Goal: Task Accomplishment & Management: Manage account settings

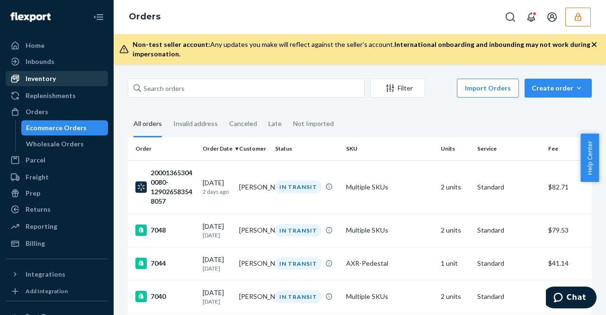
click at [85, 79] on div "Inventory" at bounding box center [57, 78] width 100 height 13
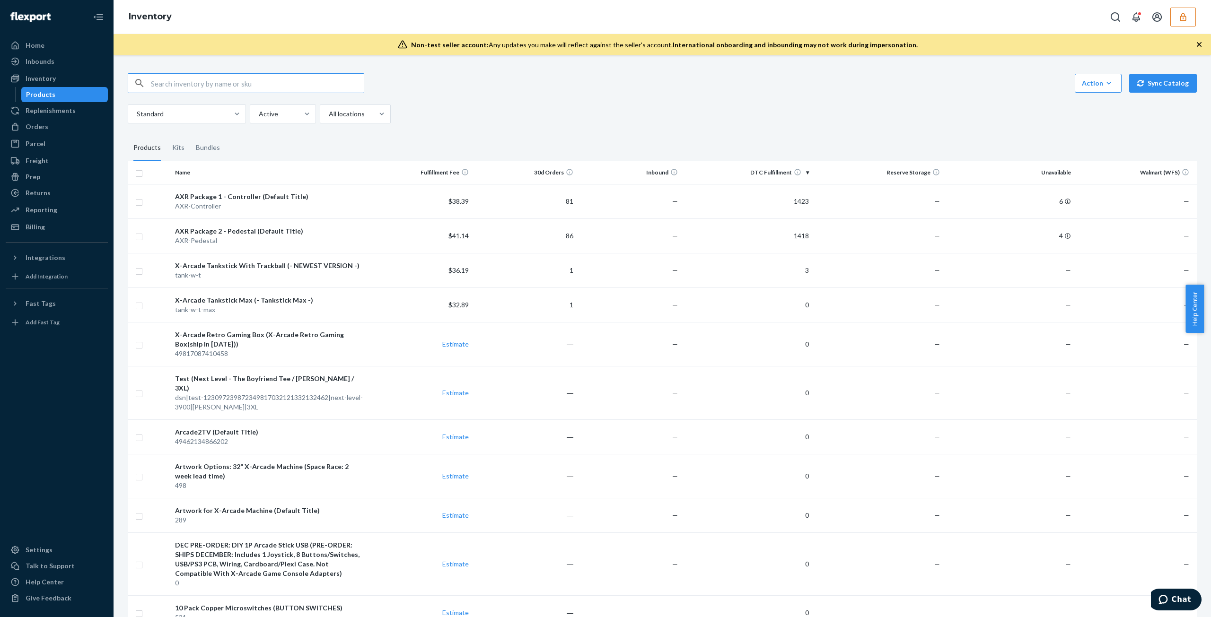
drag, startPoint x: 1170, startPoint y: 23, endPoint x: 1194, endPoint y: 24, distance: 24.6
click at [598, 23] on div at bounding box center [1151, 17] width 90 height 19
click at [598, 25] on button "button" at bounding box center [1183, 17] width 26 height 19
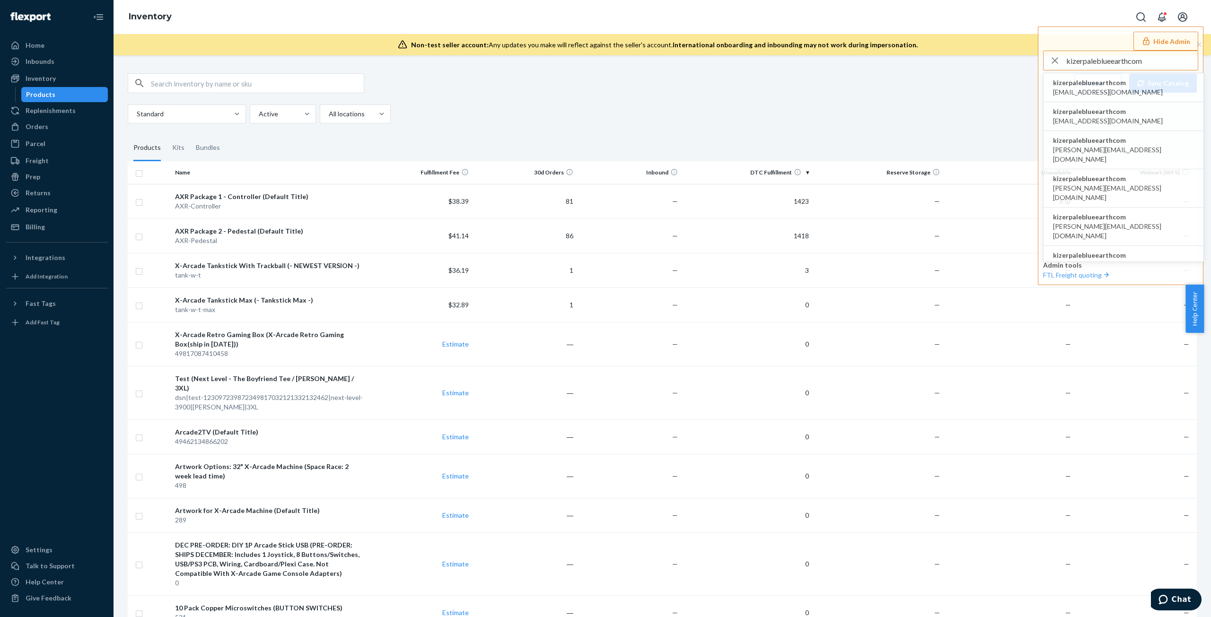
type input "kizerpaleblueearthcom"
click at [598, 84] on span "kizerpaleblueearthcom" at bounding box center [1108, 82] width 110 height 9
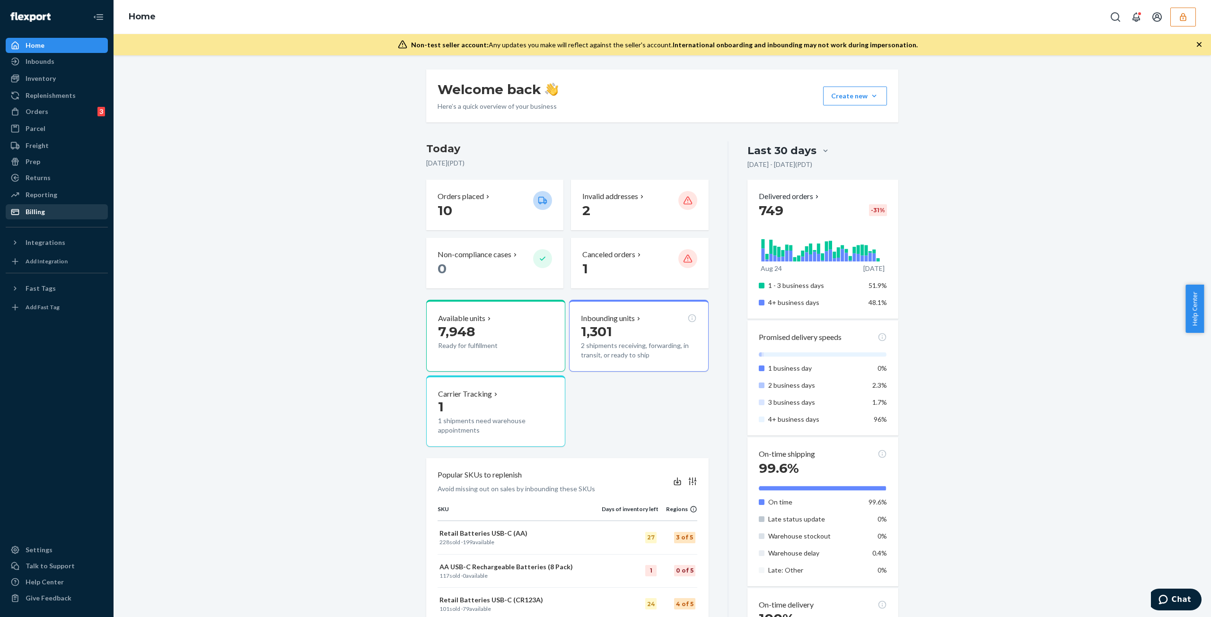
click at [82, 208] on div "Billing" at bounding box center [57, 211] width 100 height 13
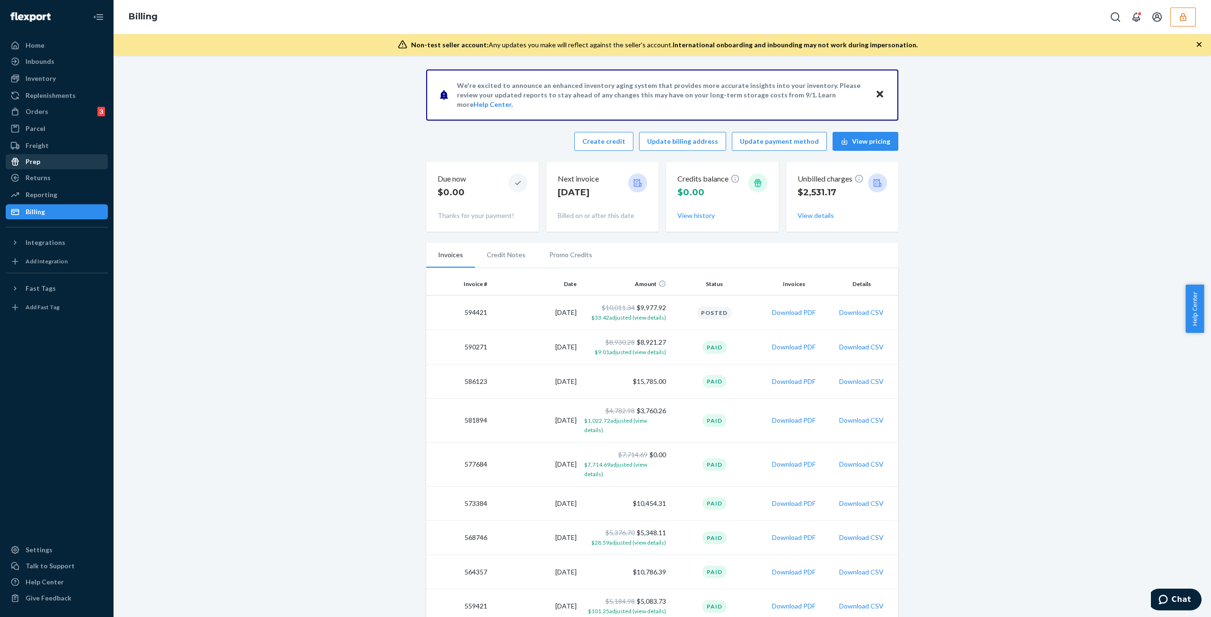
click at [53, 164] on div "Prep" at bounding box center [57, 161] width 100 height 13
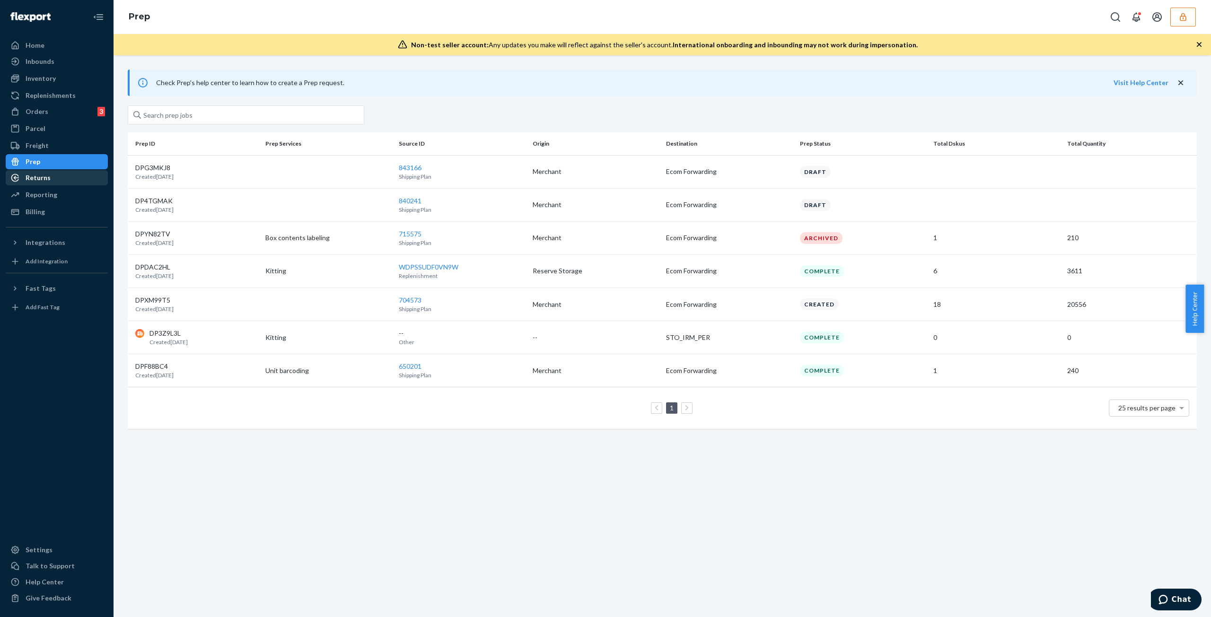
click at [80, 177] on div "Returns" at bounding box center [57, 177] width 100 height 13
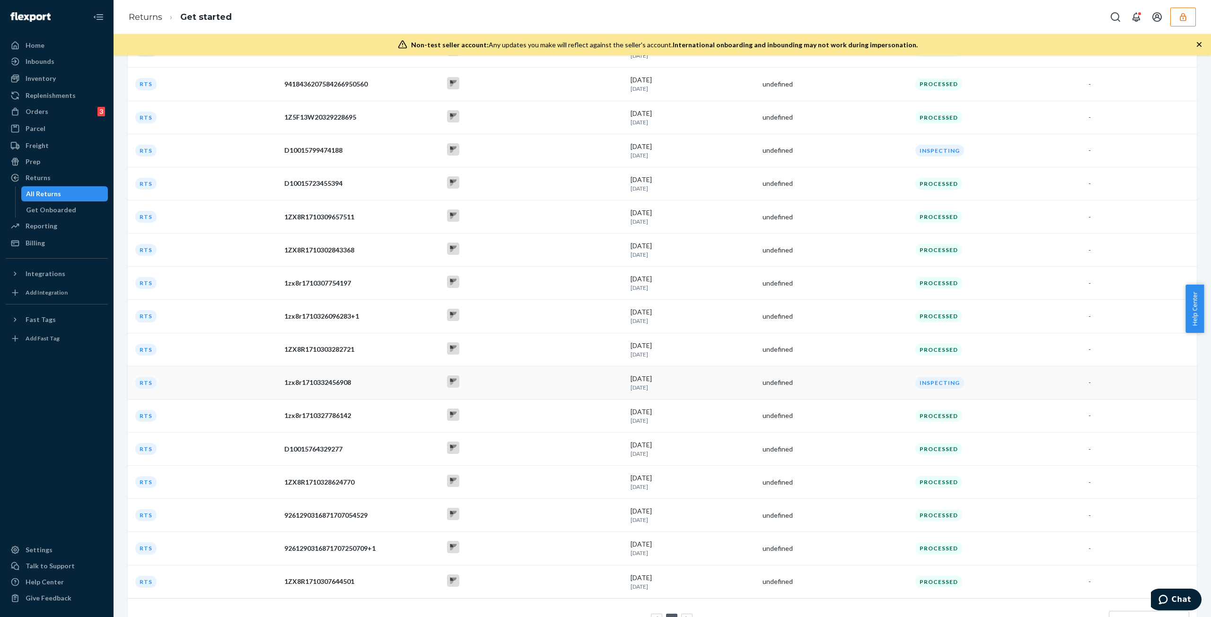
scroll to position [1161, 0]
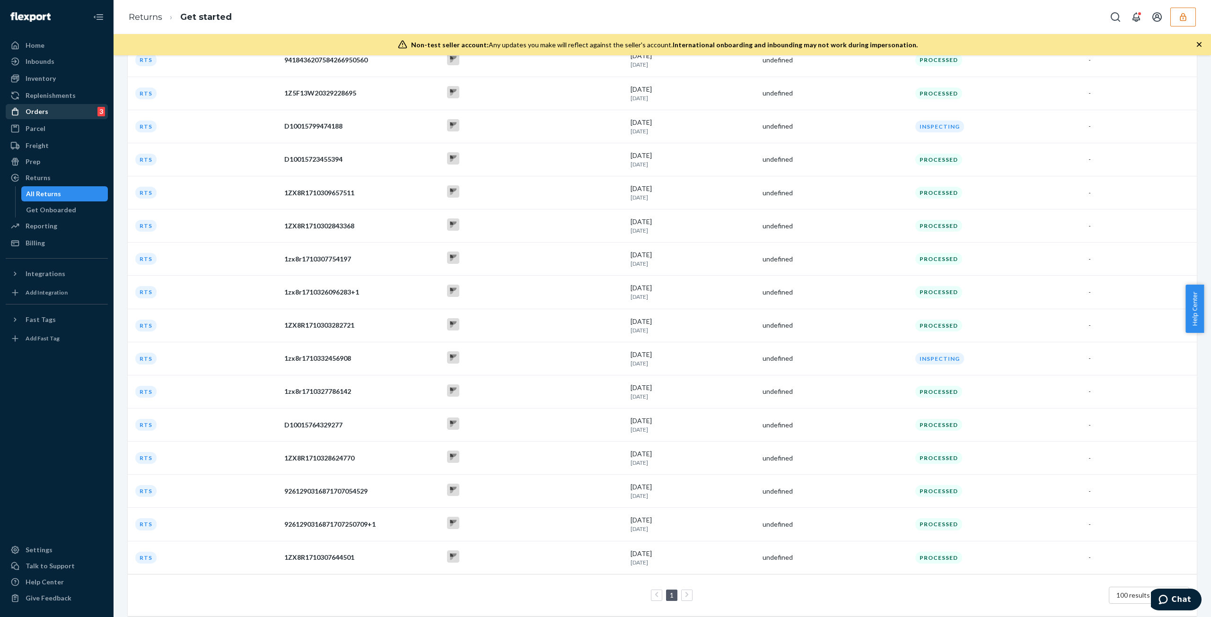
click at [70, 114] on div "Orders 3" at bounding box center [57, 111] width 100 height 13
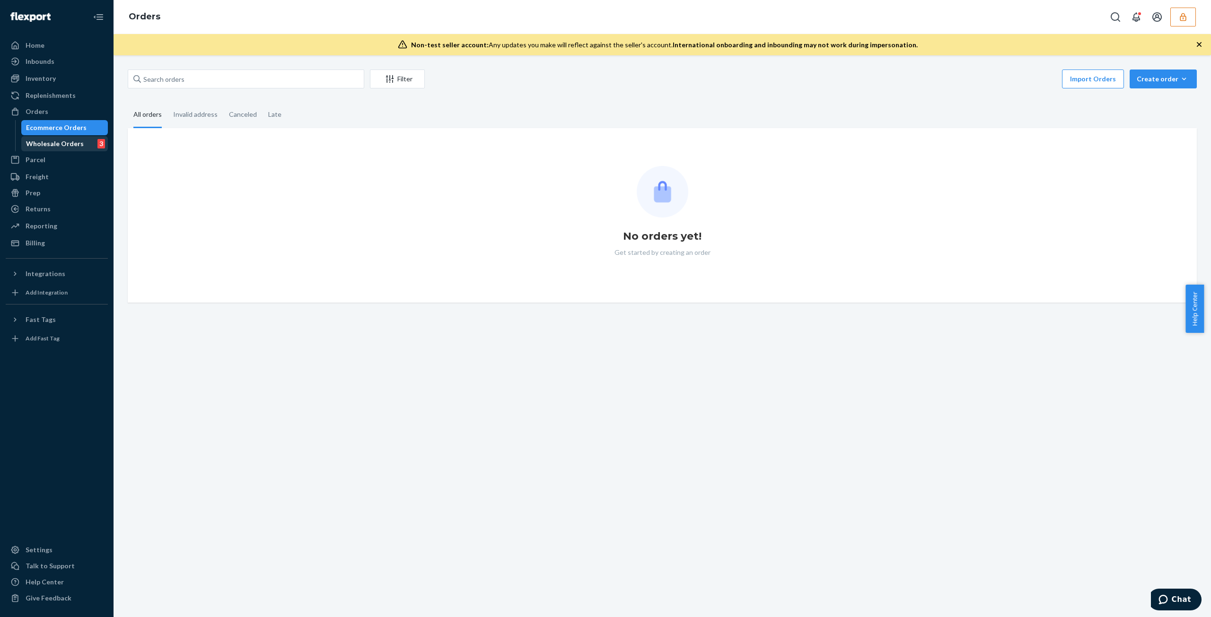
click at [52, 146] on div "Wholesale Orders" at bounding box center [55, 143] width 58 height 9
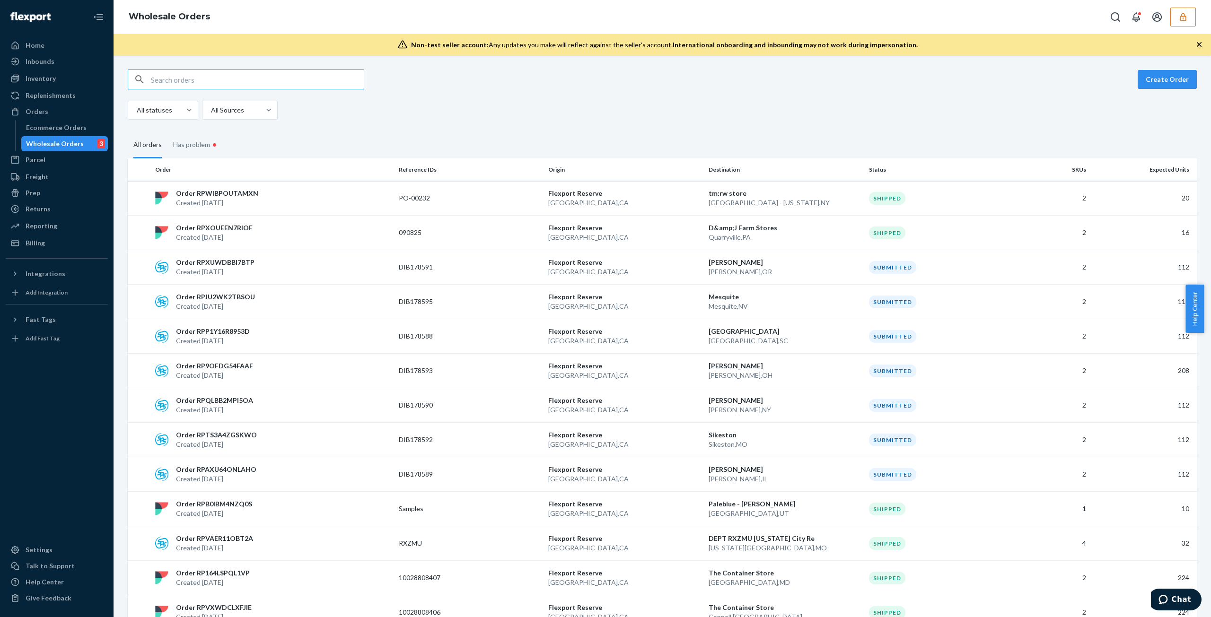
click at [269, 81] on input "text" at bounding box center [257, 79] width 213 height 19
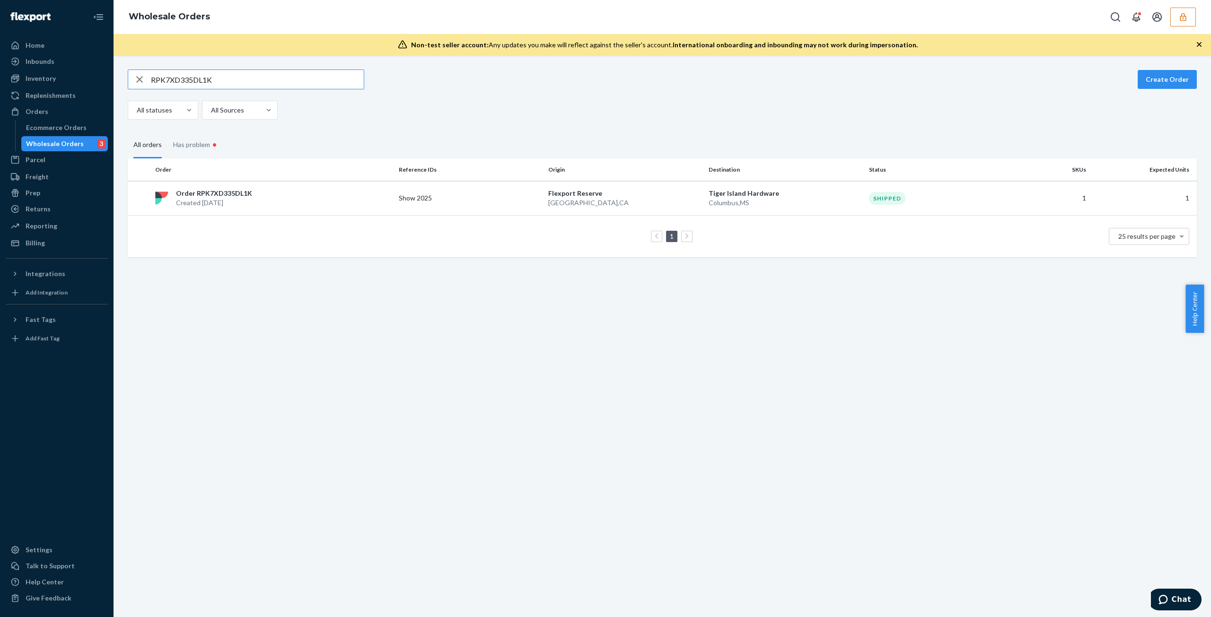
type input "RPK7XD335DL1K"
click at [443, 206] on td "Show 2025" at bounding box center [470, 198] width 150 height 35
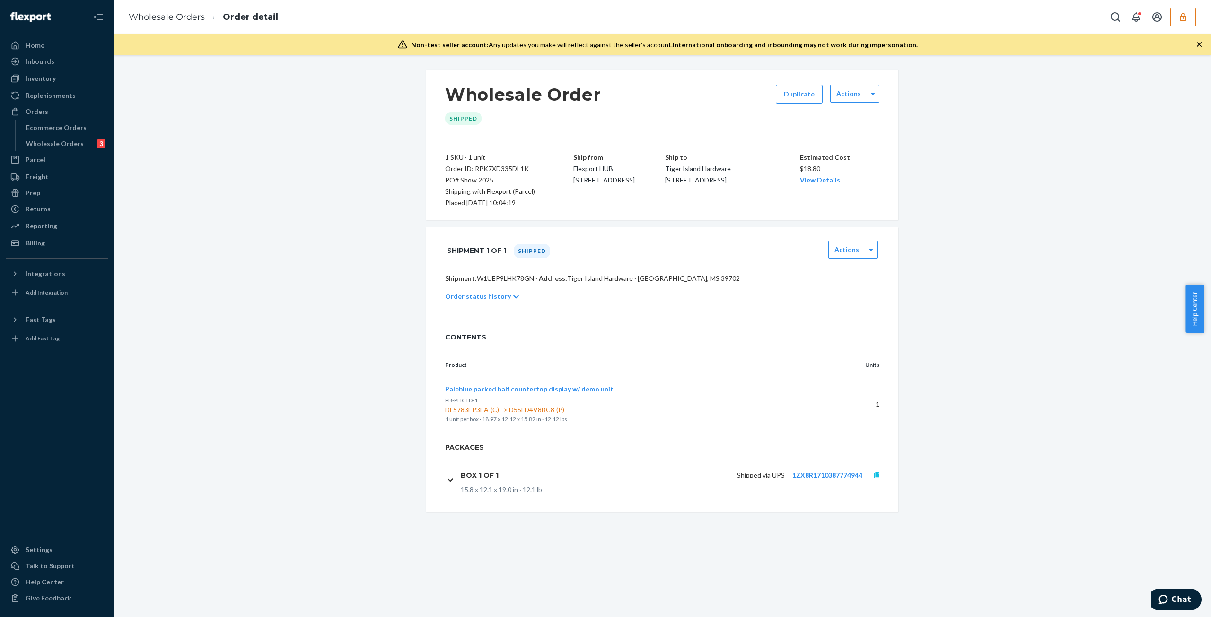
click at [874, 474] on icon at bounding box center [877, 475] width 6 height 7
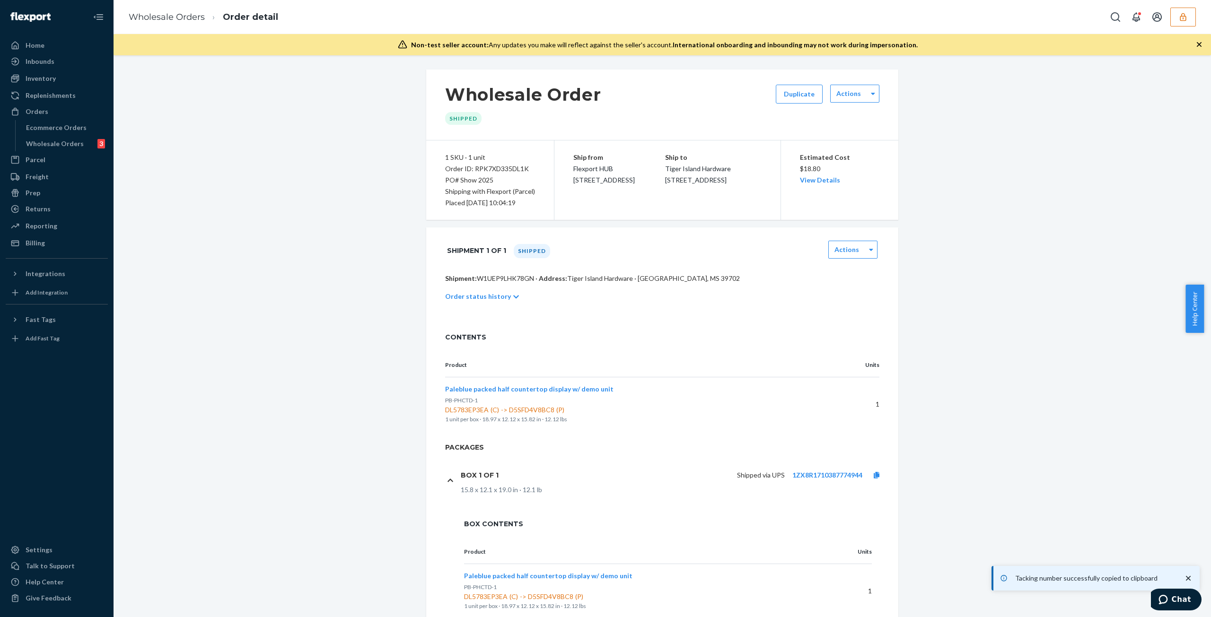
click at [492, 170] on div "Order ID: RPK7XD335DL1K" at bounding box center [490, 168] width 90 height 11
copy div "RPK7XD335DL1K"
click at [501, 172] on div "Order ID: RPK7XD335DL1K" at bounding box center [490, 168] width 90 height 11
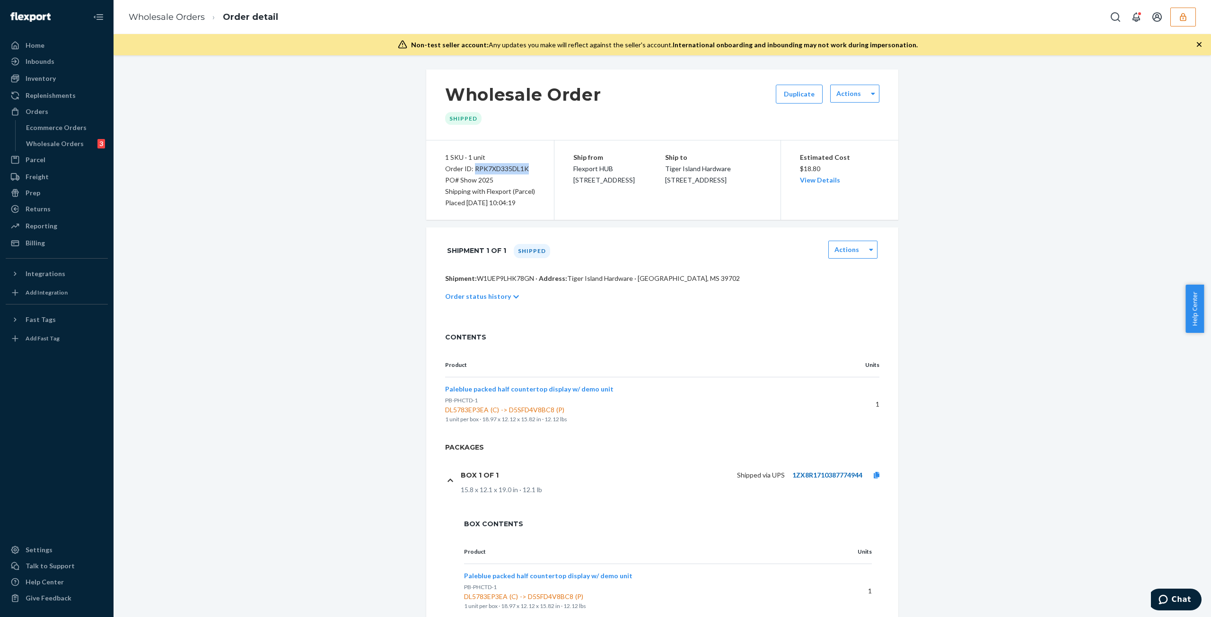
click at [798, 472] on link "1ZX8R1710387774944" at bounding box center [827, 475] width 70 height 8
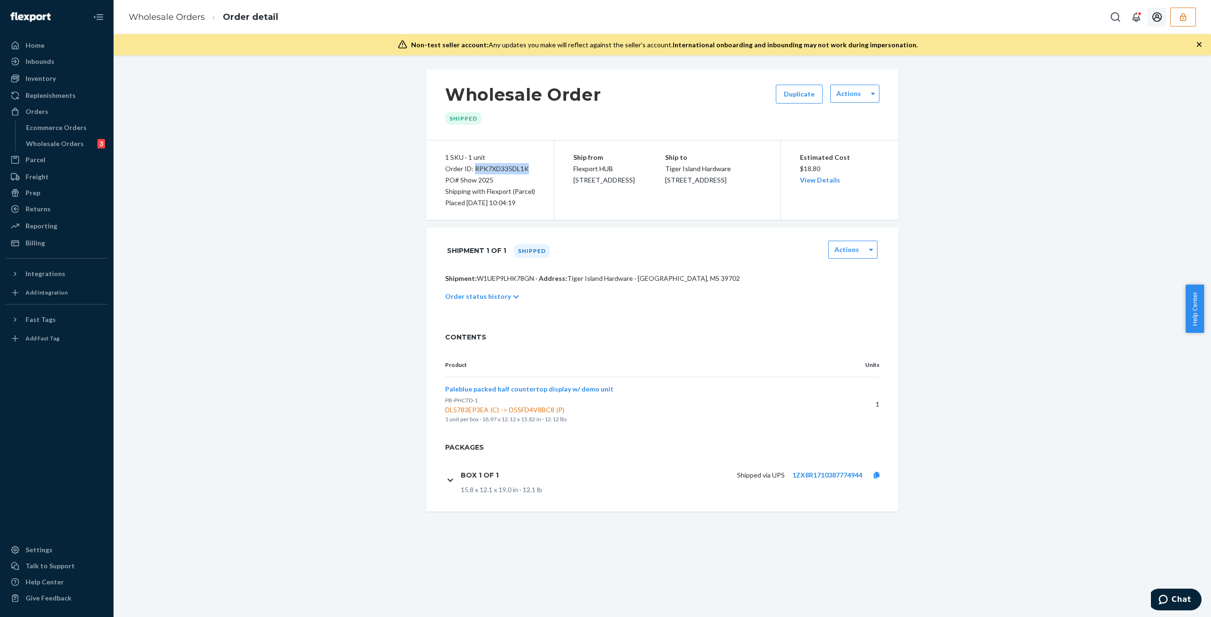
click at [1187, 26] on button "button" at bounding box center [1183, 17] width 26 height 19
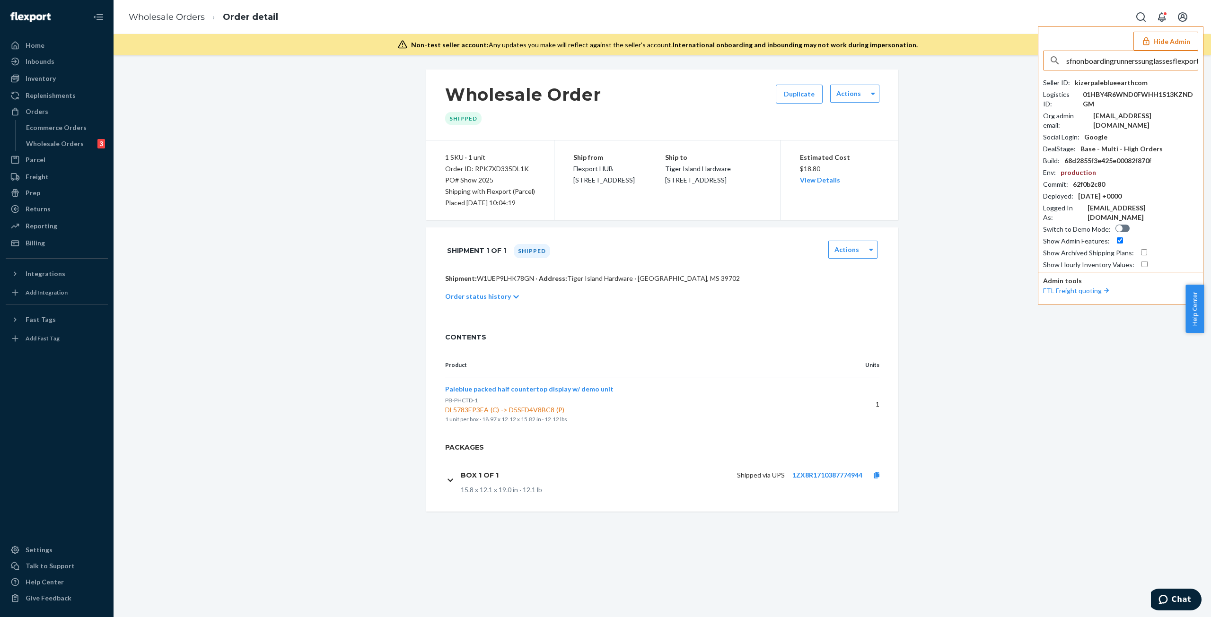
scroll to position [0, 17]
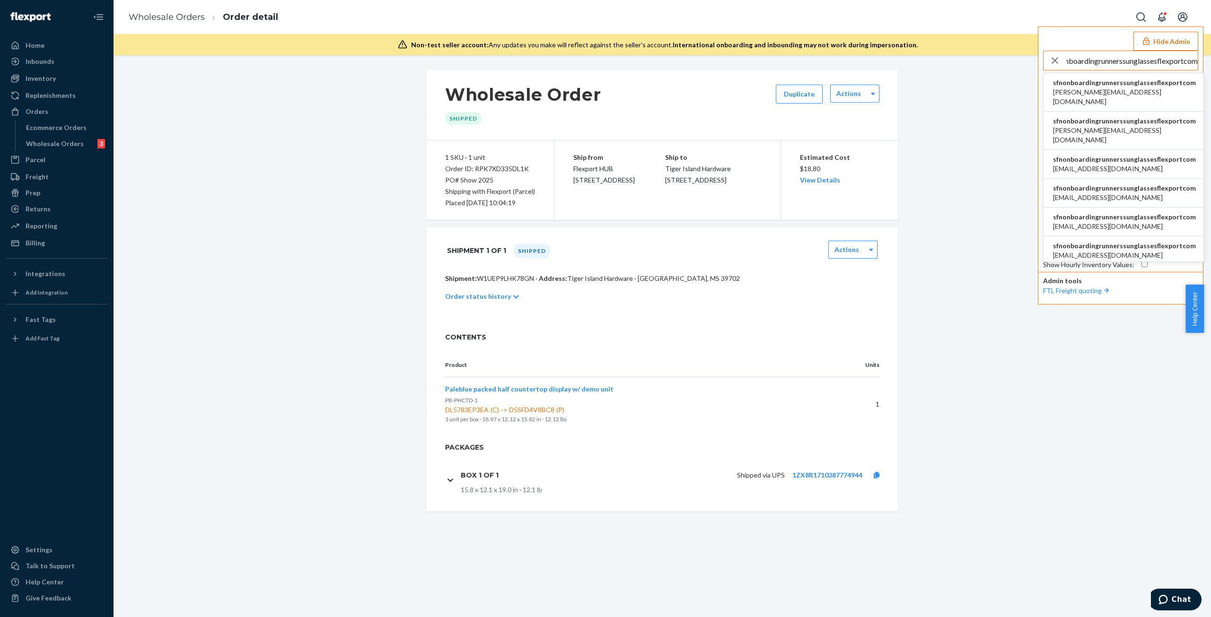
type input "sfnonboardingrunnerssunglassesflexportcom"
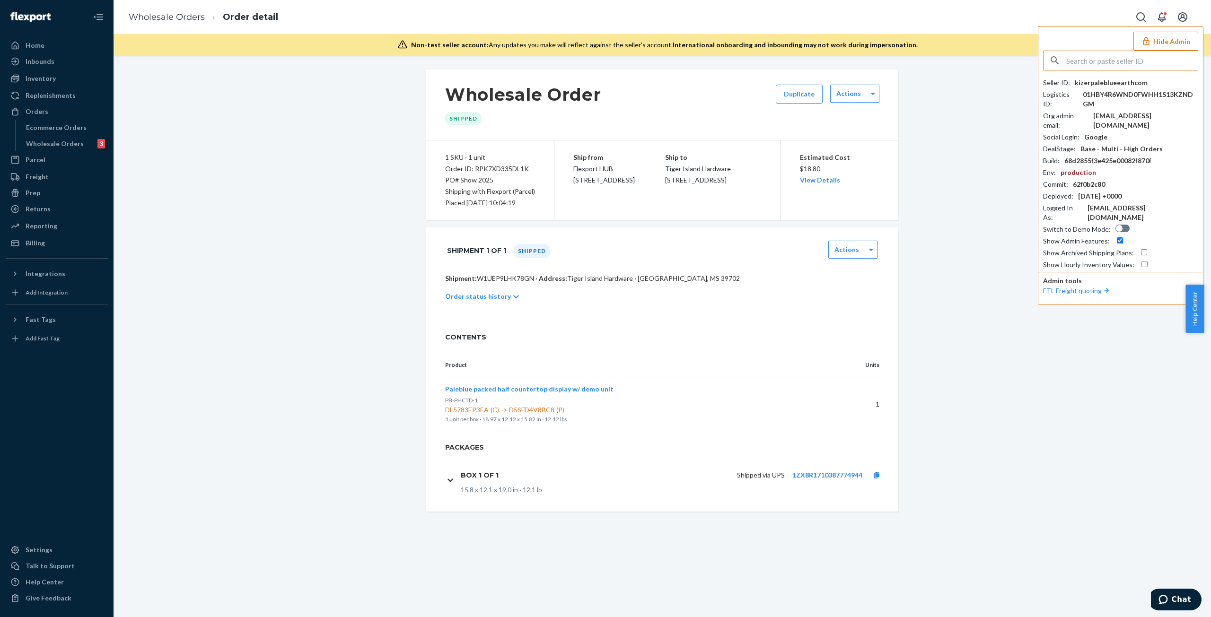
scroll to position [0, 0]
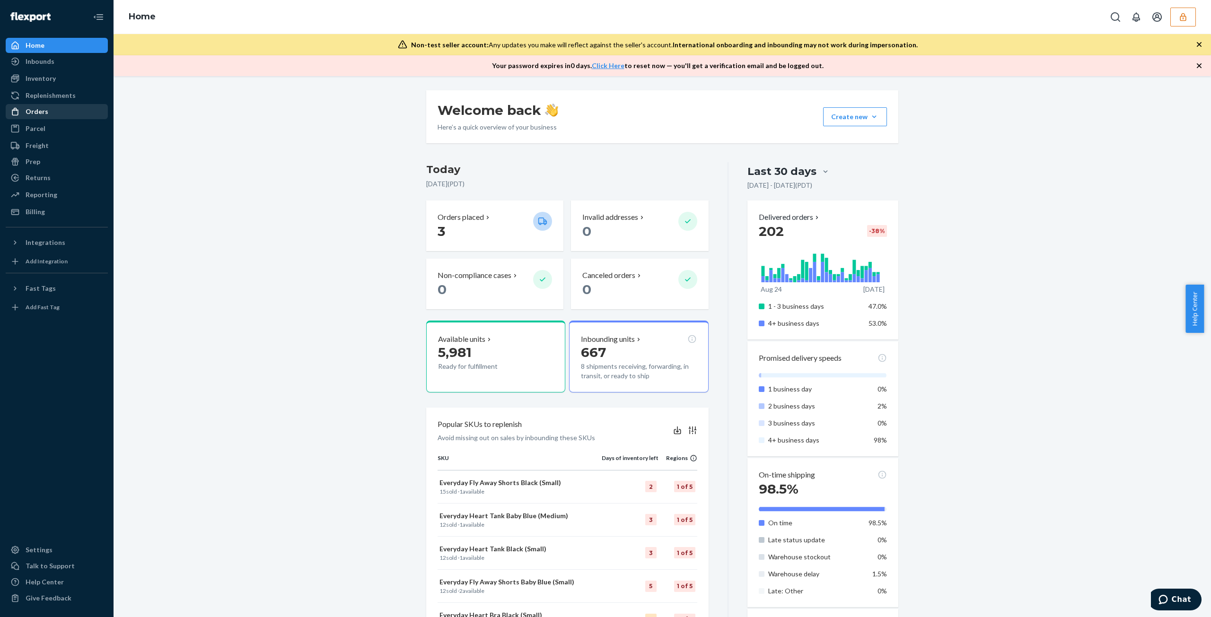
click at [27, 110] on div "Orders" at bounding box center [37, 111] width 23 height 9
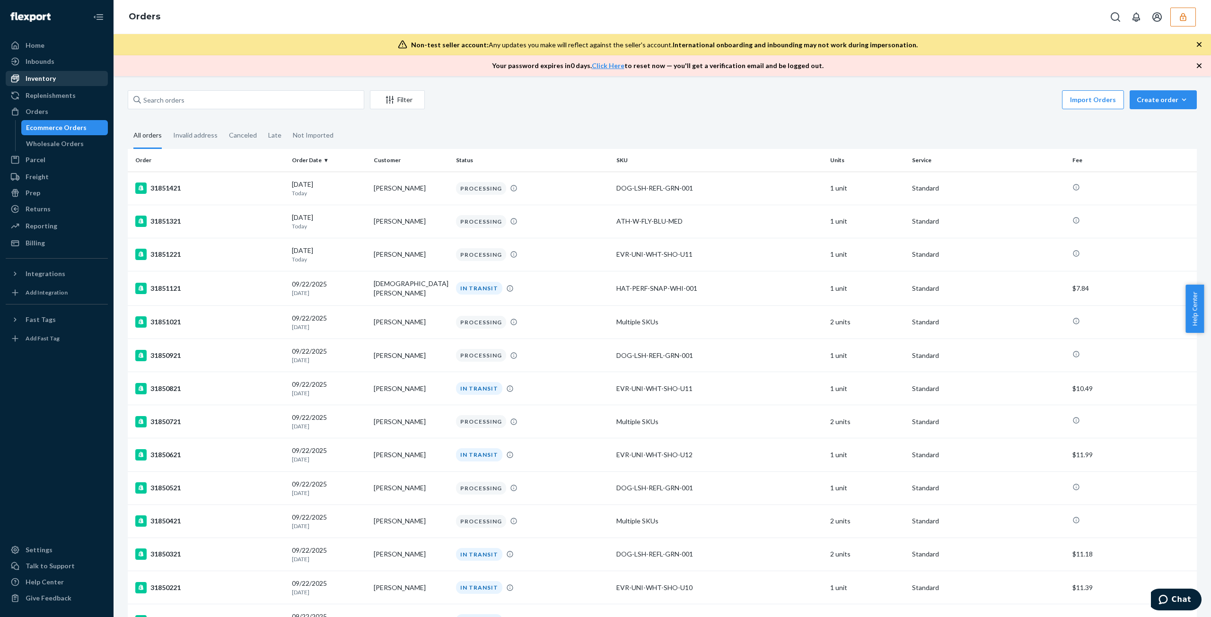
click at [58, 72] on div "Inventory" at bounding box center [57, 78] width 100 height 13
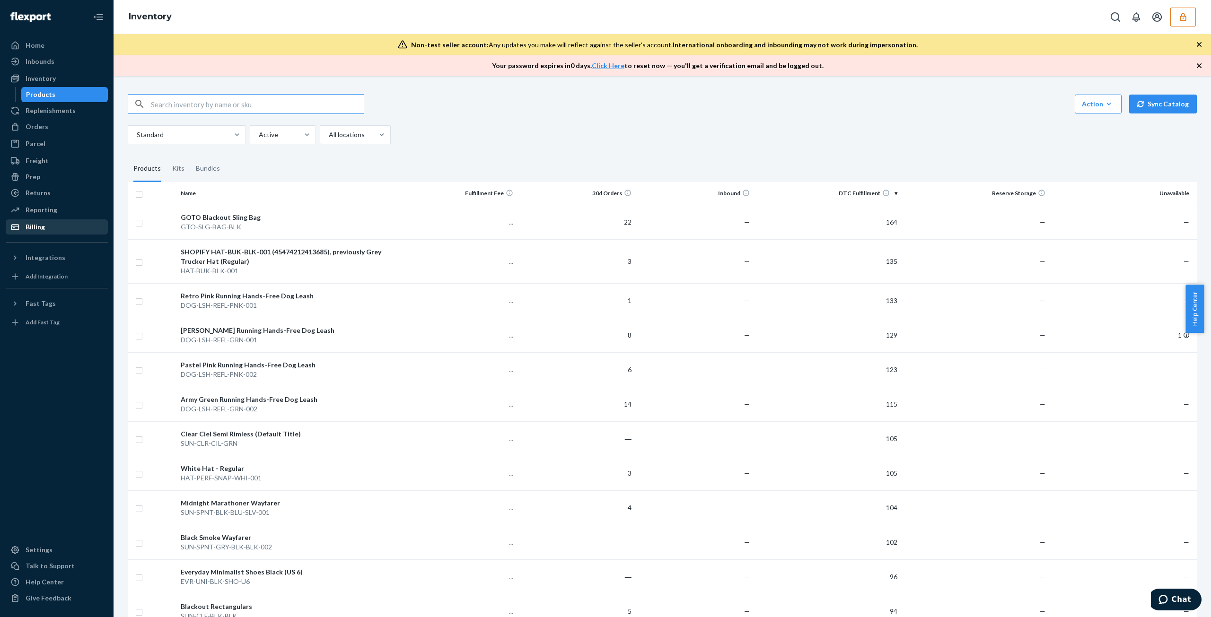
click at [58, 222] on div "Billing" at bounding box center [57, 226] width 100 height 13
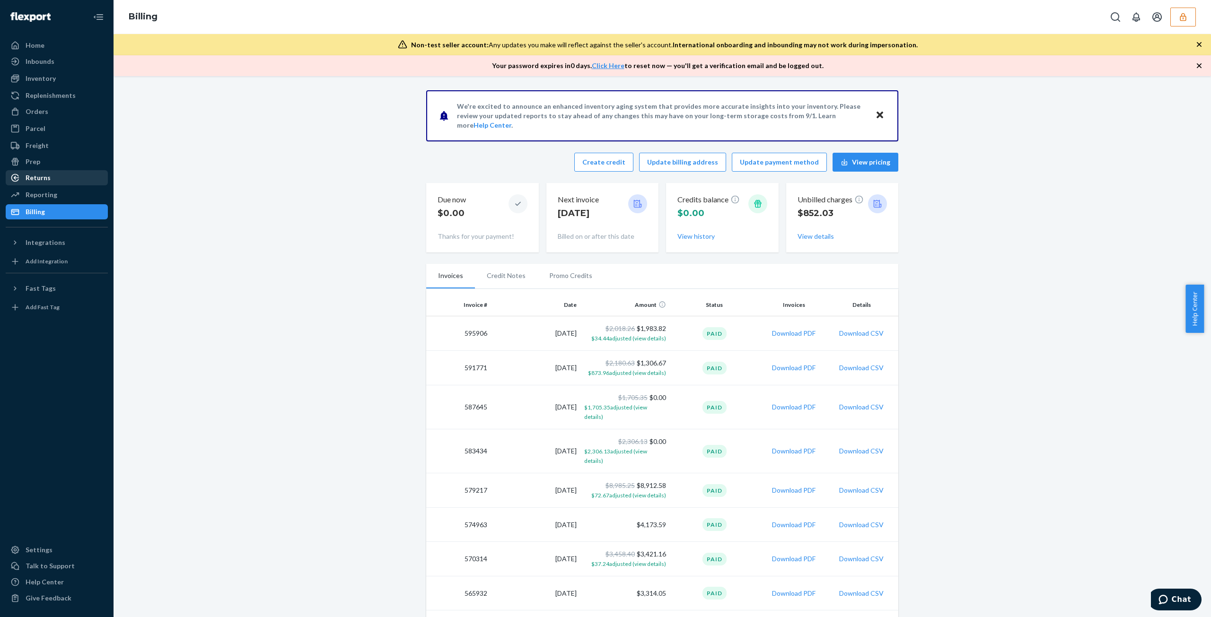
drag, startPoint x: 45, startPoint y: 179, endPoint x: 60, endPoint y: 178, distance: 14.7
click at [45, 179] on div "Returns" at bounding box center [38, 177] width 25 height 9
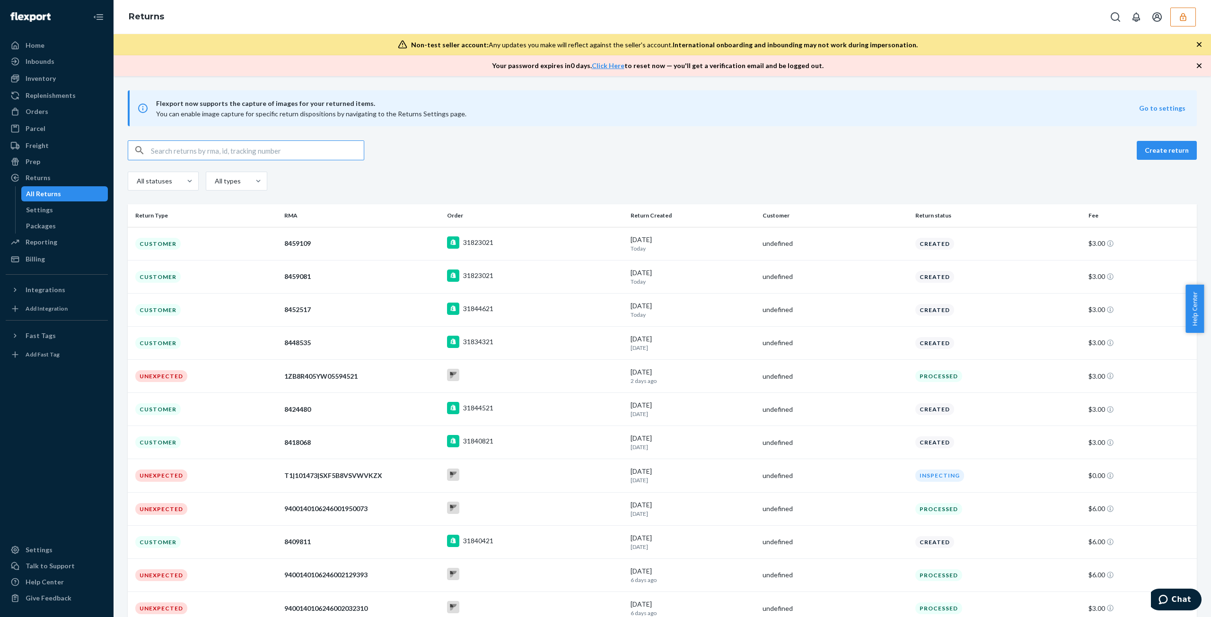
type input "9400140106246002021147"
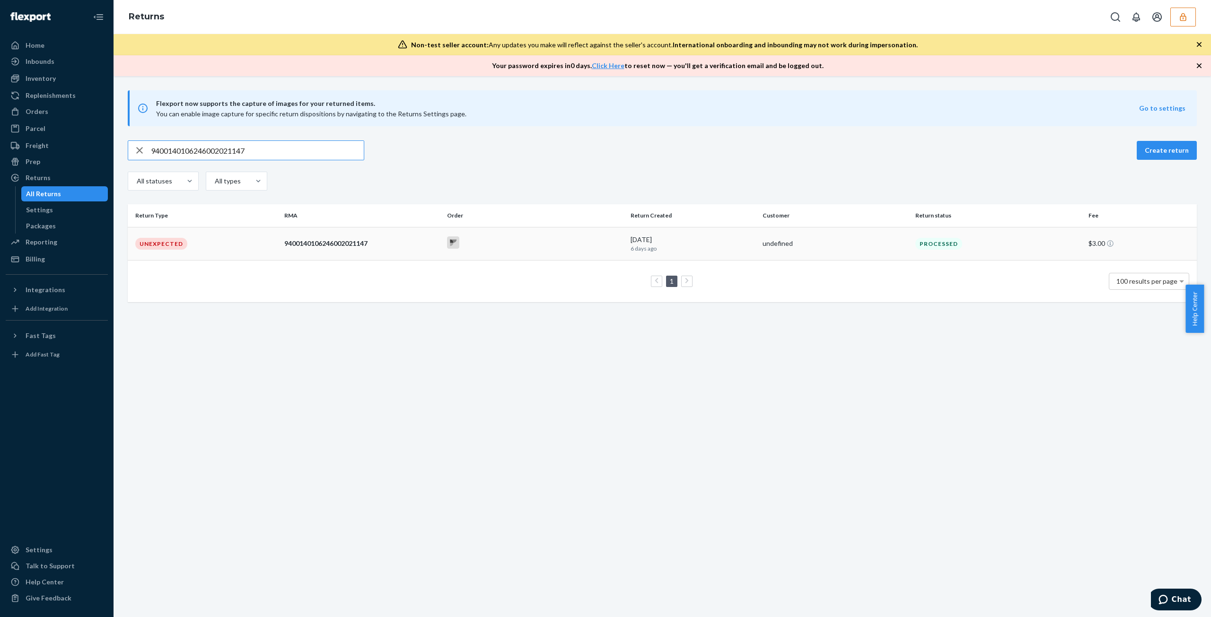
click at [700, 256] on td "9/16/2025 6 days ago" at bounding box center [693, 243] width 132 height 33
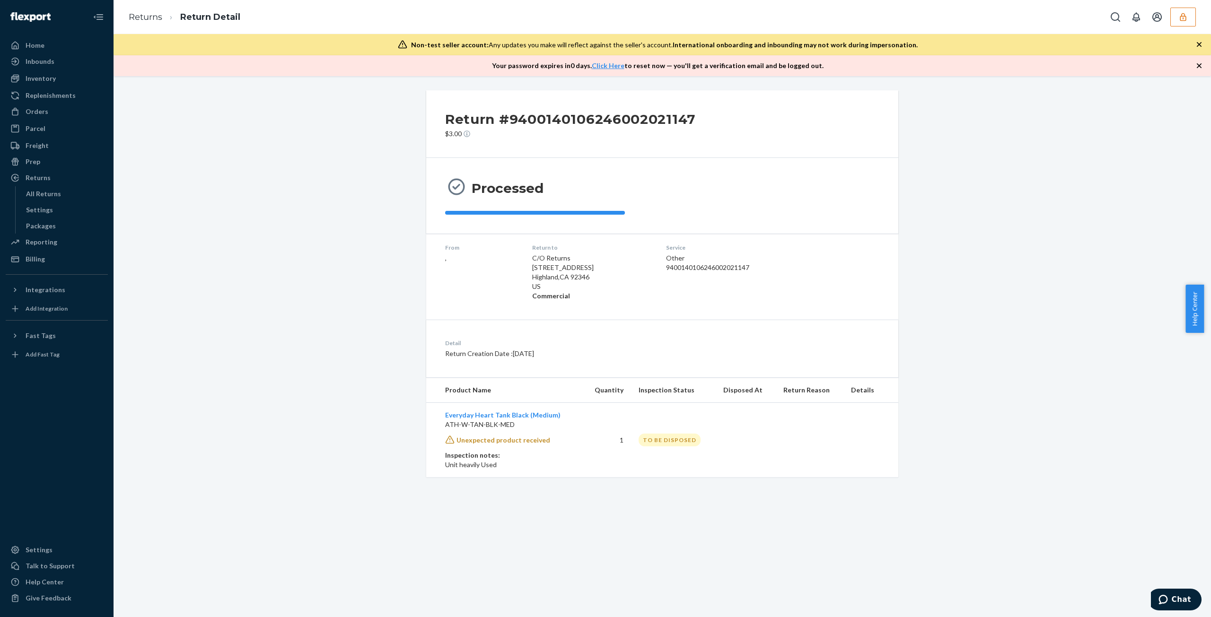
click at [601, 122] on h2 "Return #9400140106246002021147" at bounding box center [570, 119] width 250 height 20
copy h2 "9400140106246002021147"
click at [510, 280] on div "From ," at bounding box center [481, 272] width 72 height 57
click at [572, 308] on dl "From , Return to C/O Returns 2615 E 3rd St Highland , CA 92346 US Commercial Se…" at bounding box center [662, 272] width 472 height 77
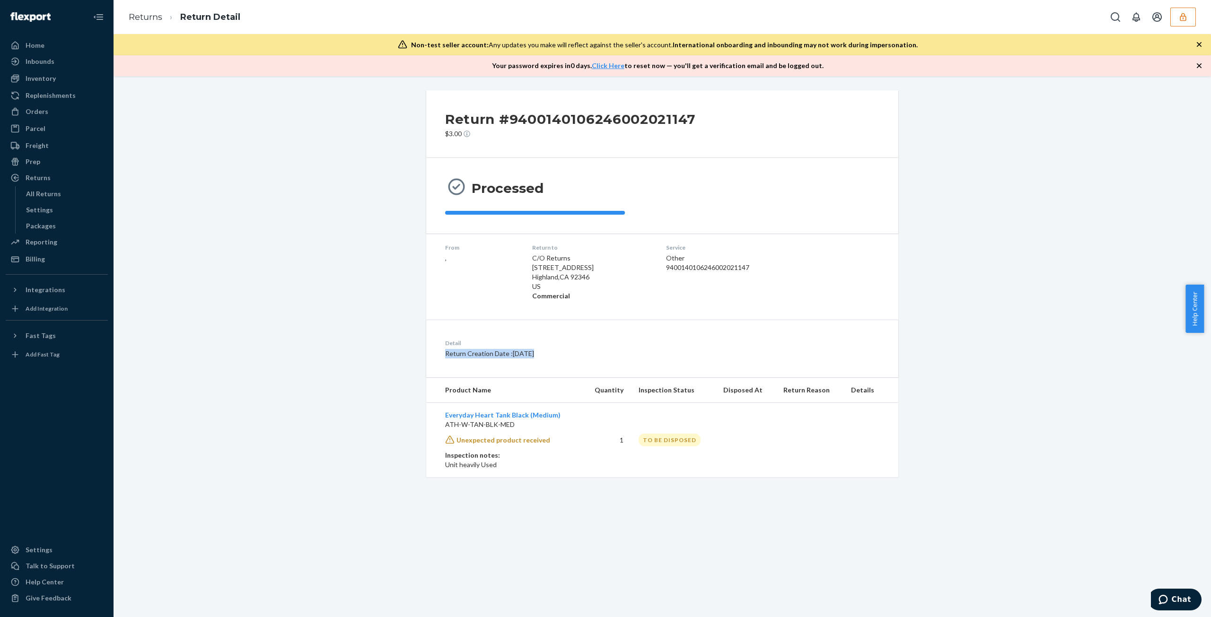
drag, startPoint x: 424, startPoint y: 378, endPoint x: 761, endPoint y: 357, distance: 337.5
click at [734, 364] on div "Return #9400140106246002021147 $3.00 Processed From , Return to C/O Returns 261…" at bounding box center [662, 283] width 1083 height 387
click at [754, 355] on div "Detail Return Creation Date : 9/16/2025" at bounding box center [662, 349] width 472 height 58
click at [58, 212] on div "Settings" at bounding box center [64, 209] width 85 height 13
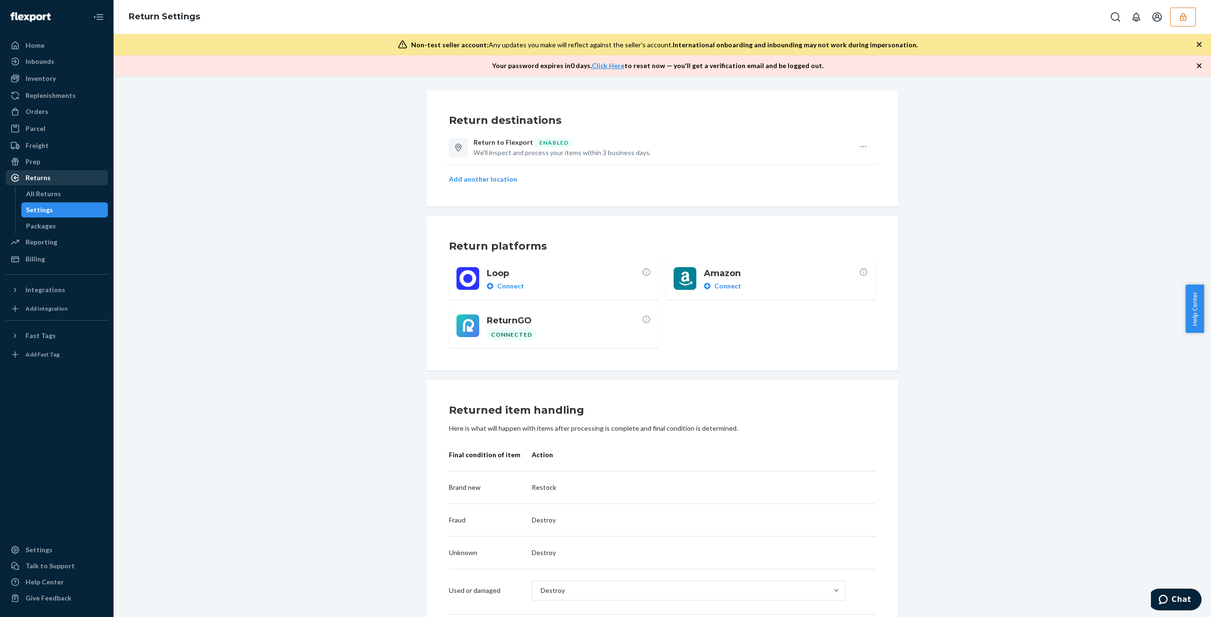
click at [50, 185] on link "Returns" at bounding box center [57, 177] width 102 height 15
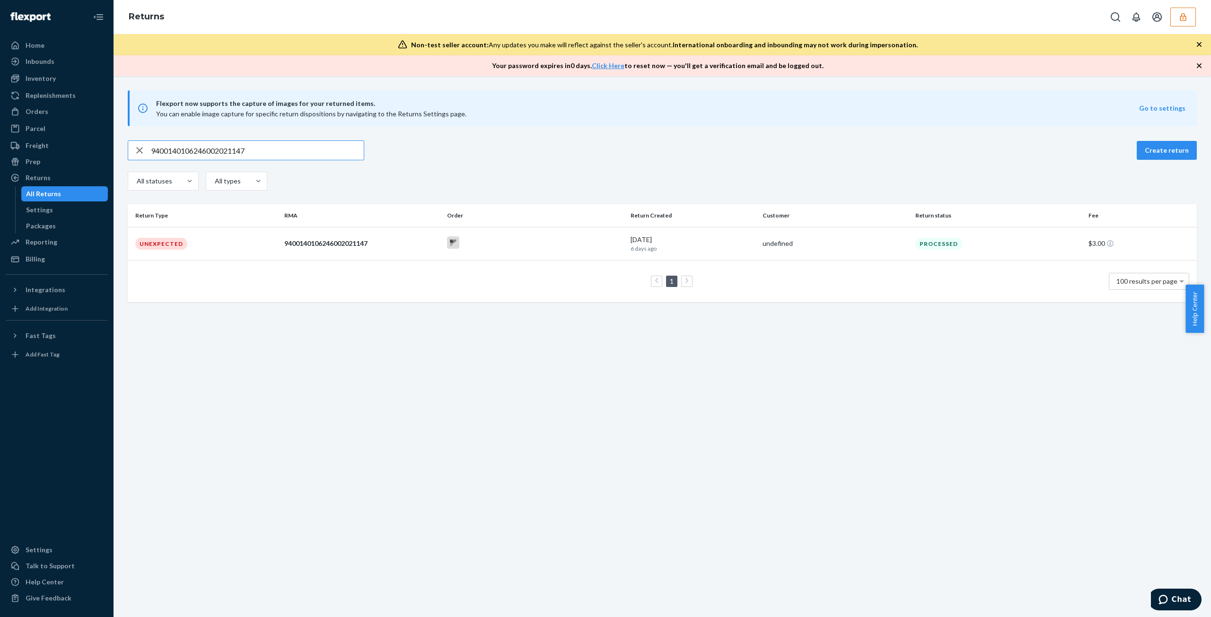
click at [273, 157] on input "9400140106246002021147" at bounding box center [257, 150] width 213 height 19
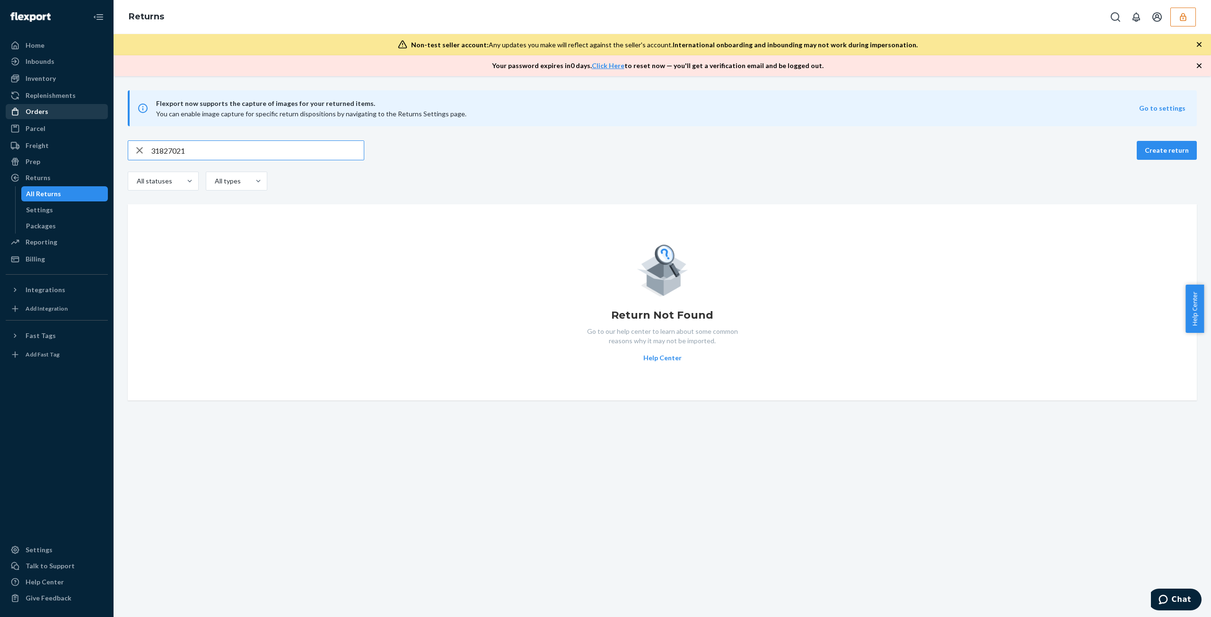
type input "31827021"
click at [74, 105] on div "Orders" at bounding box center [57, 111] width 100 height 13
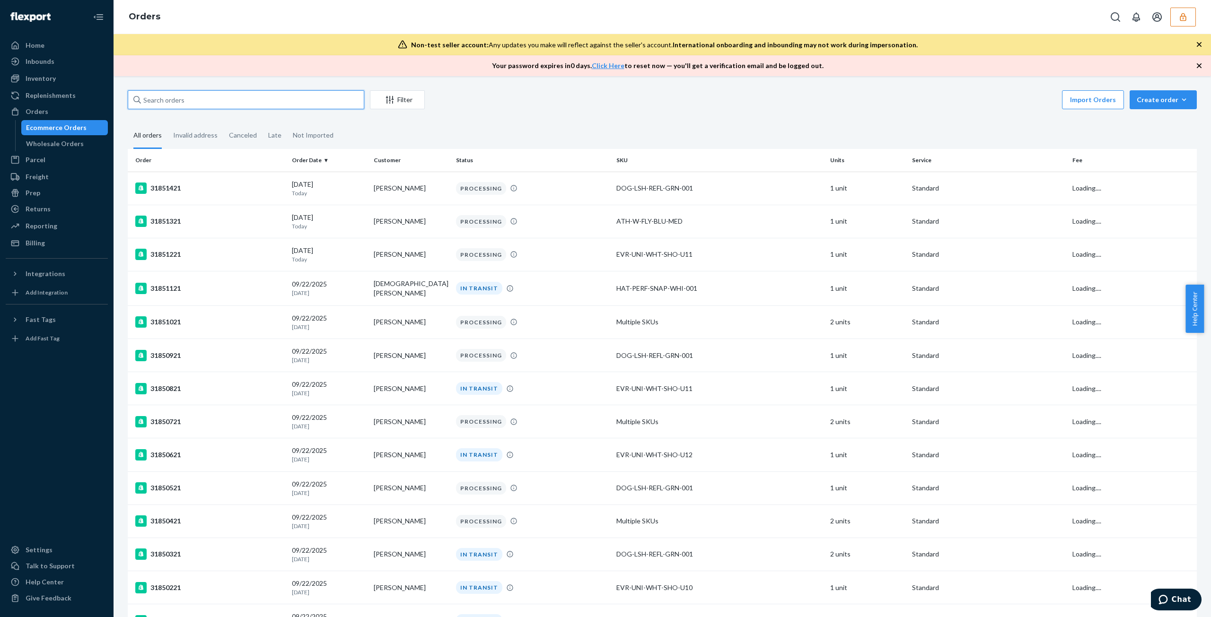
click at [230, 101] on input "text" at bounding box center [246, 99] width 237 height 19
paste input "31827021"
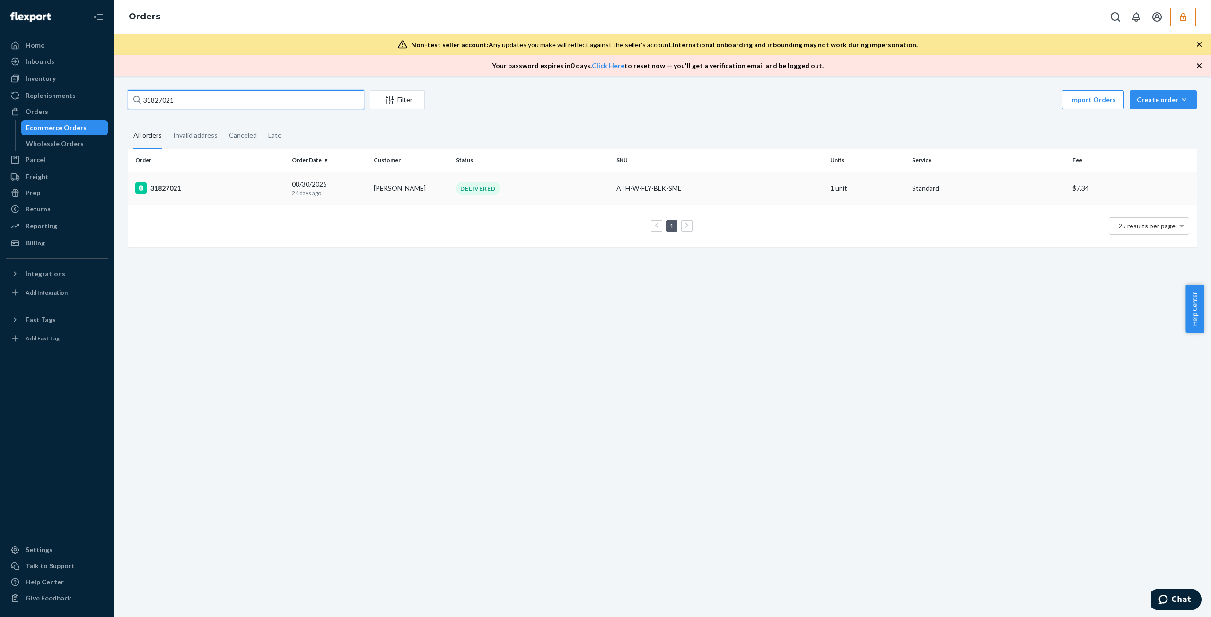
type input "31827021"
click at [366, 174] on td "08/30/2025 24 days ago" at bounding box center [329, 188] width 82 height 33
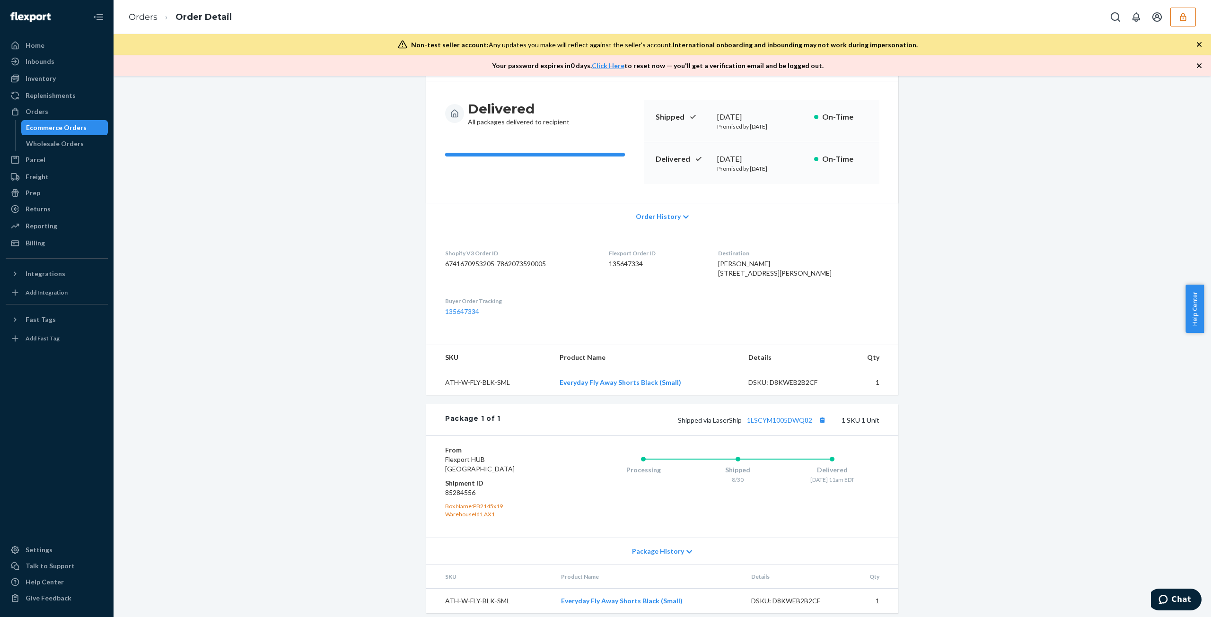
scroll to position [101, 0]
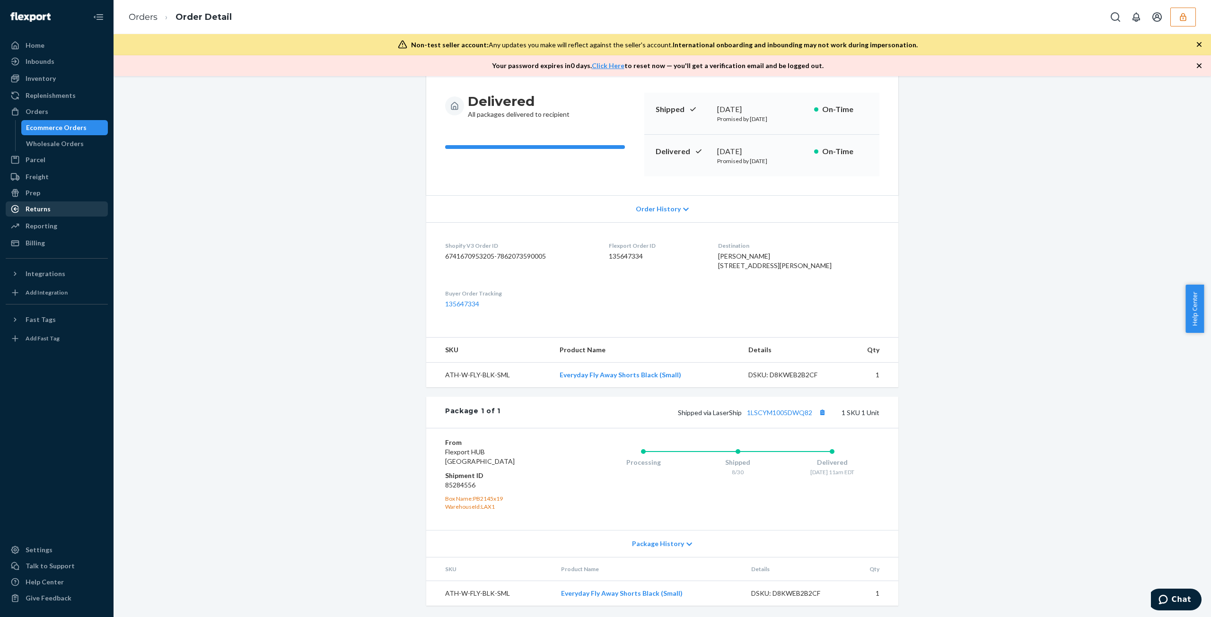
click at [70, 212] on div "Returns" at bounding box center [57, 208] width 100 height 13
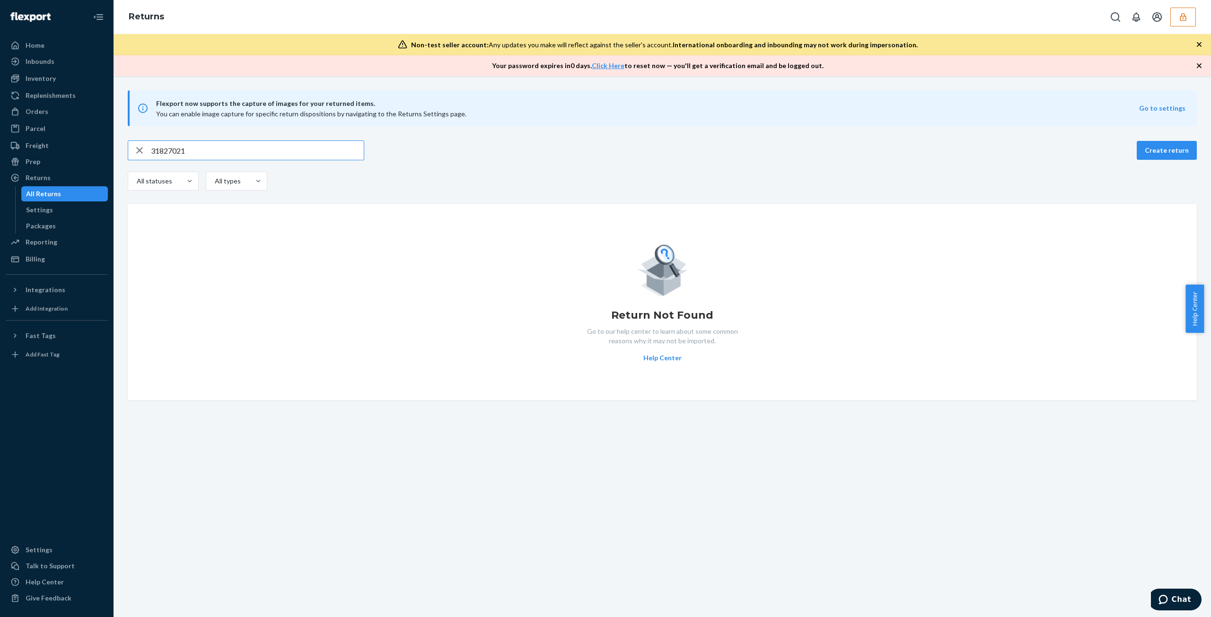
click at [263, 151] on input "31827021" at bounding box center [257, 150] width 213 height 19
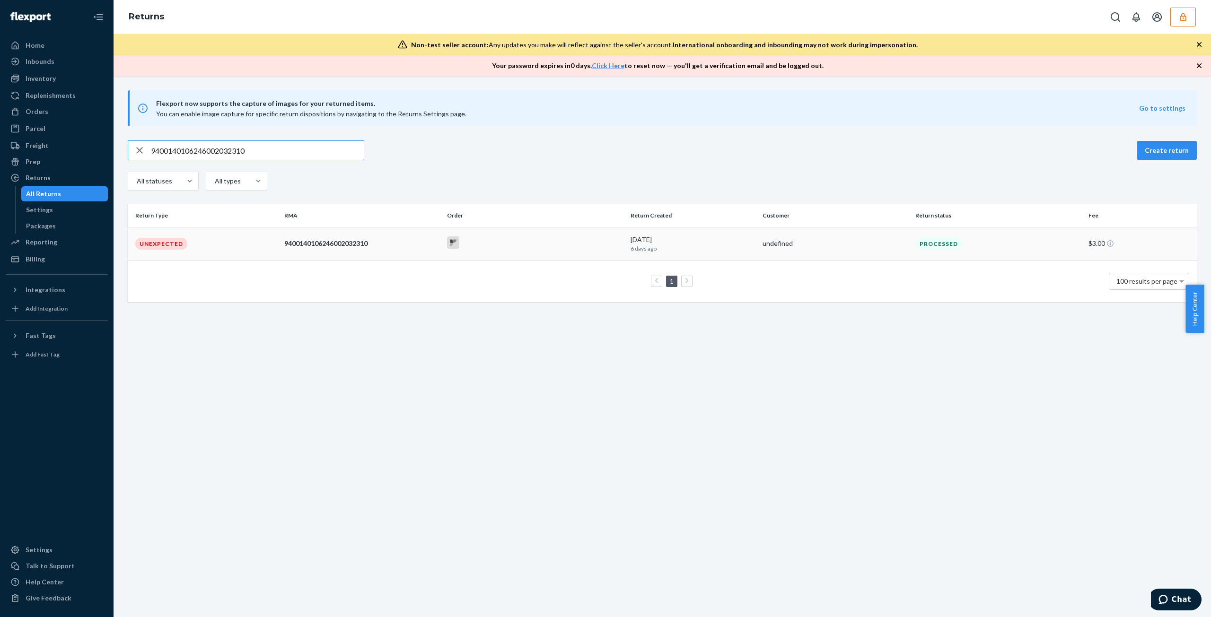
type input "9400140106246002032310"
click at [351, 246] on div "9400140106246002032310" at bounding box center [361, 243] width 155 height 9
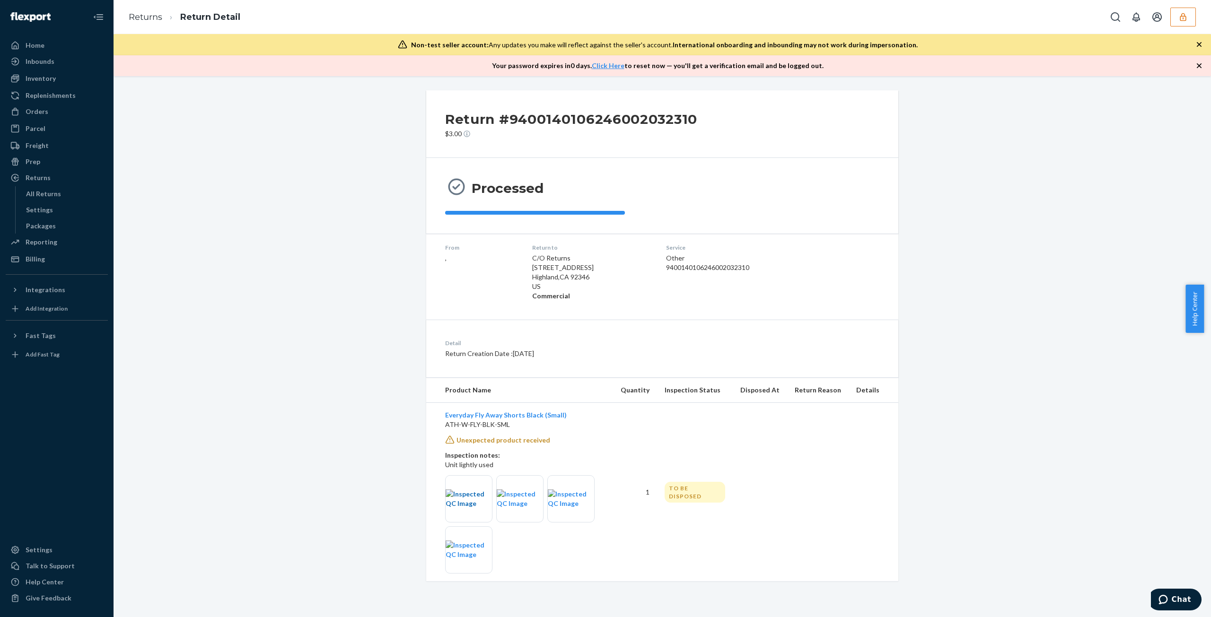
click at [455, 495] on img at bounding box center [469, 499] width 46 height 19
click at [509, 503] on img at bounding box center [520, 499] width 46 height 19
click at [573, 509] on img at bounding box center [571, 499] width 46 height 19
click at [488, 568] on div at bounding box center [468, 550] width 47 height 47
click at [481, 561] on div at bounding box center [468, 550] width 47 height 47
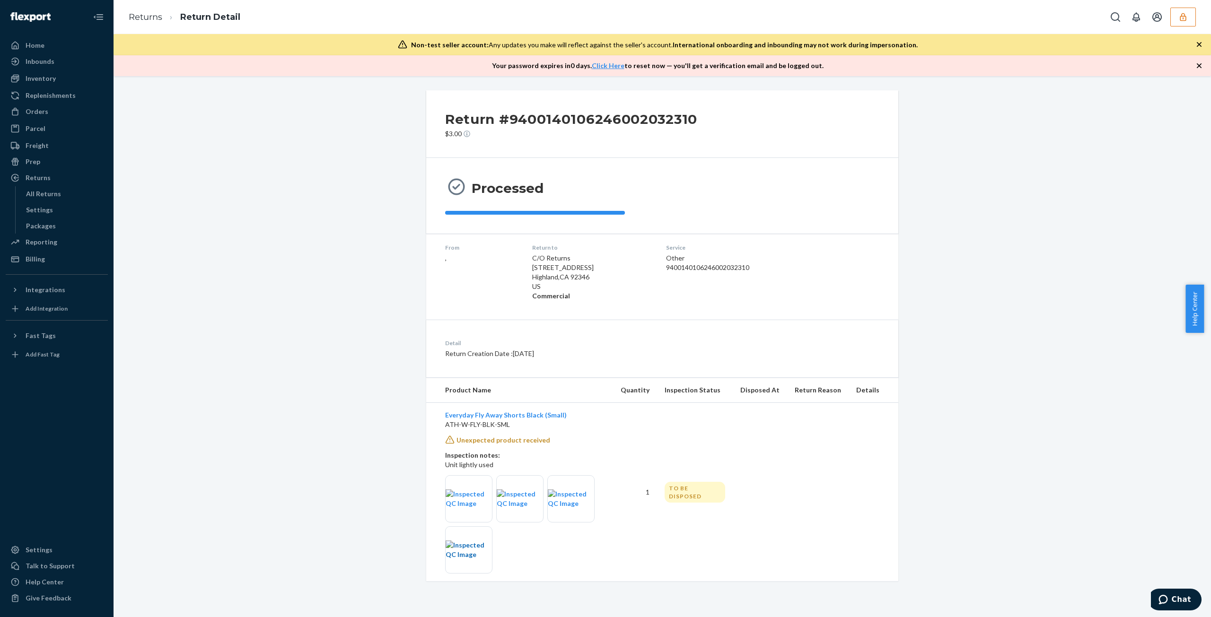
click at [476, 558] on img at bounding box center [469, 550] width 46 height 19
click at [504, 416] on link "Everyday Fly Away Shorts Black (Small)" at bounding box center [506, 415] width 122 height 8
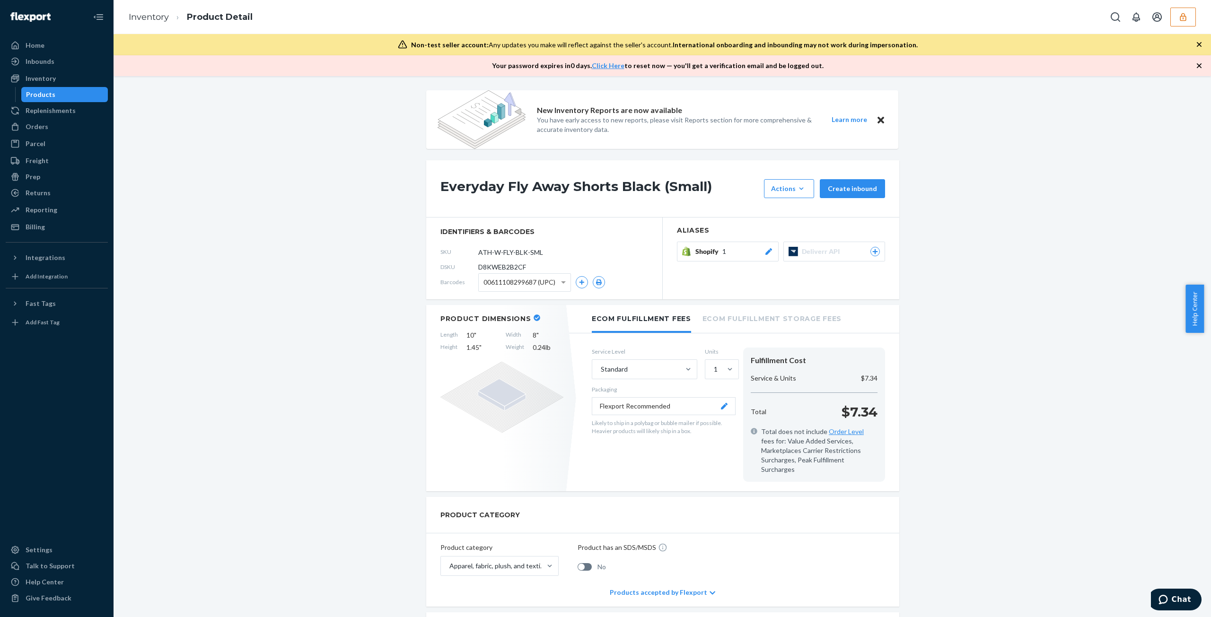
click at [493, 269] on span "D8KWEB2B2CF" at bounding box center [502, 267] width 48 height 9
copy span "D8KWEB2B2CF"
drag, startPoint x: 50, startPoint y: 190, endPoint x: 89, endPoint y: 189, distance: 38.8
click at [50, 190] on div "Returns" at bounding box center [57, 192] width 100 height 13
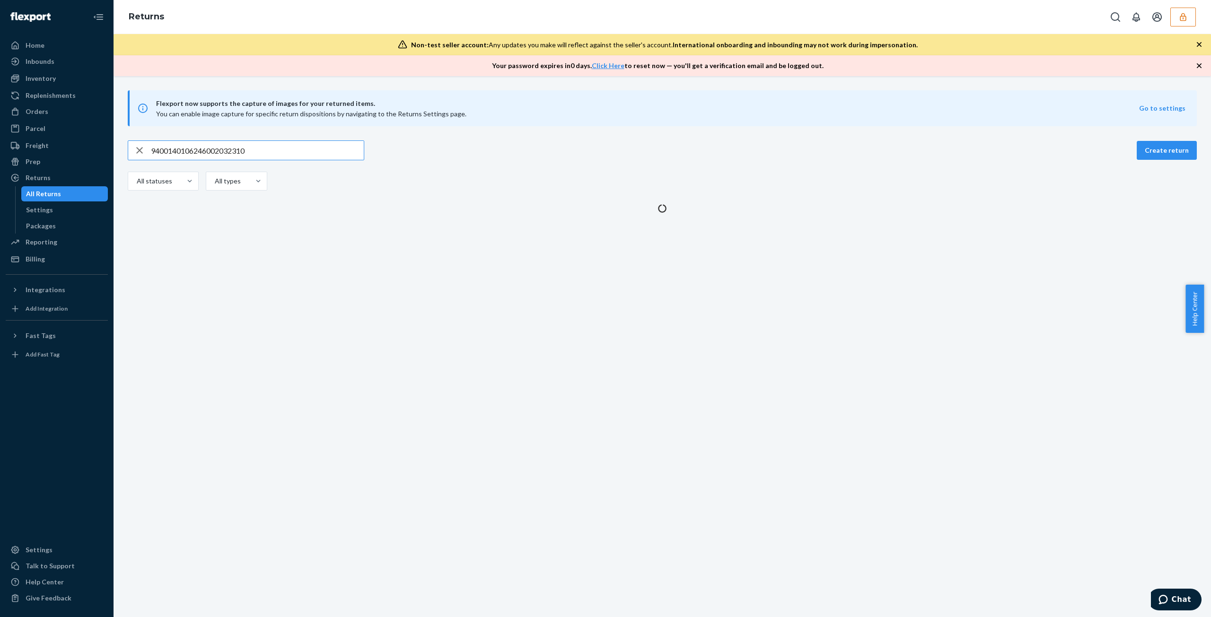
click at [334, 148] on input "9400140106246002032310" at bounding box center [257, 150] width 213 height 19
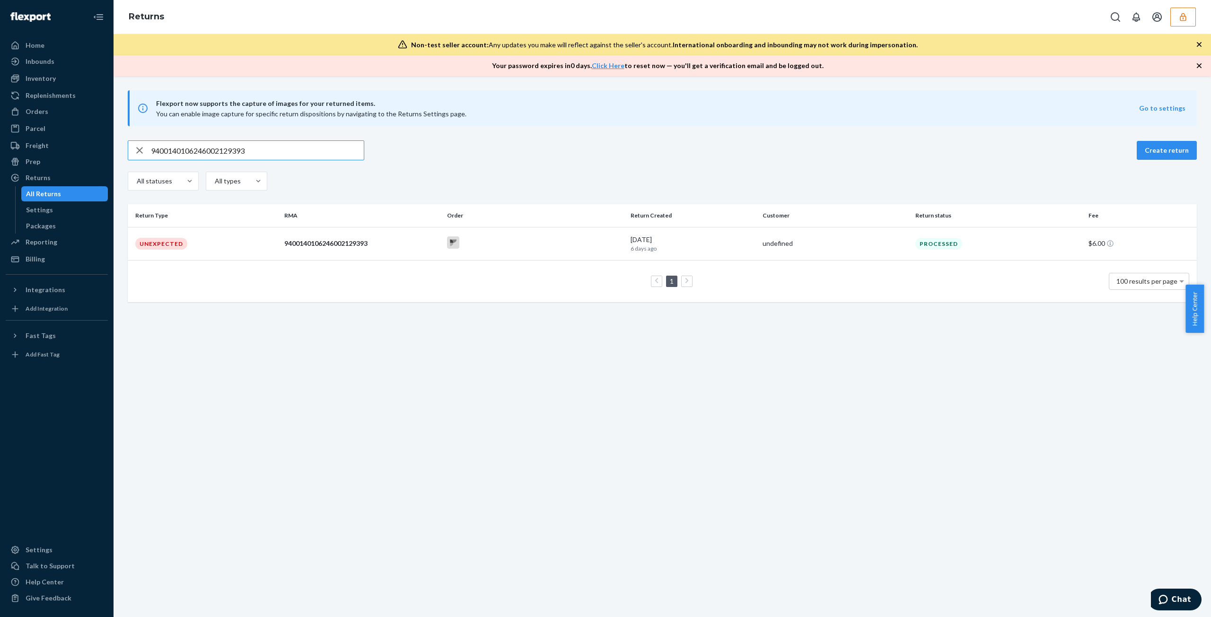
type input "9400140106246002129393"
click at [383, 237] on td "9400140106246002129393" at bounding box center [362, 243] width 163 height 33
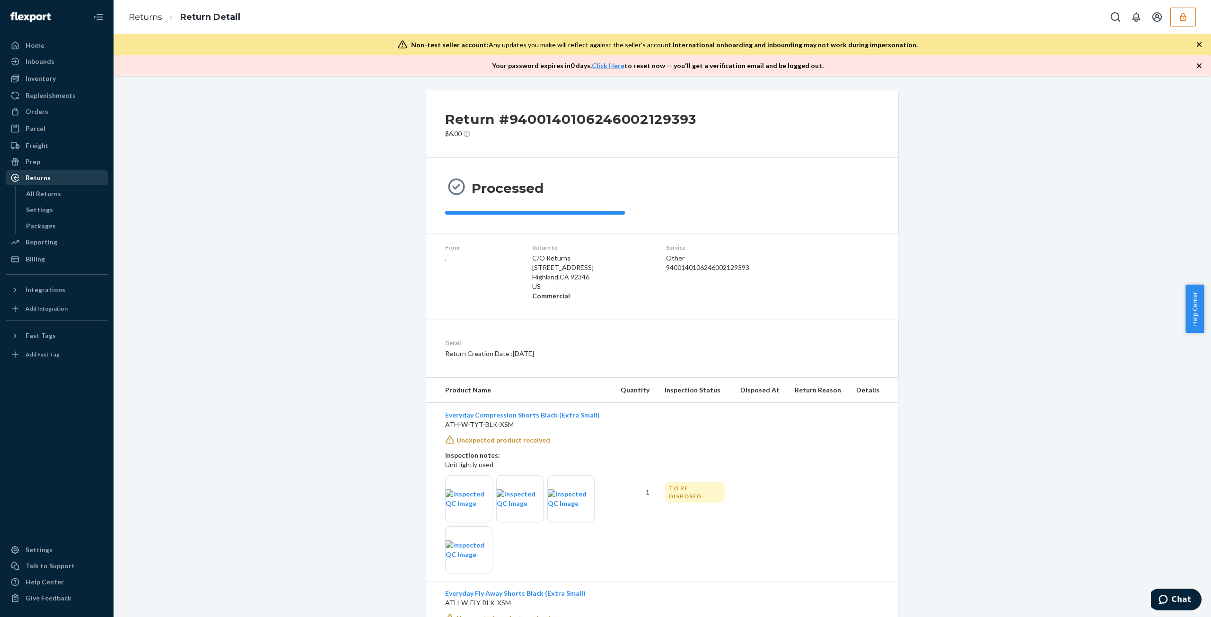
click at [57, 180] on div "Returns" at bounding box center [57, 177] width 100 height 13
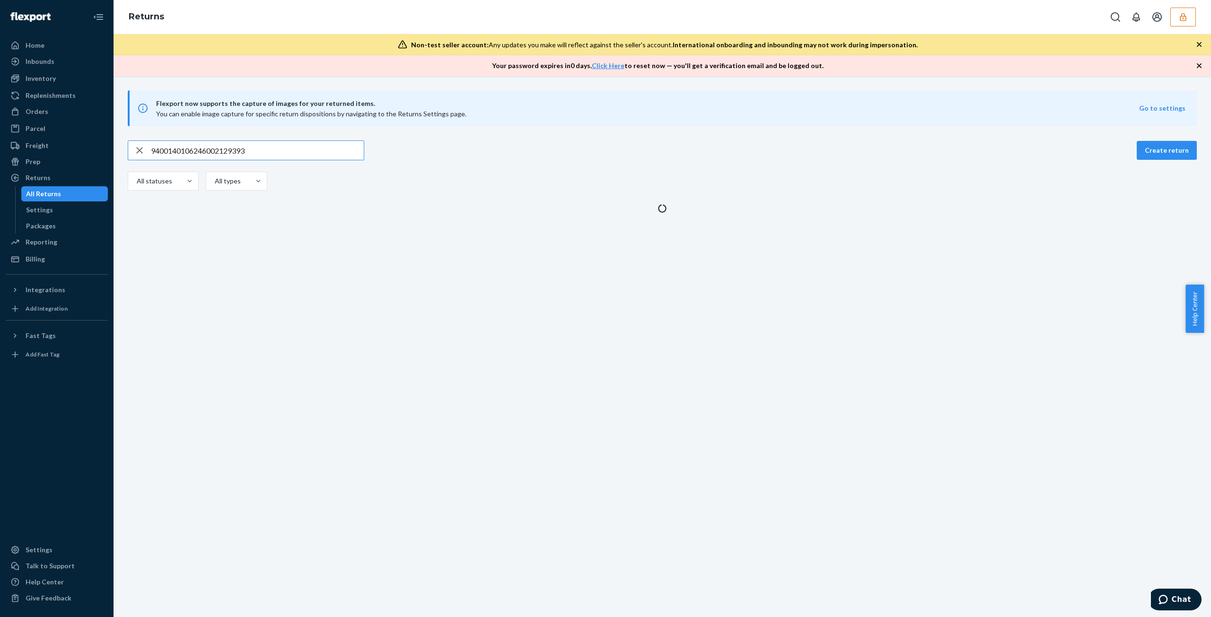
click at [306, 151] on input "9400140106246002129393" at bounding box center [257, 150] width 213 height 19
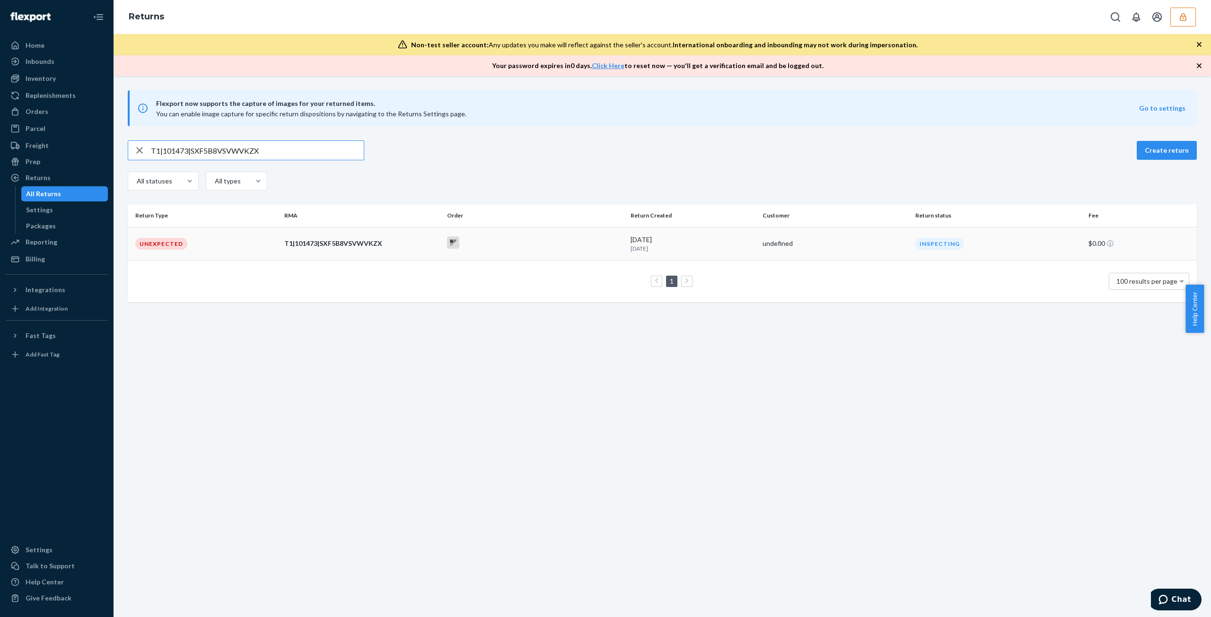
type input "T1|101473|SXF5B8VSVWVKZX"
click at [310, 255] on td "T1|101473|SXF5B8VSVWVKZX" at bounding box center [362, 243] width 163 height 33
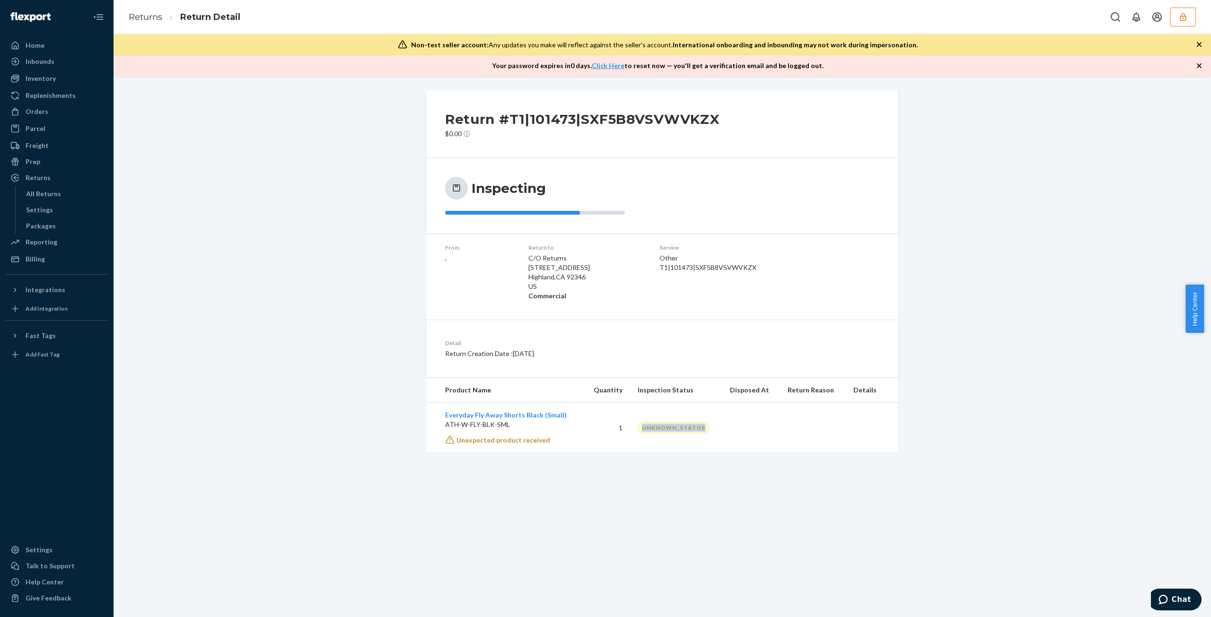
drag, startPoint x: 699, startPoint y: 433, endPoint x: 726, endPoint y: 431, distance: 26.6
click at [741, 434] on tr "Everyday Fly Away Shorts Black (Small) ATH-W-FLY-BLK-SML Unexpected product rec…" at bounding box center [662, 428] width 472 height 50
click at [673, 432] on div "UNKNOWN_STATUS" at bounding box center [674, 428] width 72 height 13
click at [494, 409] on td "Everyday Fly Away Shorts Black (Small) ATH-W-FLY-BLK-SML Unexpected product rec…" at bounding box center [504, 428] width 157 height 50
click at [501, 418] on link "Everyday Fly Away Shorts Black (Small)" at bounding box center [506, 415] width 122 height 8
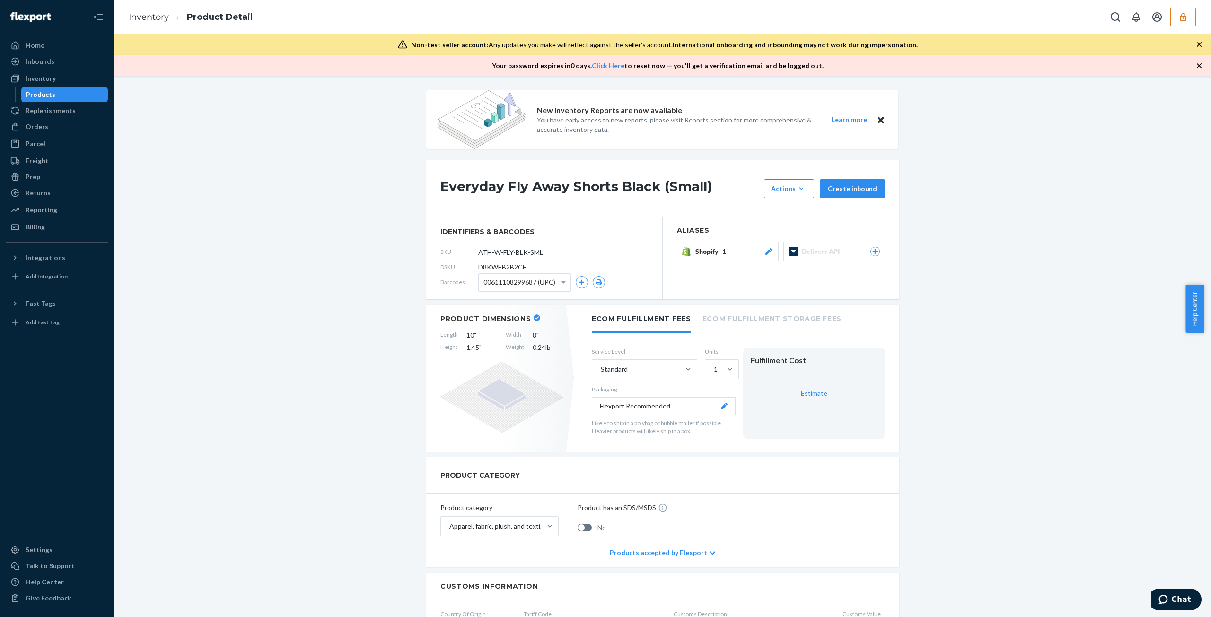
click at [511, 267] on span "D8KWEB2B2CF" at bounding box center [502, 267] width 48 height 9
copy span "D8KWEB2B2CF"
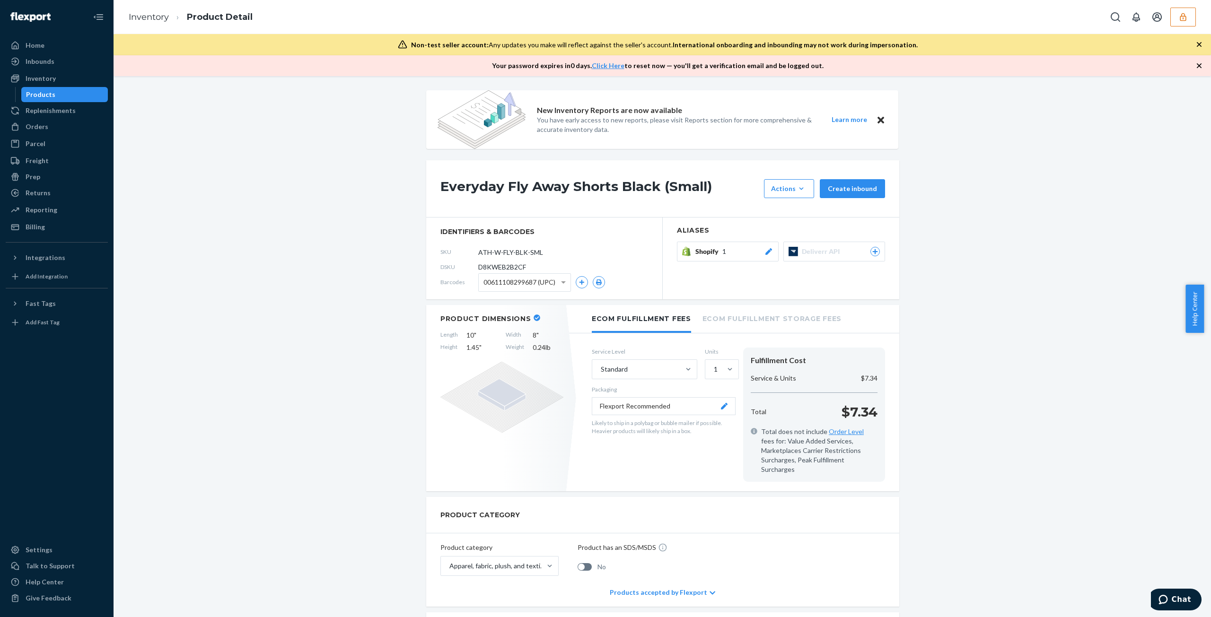
click at [571, 245] on div "SKU ATH-W-FLY-BLK-SML" at bounding box center [544, 252] width 208 height 15
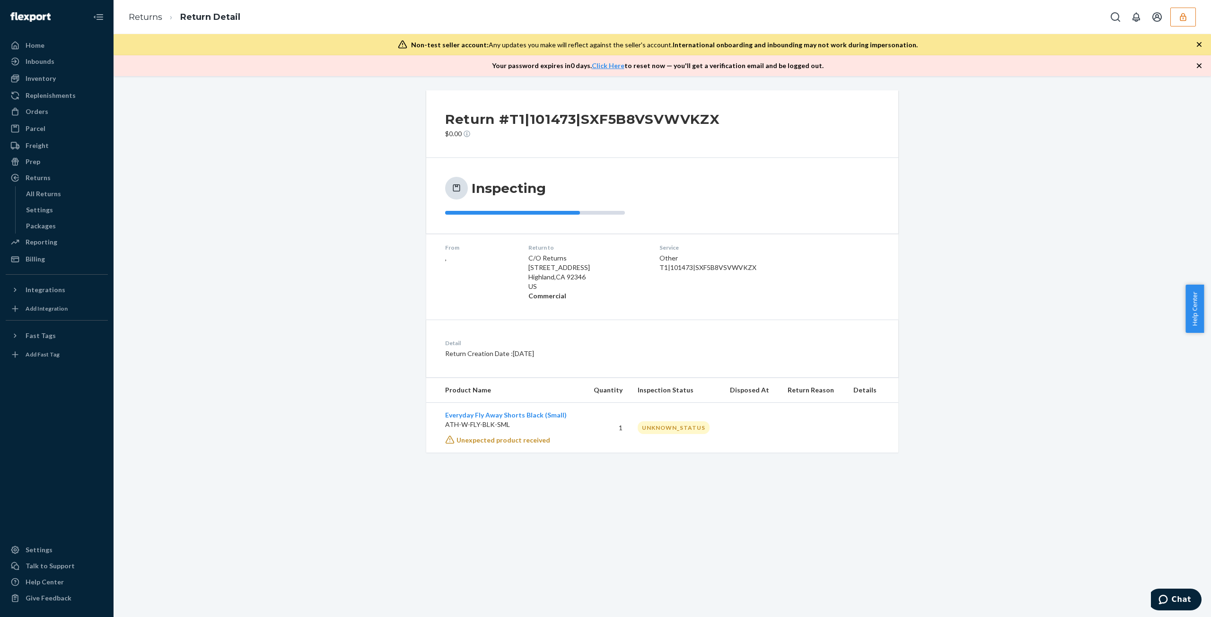
click at [686, 277] on div "Service Other T1|101473|SXF5B8VSVWVKZX" at bounding box center [735, 272] width 151 height 57
click at [660, 425] on div "UNKNOWN_STATUS" at bounding box center [674, 428] width 72 height 13
click at [660, 424] on div "UNKNOWN_STATUS" at bounding box center [674, 428] width 72 height 13
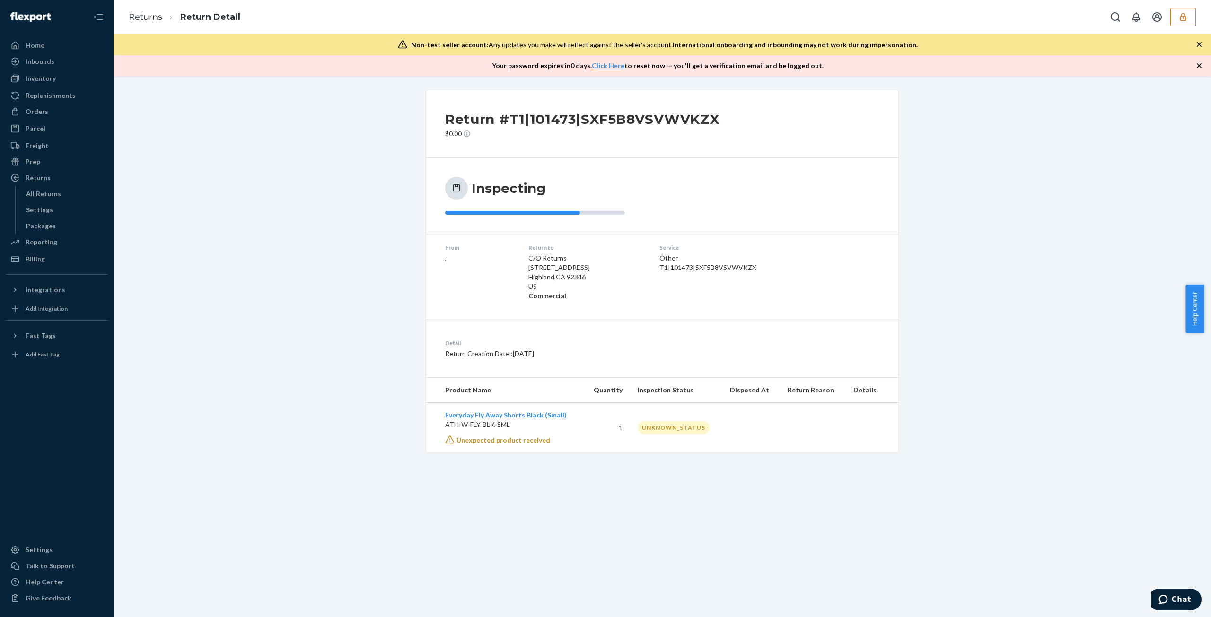
click at [654, 454] on div "Return #T1|101473|SXF5B8VSVWVKZX $0.00 Inspecting From , Return to C/O Returns …" at bounding box center [663, 346] width 1098 height 541
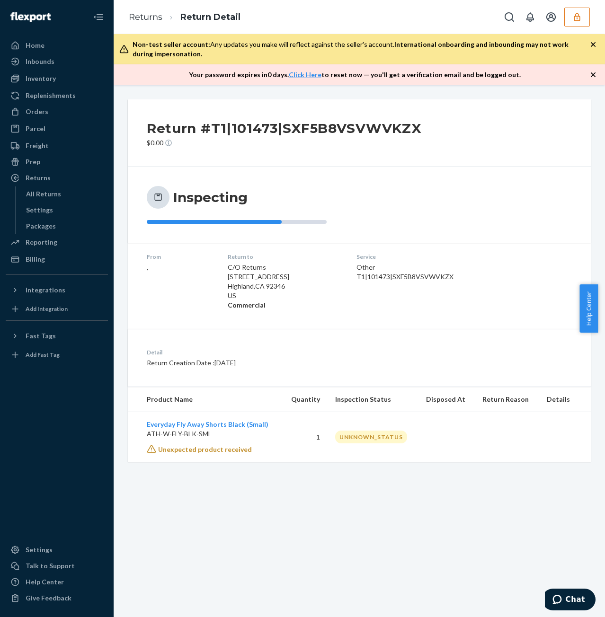
click at [295, 131] on h2 "Return #T1|101473|SXF5B8VSVWVKZX" at bounding box center [284, 128] width 274 height 20
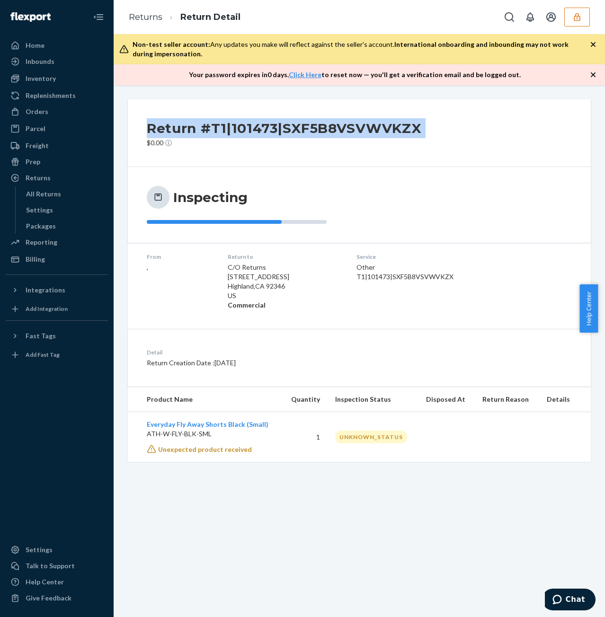
click at [295, 131] on h2 "Return #T1|101473|SXF5B8VSVWVKZX" at bounding box center [284, 128] width 274 height 20
copy h2 "Return #T1|101473|SXF5B8VSVWVKZX"
click at [474, 523] on div "Return #T1|101473|SXF5B8VSVWVKZX $0.00 Inspecting From , Return to C/O Returns …" at bounding box center [359, 351] width 491 height 532
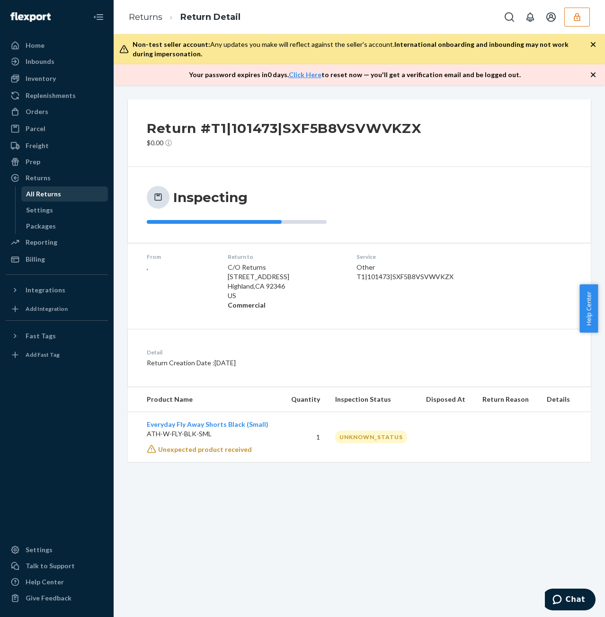
click at [65, 200] on div "All Returns" at bounding box center [64, 193] width 85 height 13
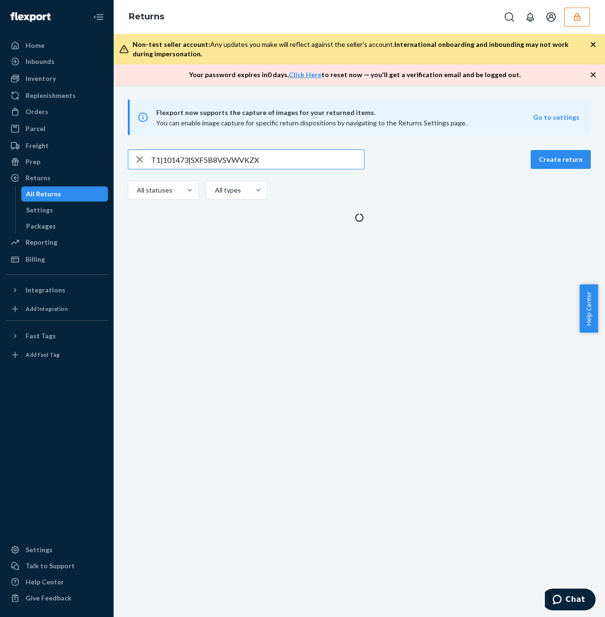
click at [335, 161] on input "T1|101473|SXF5B8VSVWVKZX" at bounding box center [257, 159] width 213 height 19
click at [335, 159] on input "T1|101473|SXF5B8VSVWVKZX" at bounding box center [257, 159] width 213 height 19
click at [334, 161] on input "T1|101473|SXF5B8VSVWVKZX" at bounding box center [257, 159] width 213 height 19
click at [335, 160] on input "T1|101473|SXF5B8VSVWVKZX" at bounding box center [257, 159] width 213 height 19
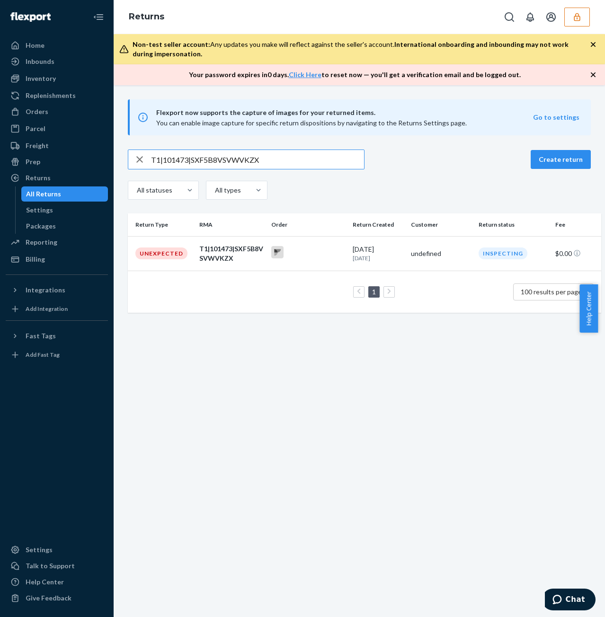
click at [335, 160] on input "T1|101473|SXF5B8VSVWVKZX" at bounding box center [257, 159] width 213 height 19
type input "9400140106246002021147"
click at [264, 249] on td "9400140106246002021147" at bounding box center [231, 253] width 72 height 35
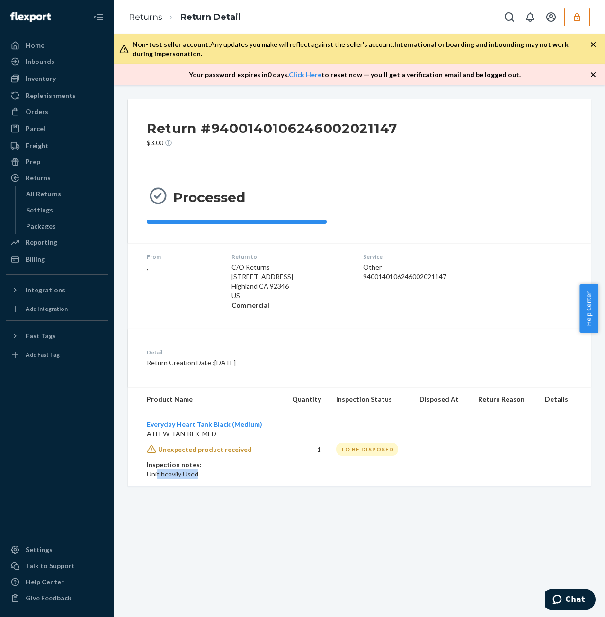
click at [149, 469] on p "Unit heavily Used" at bounding box center [210, 473] width 127 height 9
click at [354, 130] on h2 "Return #9400140106246002021147" at bounding box center [272, 128] width 250 height 20
copy h2 "9400140106246002021147"
drag, startPoint x: 352, startPoint y: 552, endPoint x: 300, endPoint y: 489, distance: 81.4
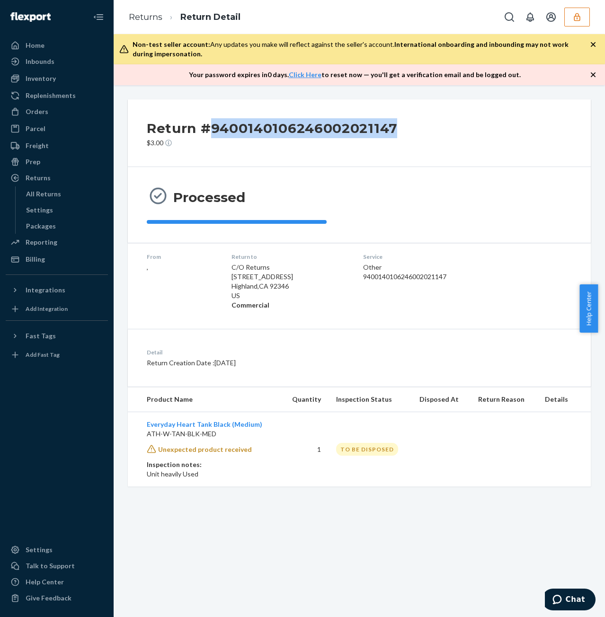
click at [352, 551] on div "Return #9400140106246002021147 $3.00 Processed From , Return to C/O Returns 261…" at bounding box center [359, 351] width 491 height 532
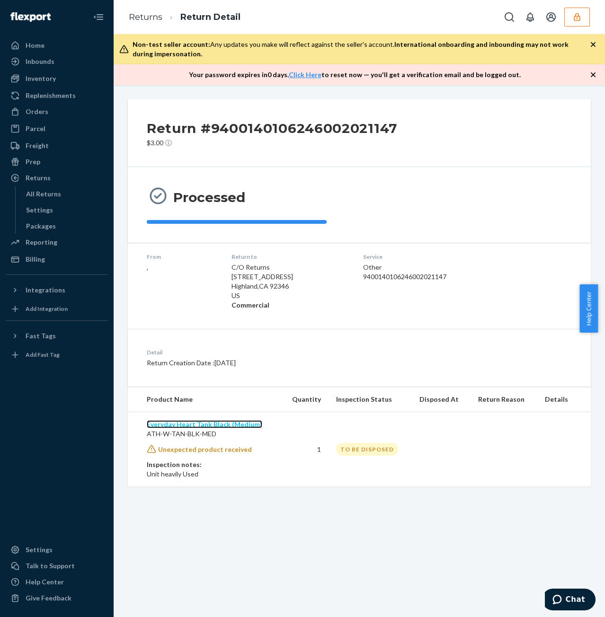
drag, startPoint x: 223, startPoint y: 425, endPoint x: 466, endPoint y: 372, distance: 248.9
click at [223, 425] on link "Everyday Heart Tank Black (Medium)" at bounding box center [204, 424] width 115 height 8
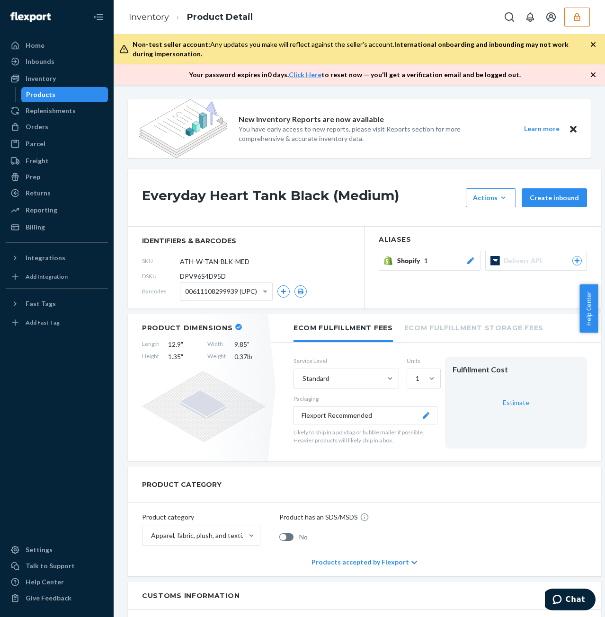
click at [212, 277] on span "DPV96S4D95D" at bounding box center [203, 276] width 46 height 9
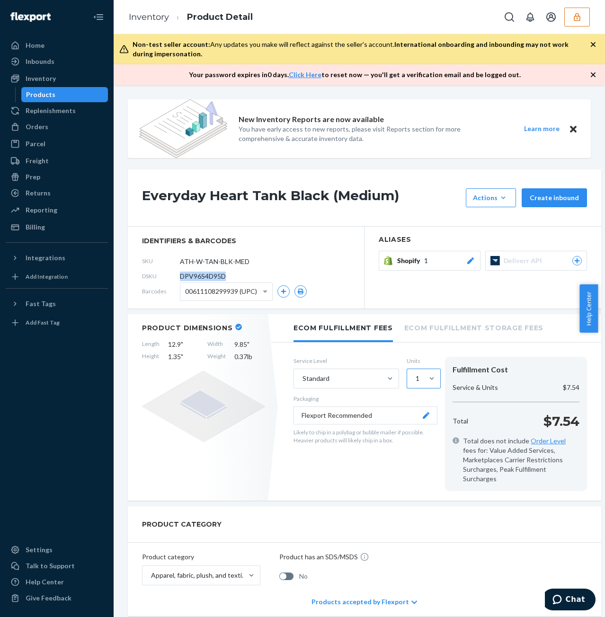
copy span "DPV96S4D95D"
click at [574, 25] on button "button" at bounding box center [577, 17] width 26 height 19
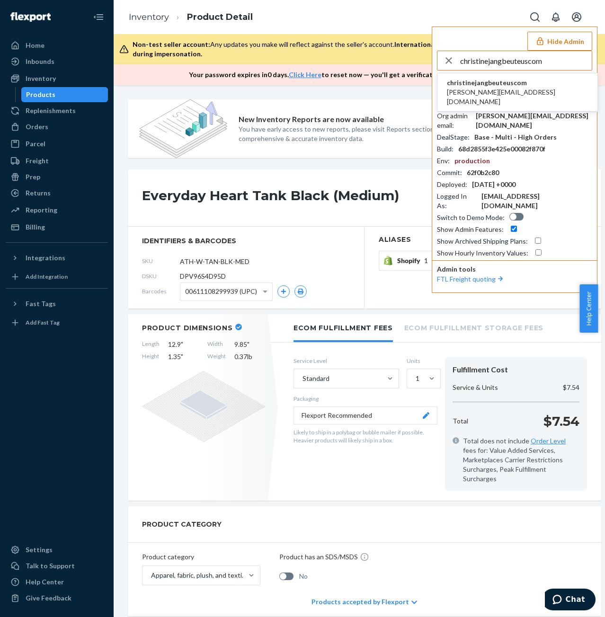
type input "christinejangbeuteuscom"
click at [507, 102] on div "01H786MPYMGNYJSFP0ZQ3AE3ZA" at bounding box center [534, 103] width 113 height 9
click at [507, 95] on span "christine.jang@beuteus.com" at bounding box center [517, 97] width 141 height 19
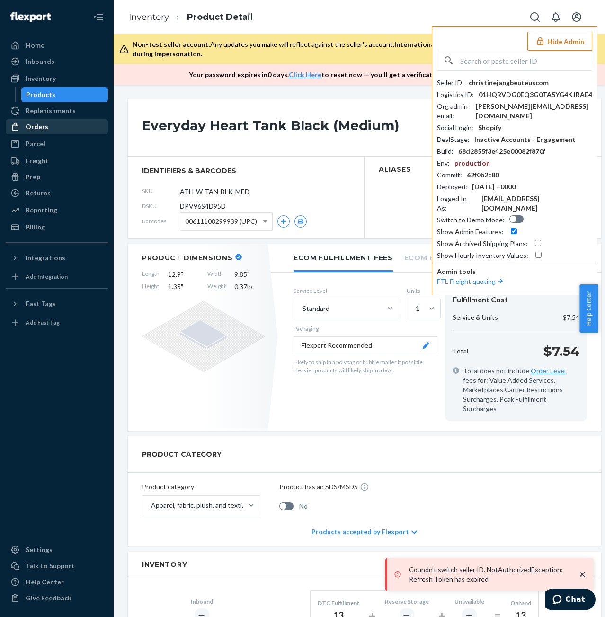
click at [68, 129] on div "Orders" at bounding box center [57, 126] width 100 height 13
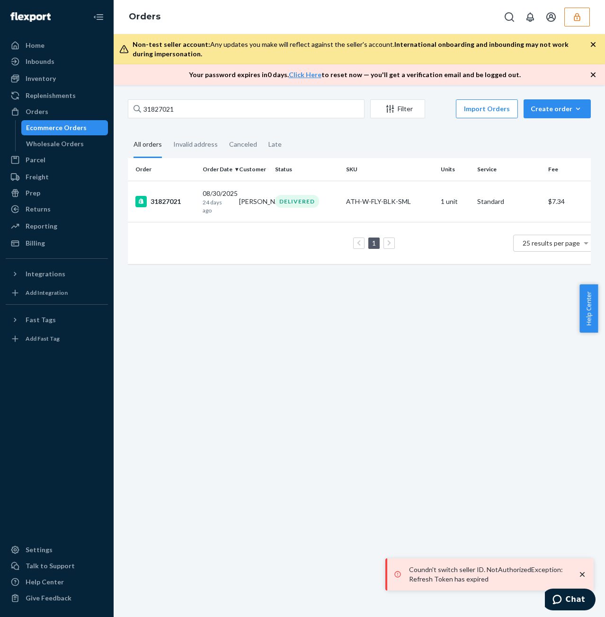
click at [578, 21] on icon "button" at bounding box center [576, 16] width 9 height 9
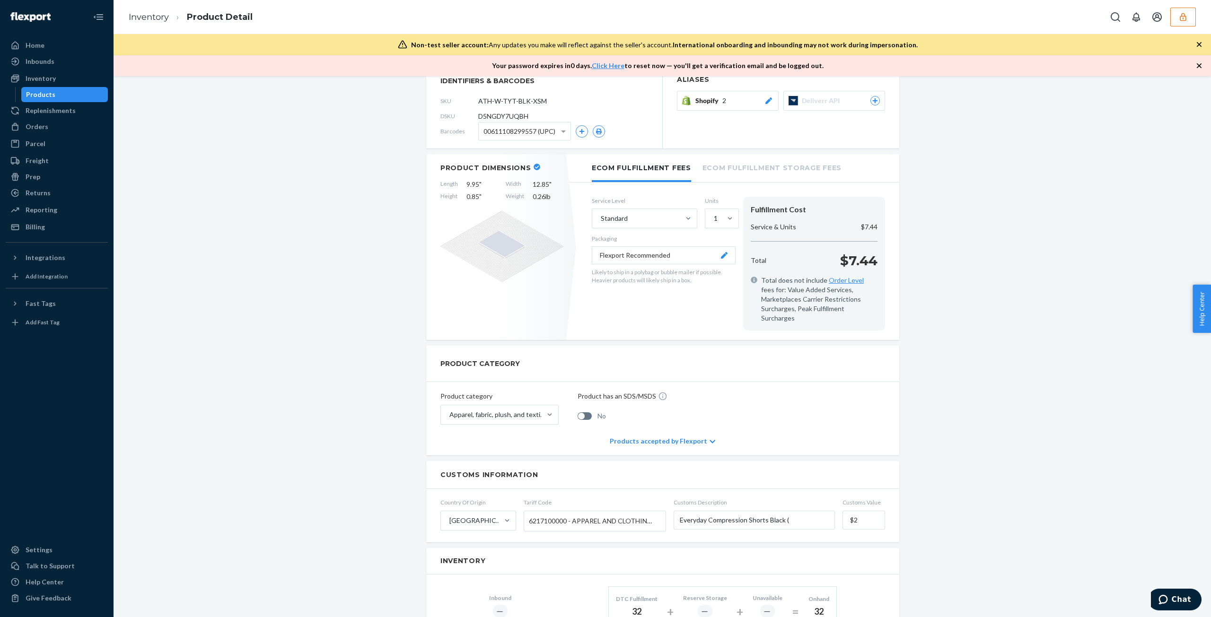
scroll to position [129, 0]
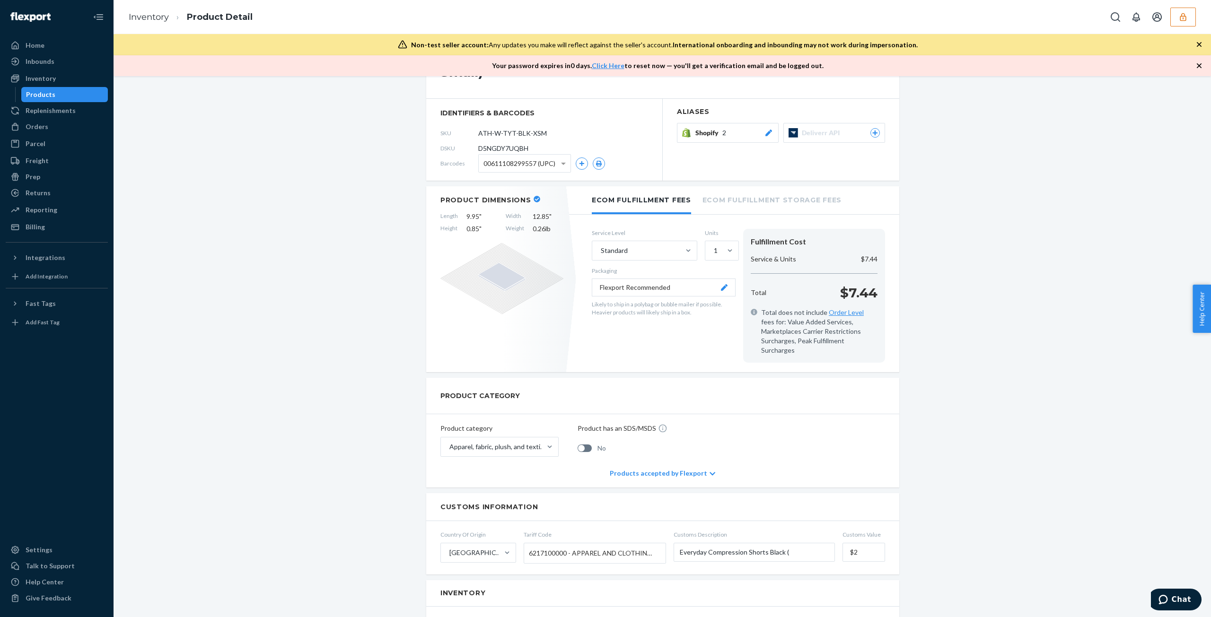
click at [512, 149] on span "D5NGDY7UQBH" at bounding box center [503, 148] width 50 height 9
copy span "D5NGDY7UQBH"
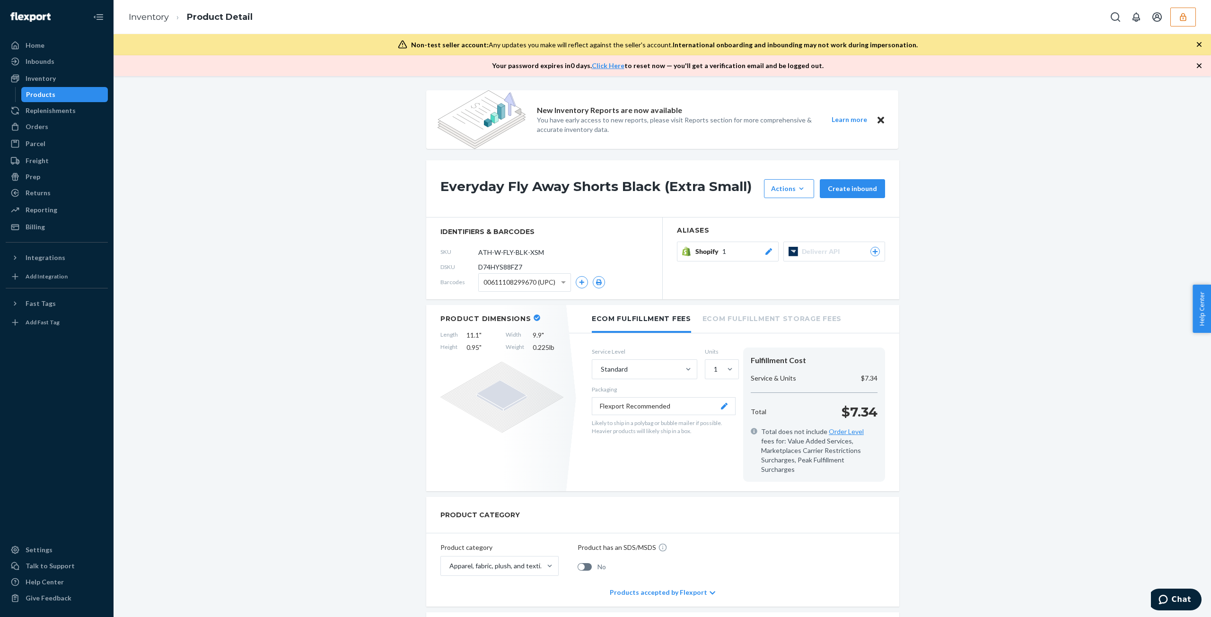
click at [495, 264] on span "D74HYS88FZ7" at bounding box center [500, 267] width 44 height 9
copy span "D74HYS88FZ7"
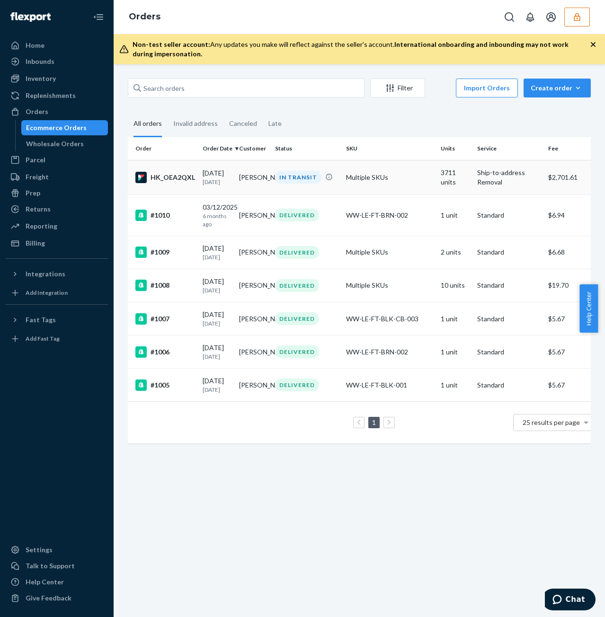
click at [416, 181] on td "Multiple SKUs" at bounding box center [389, 177] width 95 height 35
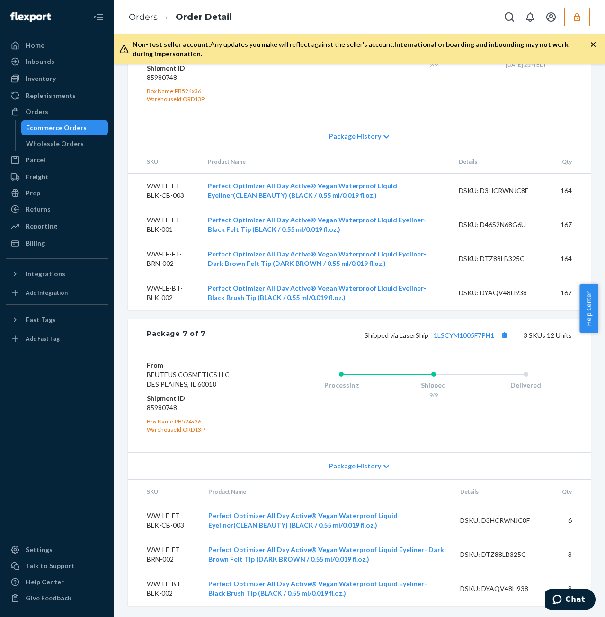
scroll to position [2273, 0]
click at [459, 340] on div "Shipped via LaserShip 1LSCYM1005F7PH1 3 SKUs 12 Units" at bounding box center [389, 335] width 366 height 12
click at [466, 334] on link "1LSCYM1005F7PH1" at bounding box center [463, 335] width 61 height 8
drag, startPoint x: 340, startPoint y: 466, endPoint x: 352, endPoint y: 463, distance: 13.1
click at [340, 466] on span "Package History" at bounding box center [355, 465] width 52 height 9
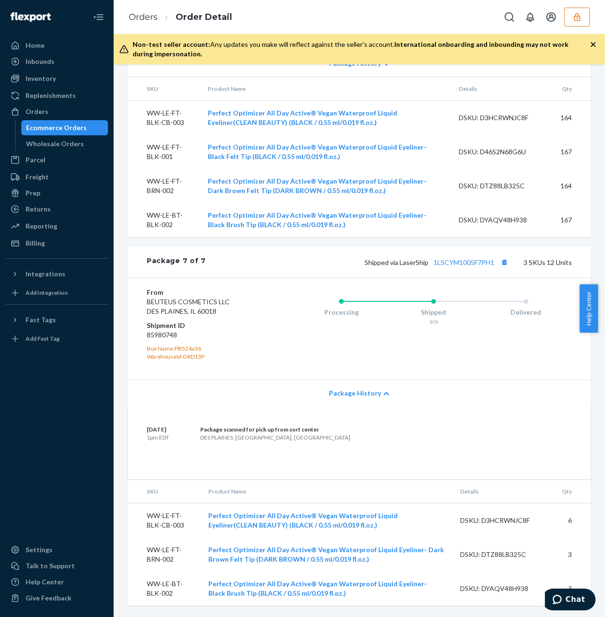
scroll to position [2252, 0]
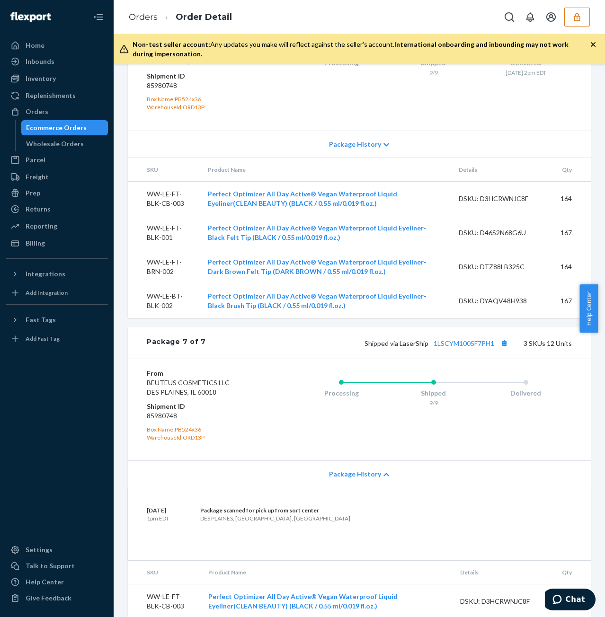
click at [367, 479] on span "Package History" at bounding box center [355, 473] width 52 height 9
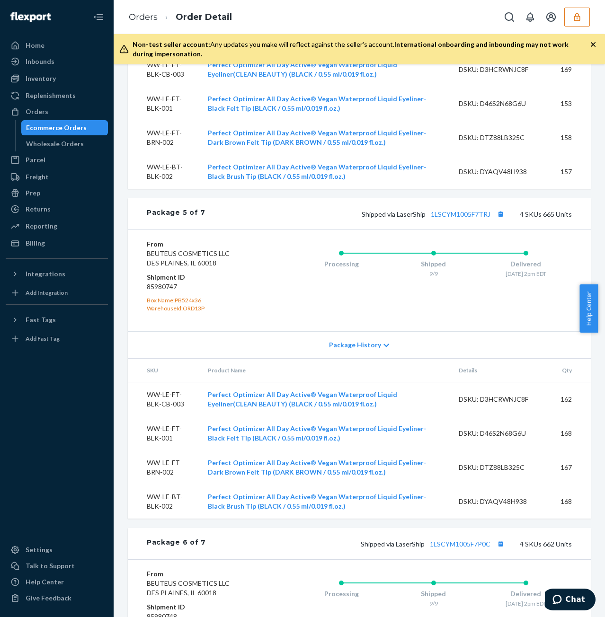
scroll to position [1706, 0]
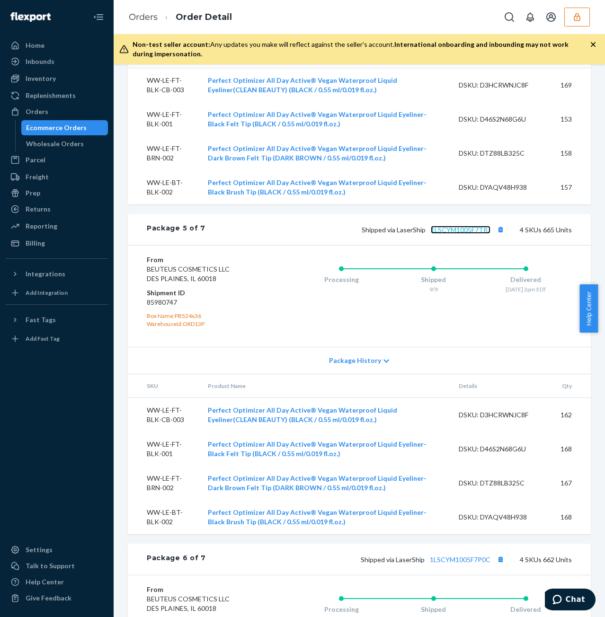
click at [465, 234] on link "1LSCYM1005F7TRJ" at bounding box center [461, 230] width 60 height 8
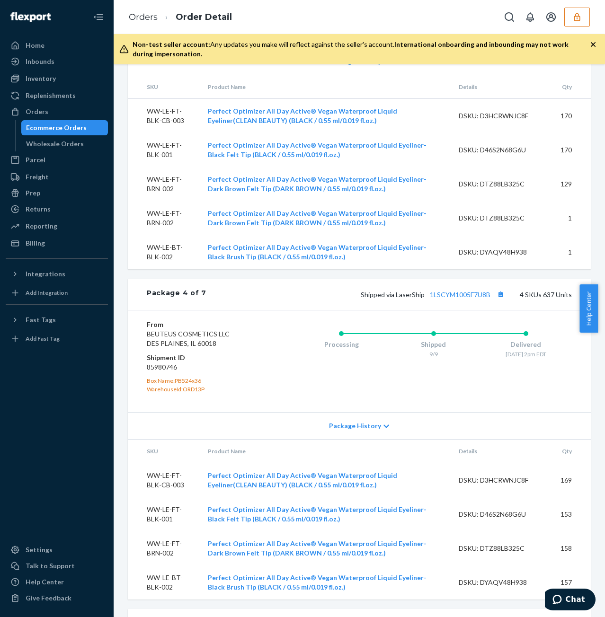
scroll to position [1280, 0]
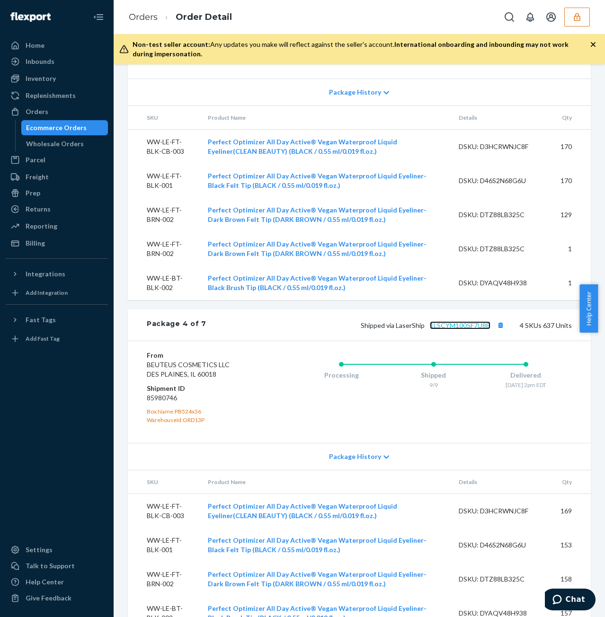
click at [457, 329] on link "1LSCYM1005F7U8B" at bounding box center [460, 325] width 61 height 8
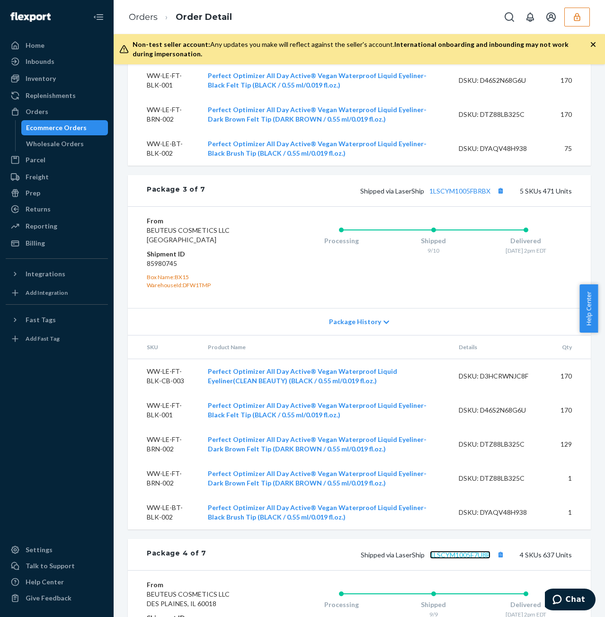
scroll to position [996, 0]
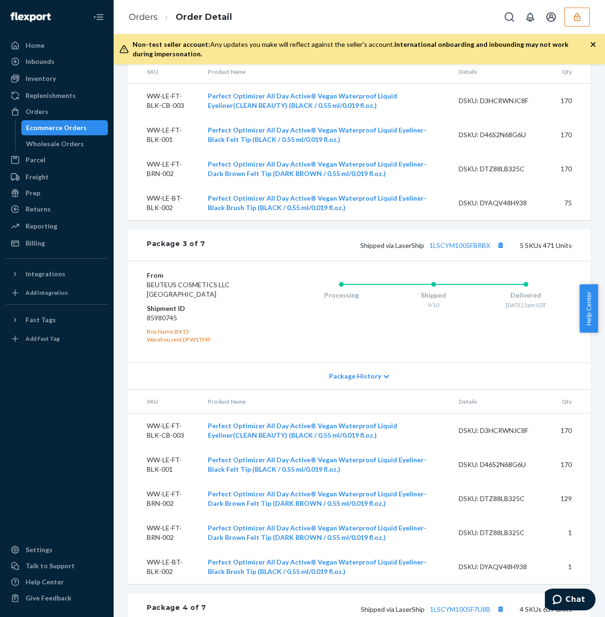
click at [448, 261] on div "Package 3 of 7 Shipped via LaserShip 1LSCYM1005FBRBX 5 SKUs 471 Units" at bounding box center [359, 244] width 463 height 31
click at [452, 249] on link "1LSCYM1005FBRBX" at bounding box center [459, 245] width 61 height 8
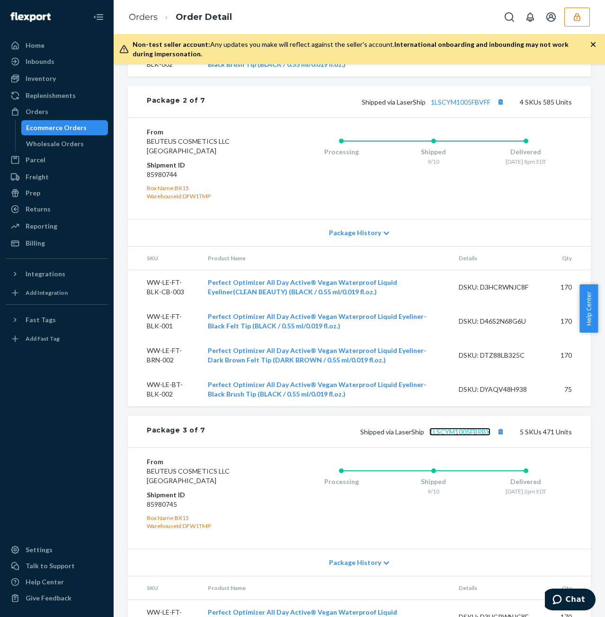
scroll to position [712, 0]
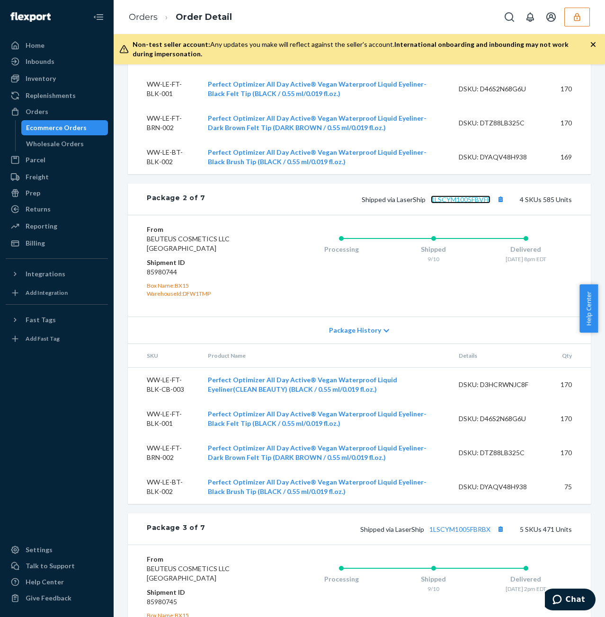
click at [452, 203] on link "1LSCYM1005FBVFF" at bounding box center [461, 199] width 60 height 8
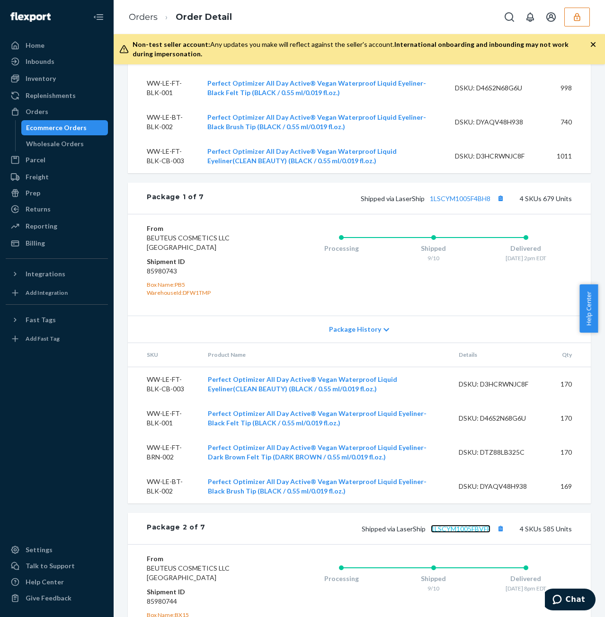
scroll to position [381, 0]
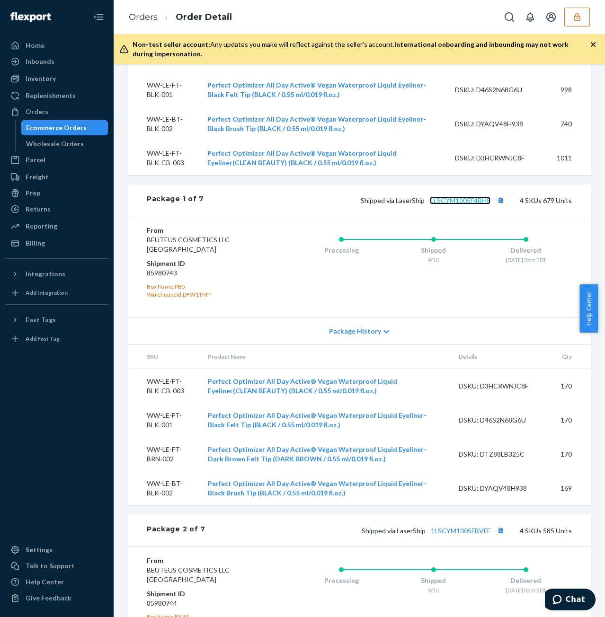
click at [462, 204] on link "1LSCYM1005F4BH8" at bounding box center [460, 200] width 61 height 8
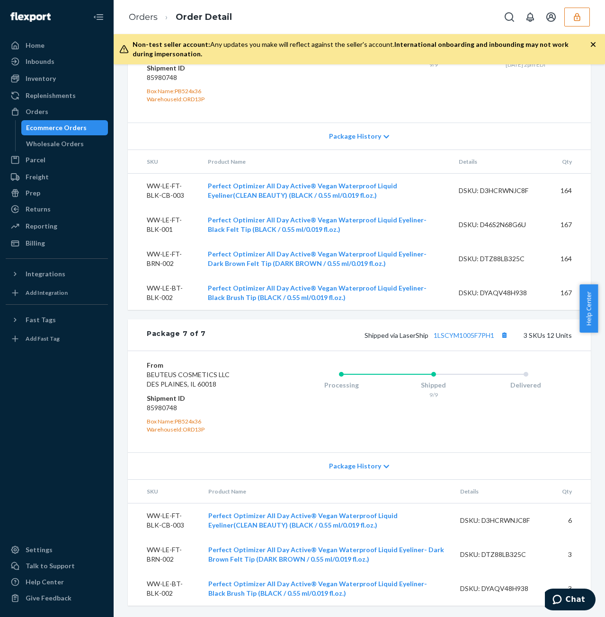
scroll to position [2273, 0]
click at [569, 22] on button "button" at bounding box center [577, 17] width 26 height 19
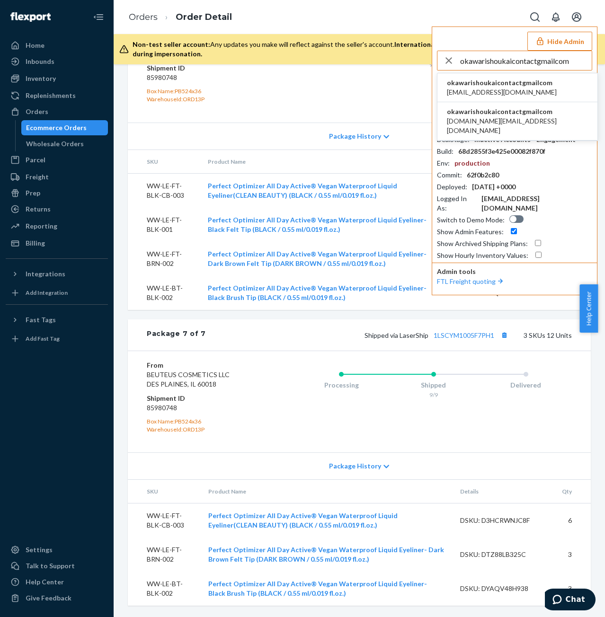
type input "okawarishoukaicontactgmailcom"
click at [529, 88] on span "akari.suzuki20@gmail.com" at bounding box center [502, 92] width 110 height 9
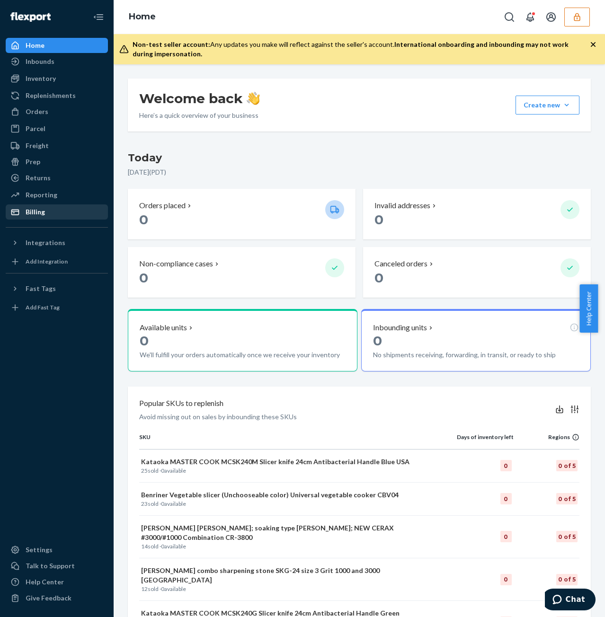
click at [51, 204] on link "Billing" at bounding box center [57, 211] width 102 height 15
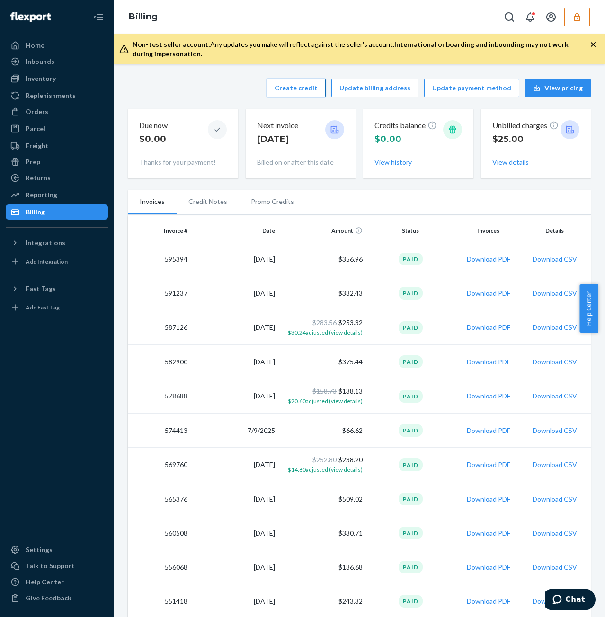
click at [292, 83] on button "Create credit" at bounding box center [295, 88] width 59 height 19
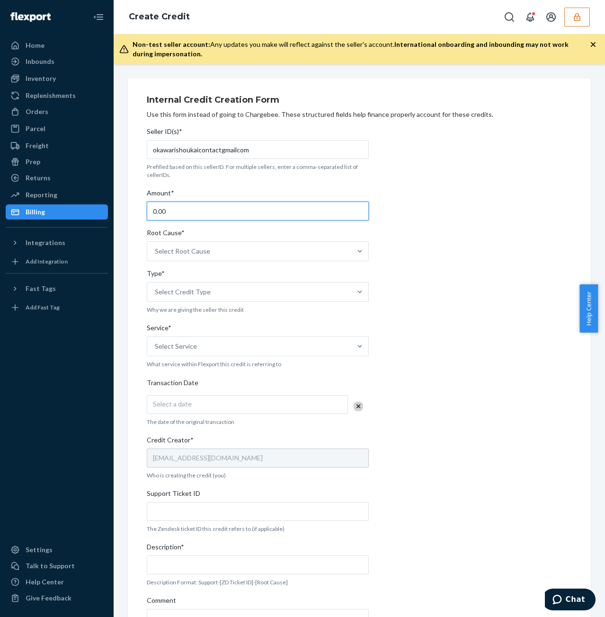
drag, startPoint x: 230, startPoint y: 215, endPoint x: 48, endPoint y: 219, distance: 181.7
click at [59, 215] on div "Home Inbounds Shipping Plans Problems Inventory Products Replenishments Orders …" at bounding box center [302, 308] width 605 height 617
type input "25"
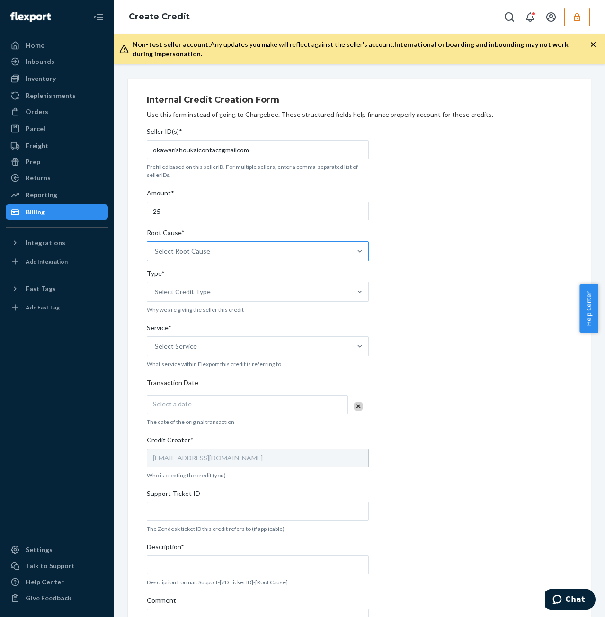
click at [294, 258] on div "Select Root Cause" at bounding box center [249, 251] width 204 height 19
click at [156, 256] on input "Root Cause* Select Root Cause" at bounding box center [155, 250] width 1 height 9
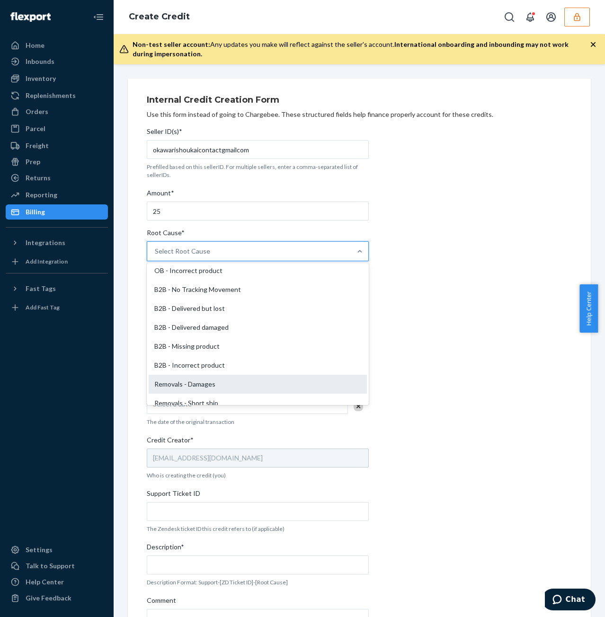
scroll to position [363, 0]
click at [239, 385] on div "Invoice or Billing Dispute" at bounding box center [258, 384] width 218 height 19
click at [156, 256] on input "Root Cause* option Invoice or Billing Dispute focused, 26 of 29. 29 results ava…" at bounding box center [155, 250] width 1 height 9
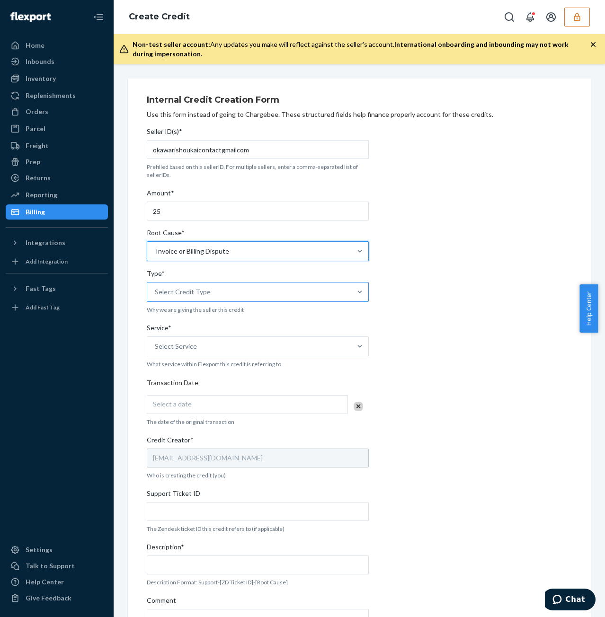
click at [197, 295] on div "Select Credit Type" at bounding box center [183, 291] width 56 height 9
click at [156, 295] on input "Type* Select Credit Type" at bounding box center [155, 291] width 1 height 9
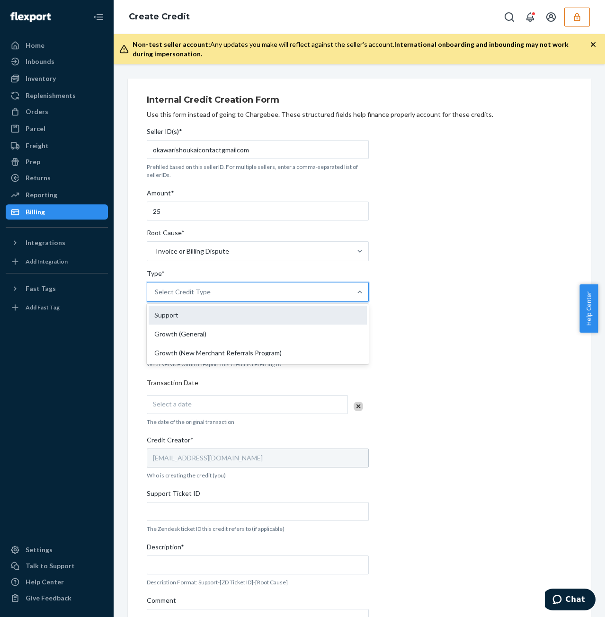
click at [195, 309] on div "Support" at bounding box center [258, 315] width 218 height 19
click at [156, 297] on input "Type* option Support focused, 1 of 3. 3 results available. Use Up and Down to c…" at bounding box center [155, 291] width 1 height 9
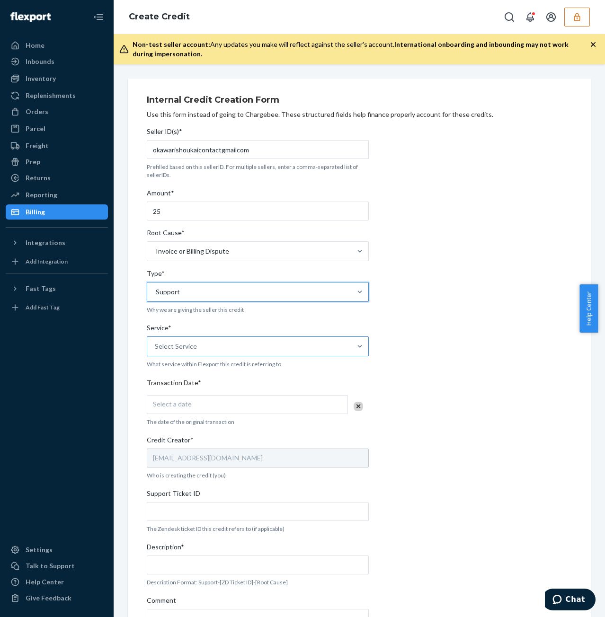
click at [220, 337] on div "Select Service" at bounding box center [249, 346] width 204 height 19
click at [156, 342] on input "Service* Select Service" at bounding box center [155, 346] width 1 height 9
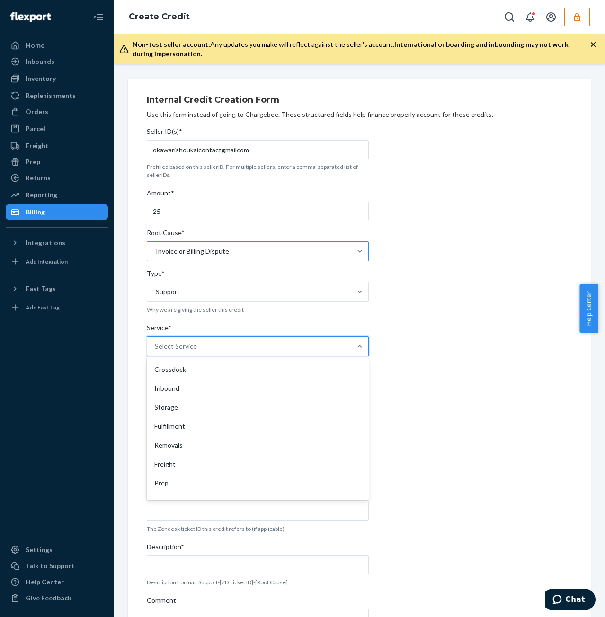
click at [198, 260] on div "Invoice or Billing Dispute" at bounding box center [249, 251] width 204 height 19
click at [156, 256] on input "Root Cause* Invoice or Billing Dispute" at bounding box center [155, 250] width 1 height 9
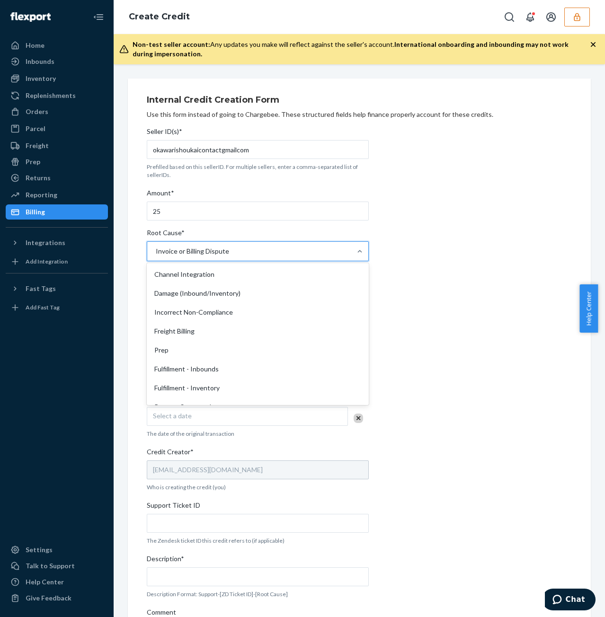
scroll to position [358, 0]
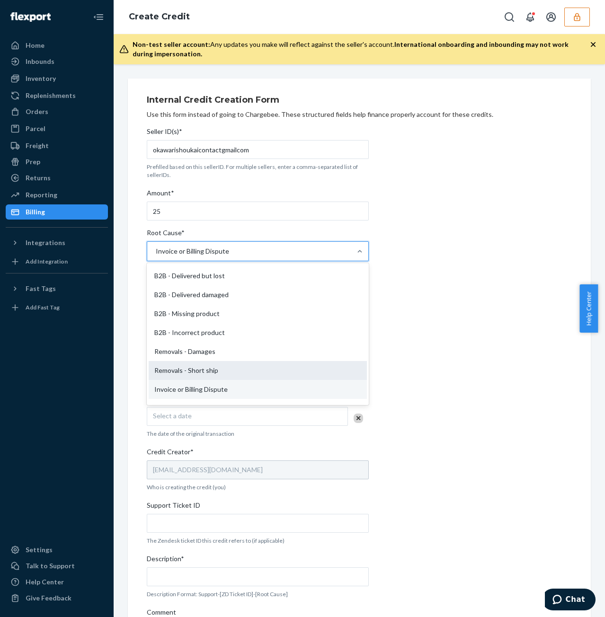
click at [242, 368] on div "Removals - Short ship" at bounding box center [258, 370] width 218 height 19
click at [156, 256] on input "Root Cause* option Invoice or Billing Dispute, selected. option Removals - Shor…" at bounding box center [155, 250] width 1 height 9
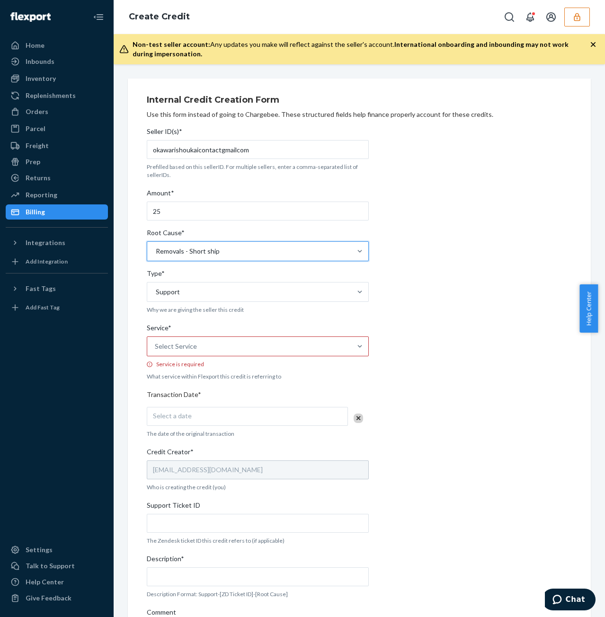
click at [236, 350] on div "Select Service" at bounding box center [249, 346] width 204 height 19
click at [156, 350] on input "Service* Select Service Service is required" at bounding box center [155, 346] width 1 height 9
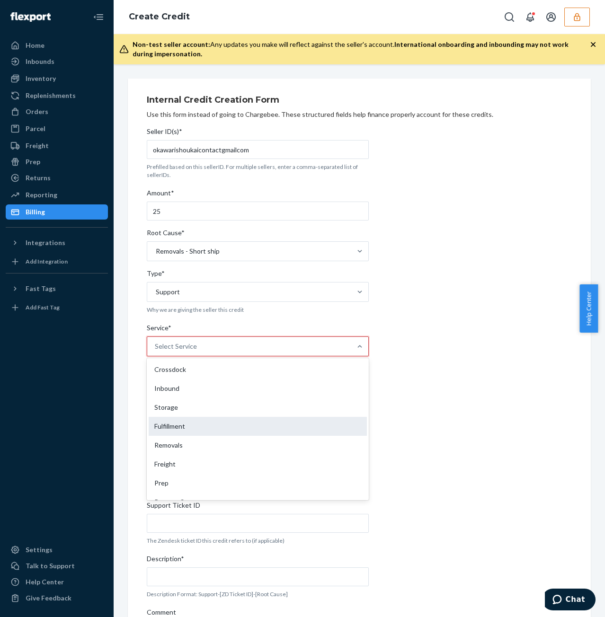
click at [224, 424] on div "Fulfillment" at bounding box center [258, 426] width 218 height 19
click at [156, 351] on input "Service* option Fulfillment focused, 4 of 10. 10 results available. Use Up and …" at bounding box center [155, 346] width 1 height 9
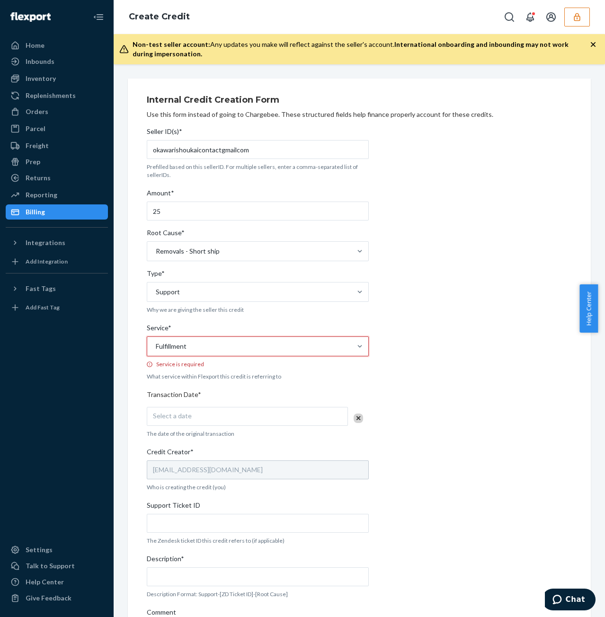
click at [229, 418] on div "Seller ID(s)* okawarishoukaicontactgmailcom Prefilled based on this sellerID. F…" at bounding box center [258, 403] width 222 height 561
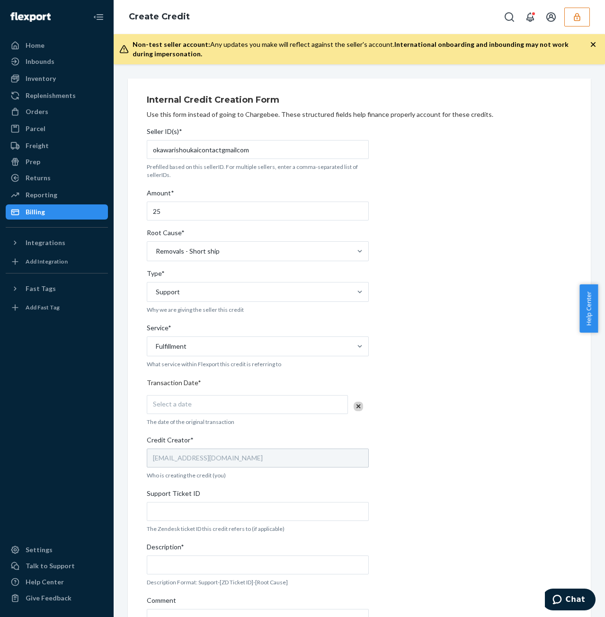
click at [230, 412] on div "Select a date" at bounding box center [247, 404] width 201 height 19
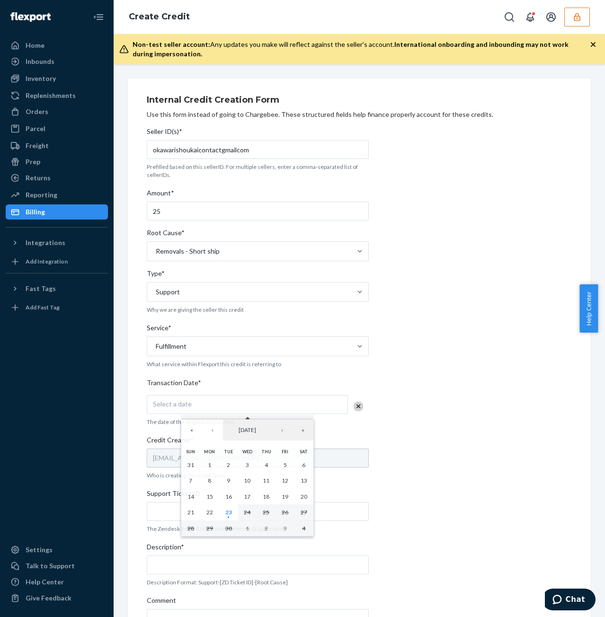
click at [241, 400] on div "Select a date" at bounding box center [247, 404] width 201 height 19
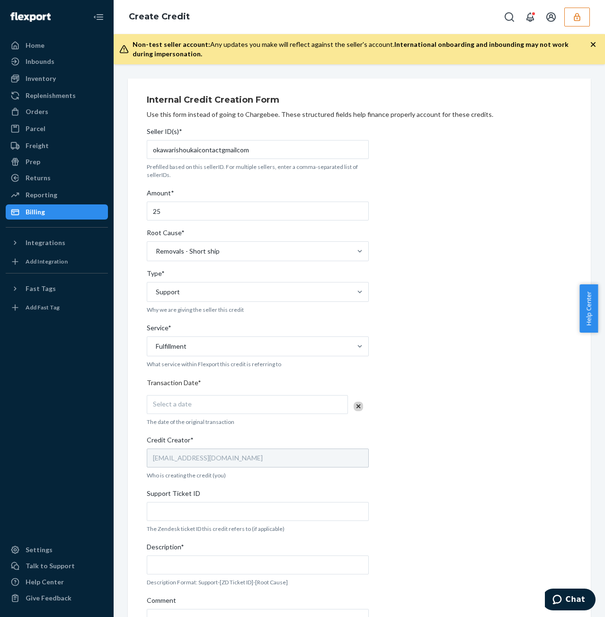
click at [237, 403] on div "Select a date" at bounding box center [247, 404] width 201 height 19
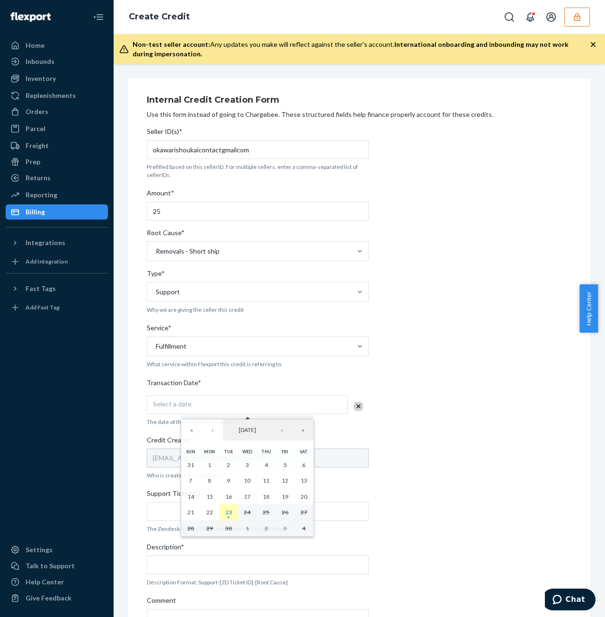
click at [228, 511] on abbr "23" at bounding box center [228, 512] width 7 height 7
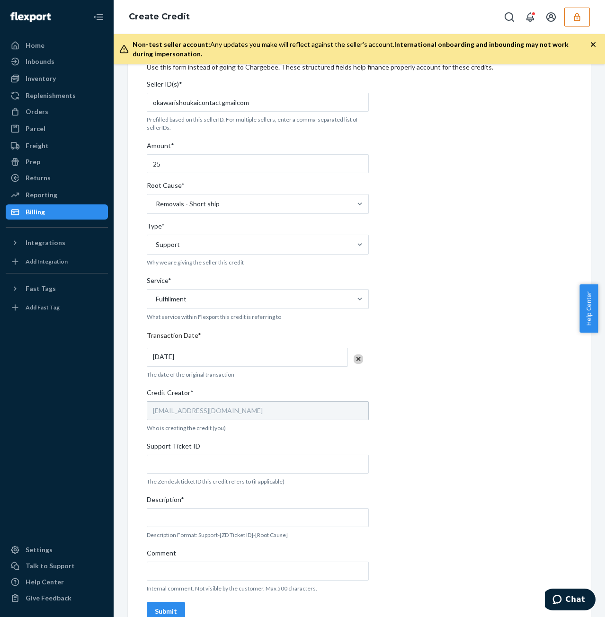
scroll to position [65, 0]
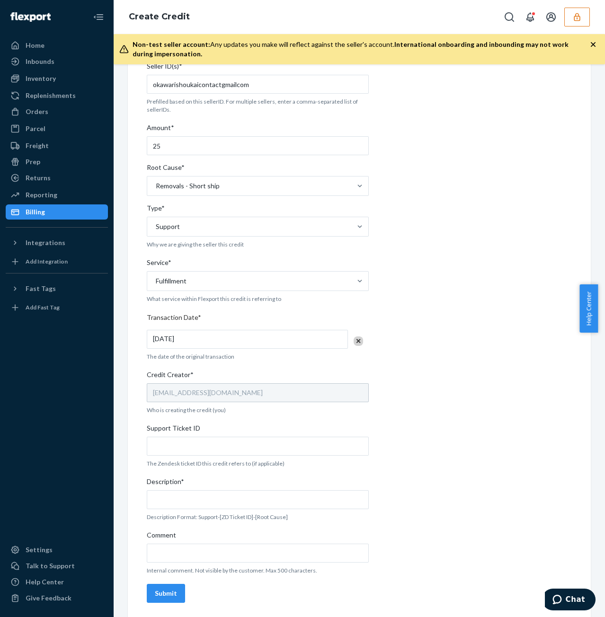
click at [269, 459] on p "The Zendesk ticket ID this credit refers to (if applicable)" at bounding box center [258, 463] width 222 height 8
click at [272, 448] on input "Support Ticket ID" at bounding box center [258, 446] width 222 height 19
drag, startPoint x: 292, startPoint y: 450, endPoint x: 291, endPoint y: 518, distance: 67.7
click at [292, 450] on input "Support Ticket ID" at bounding box center [258, 446] width 222 height 19
paste input "https://flexport-fulfillment.zendesk.com/agent/tickets/810577"
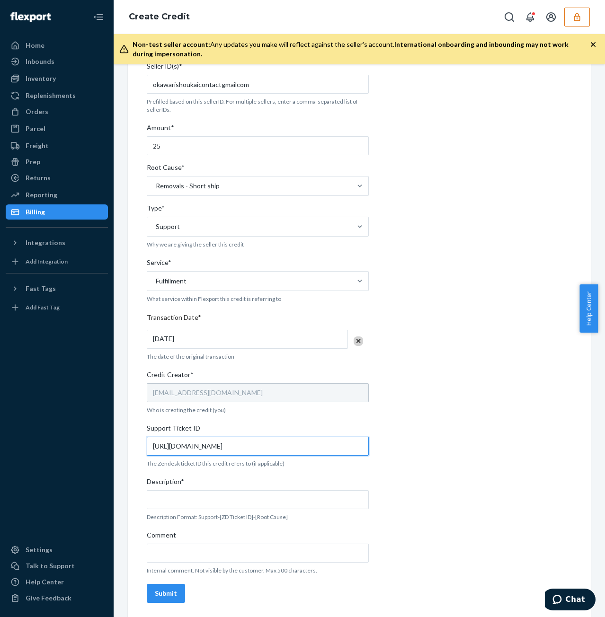
type input "https://flexport-fulfillment.zendesk.com/agent/tickets/810577"
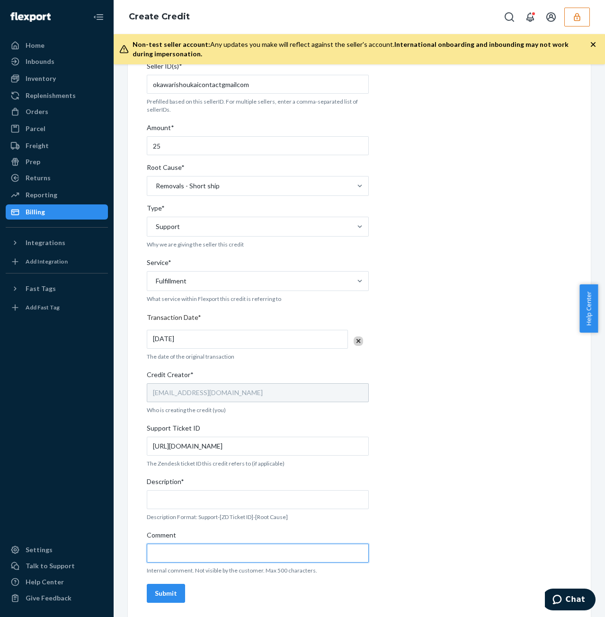
click at [290, 553] on input "Comment" at bounding box center [258, 553] width 222 height 19
paste input "https://flexport-fulfillment.zendesk.com/agent/tickets/810577"
type input "https://flexport-fulfillment.zendesk.com/agent/tickets/810577"
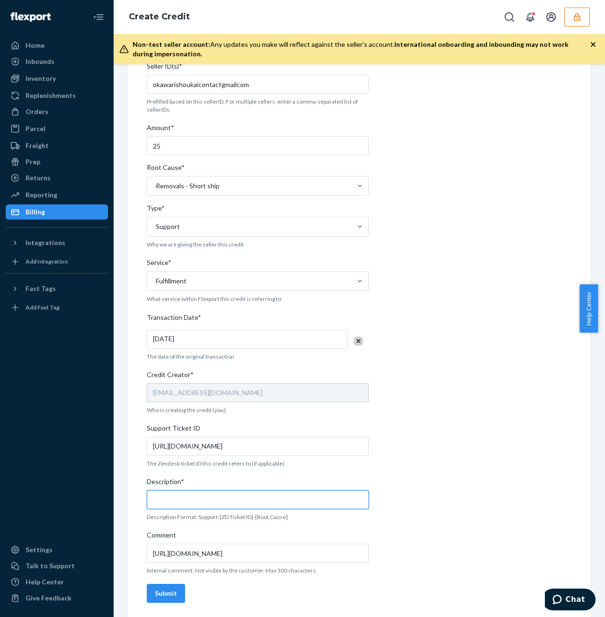
click at [288, 500] on input "Description*" at bounding box center [258, 499] width 222 height 19
type input "Support-810577-Removals - short ship"
click at [179, 591] on button "Submit" at bounding box center [166, 593] width 38 height 19
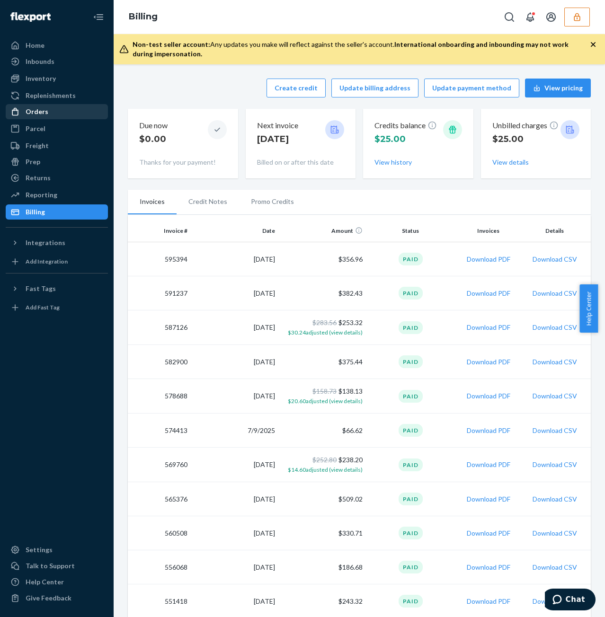
click at [54, 117] on div "Orders" at bounding box center [57, 111] width 100 height 13
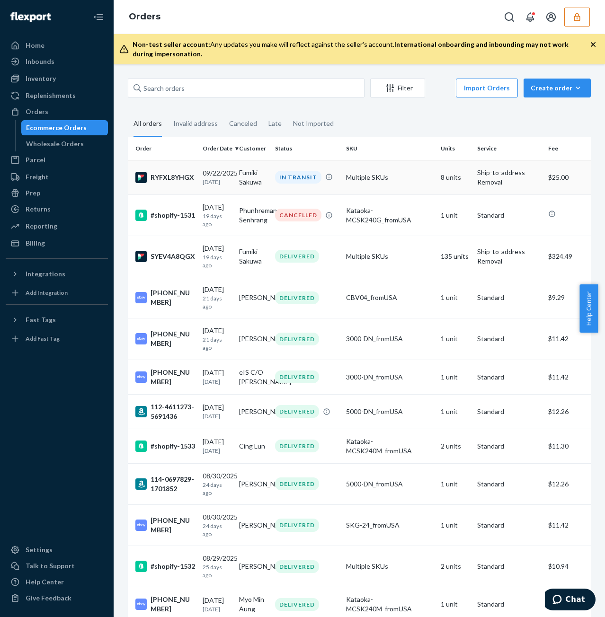
click at [408, 184] on td "Multiple SKUs" at bounding box center [389, 177] width 95 height 35
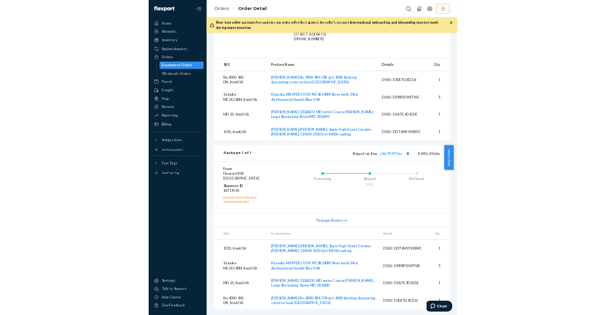
scroll to position [288, 0]
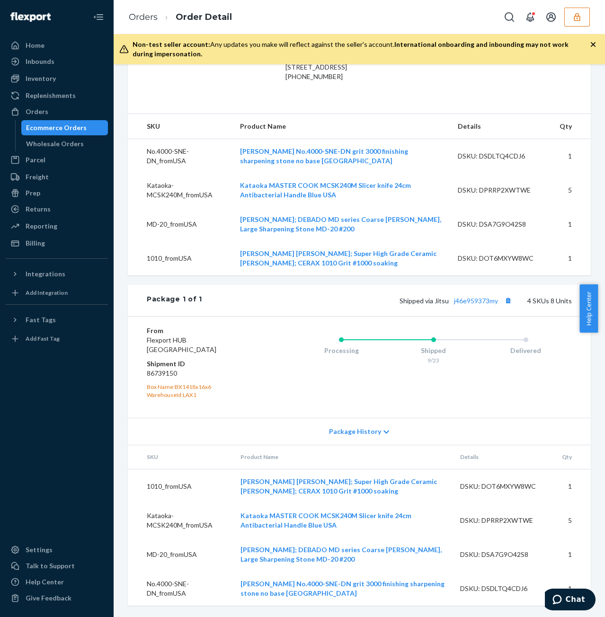
click at [161, 370] on dd "86739150" at bounding box center [202, 373] width 111 height 9
click at [404, 383] on div "Processing Shipped 9/23 Delivered" at bounding box center [414, 367] width 314 height 82
click at [483, 301] on link "j46e959373my" at bounding box center [476, 301] width 44 height 8
drag, startPoint x: 327, startPoint y: 344, endPoint x: 550, endPoint y: 363, distance: 224.1
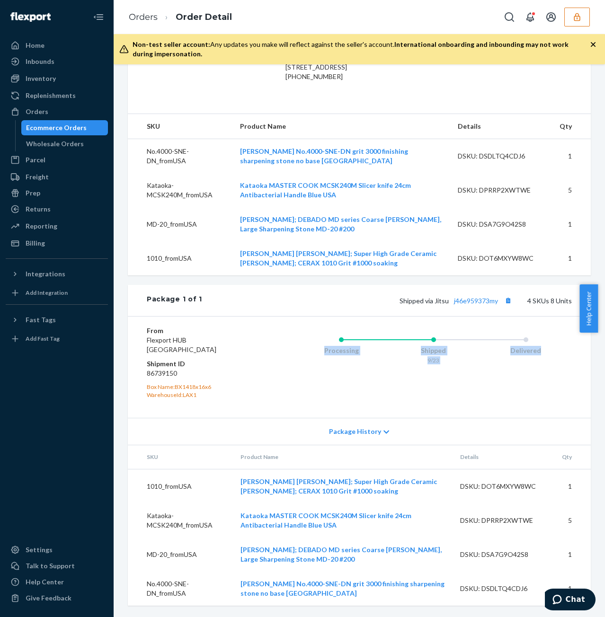
click at [550, 363] on div "Processing Shipped 9/23 Delivered" at bounding box center [433, 349] width 276 height 38
click at [489, 358] on div "Delivered" at bounding box center [525, 349] width 92 height 38
drag, startPoint x: 539, startPoint y: 352, endPoint x: 316, endPoint y: 348, distance: 222.9
click at [316, 348] on div "Processing Shipped 9/23 Delivered" at bounding box center [433, 349] width 276 height 38
drag, startPoint x: 328, startPoint y: 422, endPoint x: 343, endPoint y: 423, distance: 14.7
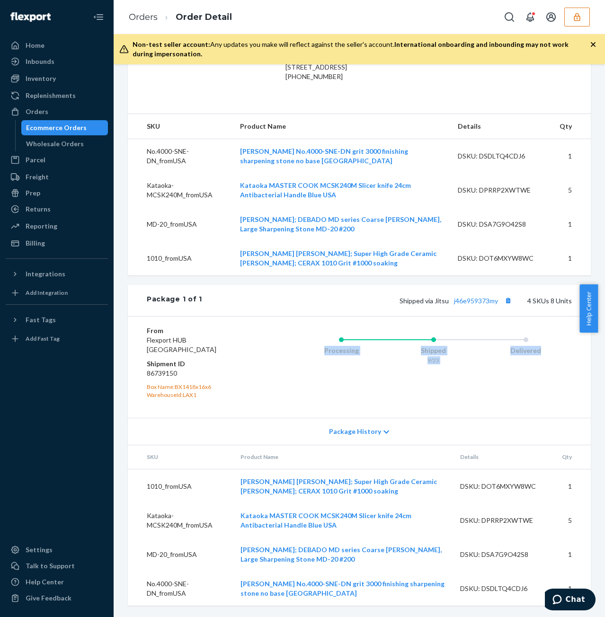
click at [328, 422] on div "Package History" at bounding box center [359, 431] width 463 height 27
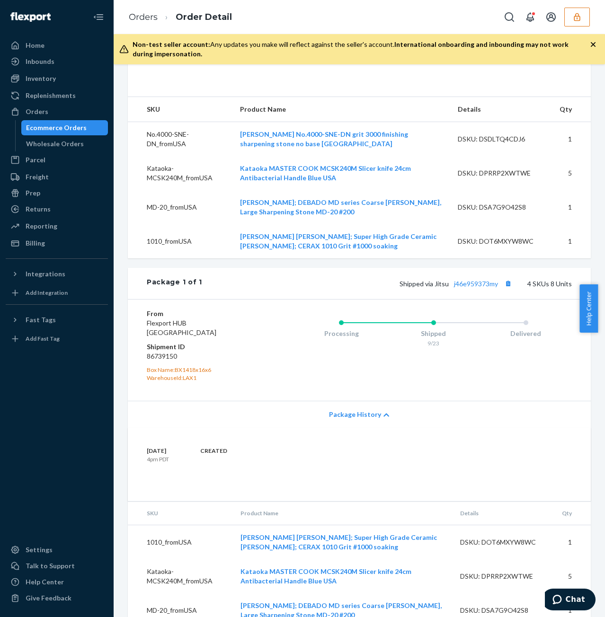
click at [352, 425] on div "Package History" at bounding box center [359, 414] width 463 height 27
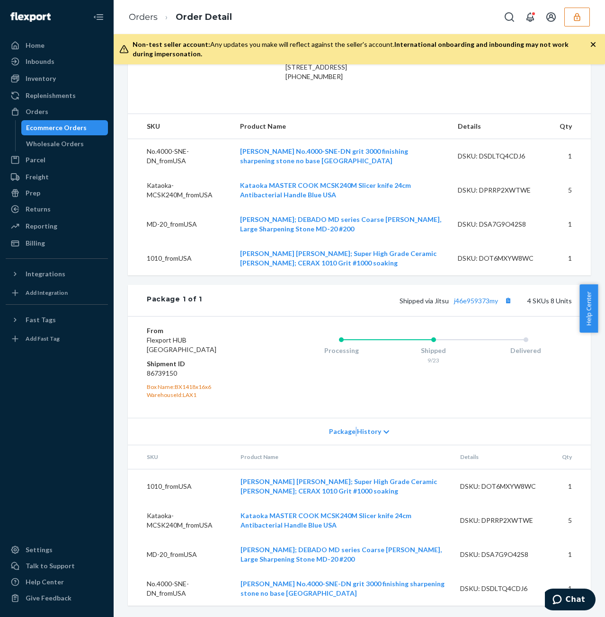
click at [352, 425] on div "Package History" at bounding box center [359, 431] width 463 height 27
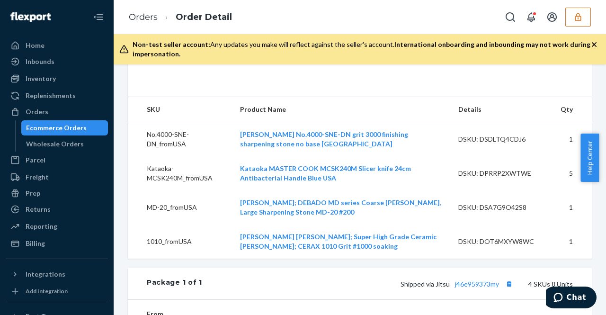
click at [0, 246] on div "Home Inbounds Shipping Plans Problems Inventory Products Replenishments Orders …" at bounding box center [57, 157] width 114 height 315
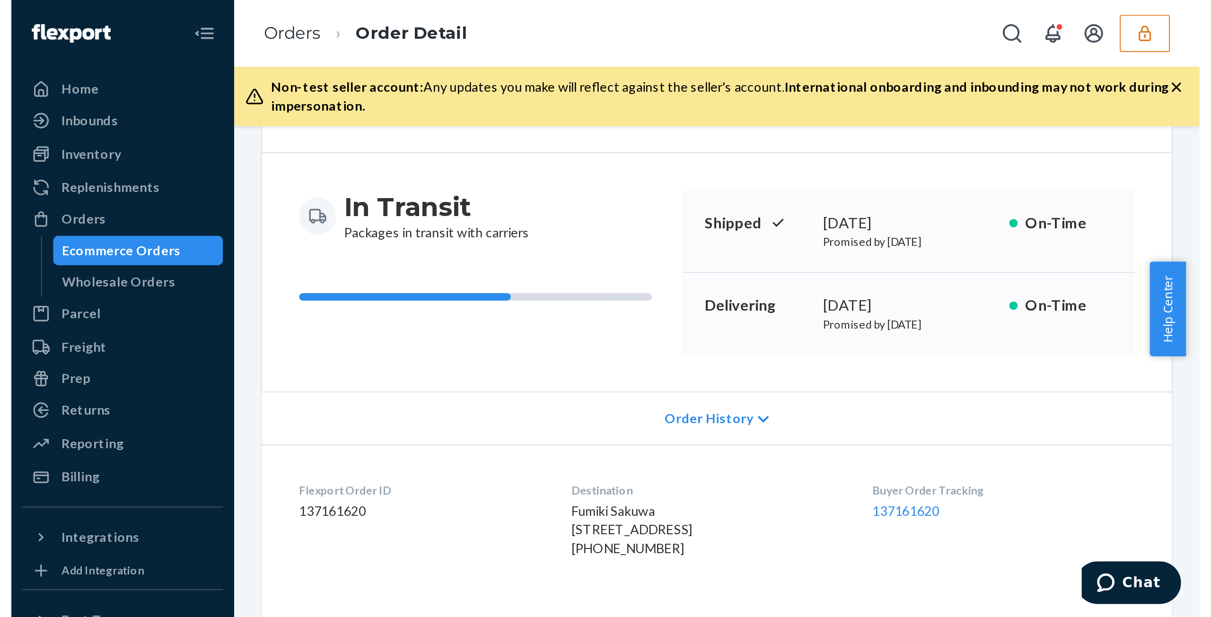
scroll to position [0, 0]
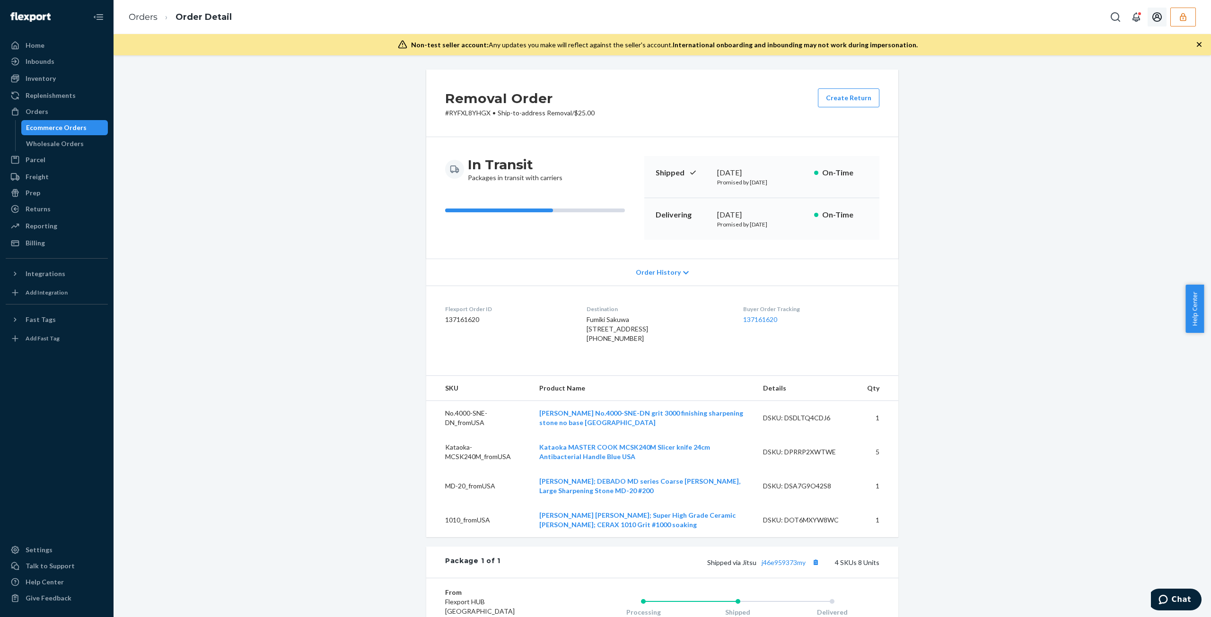
drag, startPoint x: 1178, startPoint y: 19, endPoint x: 1180, endPoint y: 26, distance: 7.0
click at [597, 19] on button "button" at bounding box center [1183, 17] width 26 height 19
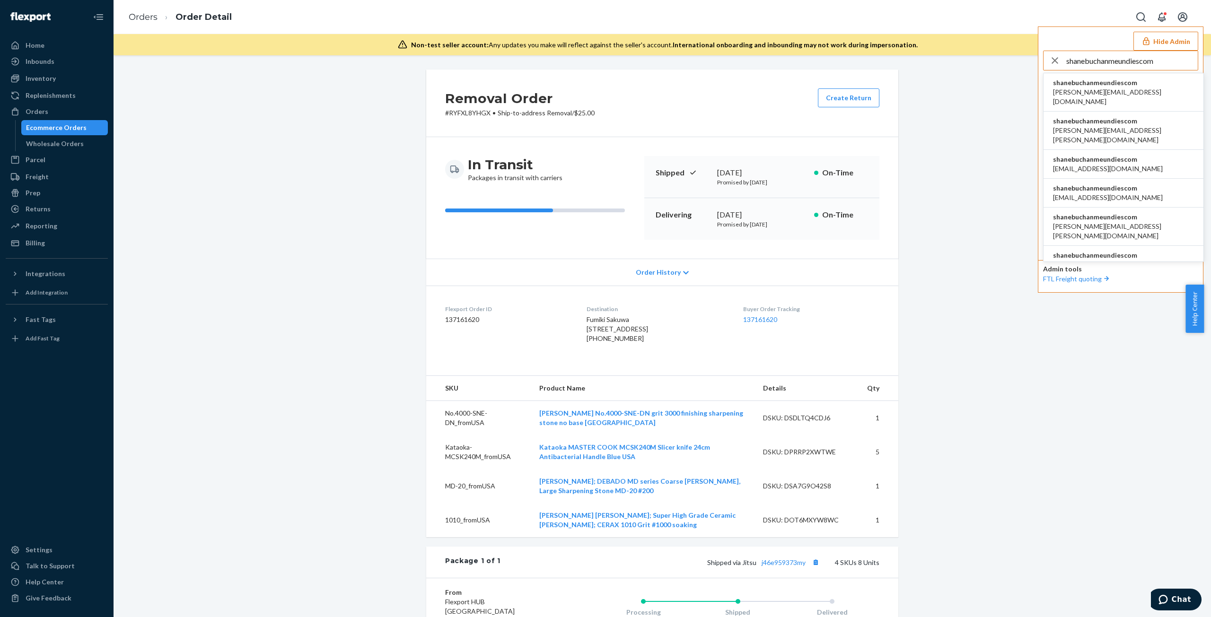
type input "shanebuchanmeundiescom"
click at [597, 88] on span "aaronjhon.ygay@awesomecx.com" at bounding box center [1123, 97] width 141 height 19
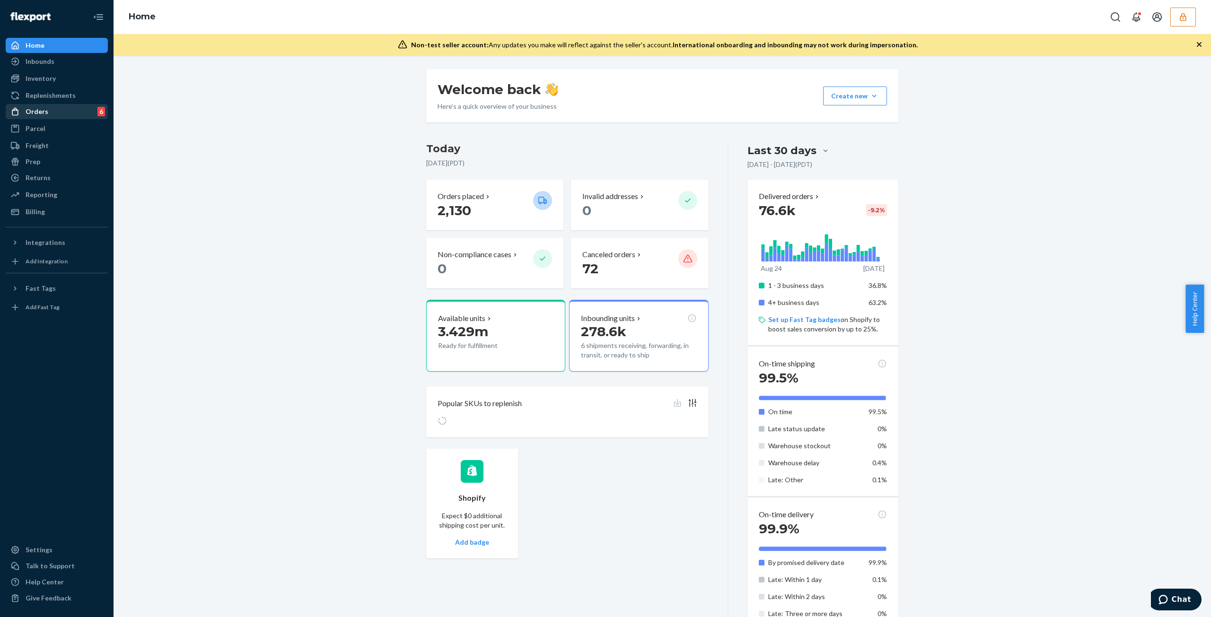
click at [36, 112] on div "Orders" at bounding box center [37, 111] width 23 height 9
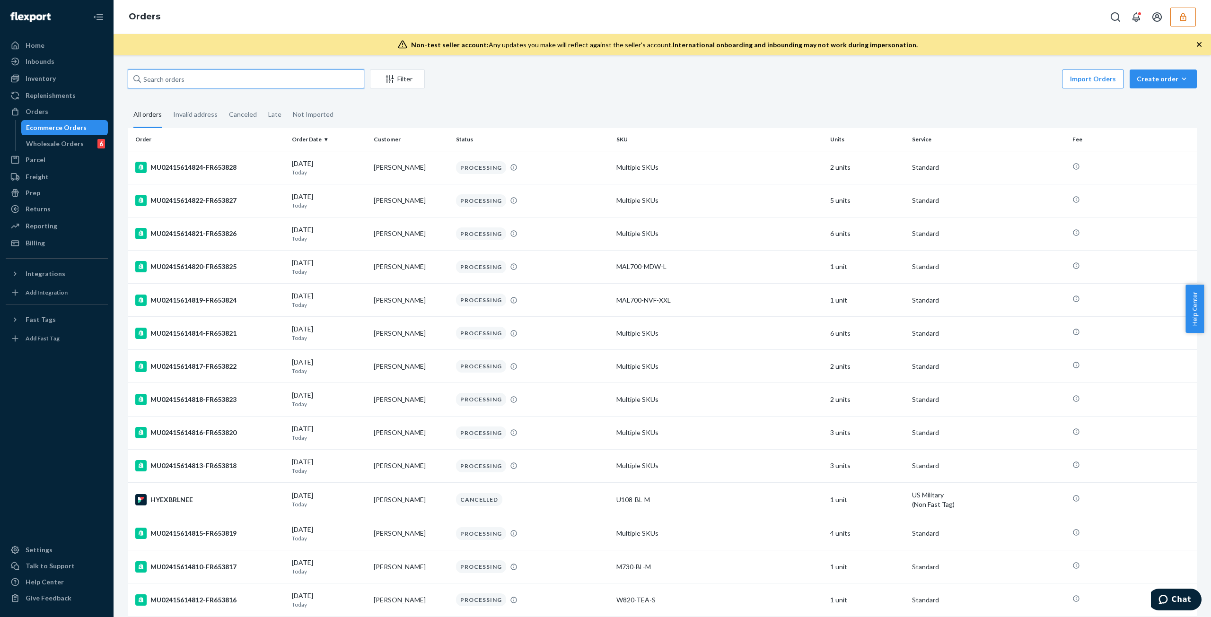
click at [247, 78] on input "text" at bounding box center [246, 79] width 237 height 19
paste input "MU02415582199"
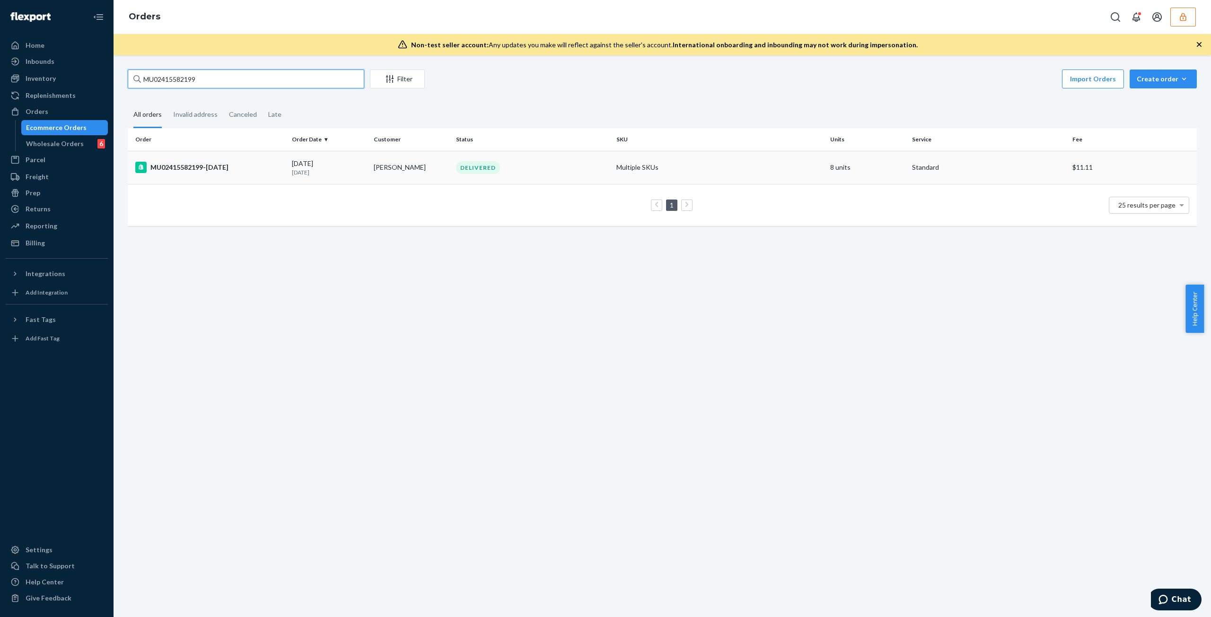
type input "MU02415582199"
click at [340, 175] on p "[DATE]" at bounding box center [329, 172] width 74 height 8
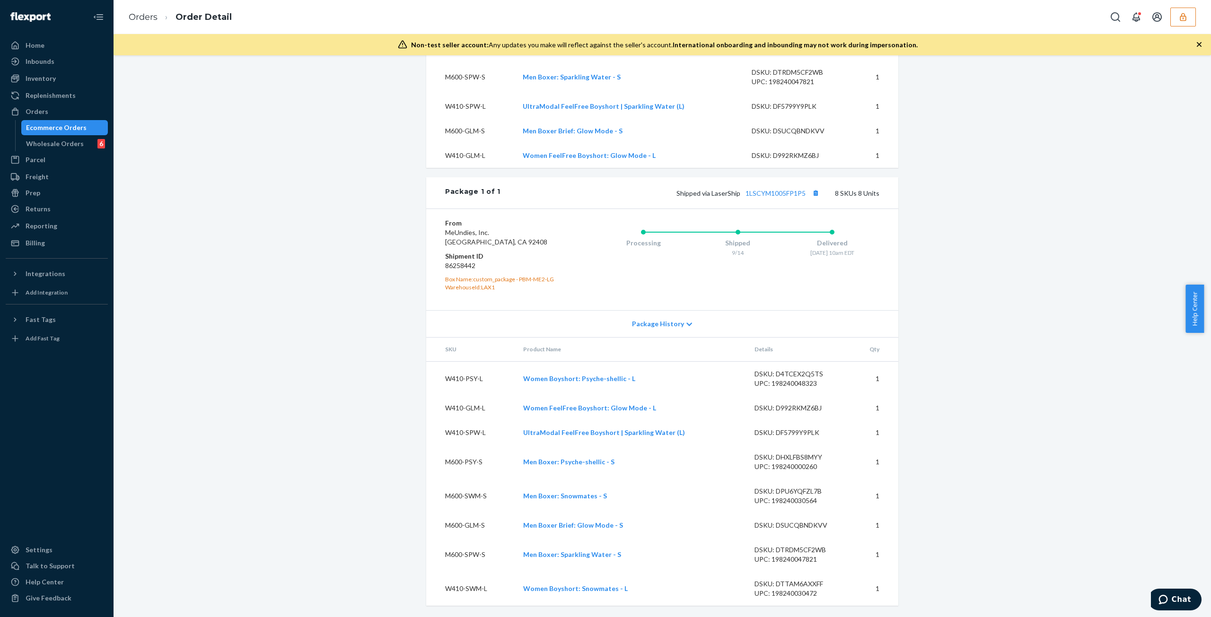
scroll to position [484, 0]
click at [1188, 26] on button "button" at bounding box center [1183, 17] width 26 height 19
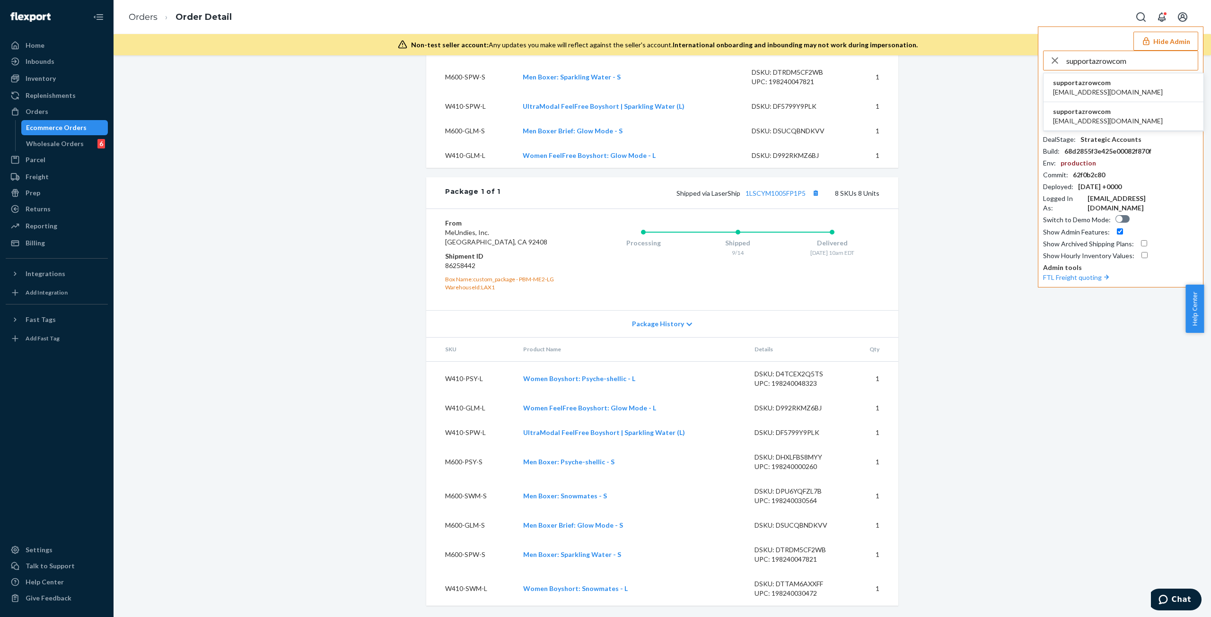
type input "supportazrowcom"
click at [1123, 85] on li "supportazrowcom [EMAIL_ADDRESS][DOMAIN_NAME]" at bounding box center [1124, 87] width 160 height 29
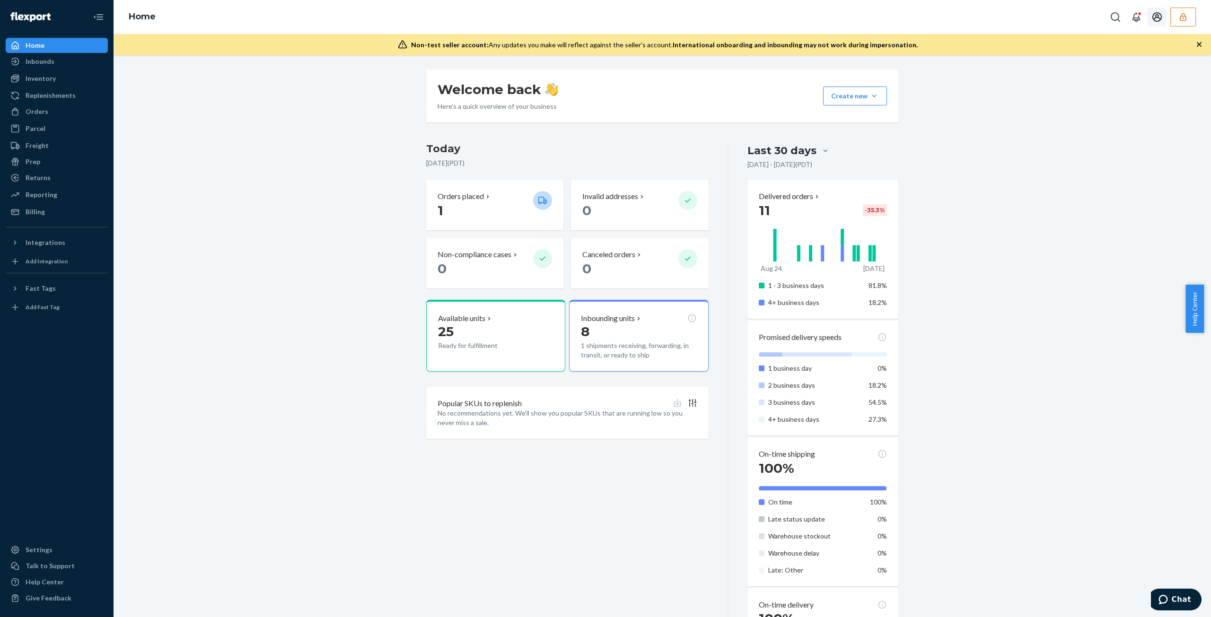
click at [1183, 18] on icon "button" at bounding box center [1183, 17] width 6 height 8
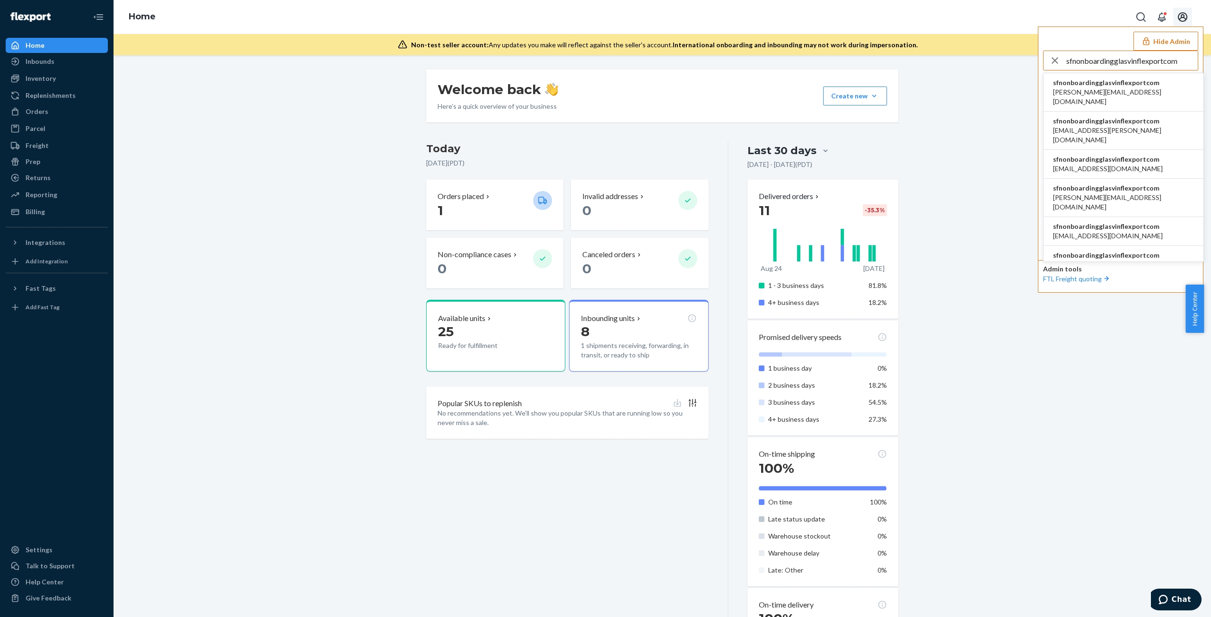
type input "sfnonboardingglasvinflexportcom"
click at [1084, 92] on span "[PERSON_NAME][EMAIL_ADDRESS][DOMAIN_NAME]" at bounding box center [1123, 97] width 141 height 19
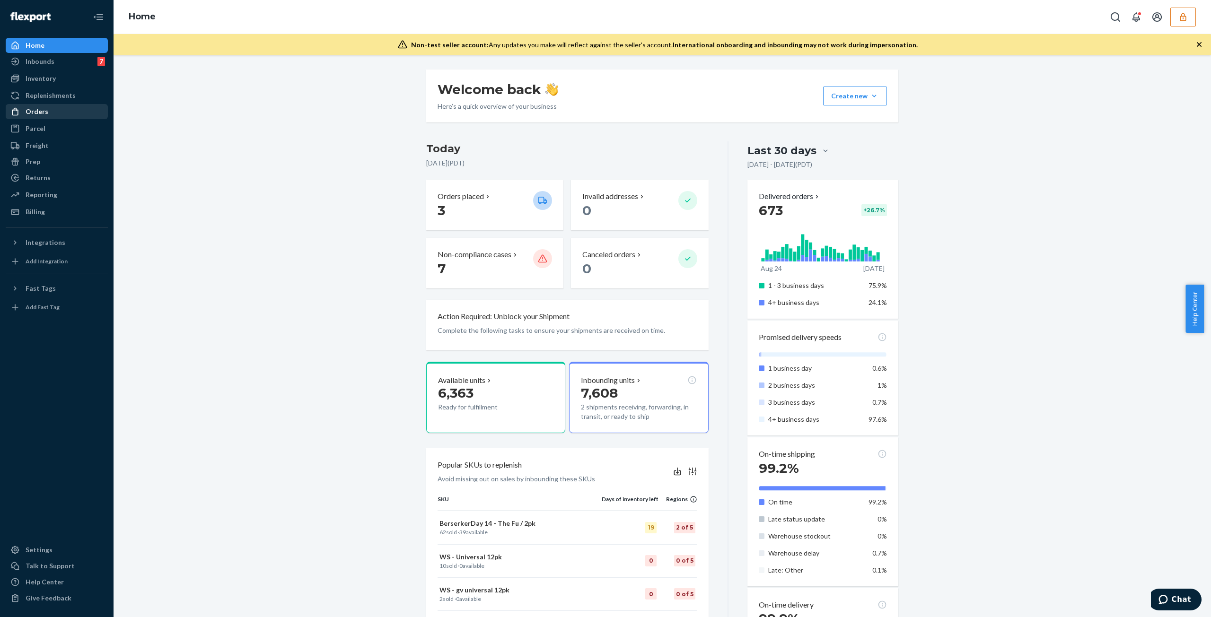
click at [30, 109] on div "Orders" at bounding box center [37, 111] width 23 height 9
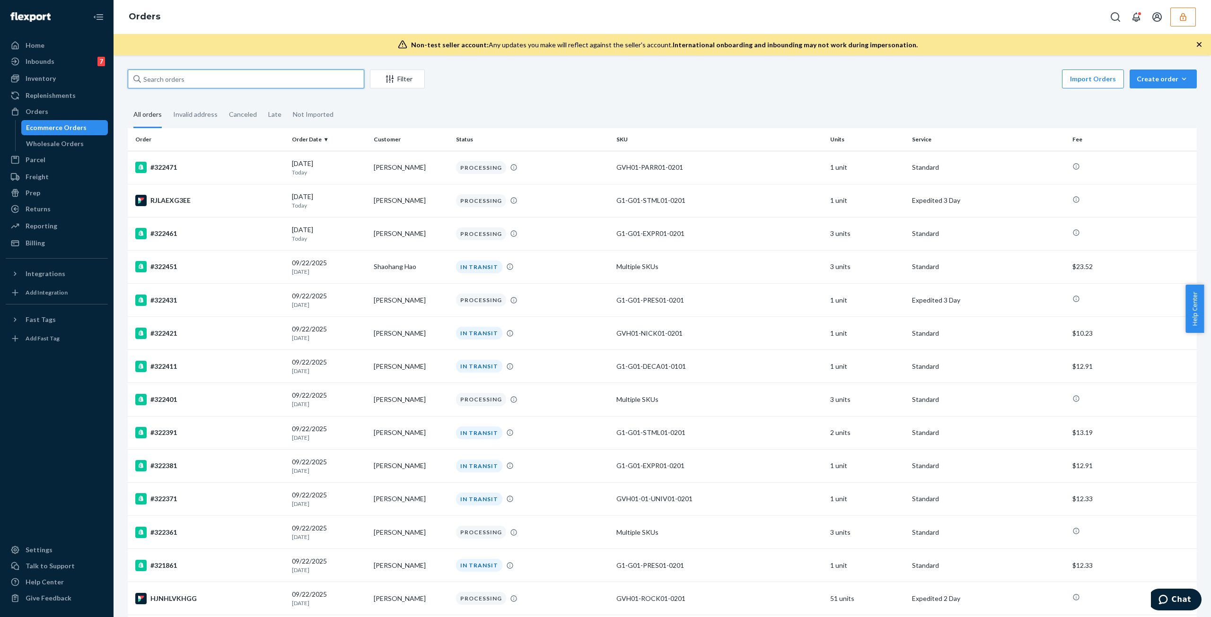
click at [250, 75] on input "text" at bounding box center [246, 79] width 237 height 19
paste input "136369195"
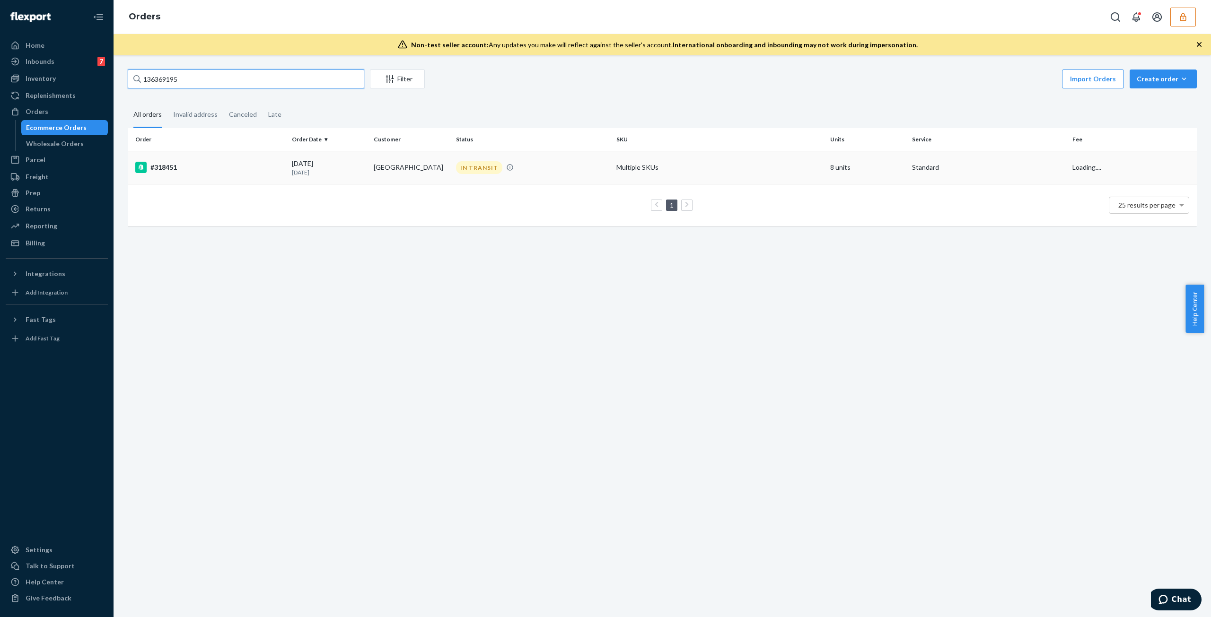
type input "136369195"
click at [298, 177] on td "[DATE] [DATE]" at bounding box center [329, 167] width 82 height 33
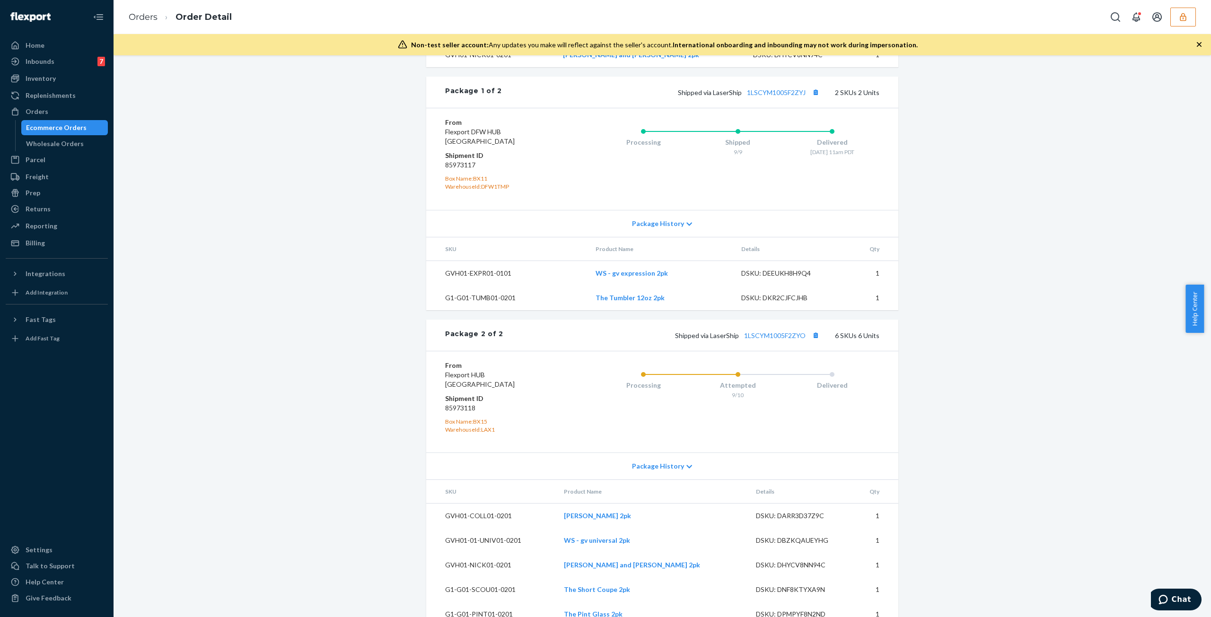
scroll to position [627, 0]
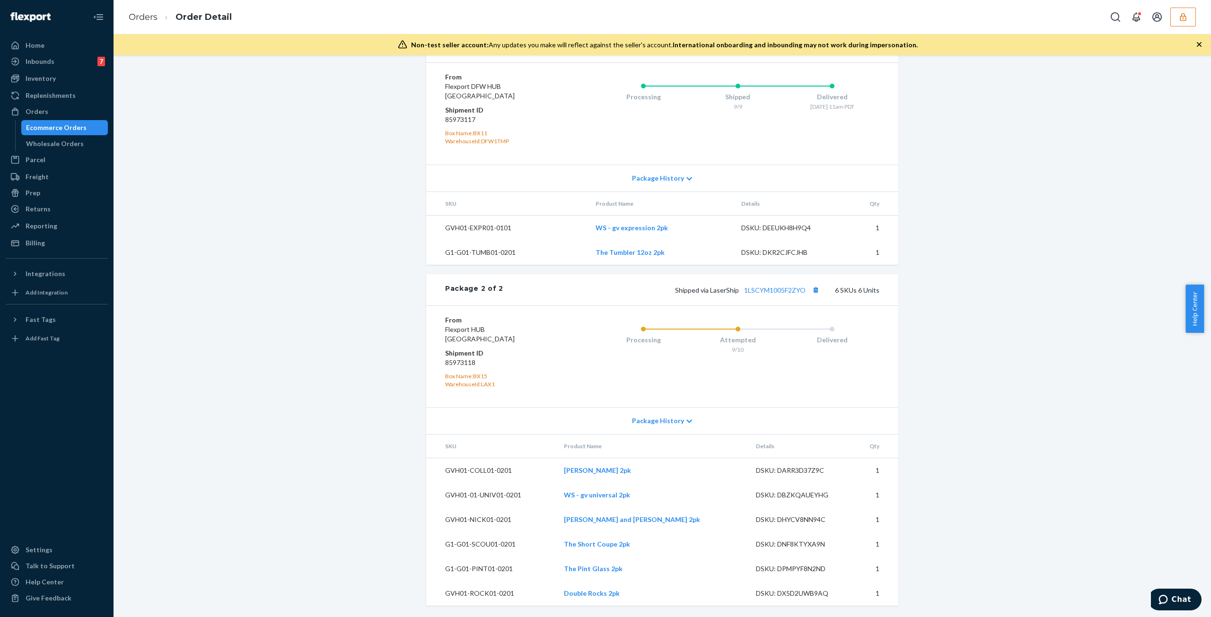
click at [451, 360] on dd "85973118" at bounding box center [501, 362] width 113 height 9
copy dd "85973118"
click at [785, 296] on div "Shipped via LaserShip 1LSCYM1005F2ZYO 6 SKUs 6 Units" at bounding box center [691, 290] width 376 height 12
click at [786, 289] on link "1LSCYM1005F2ZYO" at bounding box center [775, 290] width 62 height 8
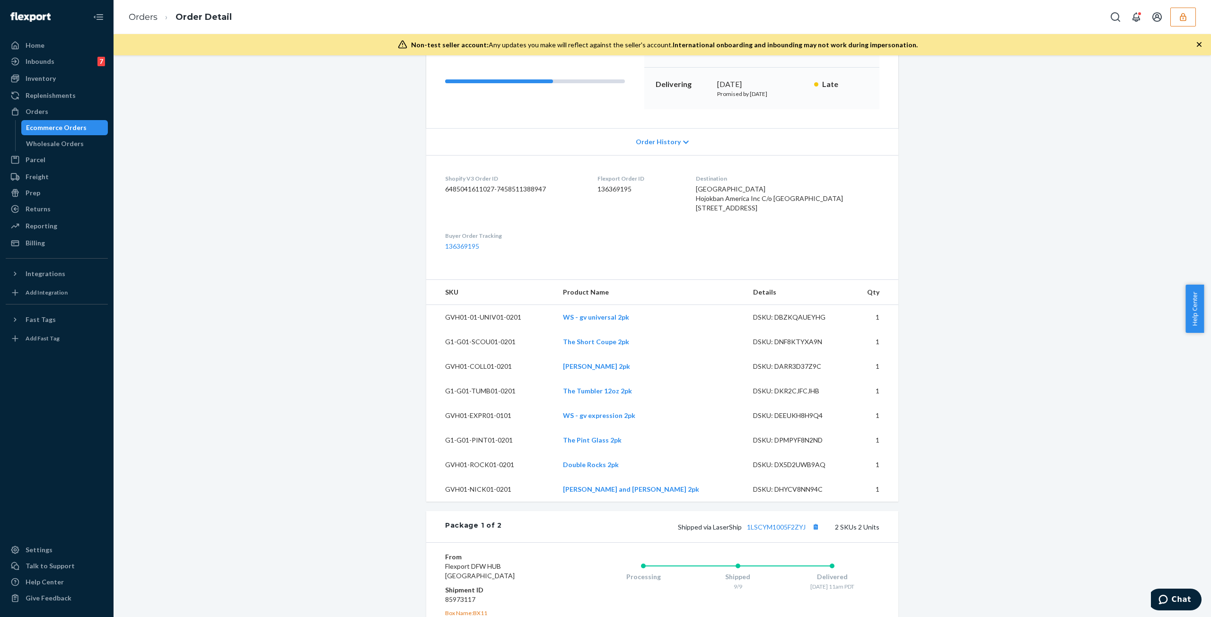
scroll to position [0, 0]
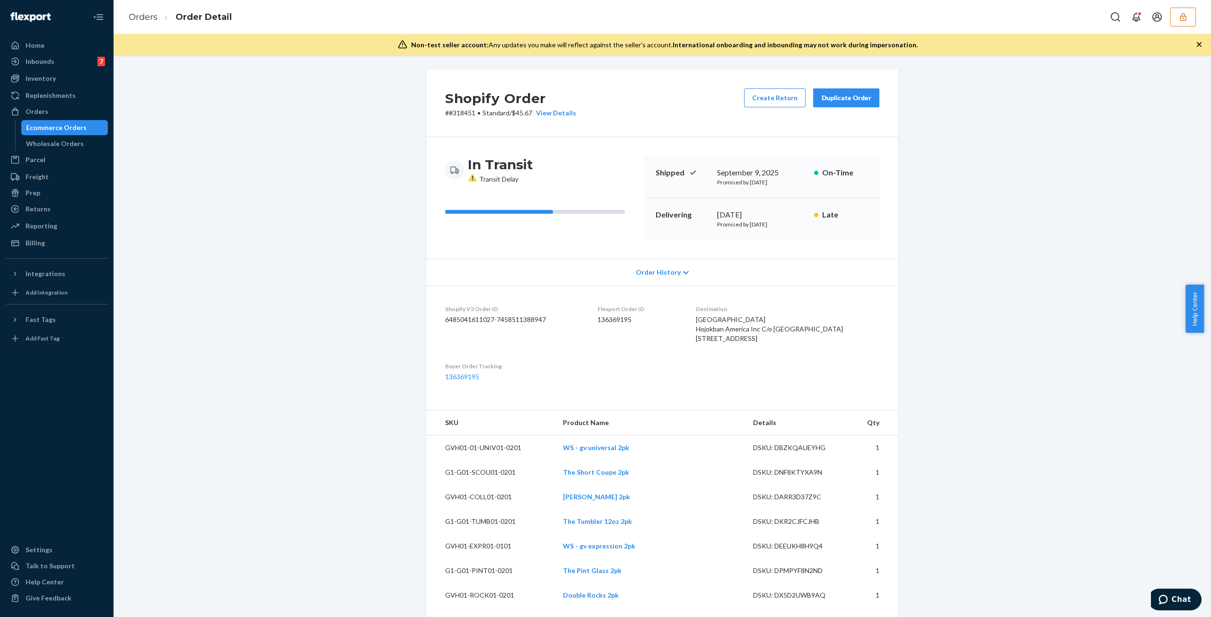
click at [669, 274] on span "Order History" at bounding box center [658, 272] width 45 height 9
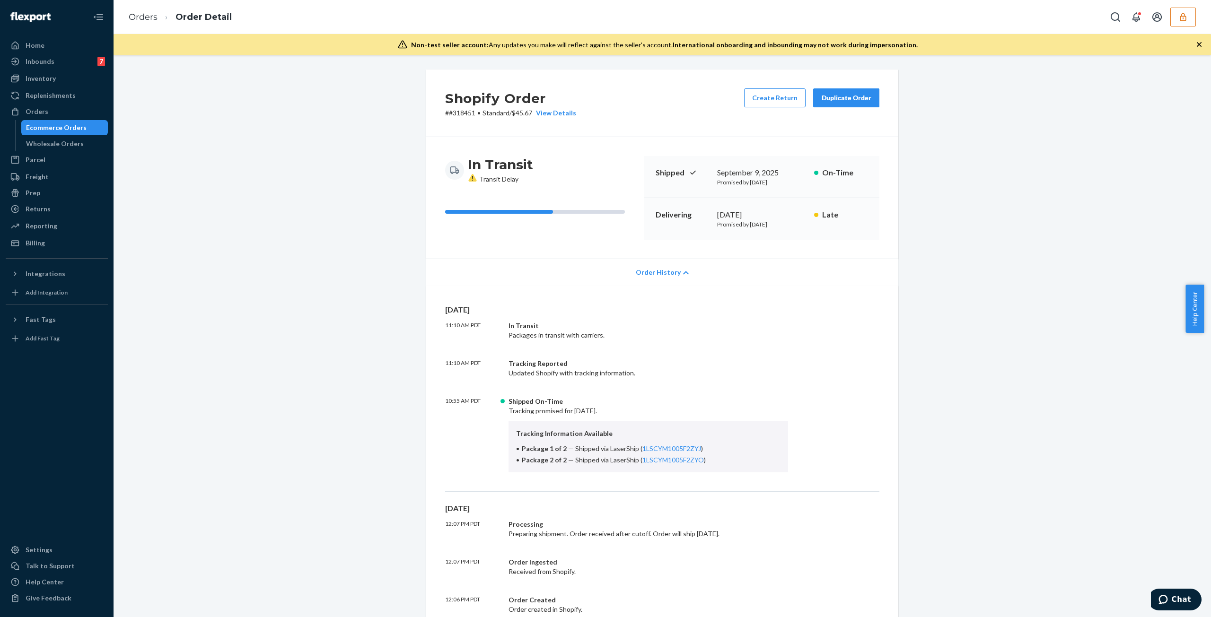
click at [664, 268] on span "Order History" at bounding box center [658, 272] width 45 height 9
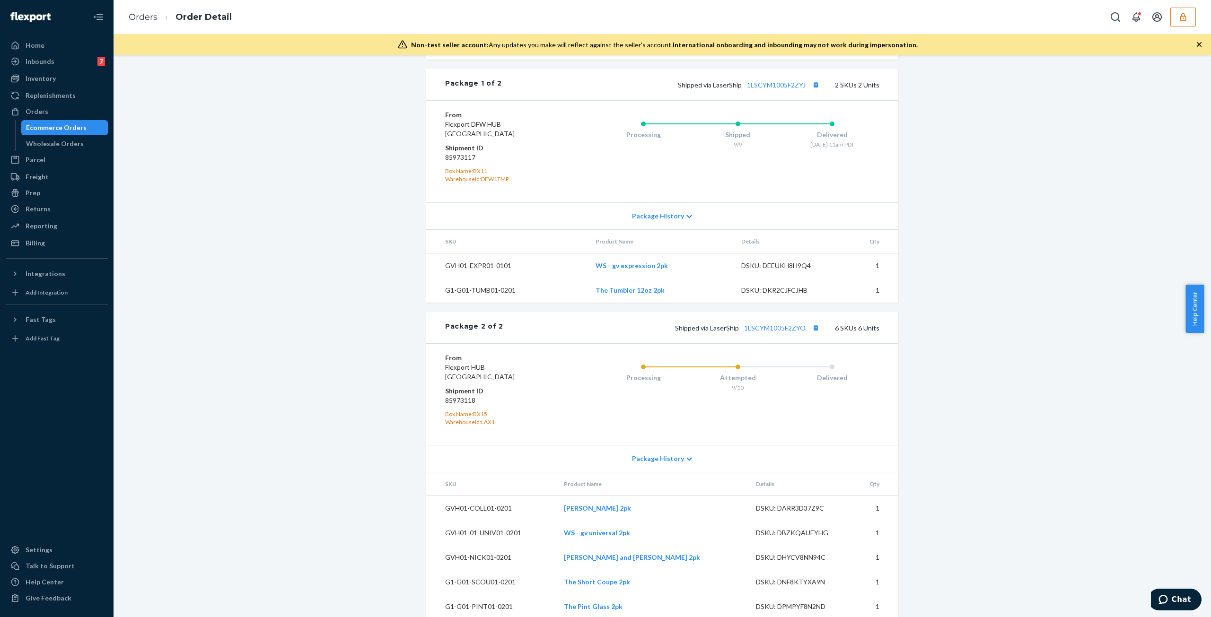
scroll to position [627, 0]
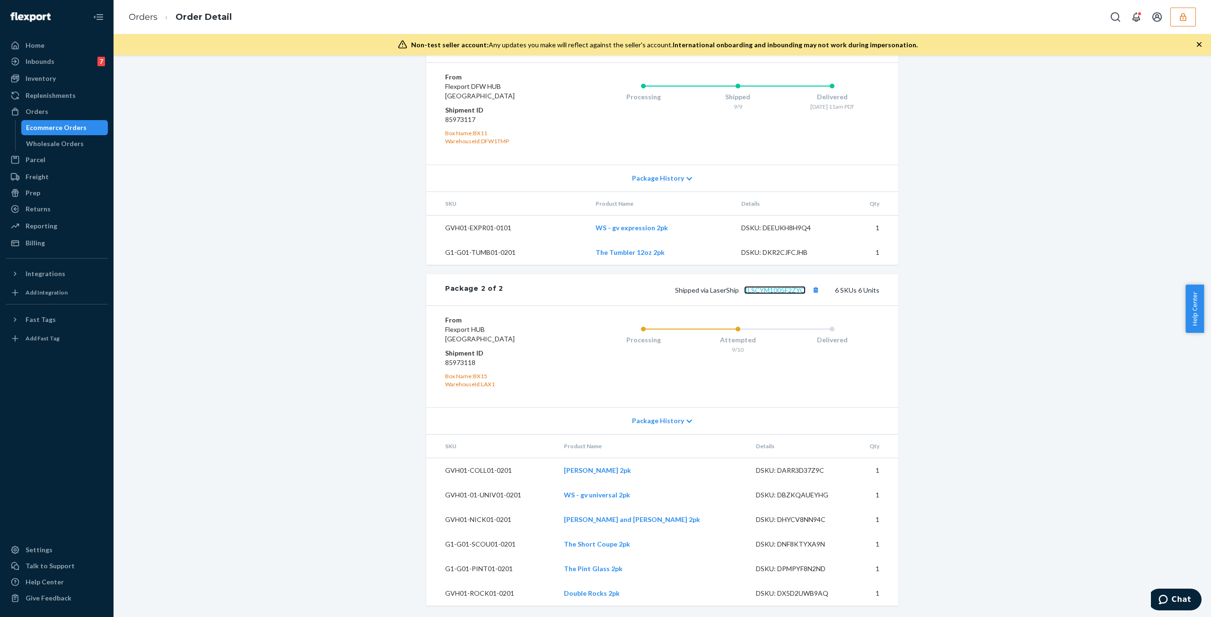
click at [761, 290] on link "1LSCYM1005F2ZYO" at bounding box center [775, 290] width 62 height 8
drag, startPoint x: 757, startPoint y: 469, endPoint x: 858, endPoint y: 645, distance: 202.8
click at [858, 617] on html "Home Inbounds 7 Shipping Plans Problems 7 Inventory Products Replenishments Ord…" at bounding box center [605, 308] width 1211 height 617
click at [826, 599] on td "DSKU: DX5D2UWB9AQ" at bounding box center [800, 593] width 104 height 25
click at [1189, 18] on button "button" at bounding box center [1183, 17] width 26 height 19
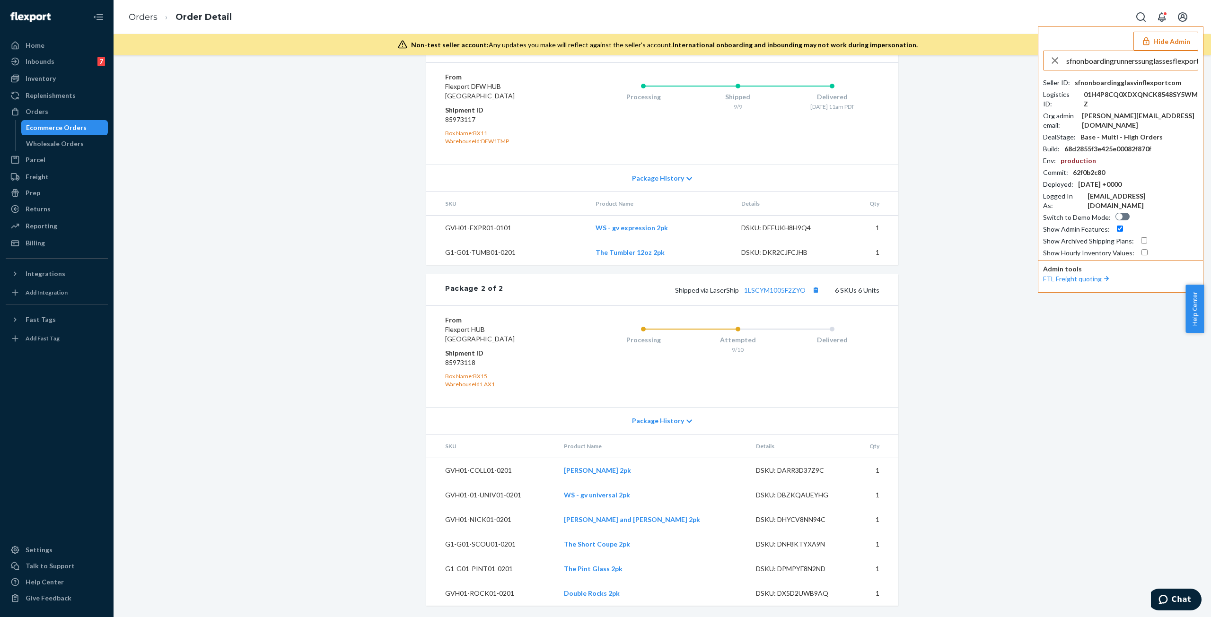
scroll to position [0, 17]
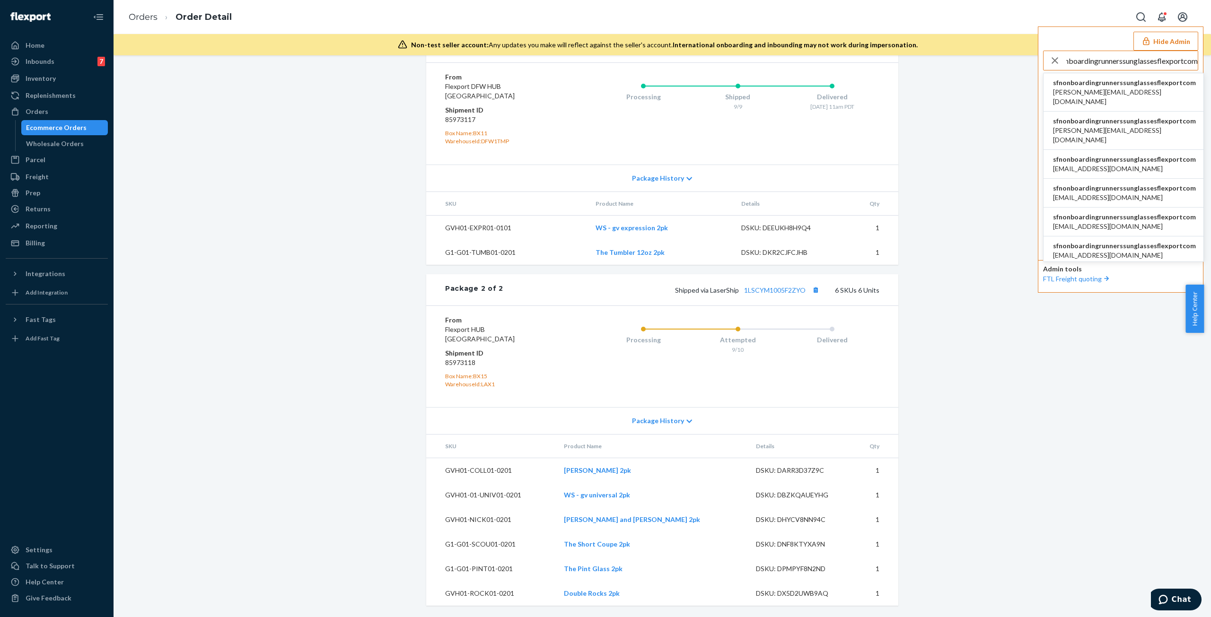
type input "sfnonboardingrunnerssunglassesflexportcom"
click at [1094, 91] on span "gabrielle@iwdagency.com" at bounding box center [1124, 97] width 143 height 19
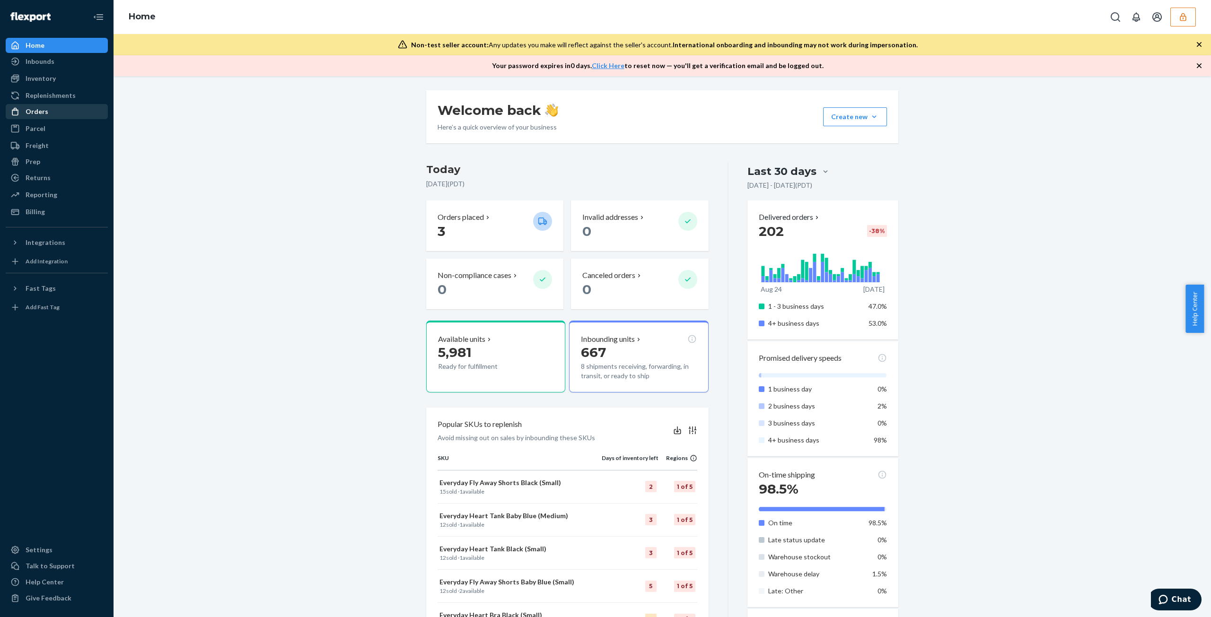
click at [49, 116] on div "Orders" at bounding box center [57, 111] width 100 height 13
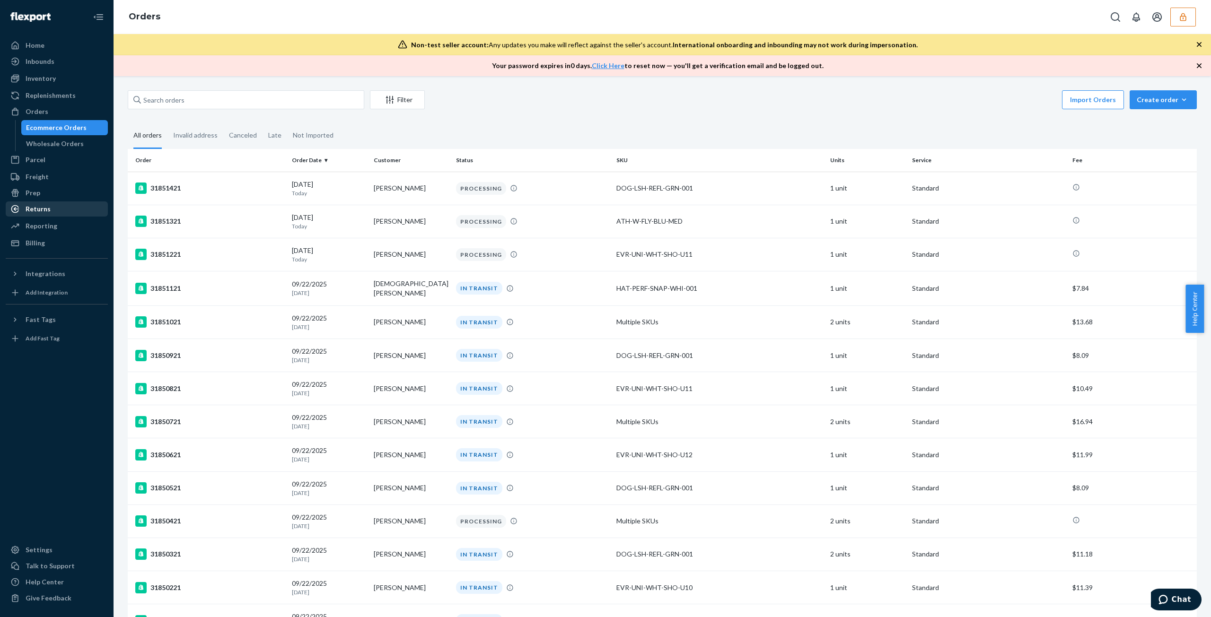
click at [75, 211] on div "Returns" at bounding box center [57, 208] width 100 height 13
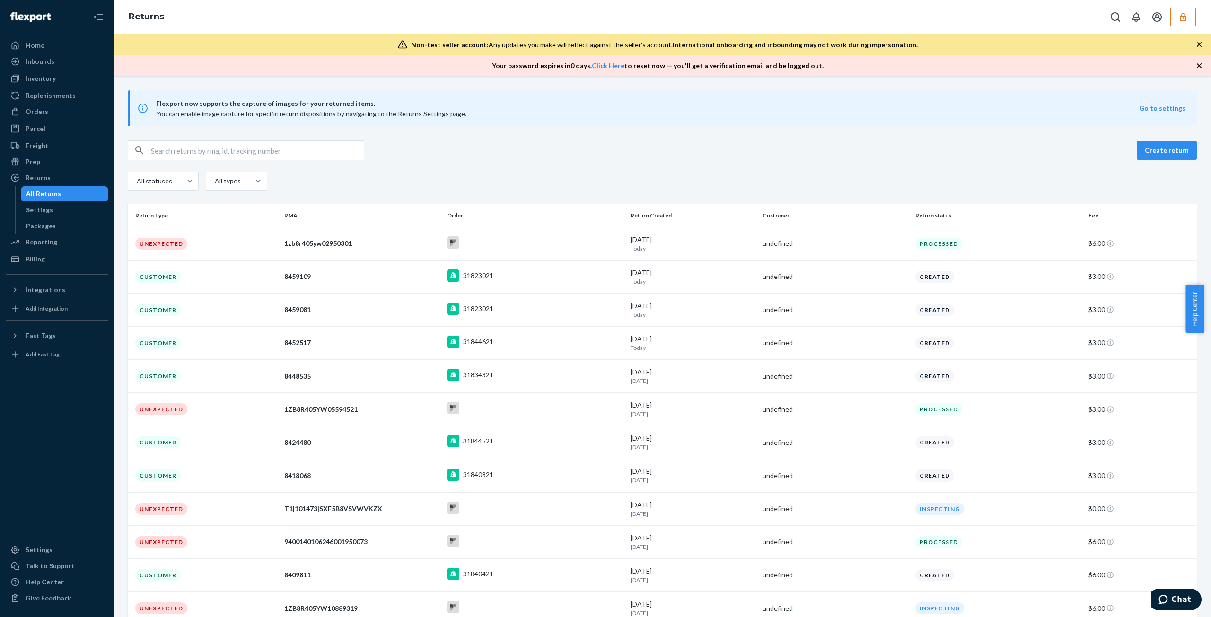
click at [273, 146] on input "text" at bounding box center [257, 150] width 213 height 19
paste input "9400140106246001943693"
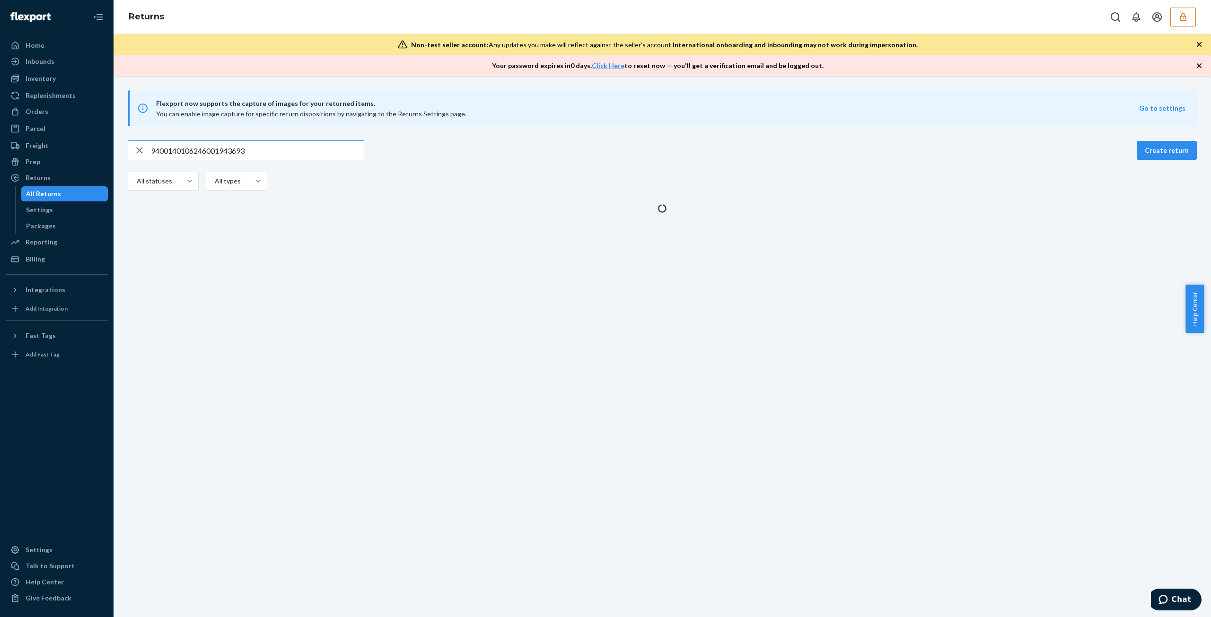
type input "9400140106246001943693"
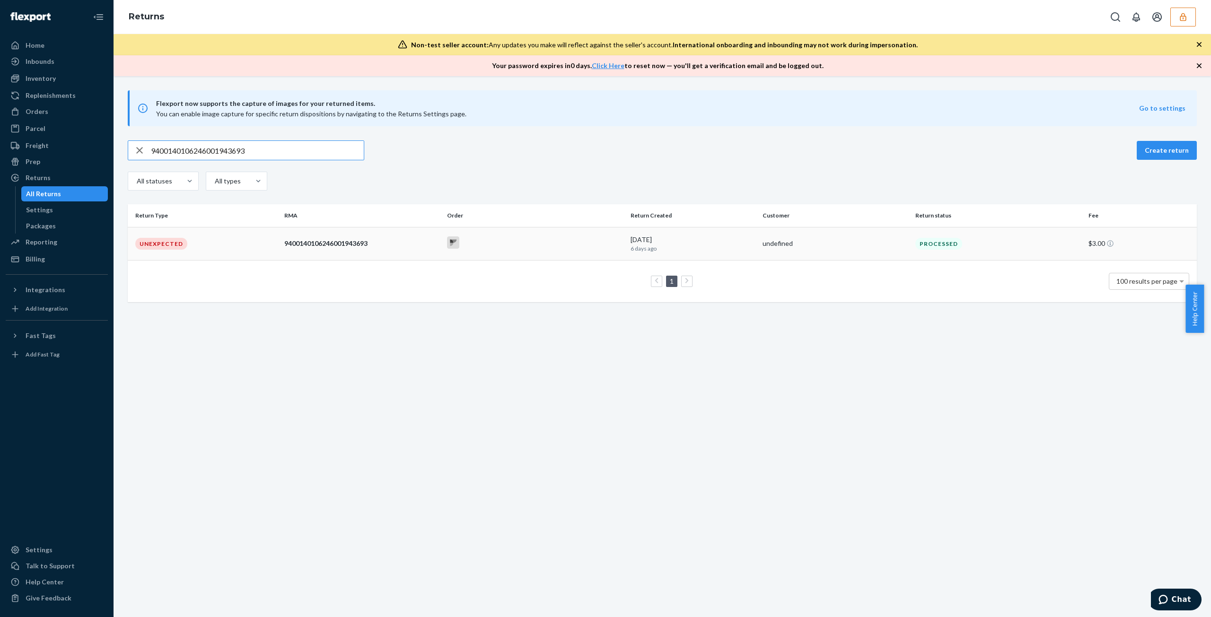
click at [373, 255] on td "9400140106246001943693" at bounding box center [362, 243] width 163 height 33
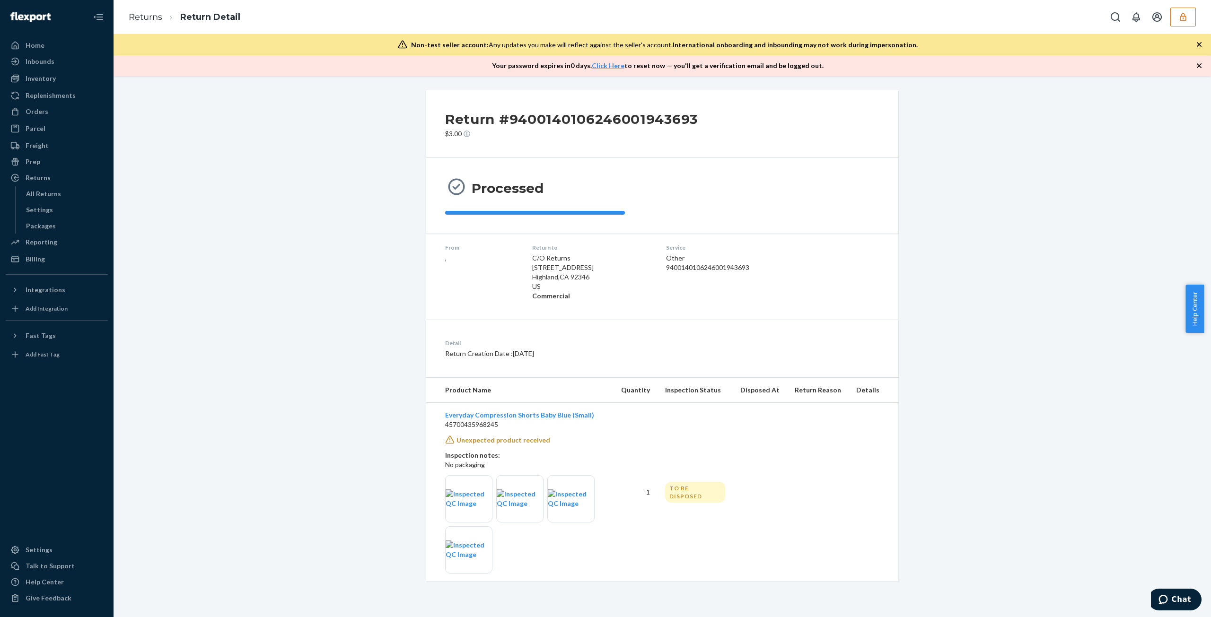
click at [389, 556] on div "Return #9400140106246001943693 $3.00 Processed From , Return to C/O Returns 261…" at bounding box center [662, 335] width 1083 height 491
click at [484, 414] on link "Everyday Compression Shorts Baby Blue (Small)" at bounding box center [519, 415] width 149 height 8
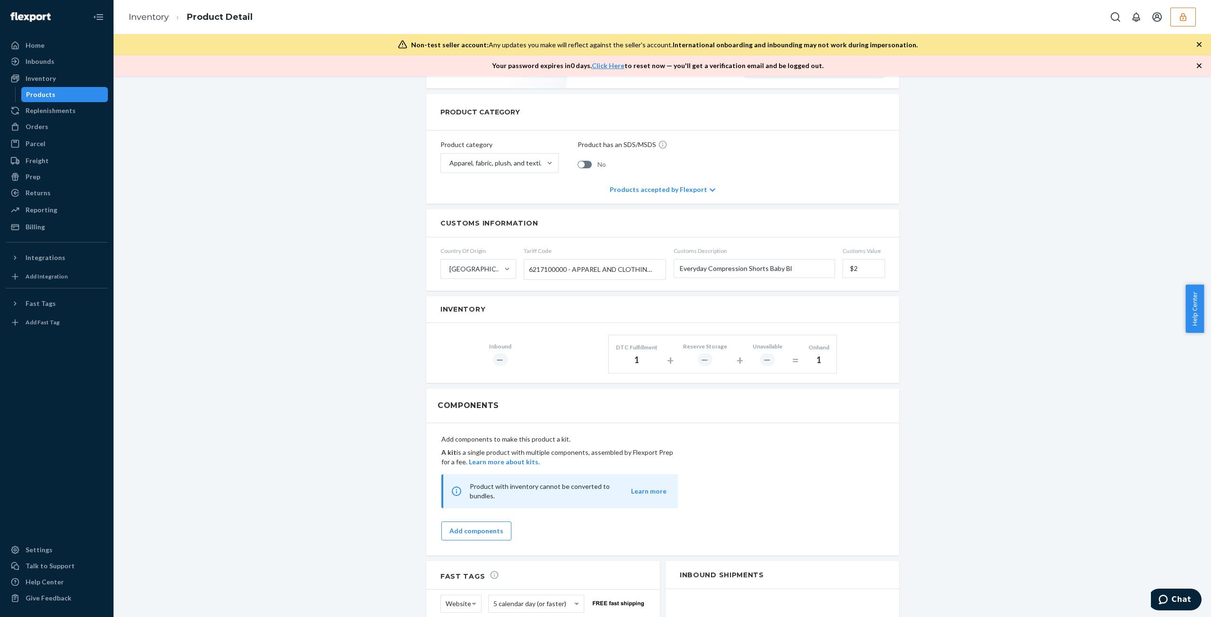
scroll to position [602, 0]
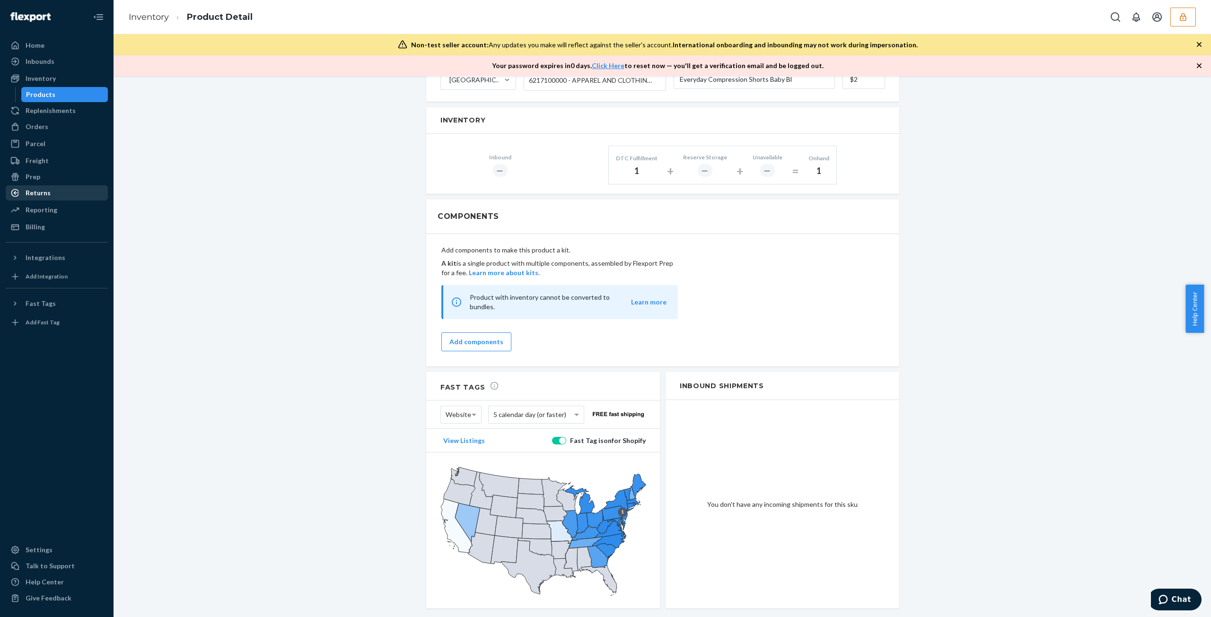
click at [79, 193] on div "Returns" at bounding box center [57, 192] width 100 height 13
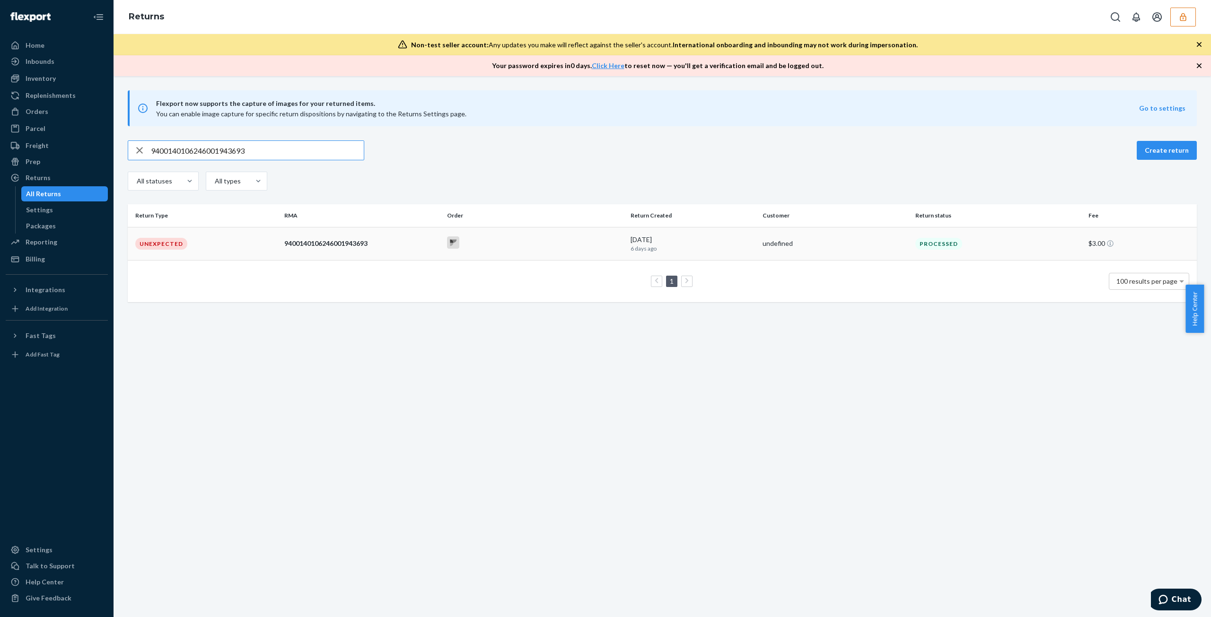
click at [319, 239] on div "9400140106246001943693" at bounding box center [361, 243] width 155 height 9
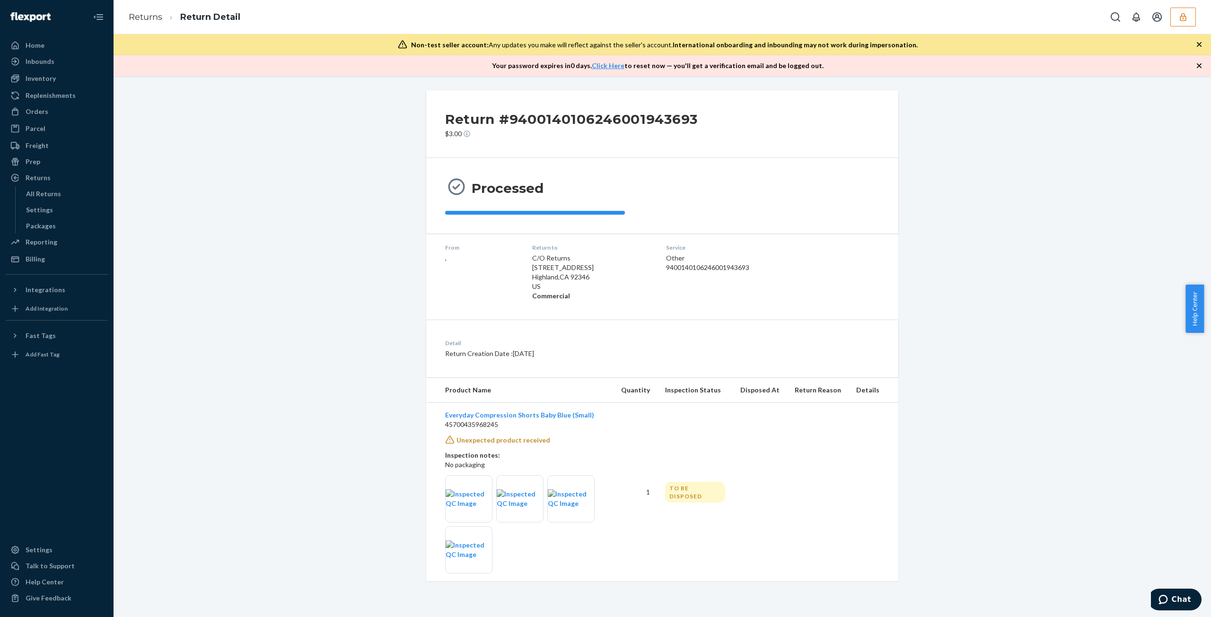
click at [563, 513] on div at bounding box center [570, 498] width 47 height 47
click at [562, 509] on img at bounding box center [571, 499] width 46 height 19
click at [46, 263] on div "Billing" at bounding box center [57, 259] width 100 height 13
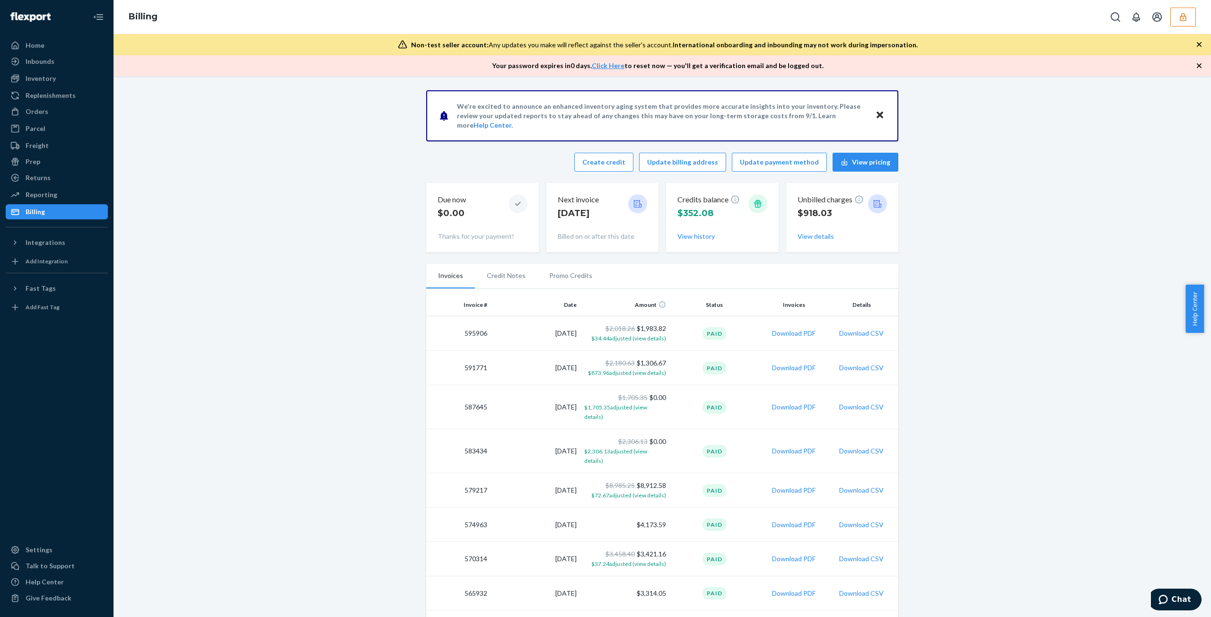
click at [585, 271] on li "Promo Credits" at bounding box center [570, 276] width 67 height 24
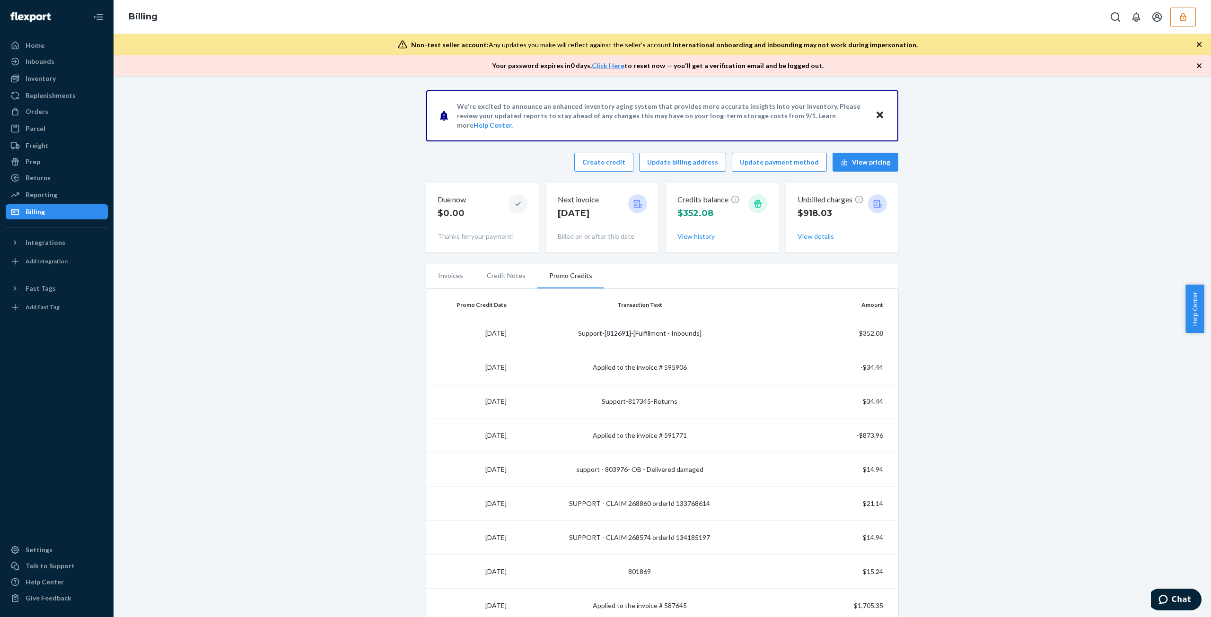
click at [450, 277] on li "Invoices" at bounding box center [450, 276] width 49 height 24
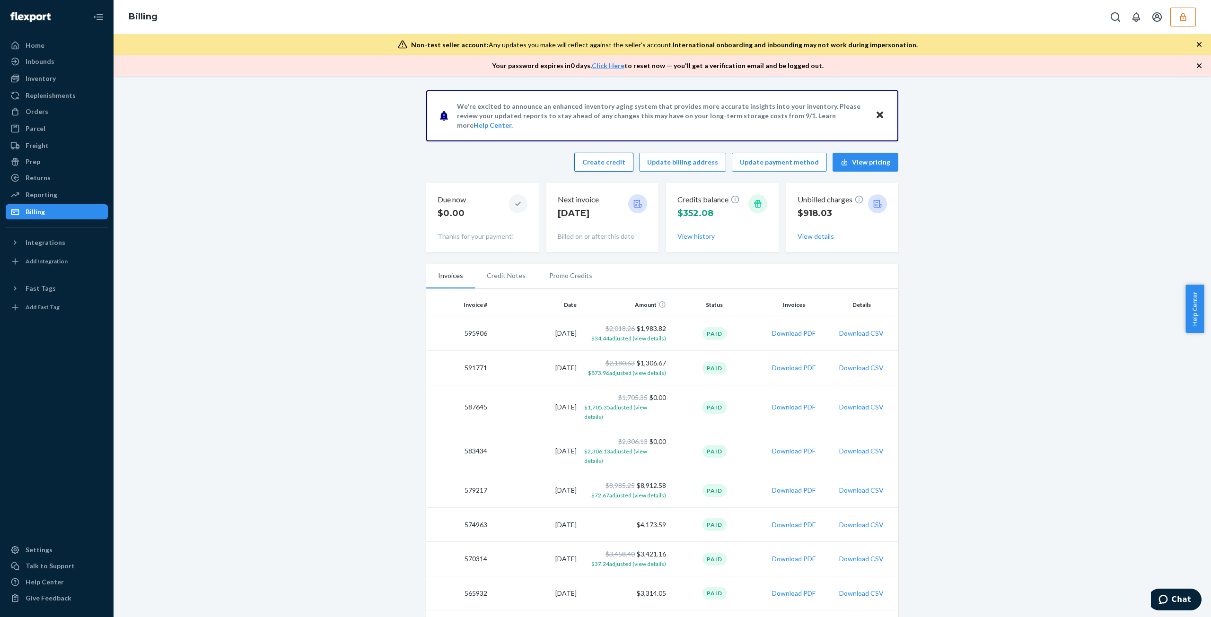
click at [612, 166] on button "Create credit" at bounding box center [603, 162] width 59 height 19
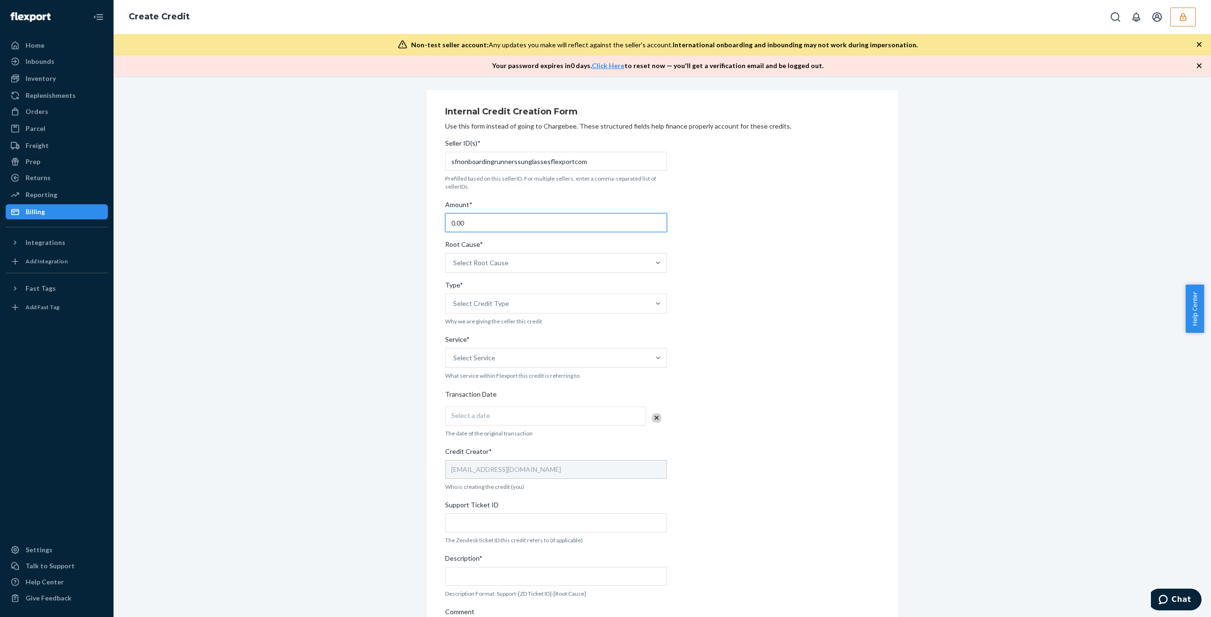
click at [519, 223] on input "0.00" at bounding box center [556, 222] width 222 height 19
click at [517, 222] on input "0.00" at bounding box center [556, 222] width 222 height 19
type input "0"
type input "10.10"
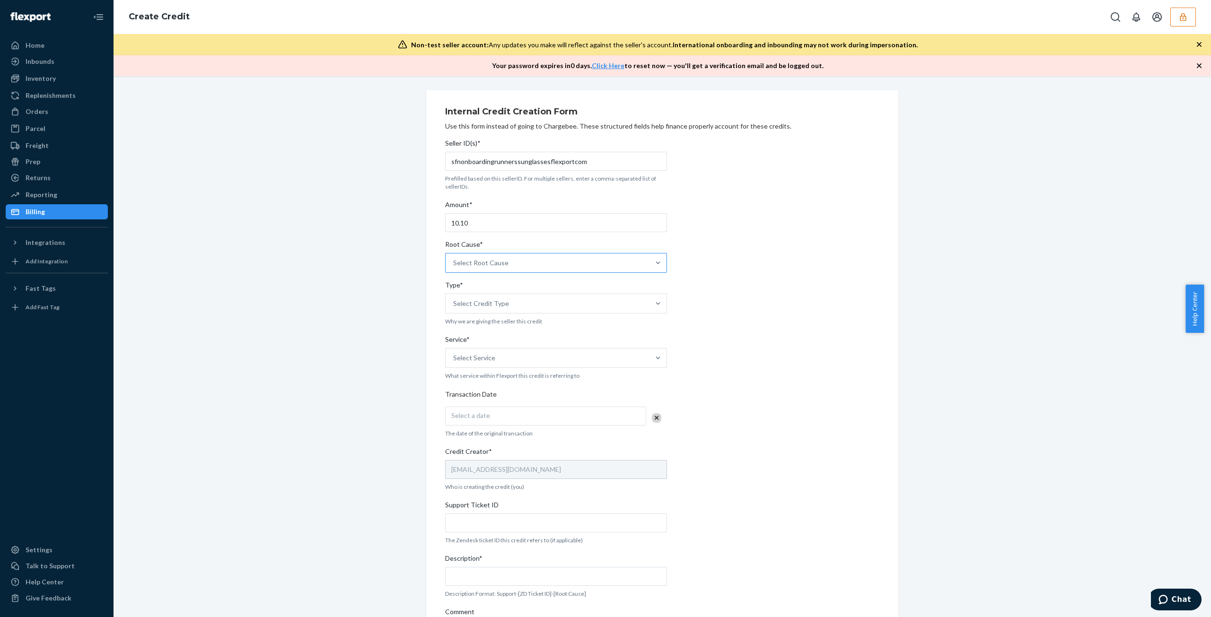
click at [551, 257] on div "Select Root Cause" at bounding box center [548, 263] width 204 height 19
click at [454, 258] on input "Root Cause* Select Root Cause" at bounding box center [453, 262] width 1 height 9
click at [549, 388] on div "Returns or RTS" at bounding box center [556, 386] width 218 height 19
click at [454, 268] on input "Root Cause* option Returns or RTS focused, 28 of 29. 29 results available. Use …" at bounding box center [453, 262] width 1 height 9
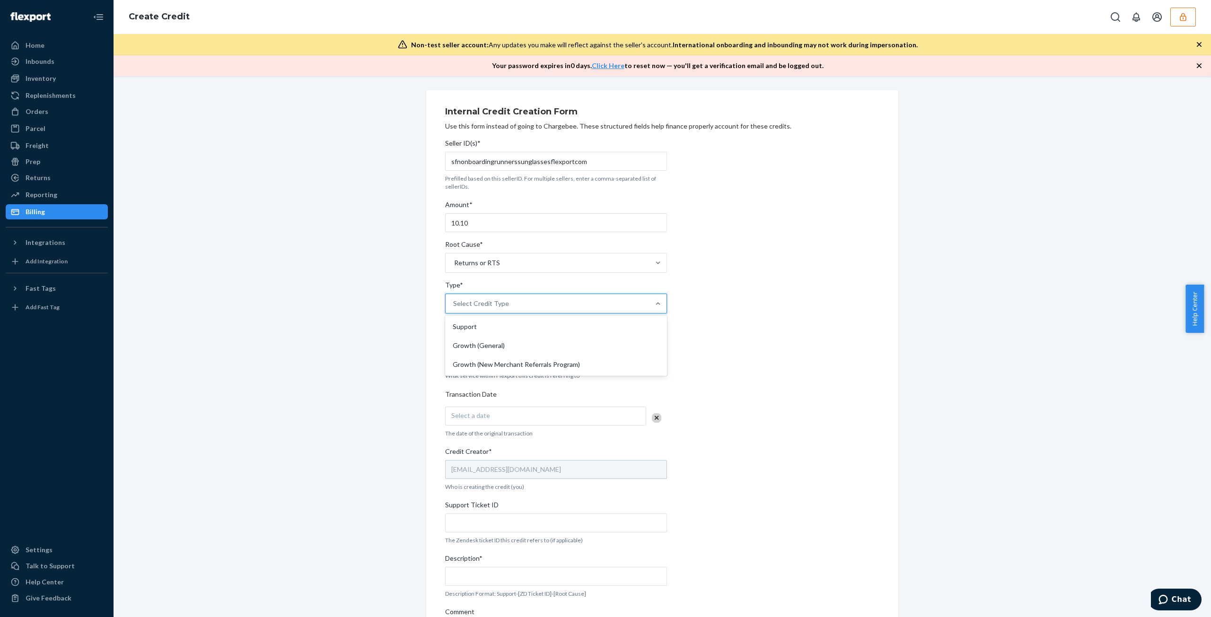
click at [483, 311] on div "Select Credit Type" at bounding box center [548, 303] width 204 height 19
click at [454, 308] on input "Type* option Support focused, 1 of 3. 3 results available. Use Up and Down to c…" at bounding box center [453, 303] width 1 height 9
click at [495, 334] on div "Support" at bounding box center [556, 326] width 218 height 19
click at [454, 308] on input "Type* option Support focused, 1 of 3. 3 results available. Use Up and Down to c…" at bounding box center [453, 303] width 1 height 9
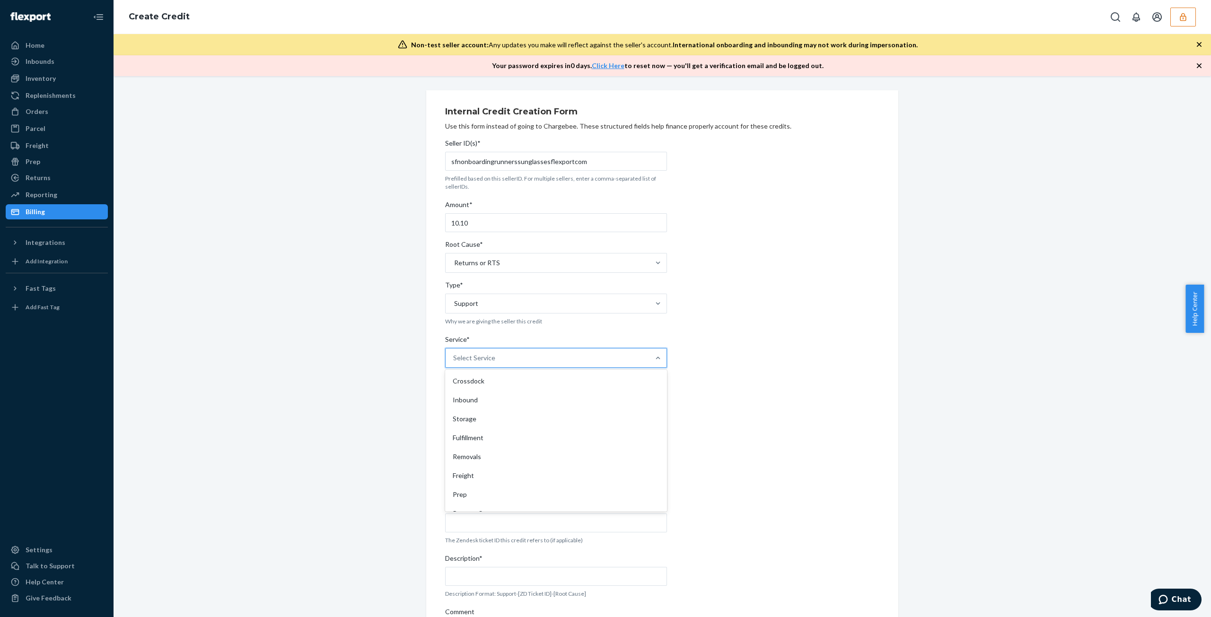
click at [497, 350] on div "Select Service" at bounding box center [548, 358] width 204 height 19
click at [454, 353] on input "Service* option Crossdock focused, 1 of 10. 10 results available. Use Up and Do…" at bounding box center [453, 357] width 1 height 9
click at [508, 436] on div "Fulfillment" at bounding box center [556, 438] width 218 height 19
click at [454, 363] on input "Service* option Fulfillment focused, 4 of 10. 10 results available. Use Up and …" at bounding box center [453, 357] width 1 height 9
click at [496, 413] on div "Select a date" at bounding box center [545, 416] width 201 height 19
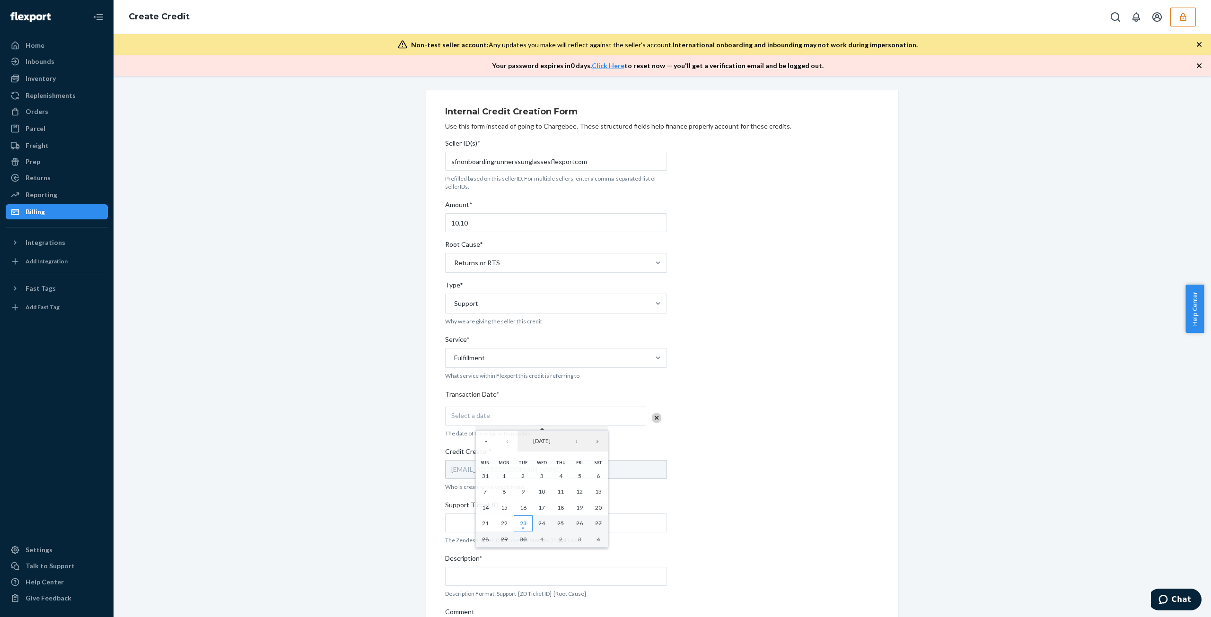
click at [524, 522] on abbr "23" at bounding box center [523, 523] width 7 height 7
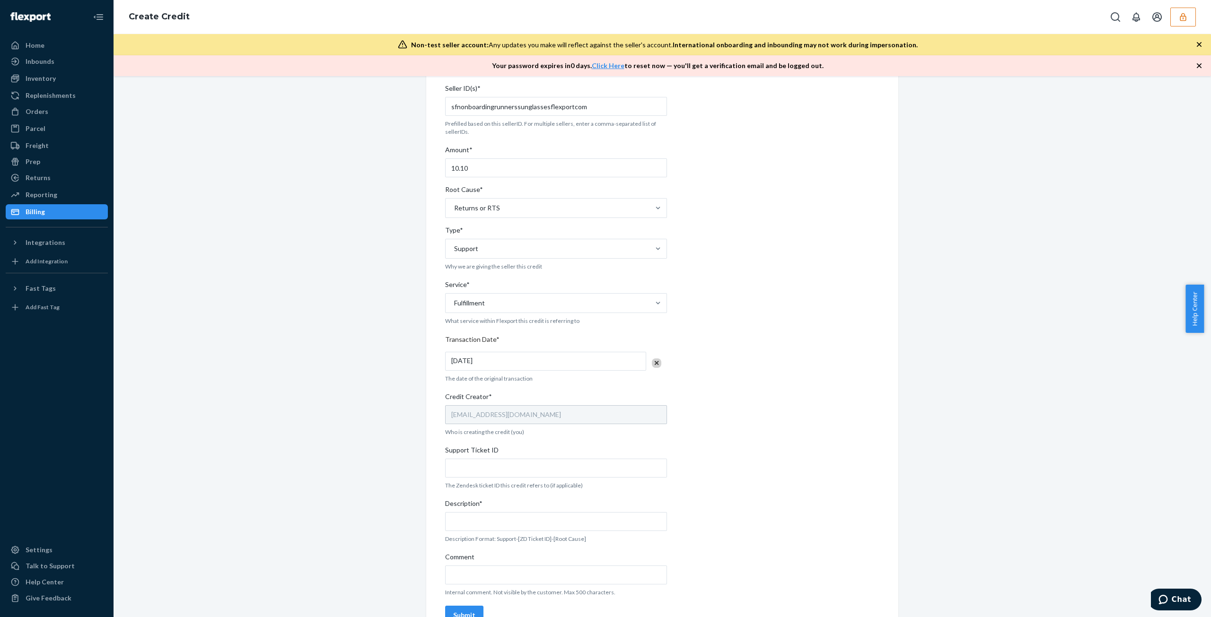
scroll to position [76, 0]
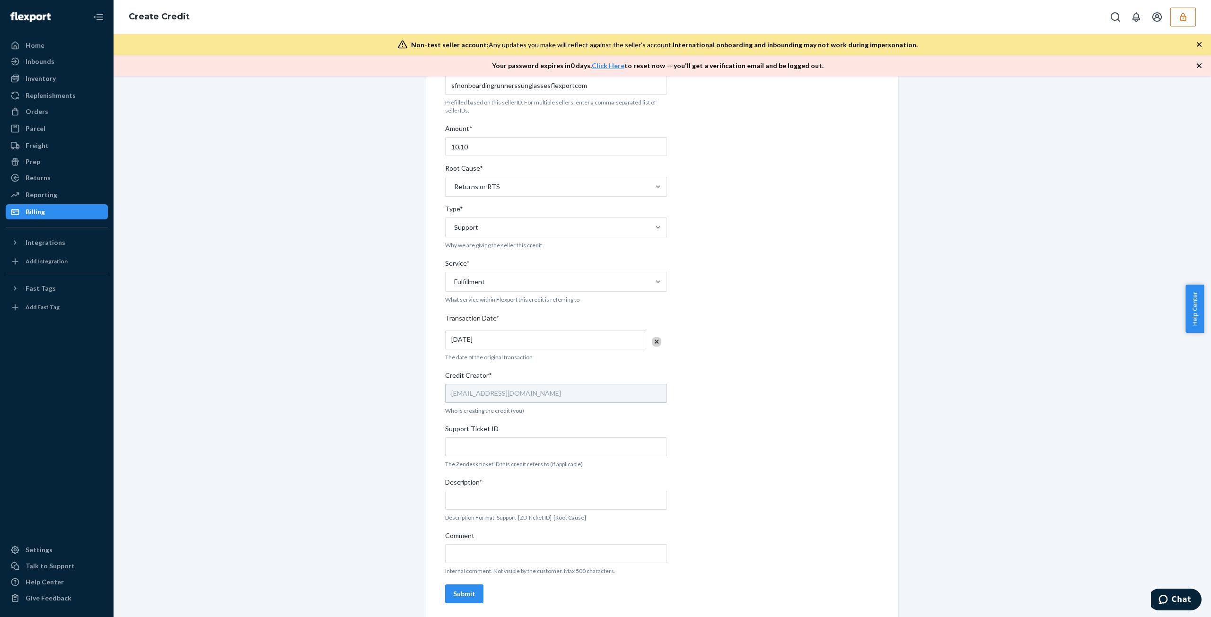
click at [521, 456] on div "Seller ID(s)* sfnonboardingrunnerssunglassesflexportcom Prefilled based on this…" at bounding box center [556, 333] width 222 height 549
drag, startPoint x: 586, startPoint y: 439, endPoint x: 588, endPoint y: 447, distance: 8.2
click at [586, 440] on input "Support Ticket ID" at bounding box center [556, 447] width 222 height 19
paste input "https://flexport-fulfillment.zendesk.com/agent/tickets/823085"
type input "https://flexport-fulfillment.zendesk.com/agent/tickets/823085"
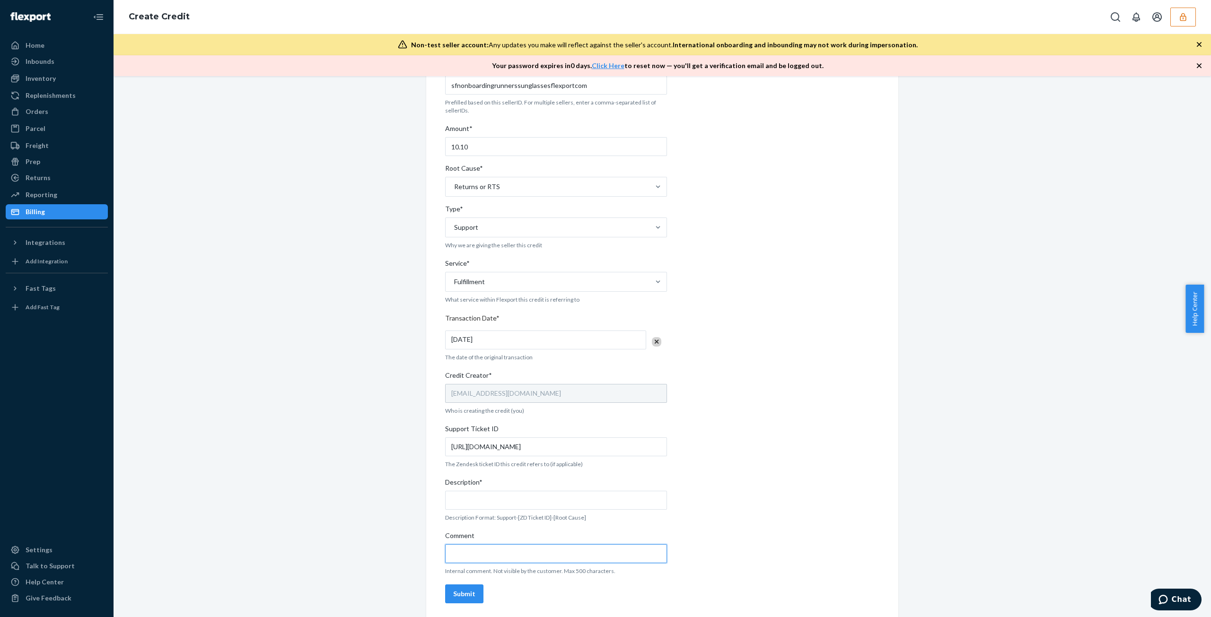
click at [584, 561] on input "Comment" at bounding box center [556, 554] width 222 height 19
paste input "https://flexport-fulfillment.zendesk.com/agent/tickets/823085"
type input "https://flexport-fulfillment.zendesk.com/agent/tickets/823085"
drag, startPoint x: 590, startPoint y: 526, endPoint x: 592, endPoint y: 516, distance: 10.1
click at [590, 526] on div "Seller ID(s)* sfnonboardingrunnerssunglassesflexportcom Prefilled based on this…" at bounding box center [556, 333] width 222 height 549
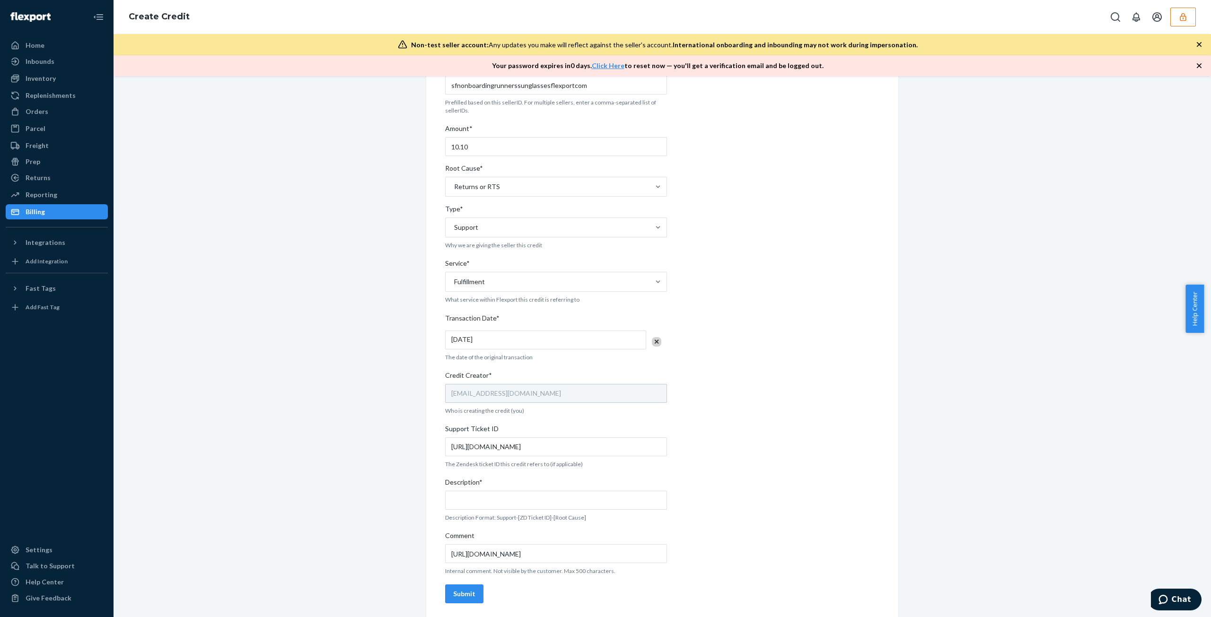
click at [592, 514] on p "Description Format: Support-[ZD Ticket ID]-[Root Cause]" at bounding box center [556, 518] width 222 height 8
click at [593, 504] on input "Description*" at bounding box center [556, 500] width 222 height 19
type input "Support-823085-Returns"
click at [465, 591] on div "Submit" at bounding box center [464, 593] width 22 height 9
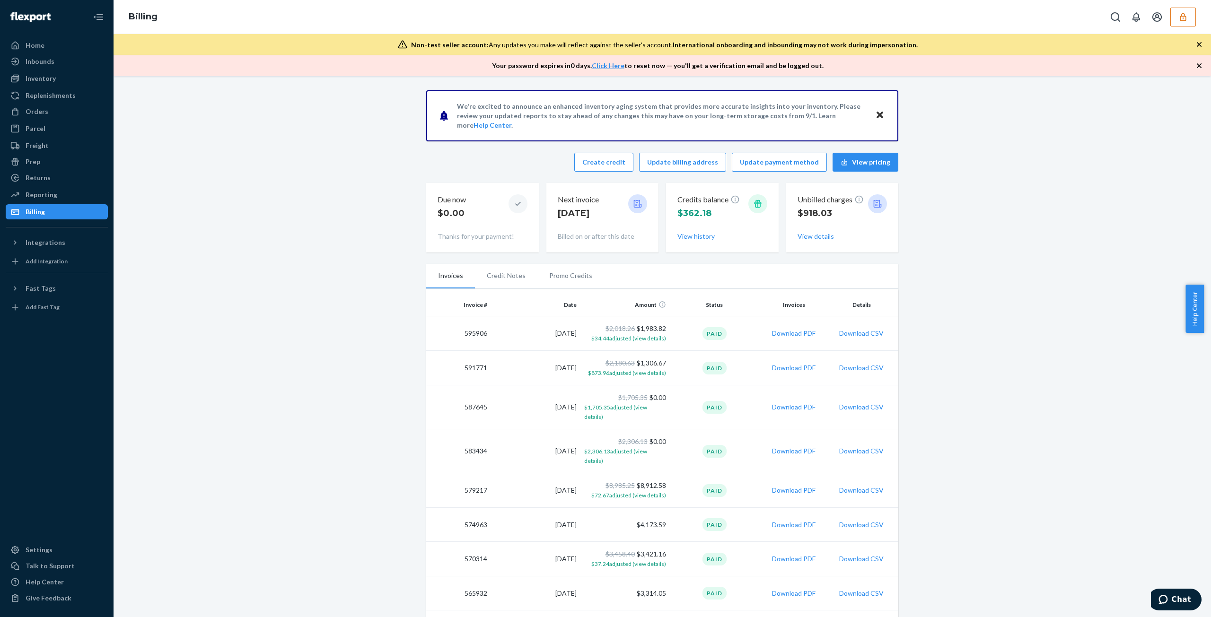
click at [582, 283] on li "Promo Credits" at bounding box center [570, 276] width 67 height 24
click at [551, 265] on li "Promo Credits" at bounding box center [570, 275] width 67 height 24
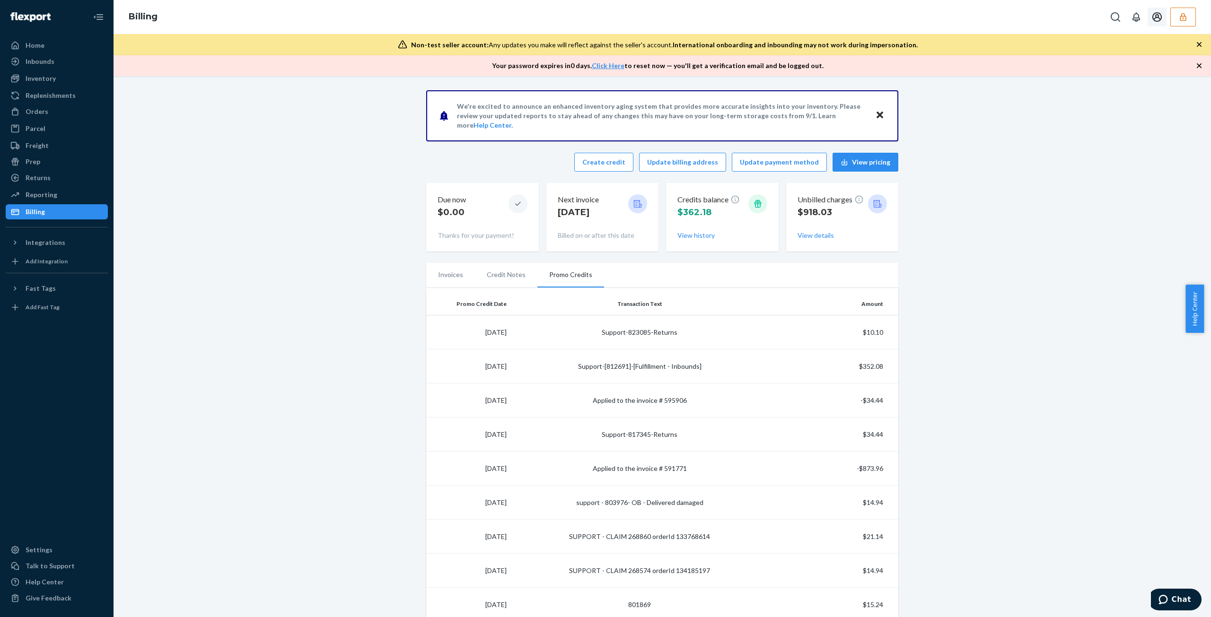
click at [1186, 16] on icon "button" at bounding box center [1183, 17] width 6 height 8
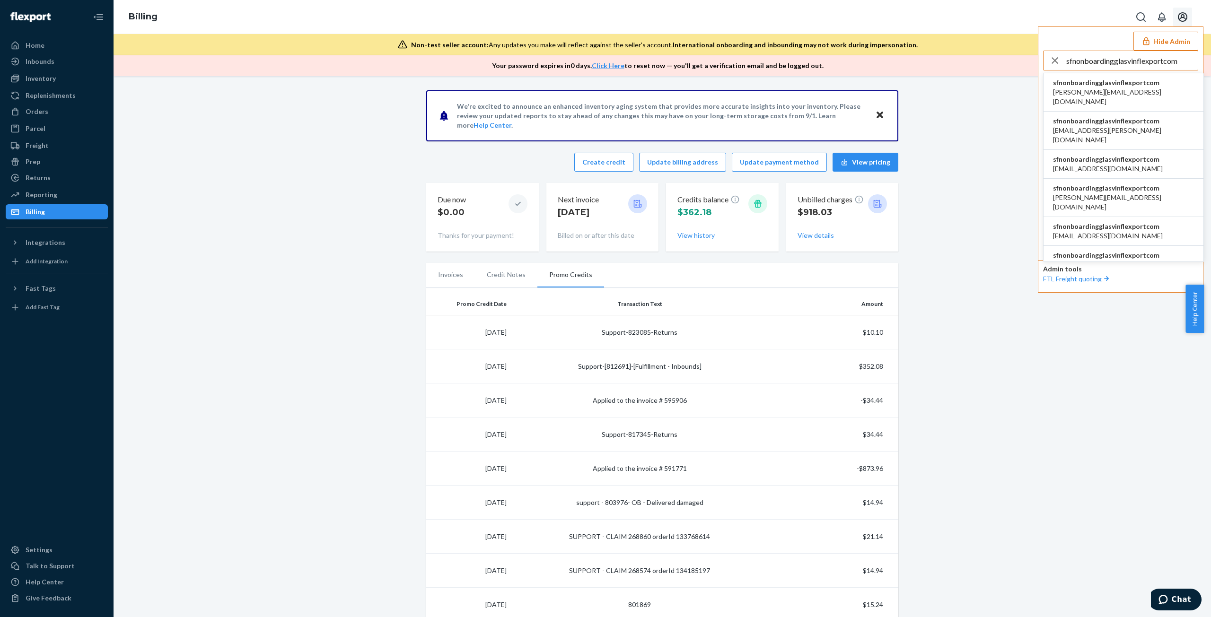
type input "sfnonboardingglasvinflexportcom"
click at [1125, 89] on span "[PERSON_NAME][EMAIL_ADDRESS][DOMAIN_NAME]" at bounding box center [1123, 97] width 141 height 19
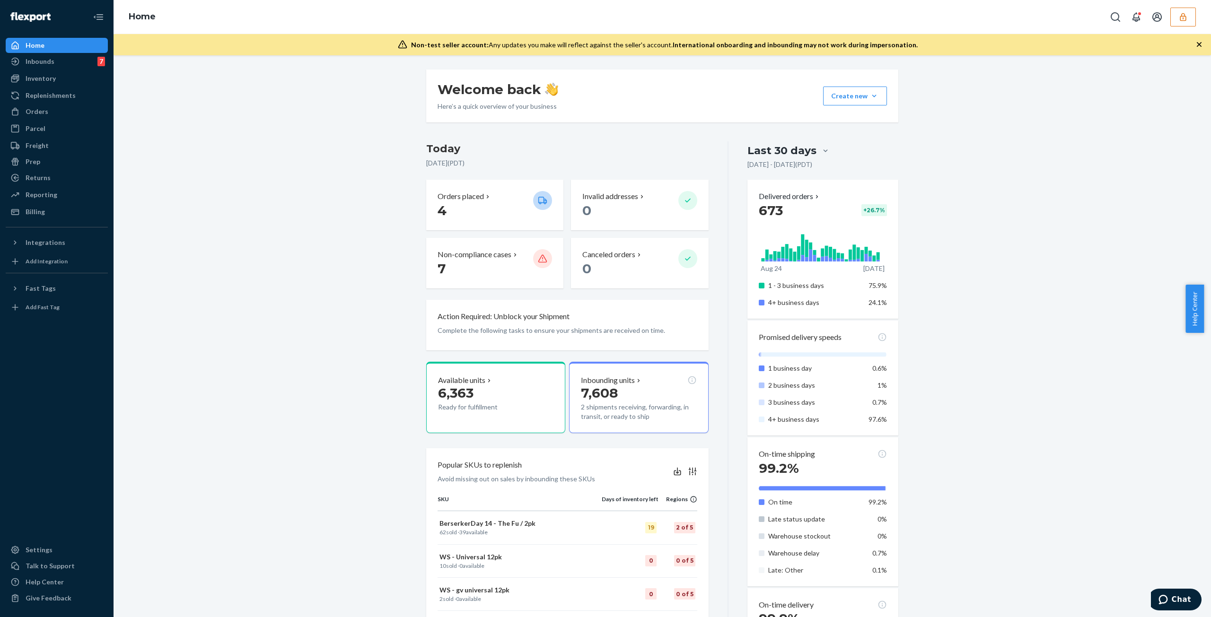
click at [39, 223] on div "Home Inbounds 7 Shipping Plans Problems 7 Inventory Products Replenishments Ord…" at bounding box center [57, 308] width 114 height 617
click at [42, 214] on div "Billing" at bounding box center [35, 211] width 19 height 9
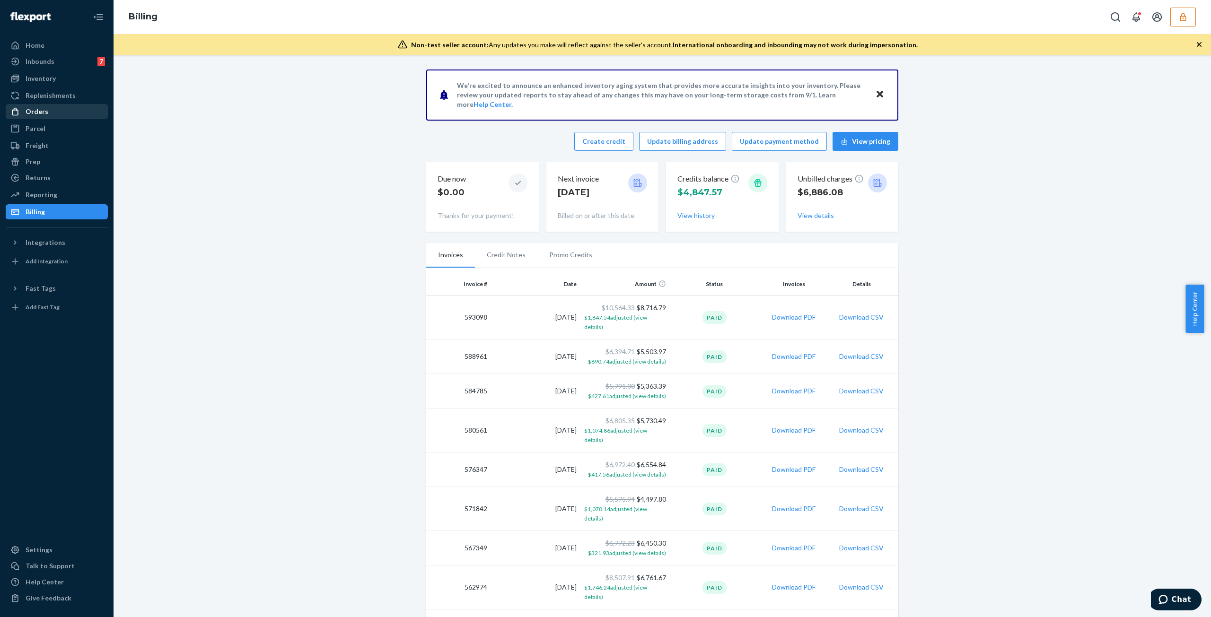
click at [40, 114] on div "Orders" at bounding box center [37, 111] width 23 height 9
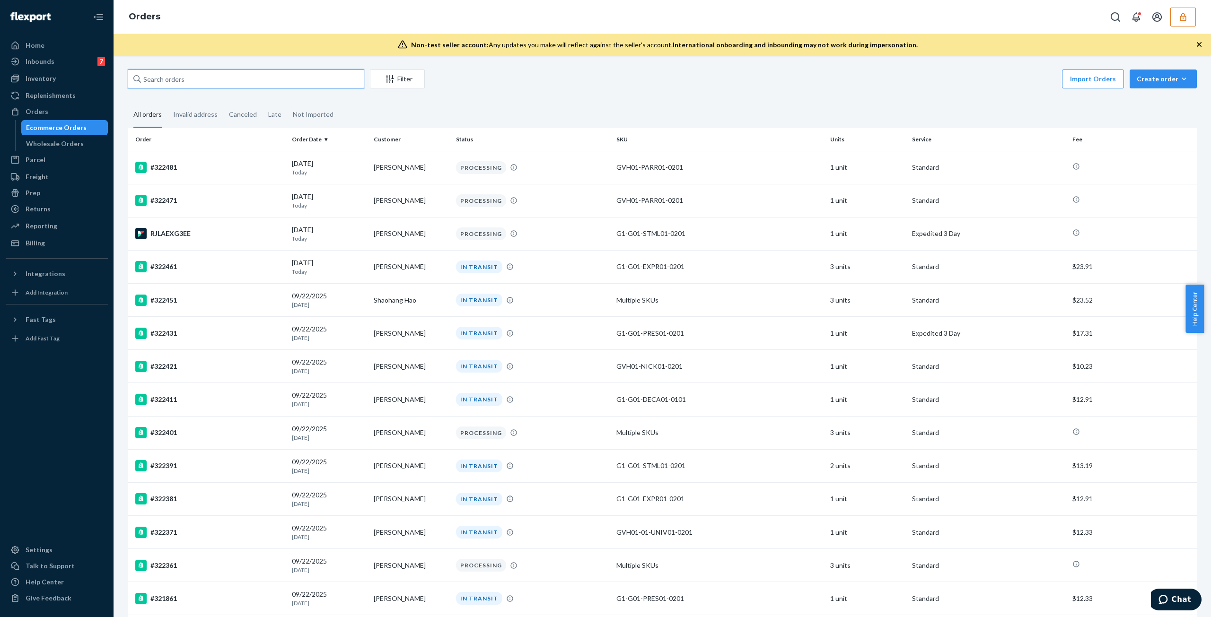
click at [325, 82] on input "text" at bounding box center [246, 79] width 237 height 19
paste input "136369195"
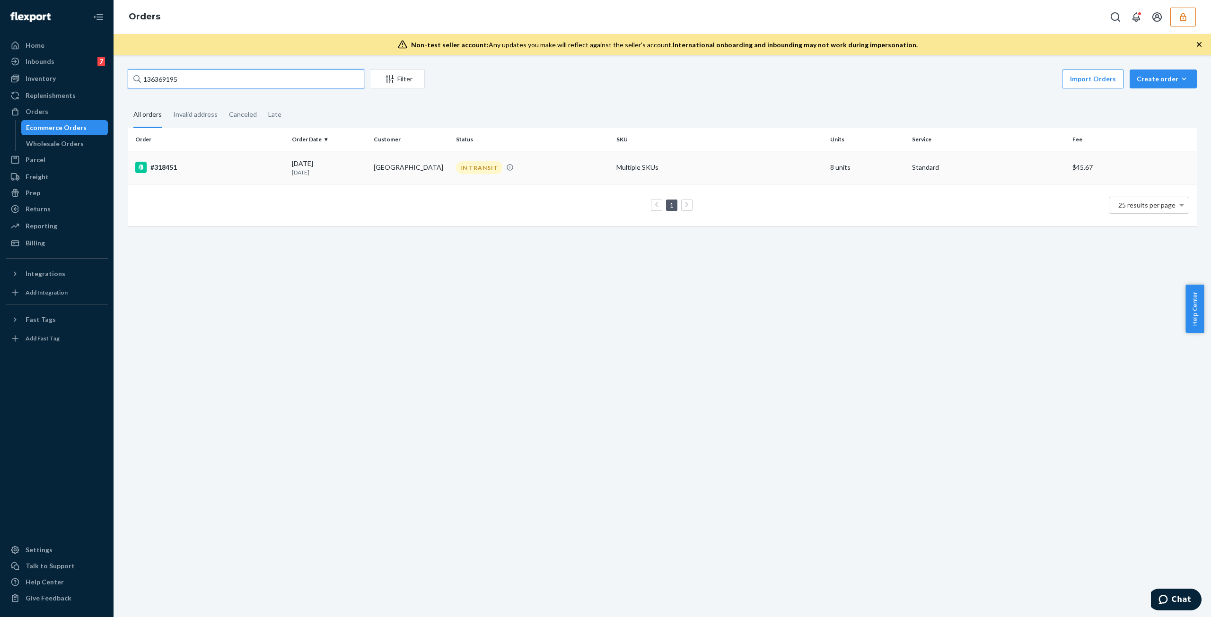
type input "136369195"
drag, startPoint x: 345, startPoint y: 159, endPoint x: 352, endPoint y: 158, distance: 6.8
click at [352, 159] on div "09/08/2025 15 days ago" at bounding box center [329, 168] width 74 height 18
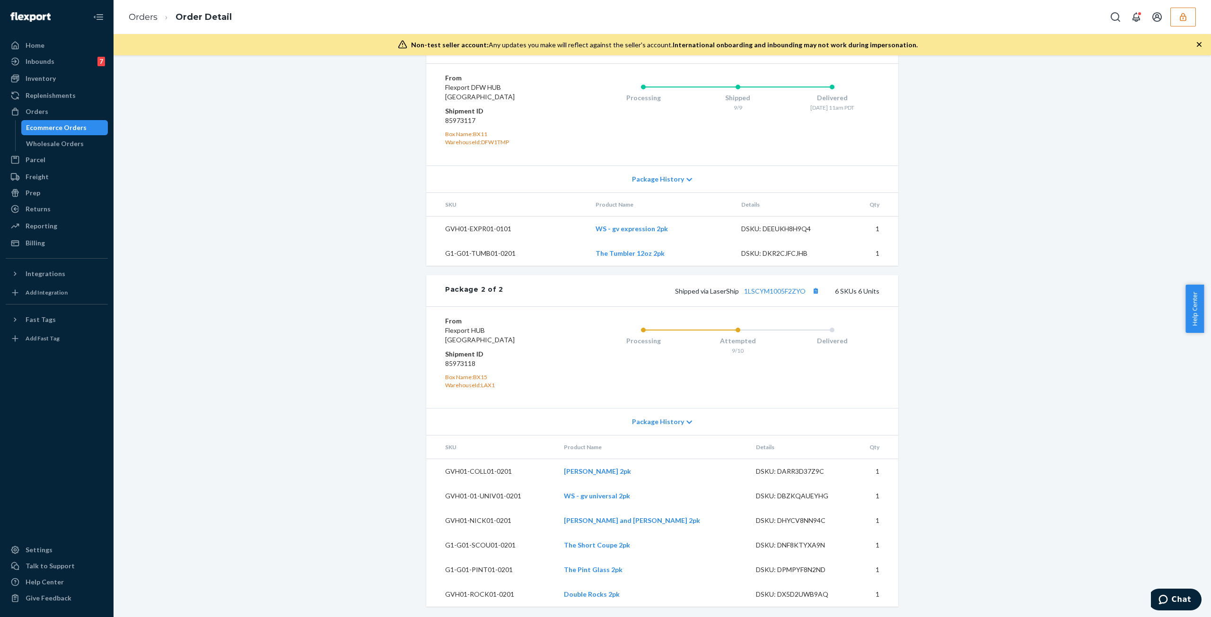
scroll to position [627, 0]
drag, startPoint x: 464, startPoint y: 366, endPoint x: 362, endPoint y: 359, distance: 101.5
click at [328, 362] on div "Shopify Order # #318451 • Standard / $45.67 View Details Create Return Duplicat…" at bounding box center [662, 38] width 1083 height 1159
click at [480, 360] on dd "85973118" at bounding box center [501, 362] width 113 height 9
click at [470, 365] on dd "85973118" at bounding box center [501, 362] width 113 height 9
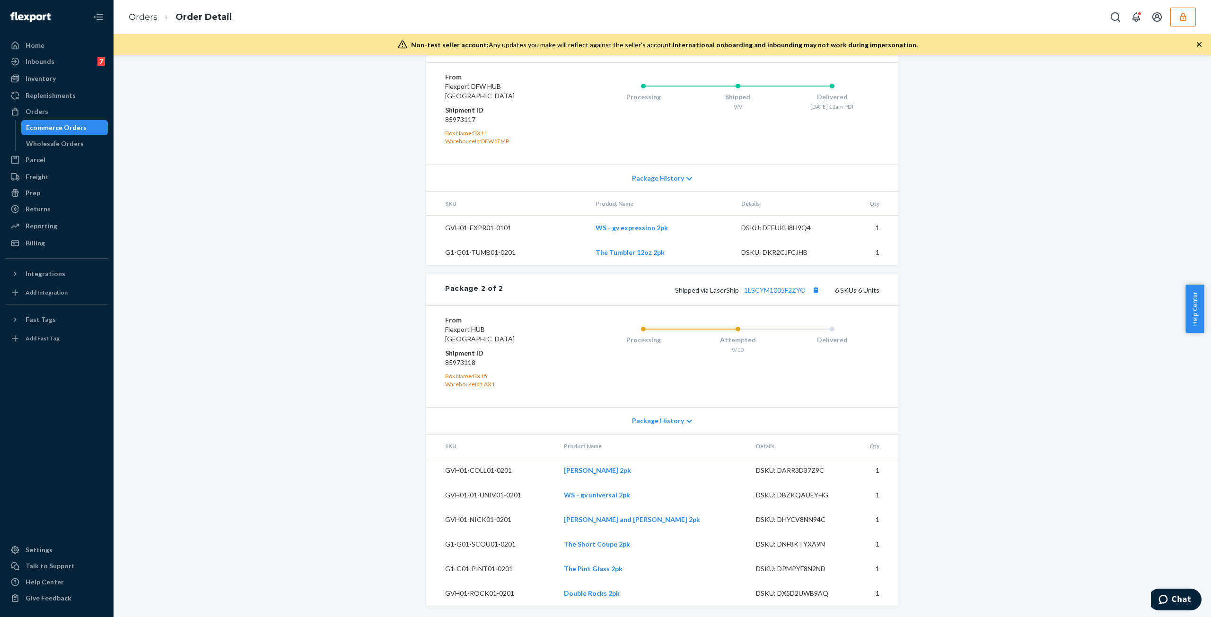
click at [470, 365] on dd "85973118" at bounding box center [501, 362] width 113 height 9
copy dd "85973118"
drag, startPoint x: 736, startPoint y: 471, endPoint x: 852, endPoint y: 620, distance: 188.1
click at [852, 617] on html "Home Inbounds 7 Shipping Plans Problems 7 Inventory Products Replenishments Ord…" at bounding box center [605, 308] width 1211 height 617
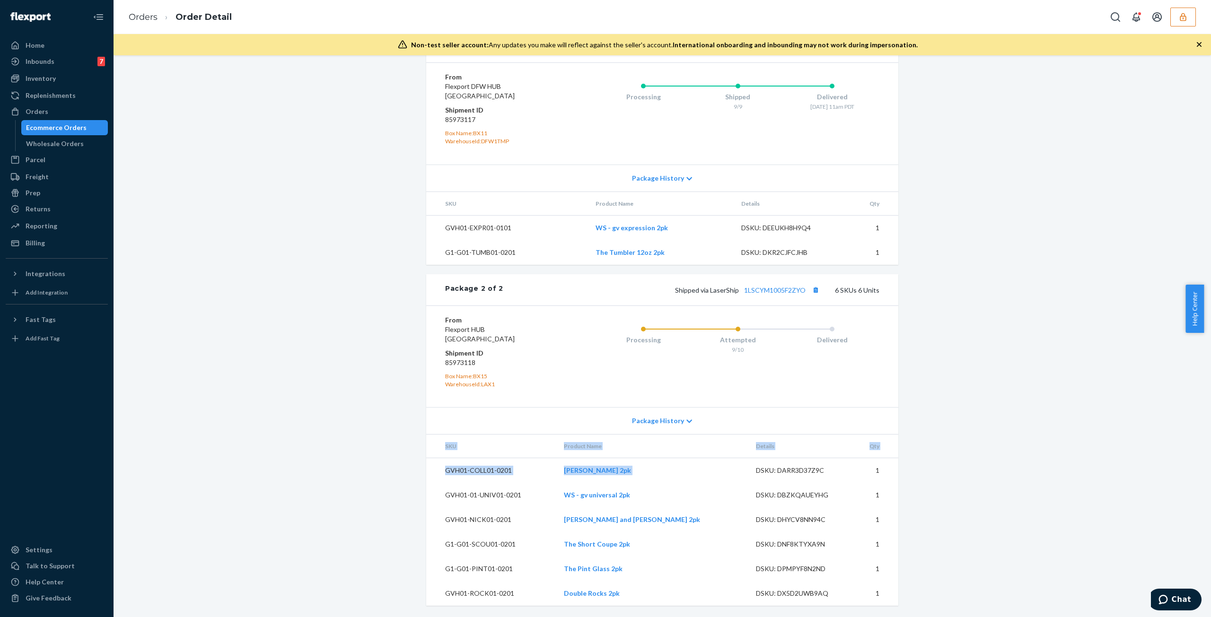
copy table "SKU Product Name Details Qty GVH01-COLL01-0201 Collins 2pk"
click at [440, 466] on td "GVH01-COLL01-0201" at bounding box center [491, 470] width 130 height 25
drag, startPoint x: 440, startPoint y: 469, endPoint x: 903, endPoint y: 589, distance: 478.0
click at [903, 589] on div "Shopify Order # #318451 • Standard / $45.67 View Details Create Return Duplicat…" at bounding box center [662, 38] width 1083 height 1159
copy thead "SKU Product Name Details Qty"
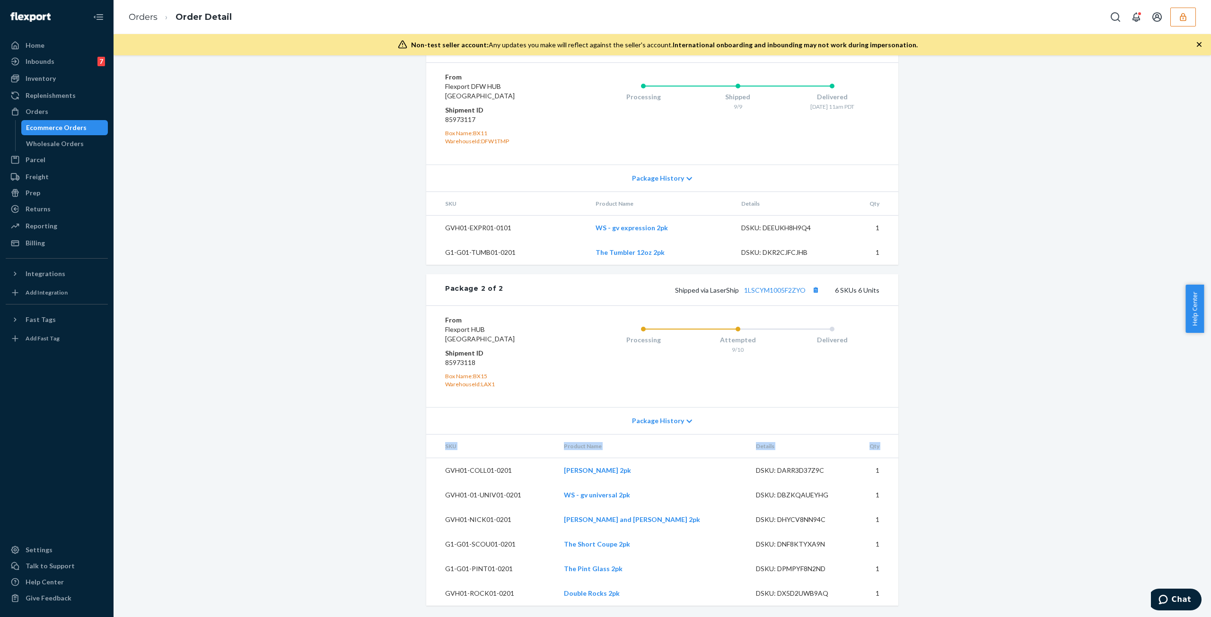
click at [437, 469] on td "GVH01-COLL01-0201" at bounding box center [491, 470] width 130 height 25
drag, startPoint x: 1183, startPoint y: 8, endPoint x: 1181, endPoint y: 13, distance: 5.3
click at [1184, 8] on button "button" at bounding box center [1183, 17] width 26 height 19
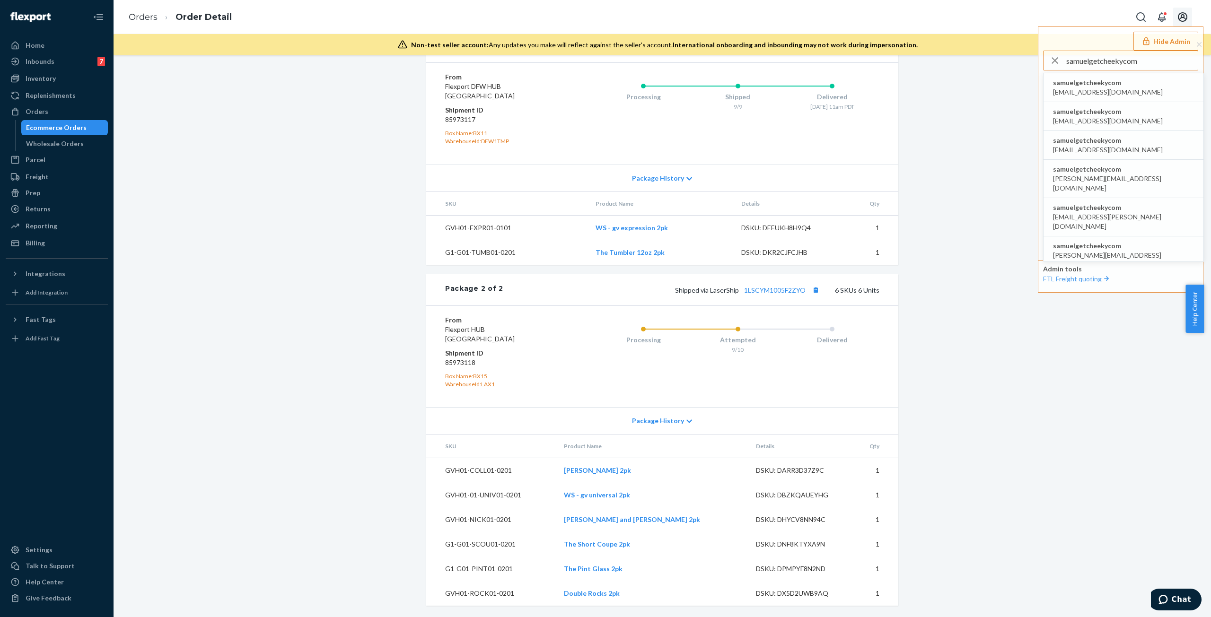
type input "samuelgetcheekycom"
click at [1155, 81] on li "samuelgetcheekycom accounting@getcheeky.com" at bounding box center [1124, 87] width 160 height 29
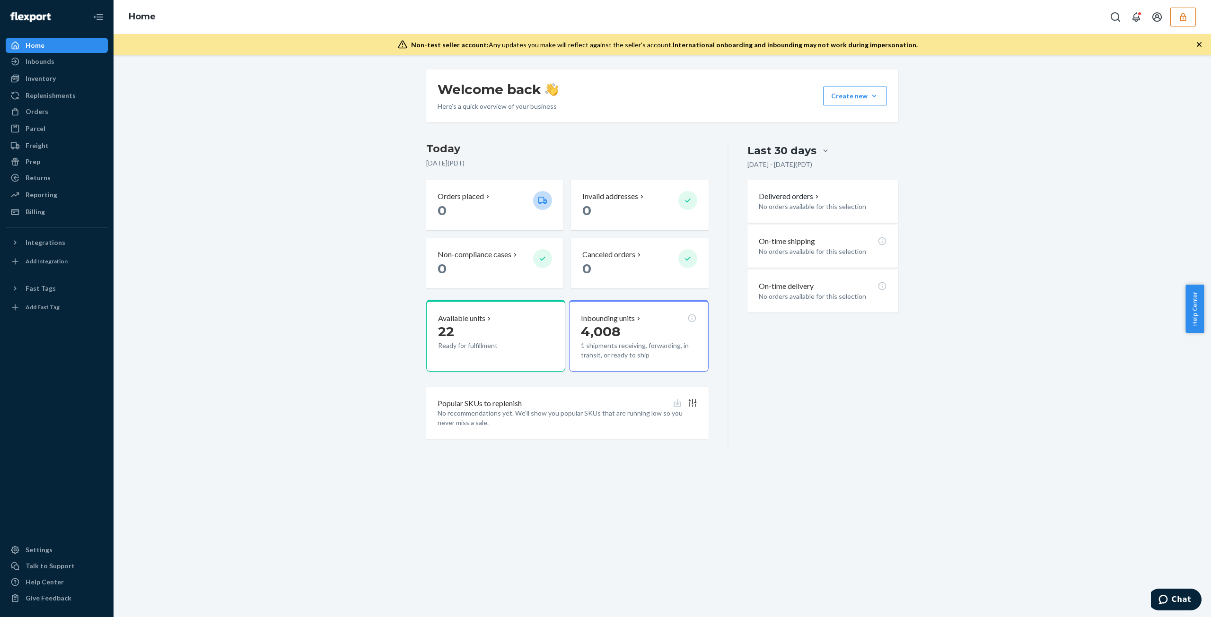
click at [402, 172] on div "Welcome back Here’s a quick overview of your business Create new Create new inb…" at bounding box center [662, 260] width 1083 height 381
drag, startPoint x: 59, startPoint y: 112, endPoint x: 65, endPoint y: 114, distance: 6.9
click at [59, 112] on div "Orders" at bounding box center [57, 111] width 100 height 13
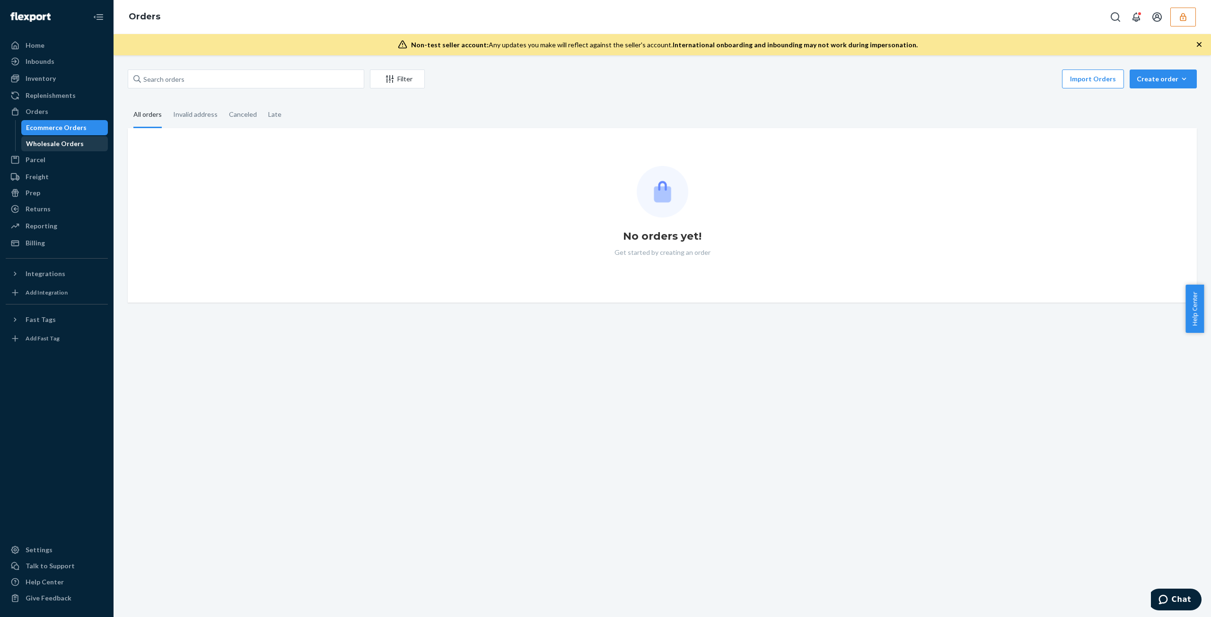
click at [76, 147] on div "Wholesale Orders" at bounding box center [55, 143] width 58 height 9
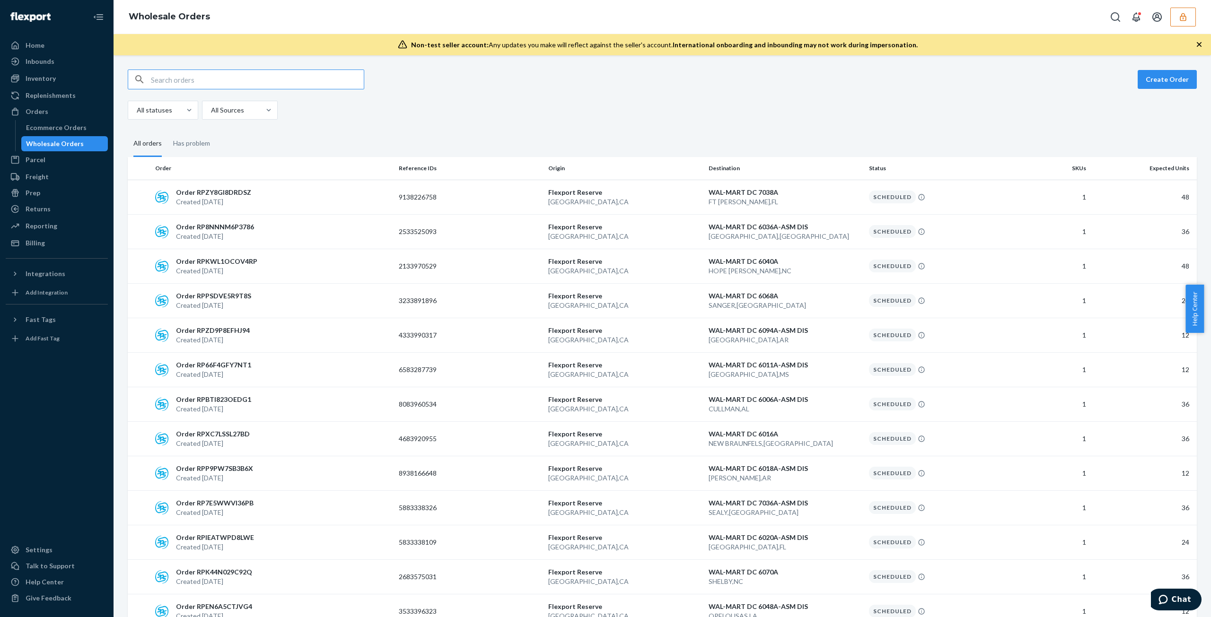
click at [217, 77] on input "text" at bounding box center [257, 79] width 213 height 19
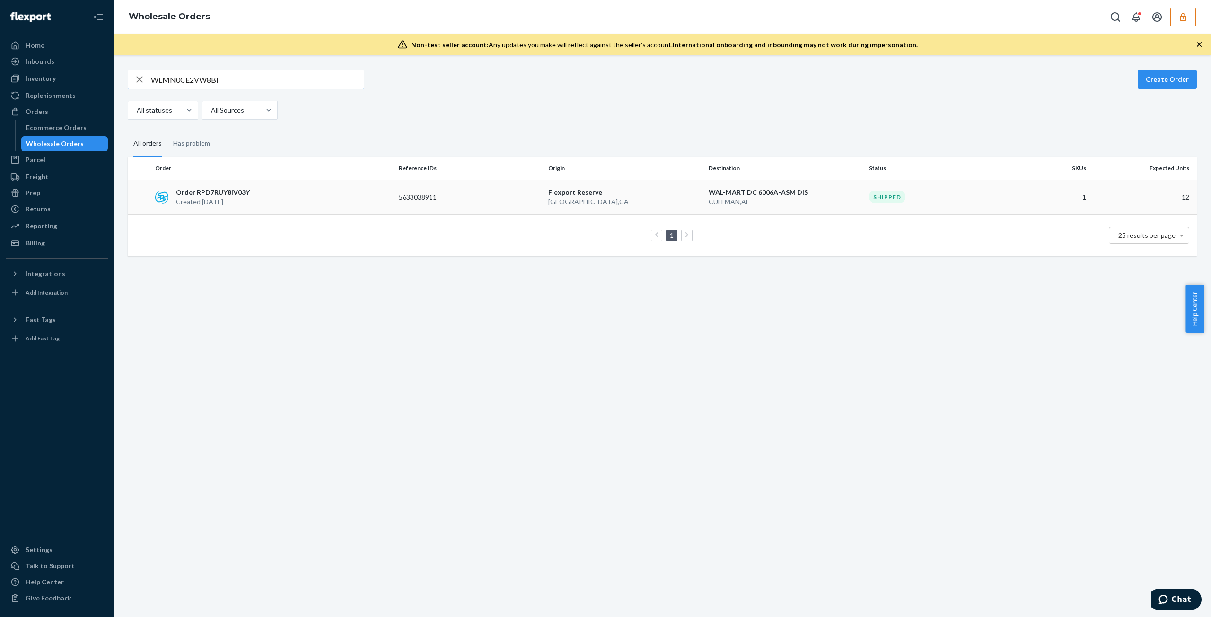
type input "WLMN0CE2VW8BI"
click at [337, 211] on td "Order RPD7RUY8IV03Y Created [DATE]" at bounding box center [273, 197] width 244 height 35
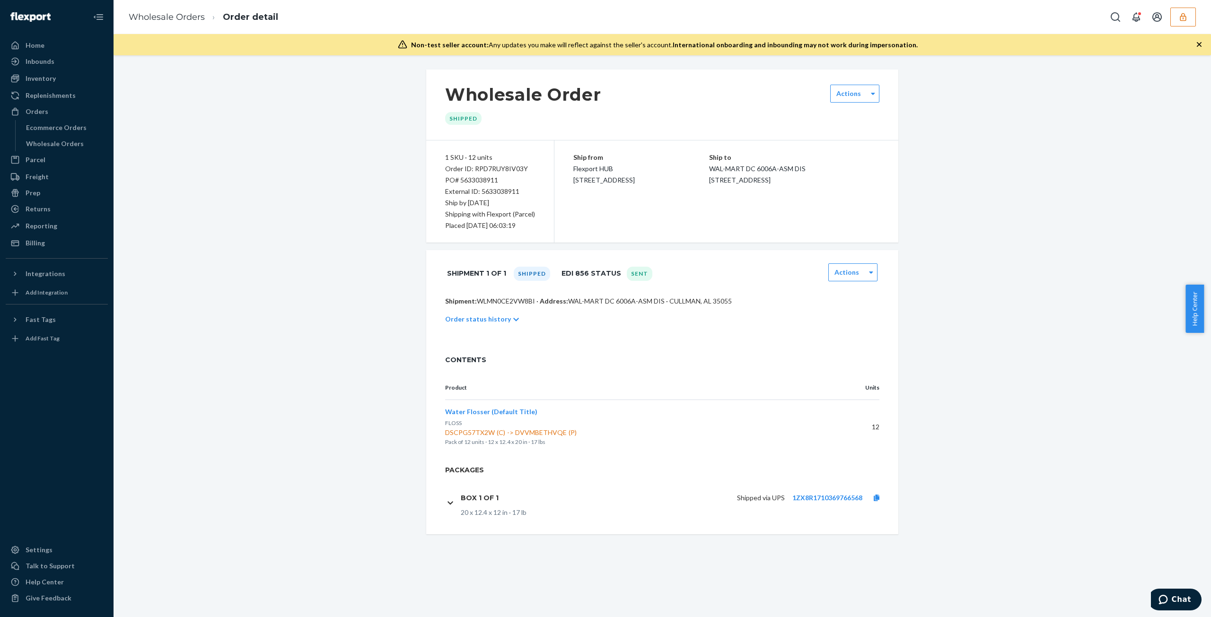
click at [486, 320] on p "Order status history" at bounding box center [478, 319] width 66 height 9
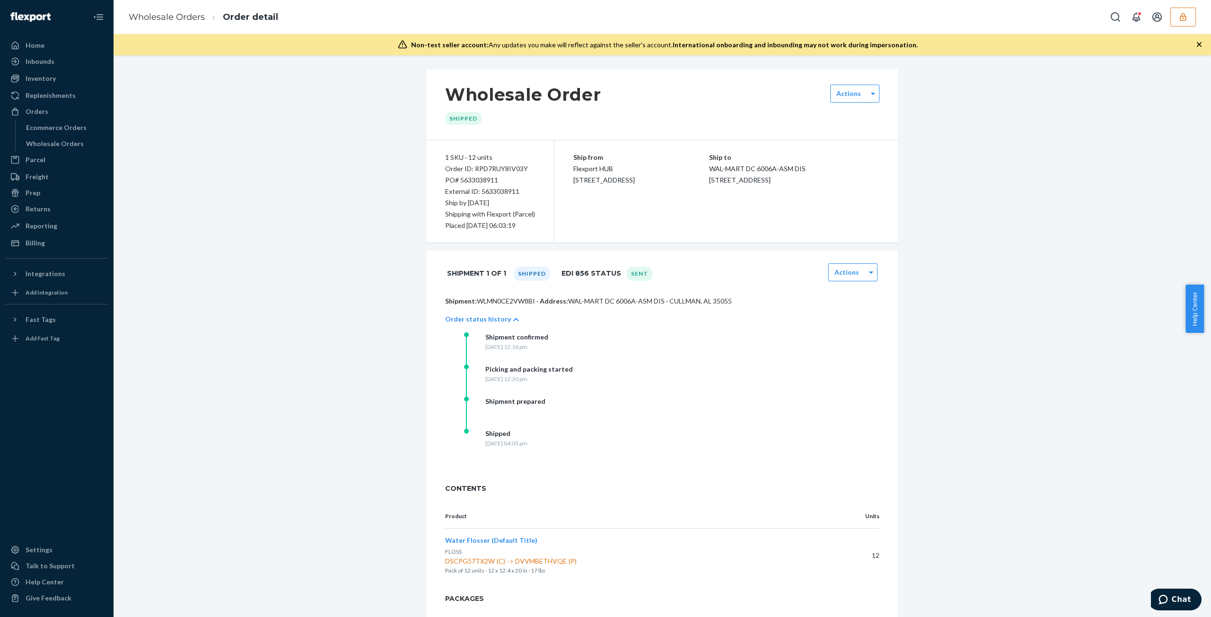
click at [486, 320] on p "Order status history" at bounding box center [478, 319] width 66 height 9
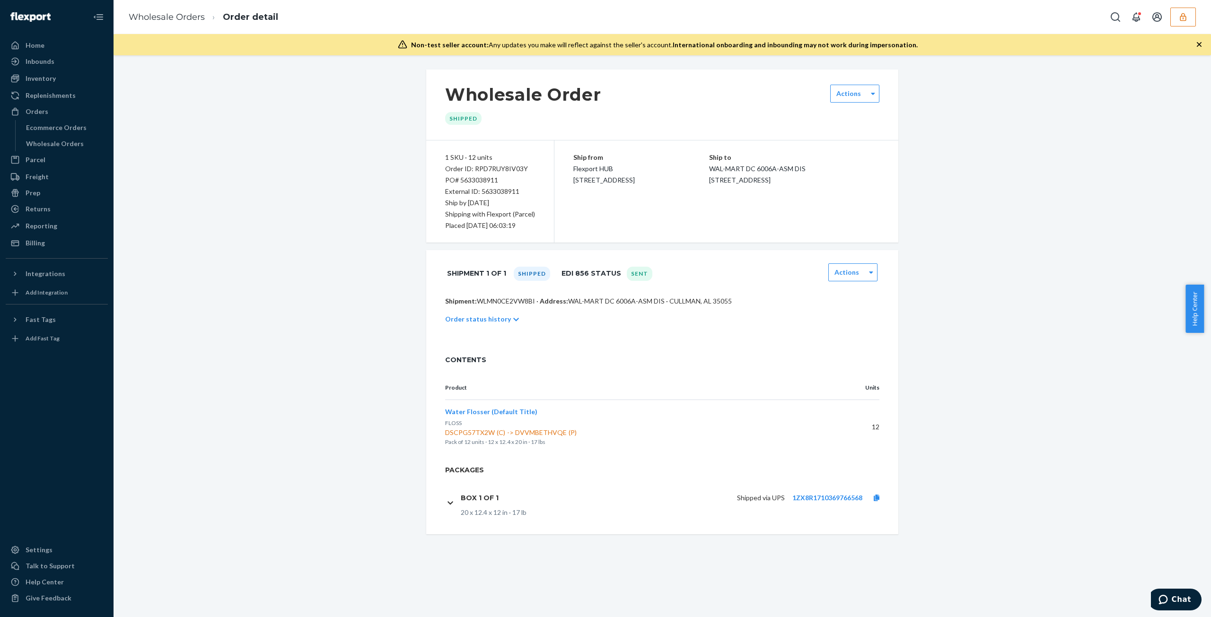
click at [491, 496] on h1 "Box 1 of 1" at bounding box center [480, 498] width 38 height 9
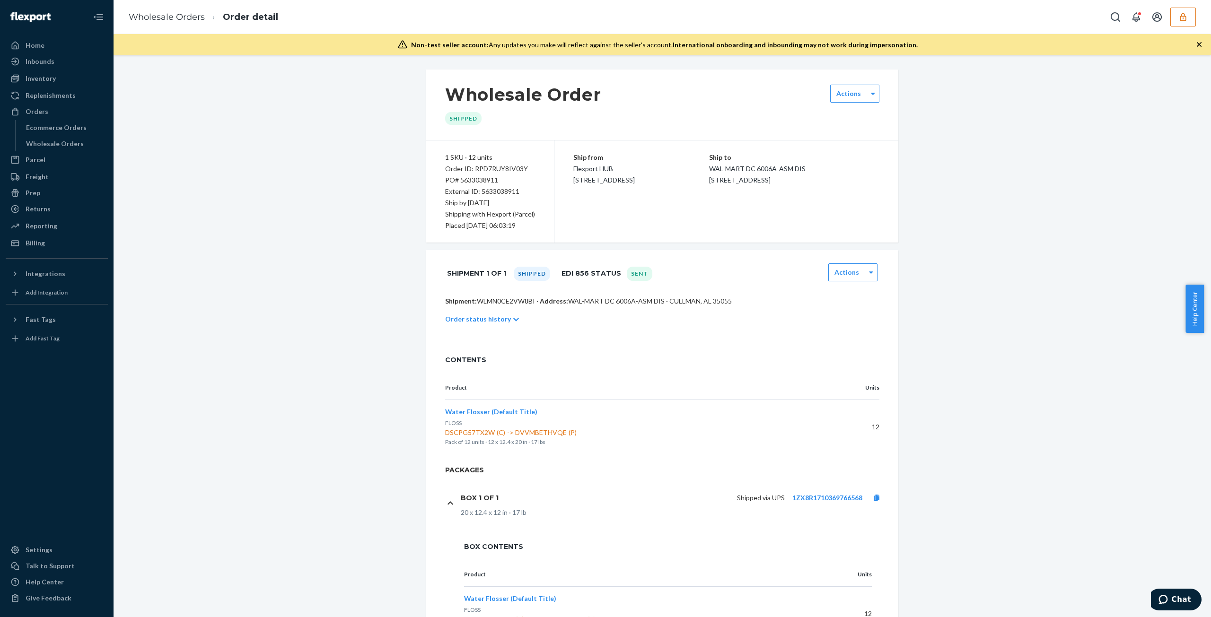
click at [491, 496] on h1 "Box 1 of 1" at bounding box center [480, 498] width 38 height 9
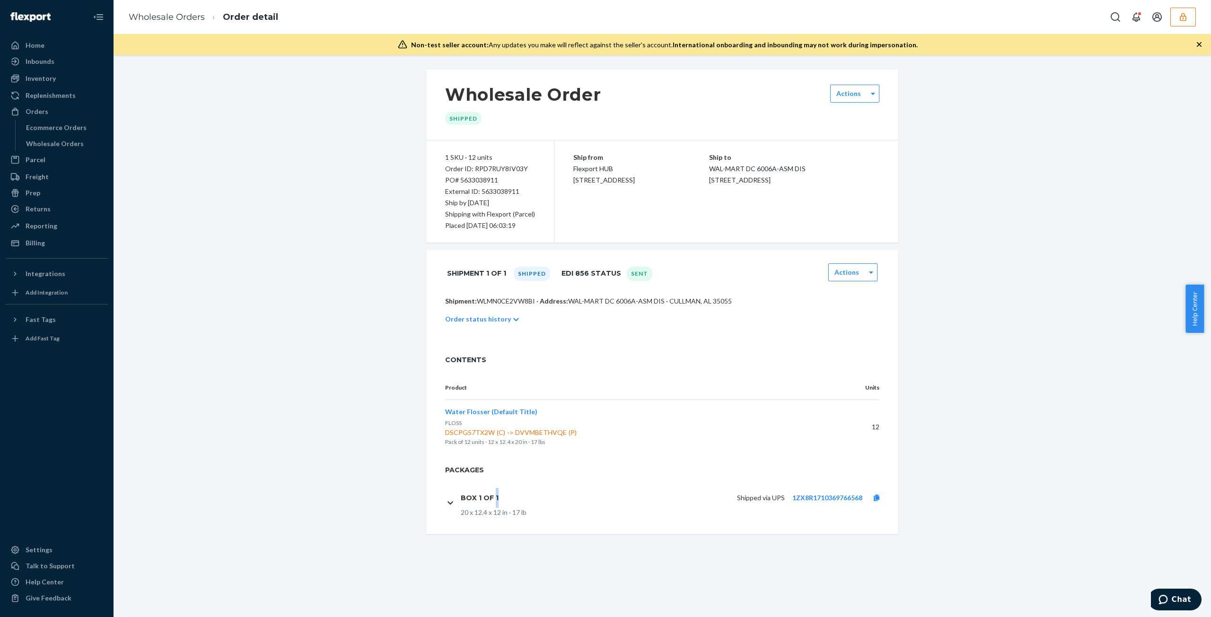
click at [491, 496] on h1 "Box 1 of 1" at bounding box center [480, 498] width 38 height 9
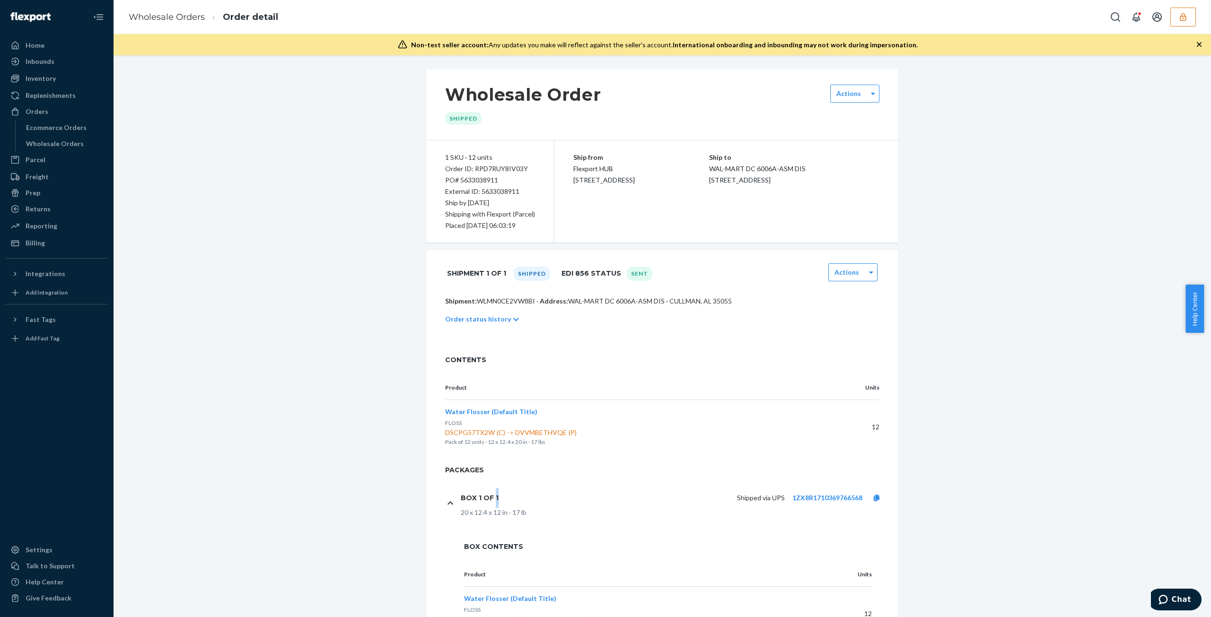
click at [491, 496] on h1 "Box 1 of 1" at bounding box center [480, 498] width 38 height 9
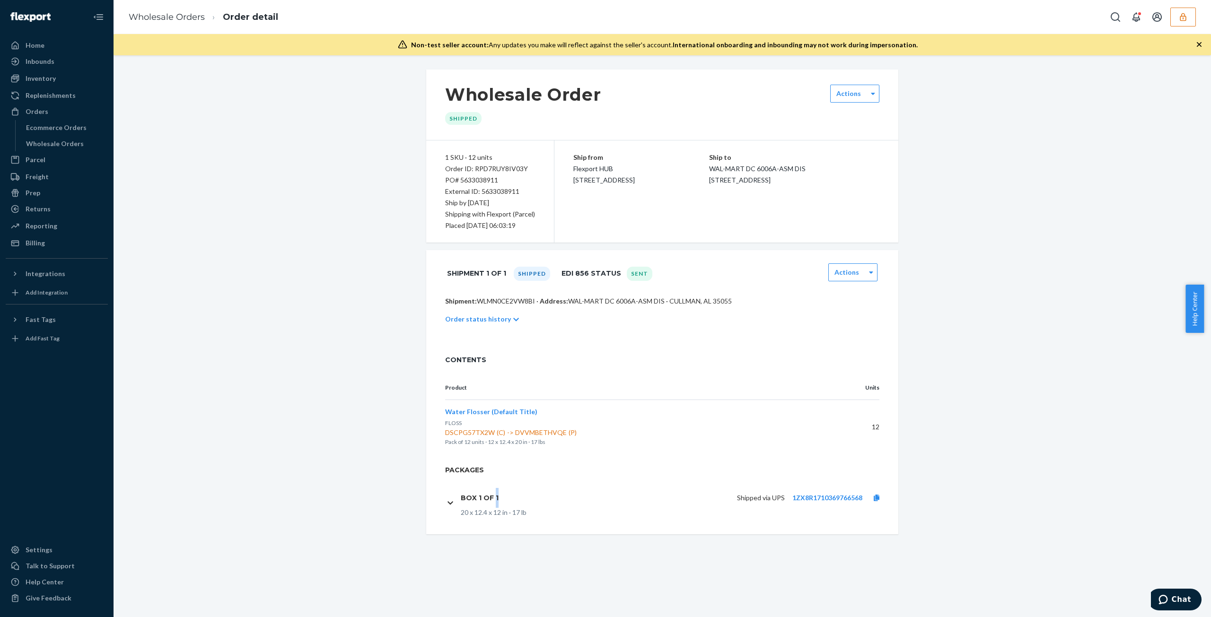
click at [491, 496] on h1 "Box 1 of 1" at bounding box center [480, 498] width 38 height 9
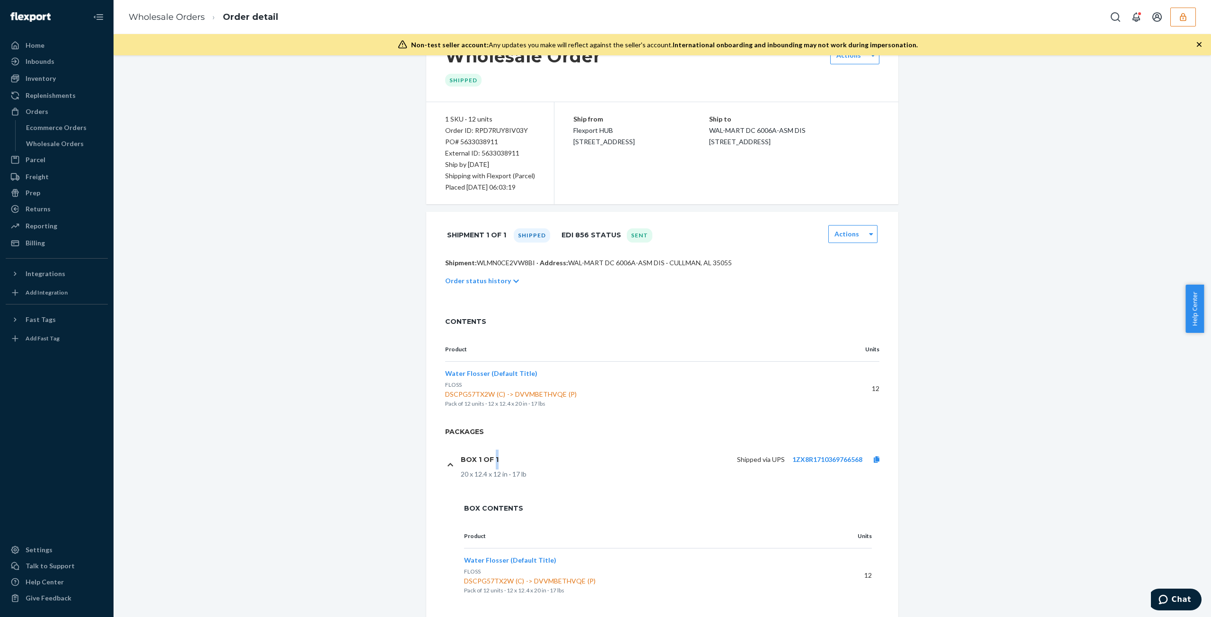
scroll to position [68, 0]
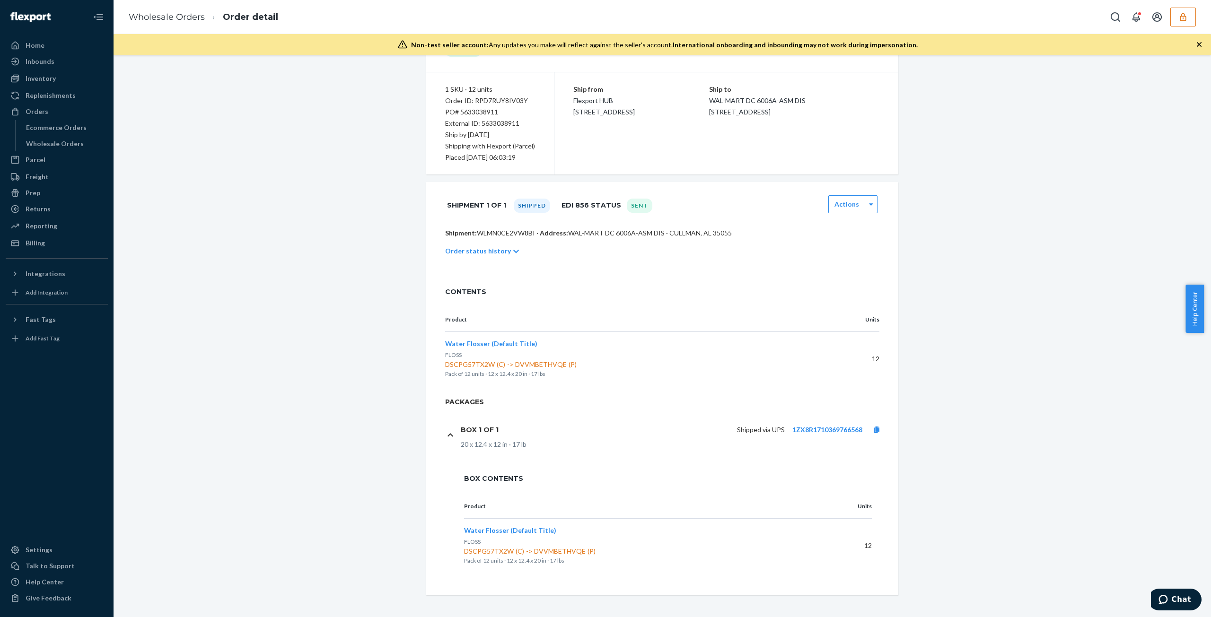
click at [481, 456] on div "Box 1 of 1 Shipped via UPS 1ZX8R1710369766568 20 x 12.4 x 12 in · 17 lb" at bounding box center [668, 435] width 446 height 48
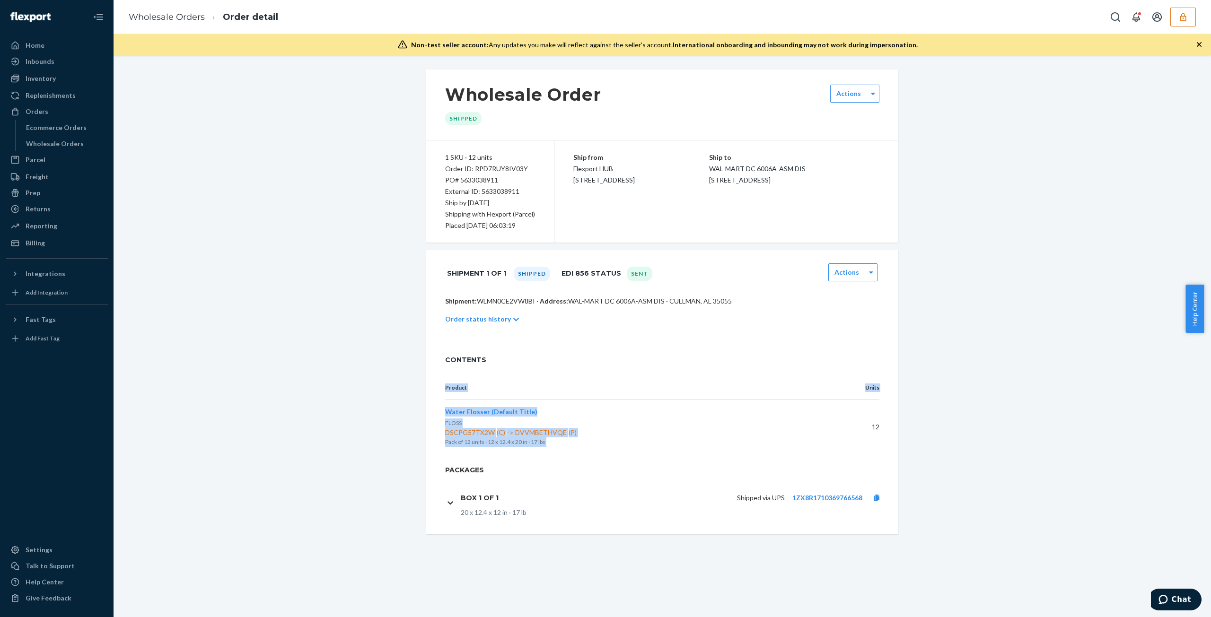
drag, startPoint x: 863, startPoint y: 426, endPoint x: 927, endPoint y: 425, distance: 64.3
click at [934, 424] on div "Wholesale Order Shipped Actions 1 SKU · 12 units Order ID: RPD7RUY8IV03Y PO# 56…" at bounding box center [662, 302] width 1083 height 465
click at [880, 428] on div "Product Units Water Flosser (Default Title) FLOSS DSCPG57TX2W (C) -> DVVMBETHVQ…" at bounding box center [662, 420] width 472 height 89
drag, startPoint x: 878, startPoint y: 428, endPoint x: 843, endPoint y: 429, distance: 35.5
click at [843, 429] on div "Product Units Water Flosser (Default Title) FLOSS DSCPG57TX2W (C) -> DVVMBETHVQ…" at bounding box center [662, 420] width 472 height 89
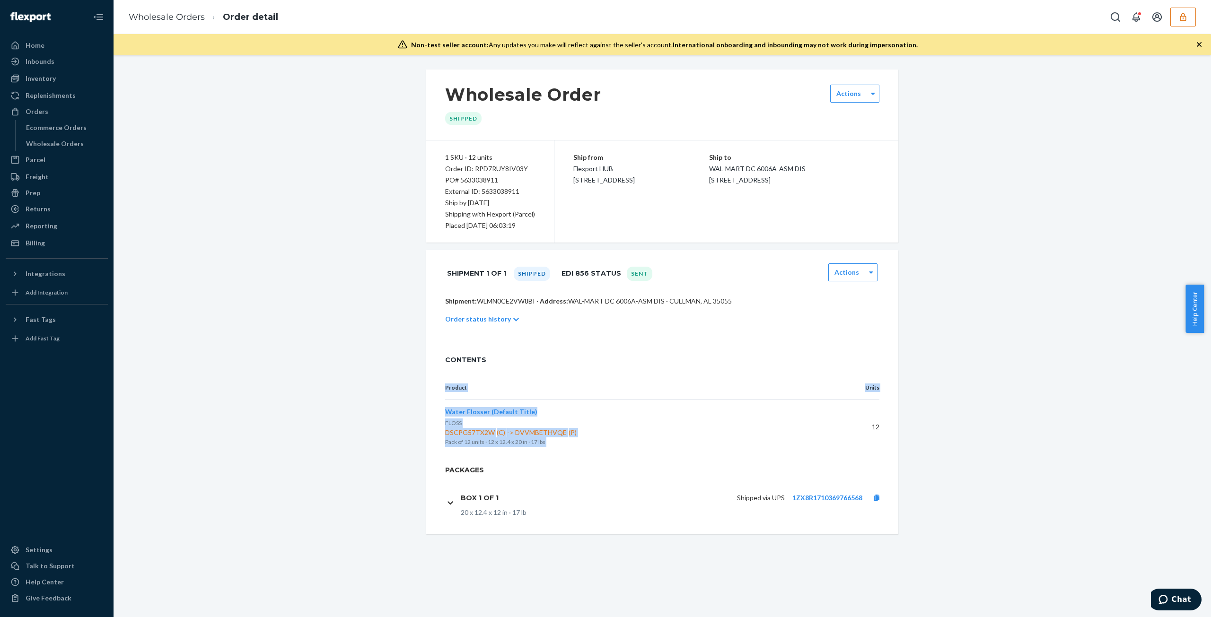
click at [832, 435] on td "12" at bounding box center [855, 427] width 47 height 54
click at [490, 515] on div "20 x 12.4 x 12 in · 17 lb" at bounding box center [676, 512] width 430 height 9
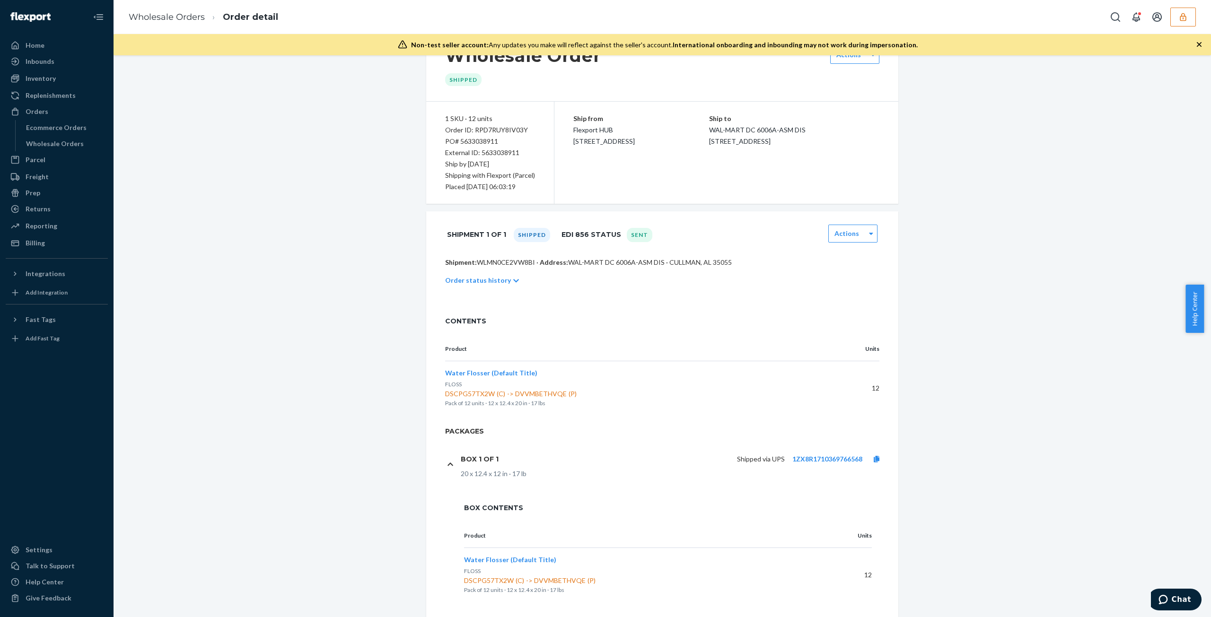
scroll to position [68, 0]
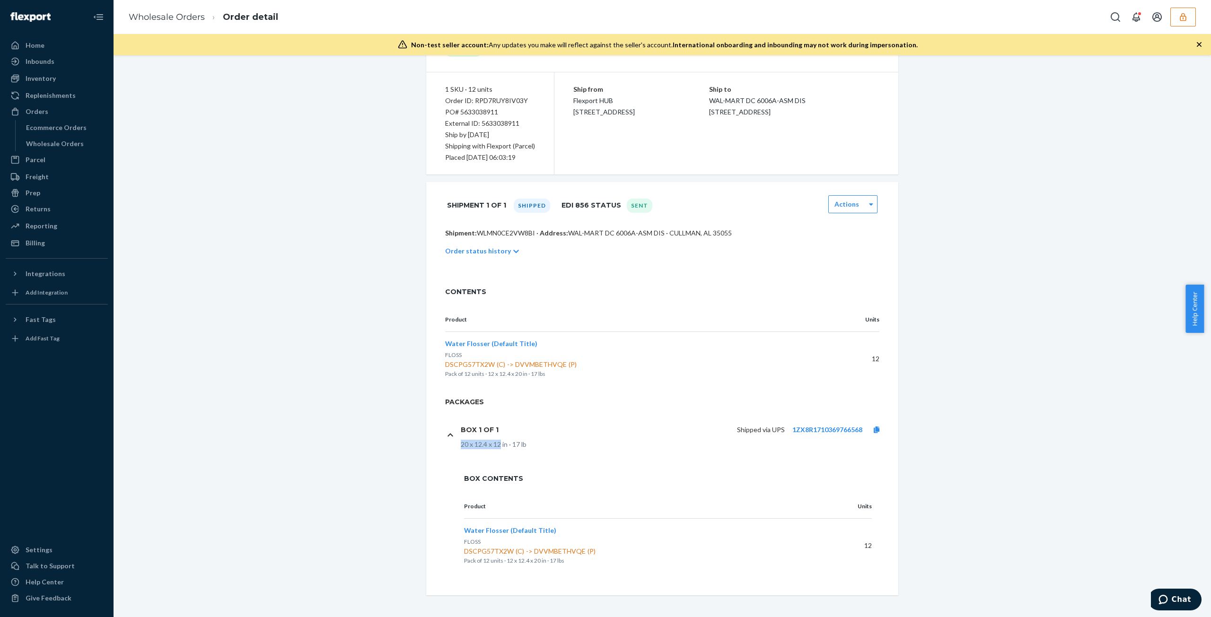
drag, startPoint x: 455, startPoint y: 443, endPoint x: 497, endPoint y: 447, distance: 41.8
click at [497, 447] on div "Box 1 of 1 Shipped via UPS 1ZX8R1710369766568 20 x 12.4 x 12 in · 17 lb" at bounding box center [668, 435] width 446 height 48
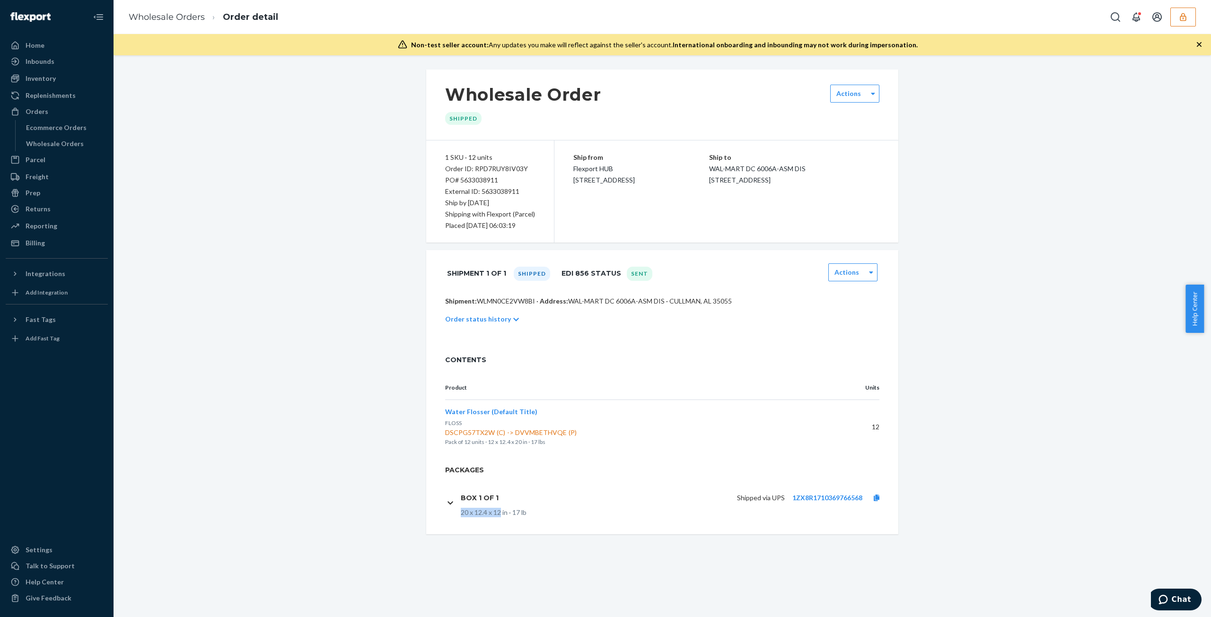
scroll to position [0, 0]
click at [568, 507] on div "Shipped via UPS 1ZX8R1710369766568" at bounding box center [698, 498] width 385 height 20
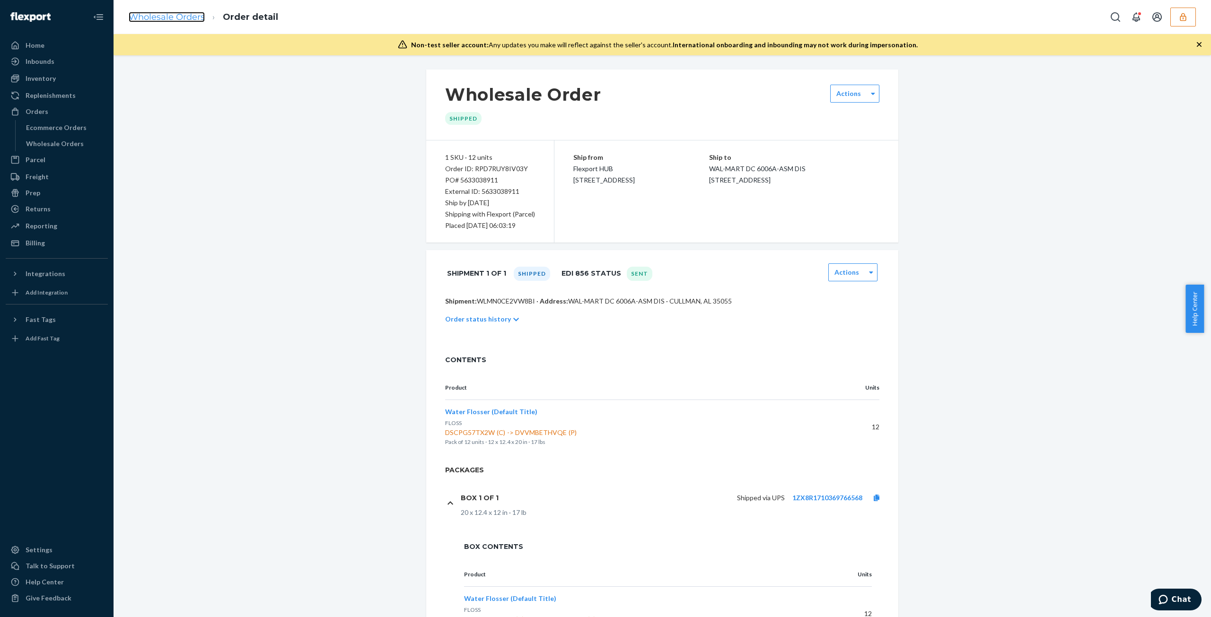
click at [158, 18] on link "Wholesale Orders" at bounding box center [167, 17] width 76 height 10
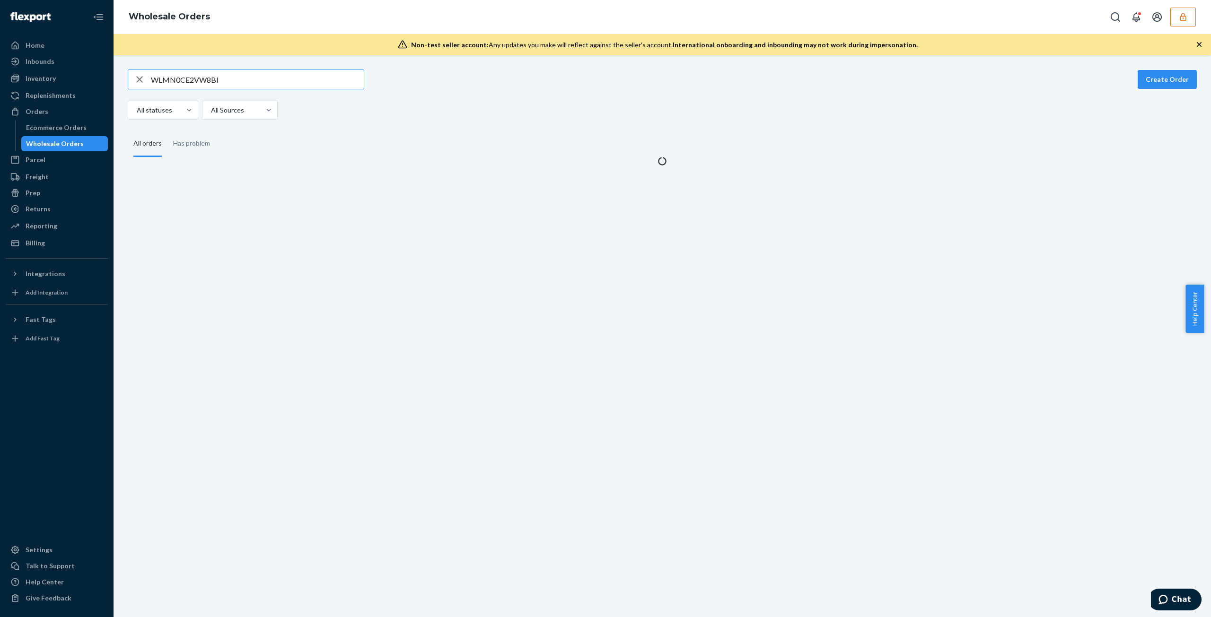
click at [322, 85] on input "WLMN0CE2VW8BI" at bounding box center [257, 79] width 213 height 19
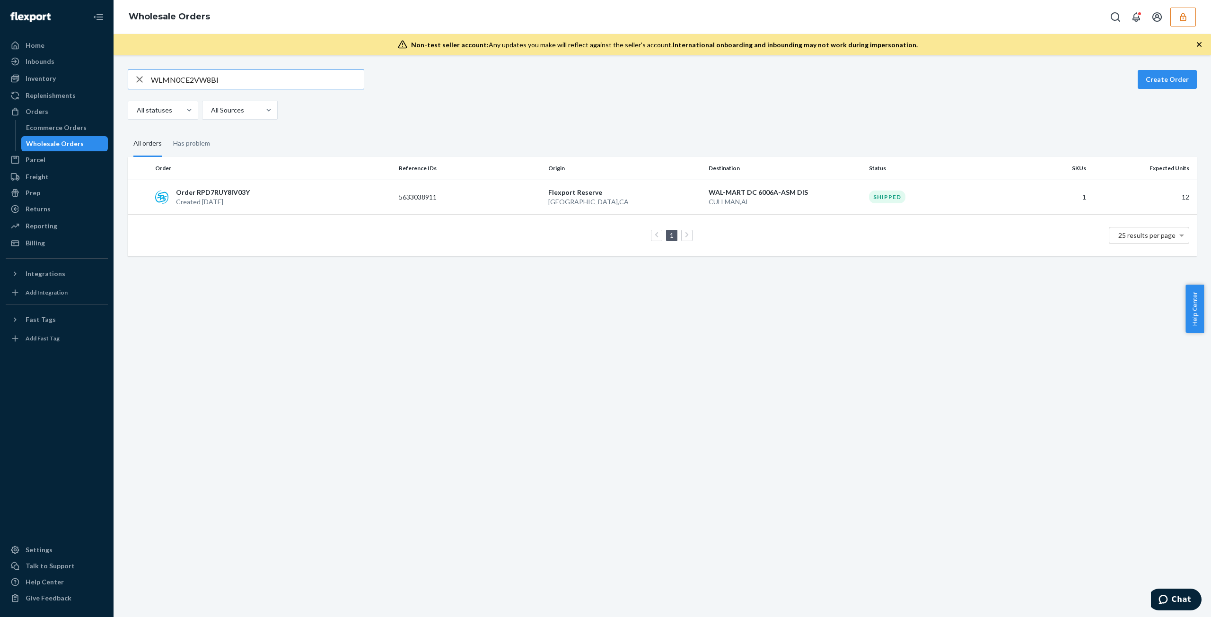
type input "WBEHB57ZW7BHQ"
click at [342, 193] on div "Order RPNGFD3D6D5A2 Created [DATE]" at bounding box center [273, 197] width 244 height 19
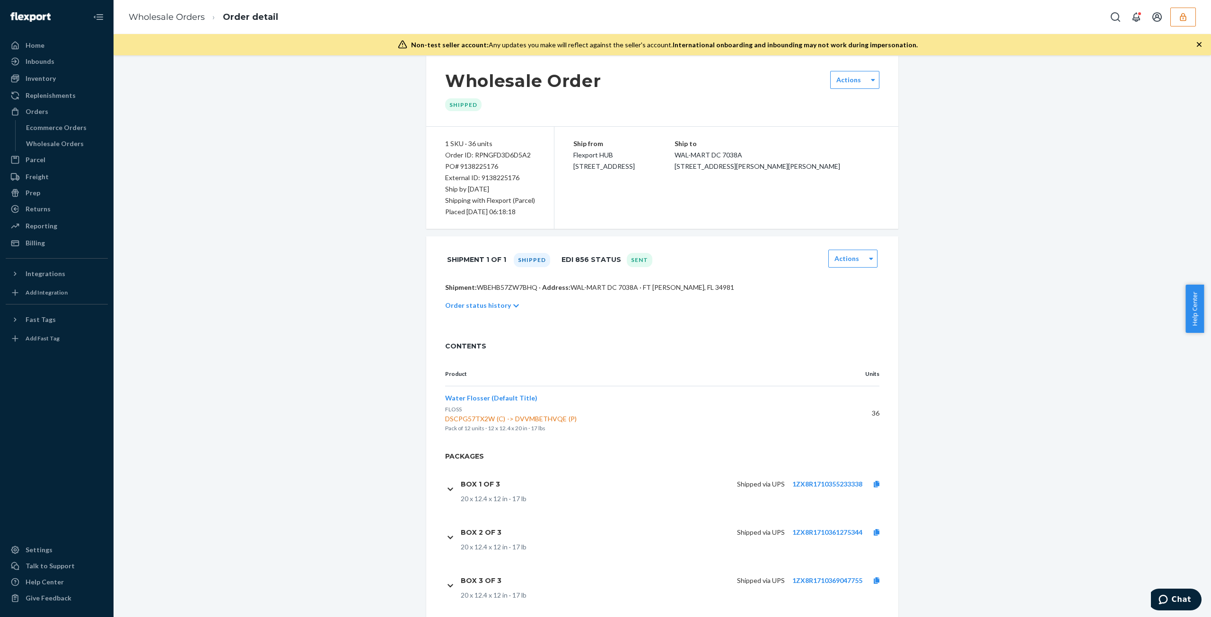
scroll to position [35, 0]
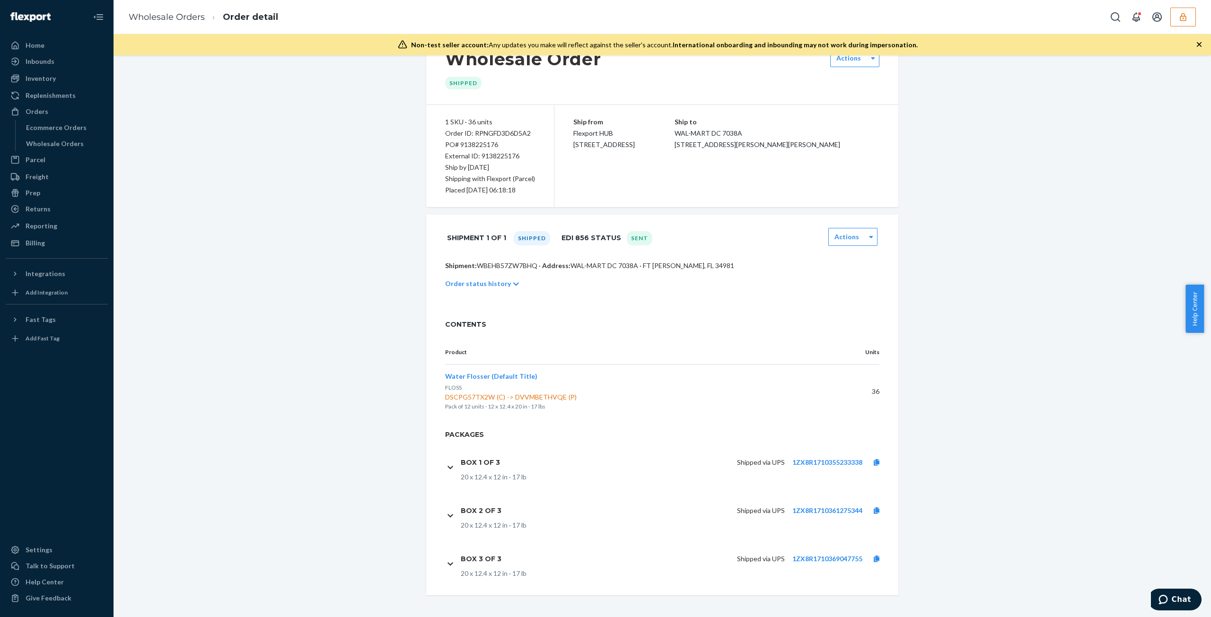
drag, startPoint x: 302, startPoint y: 160, endPoint x: 154, endPoint y: 181, distance: 149.0
click at [302, 160] on div "Wholesale Order Shipped Actions 1 SKU · 36 units Order ID: RPNGFD3D6D5A2 PO# 91…" at bounding box center [662, 315] width 1083 height 562
click at [56, 245] on div "Billing" at bounding box center [57, 243] width 100 height 13
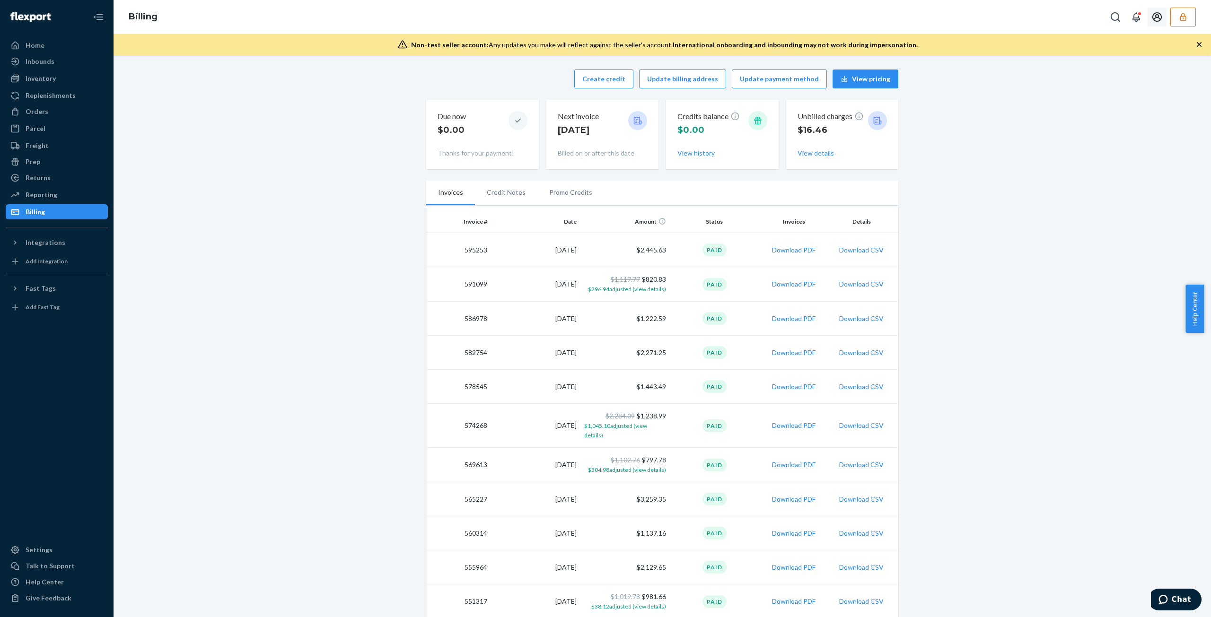
click at [1191, 23] on button "button" at bounding box center [1183, 17] width 26 height 19
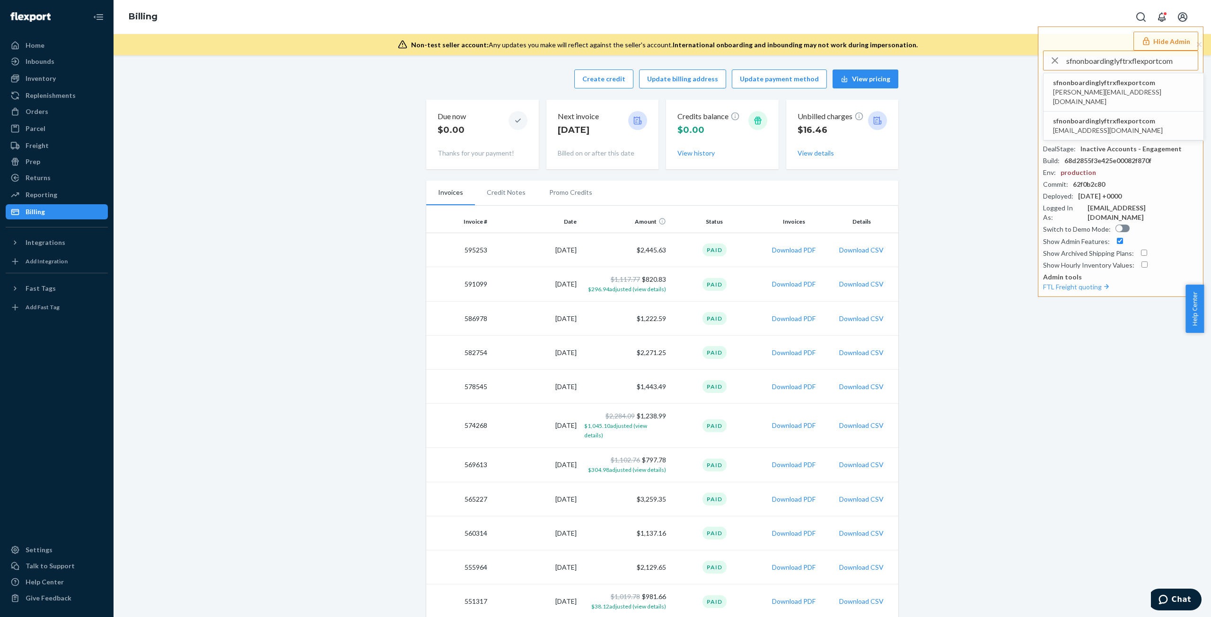
type input "sfnonboardinglyftrxflexportcom"
click at [1166, 79] on li "sfnonboardinglyftrxflexportcom [EMAIL_ADDRESS][DOMAIN_NAME]" at bounding box center [1124, 92] width 160 height 38
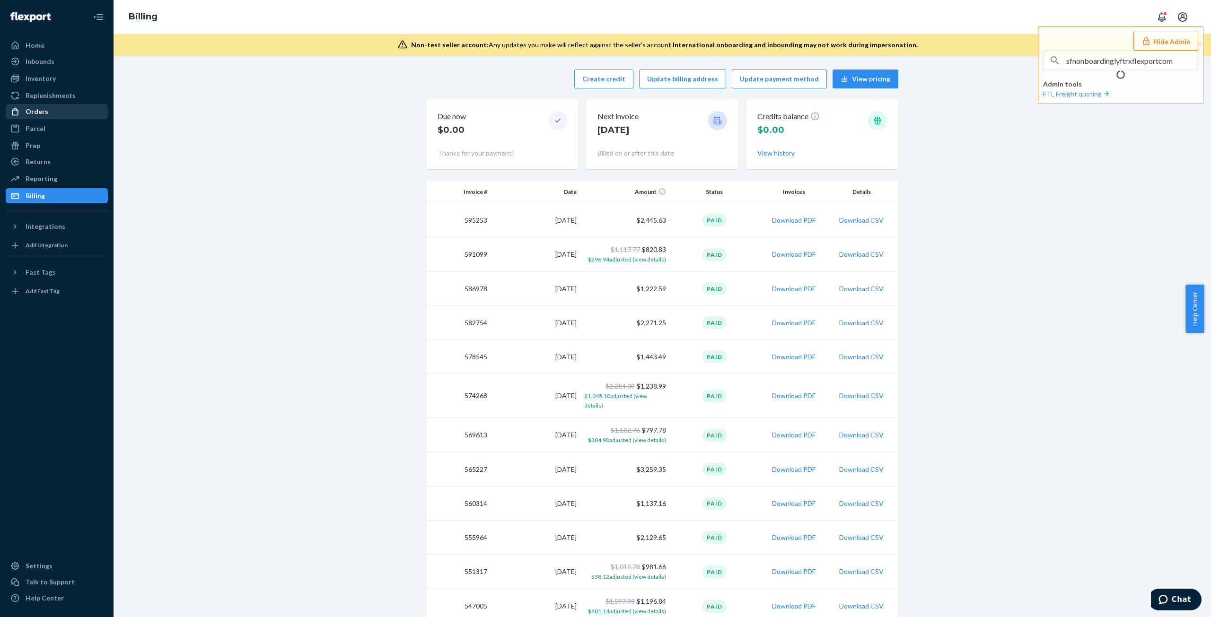
click at [71, 114] on div "Orders" at bounding box center [57, 111] width 100 height 13
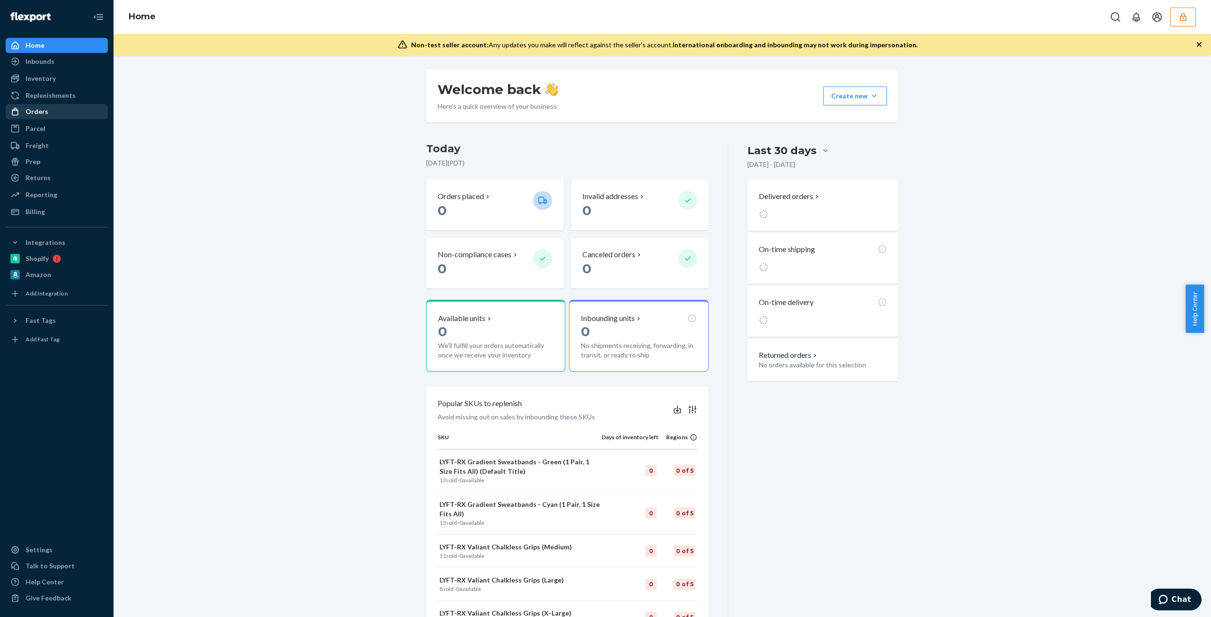
click at [25, 118] on div "Orders" at bounding box center [57, 111] width 100 height 13
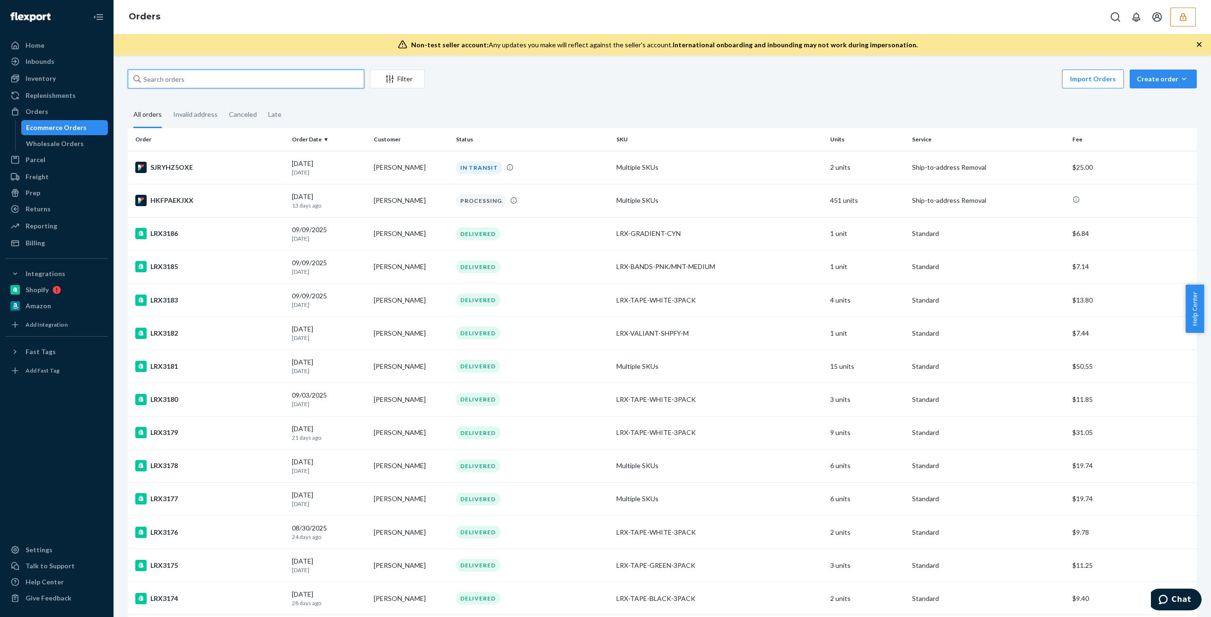
drag, startPoint x: 215, startPoint y: 79, endPoint x: 222, endPoint y: 81, distance: 7.8
click at [215, 79] on input "text" at bounding box center [246, 79] width 237 height 19
paste input "136481083"
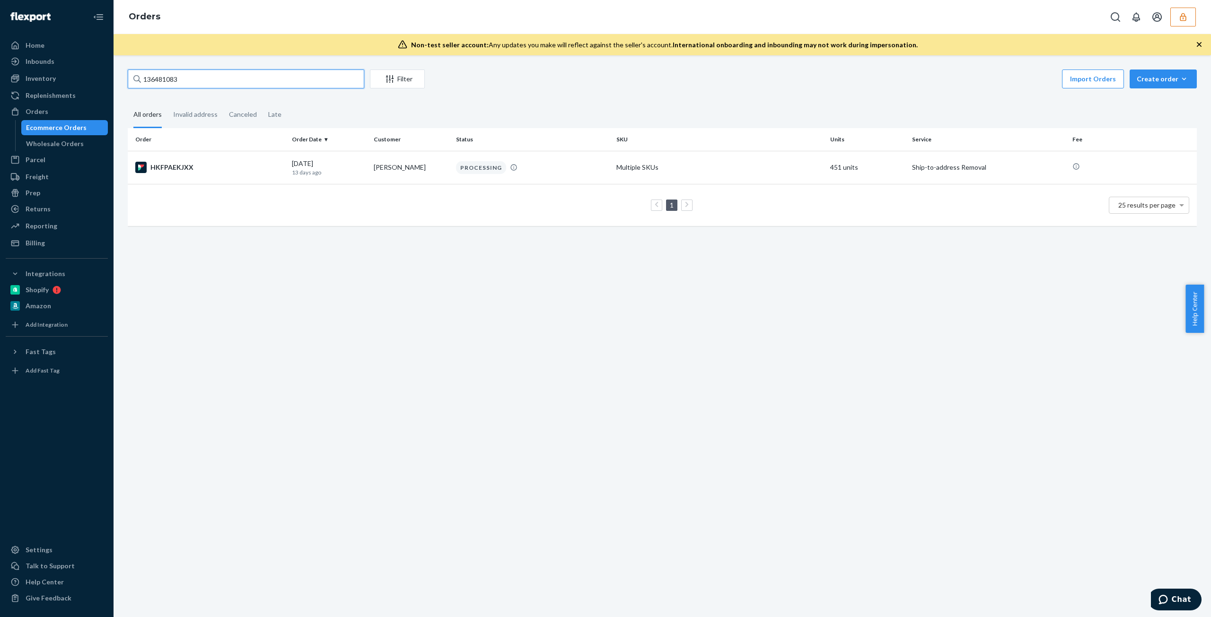
type input "136481083"
click at [381, 176] on td "[PERSON_NAME]" at bounding box center [411, 167] width 82 height 33
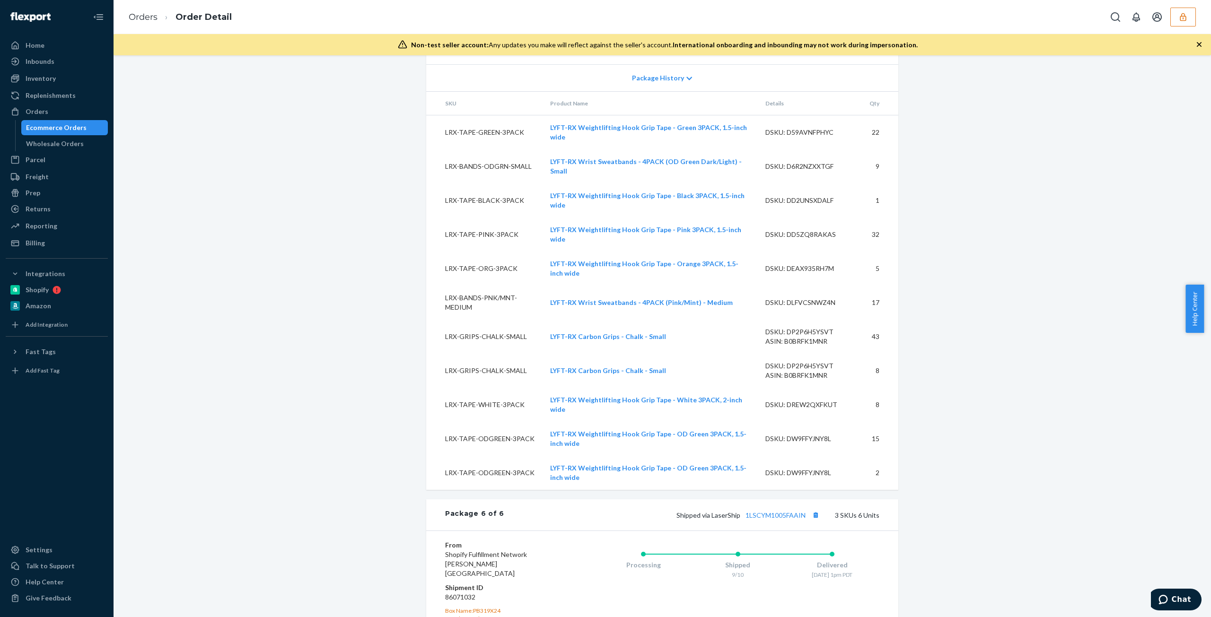
scroll to position [2898, 0]
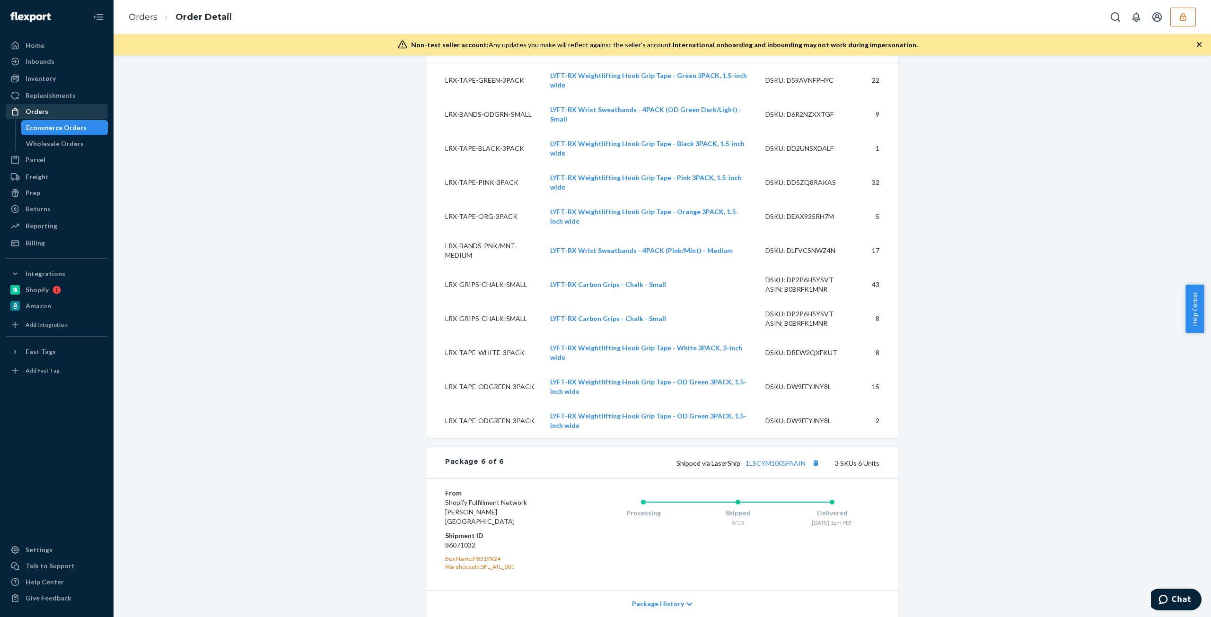
click at [43, 108] on div "Orders" at bounding box center [37, 111] width 23 height 9
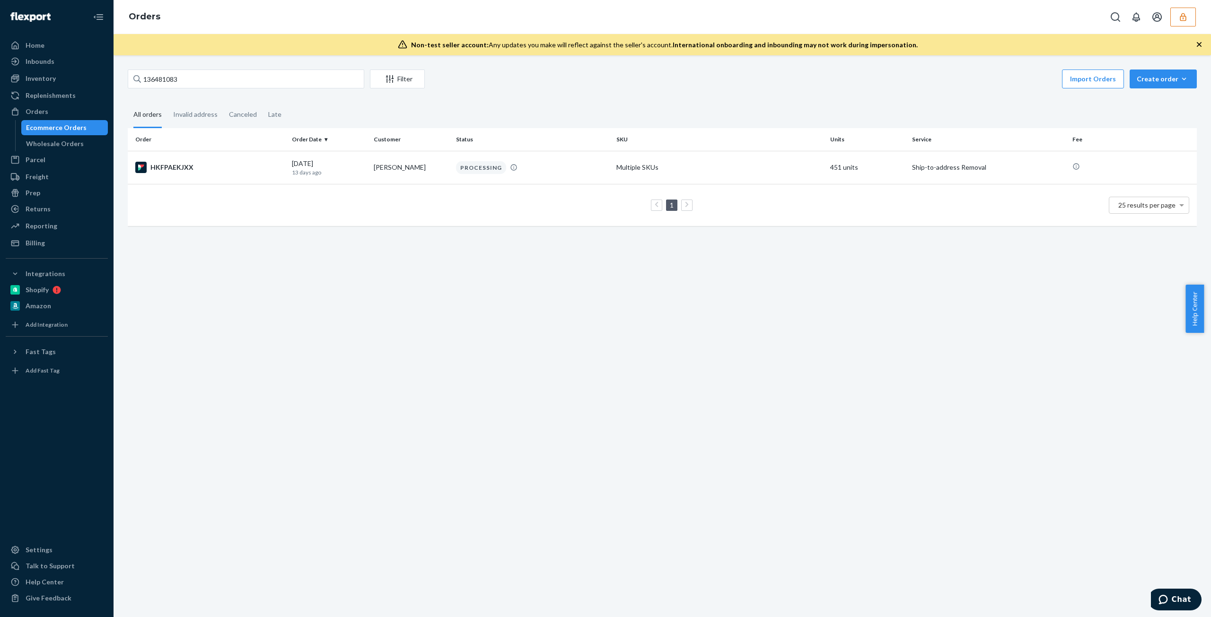
click at [67, 126] on div "Ecommerce Orders" at bounding box center [56, 127] width 61 height 9
click at [53, 109] on div "Orders" at bounding box center [57, 111] width 100 height 13
click at [49, 111] on div "Orders" at bounding box center [57, 111] width 100 height 13
click at [46, 129] on div "Ecommerce Orders" at bounding box center [56, 127] width 61 height 9
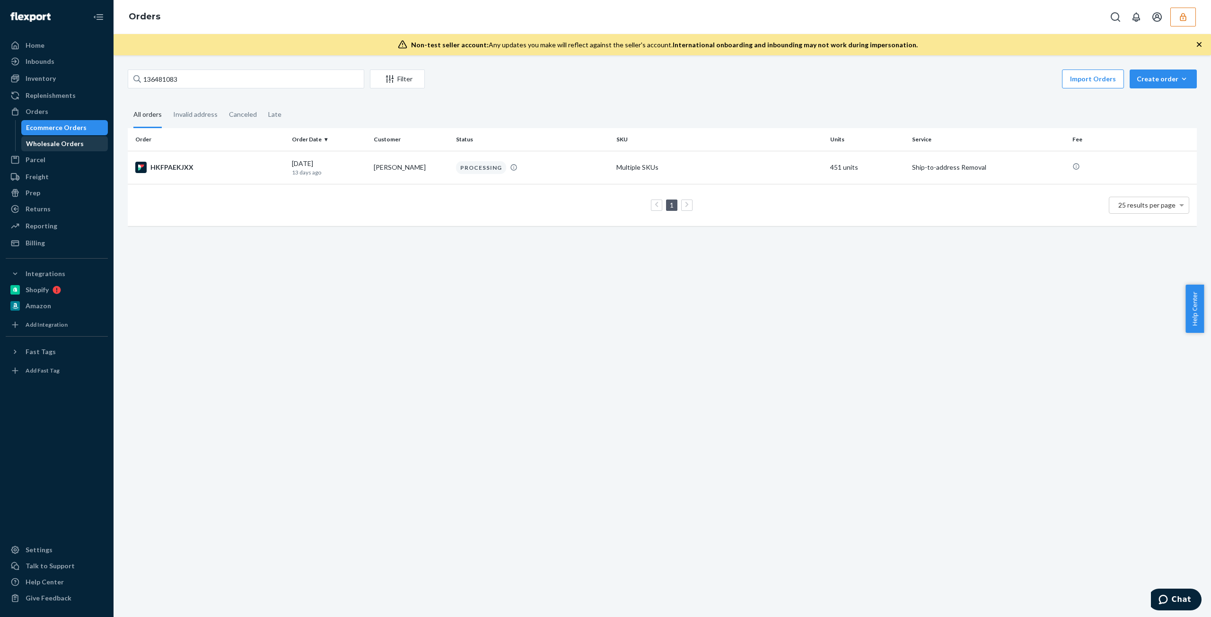
click at [44, 143] on div "Wholesale Orders" at bounding box center [55, 143] width 58 height 9
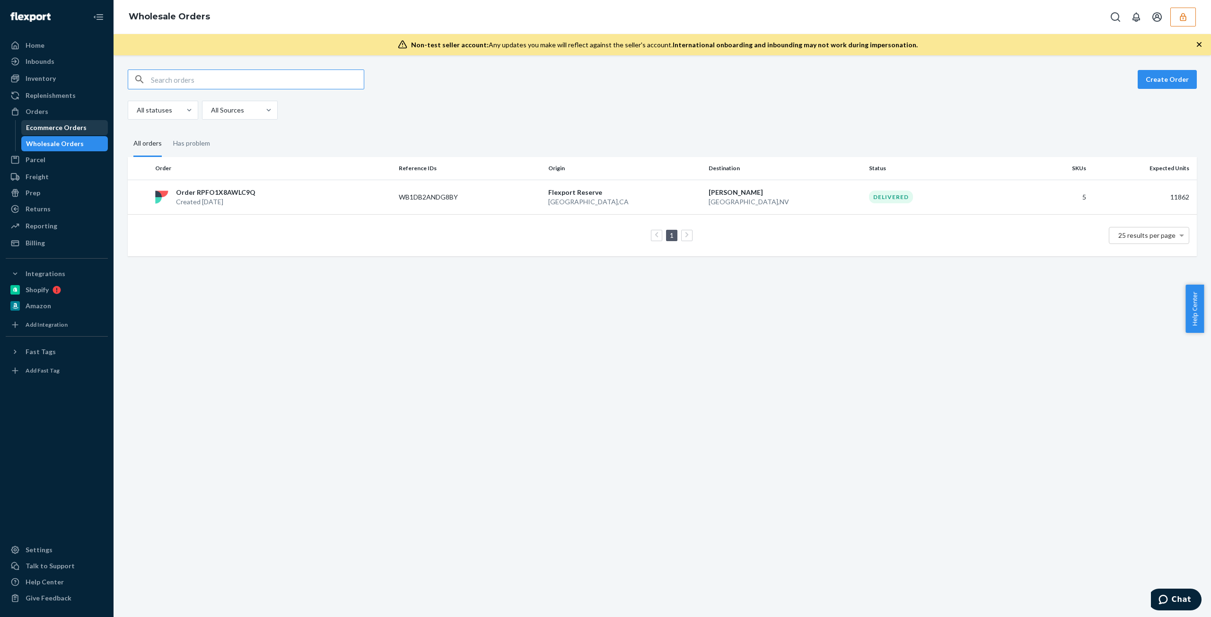
click at [71, 124] on div "Ecommerce Orders" at bounding box center [56, 127] width 61 height 9
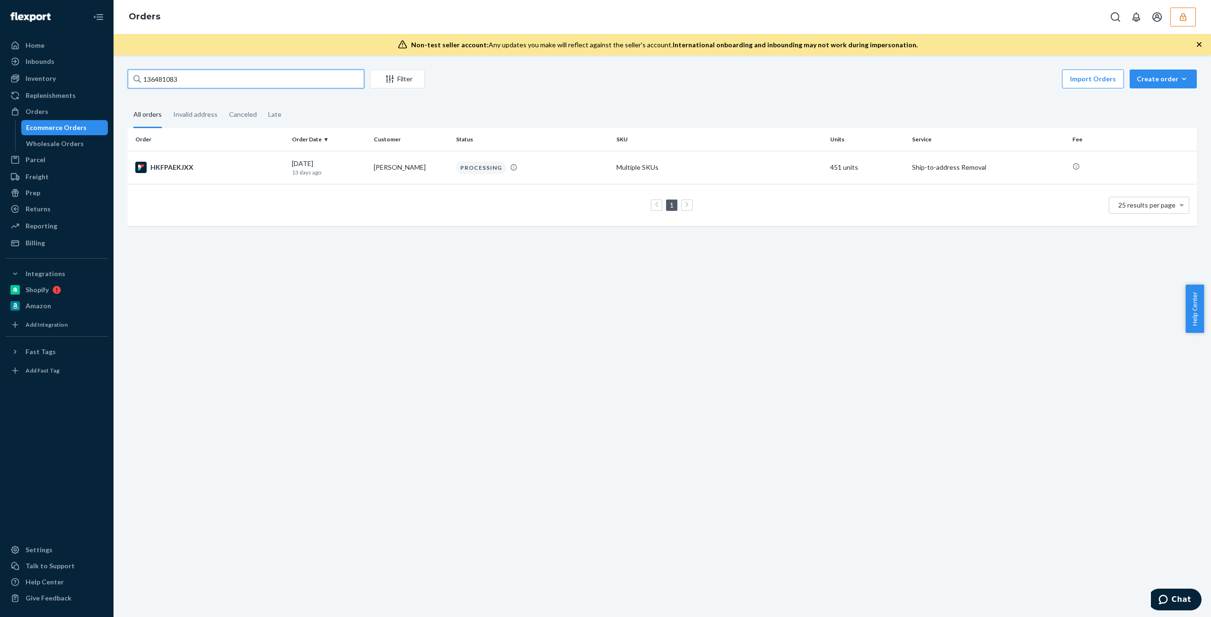
click at [307, 81] on input "136481083" at bounding box center [246, 79] width 237 height 19
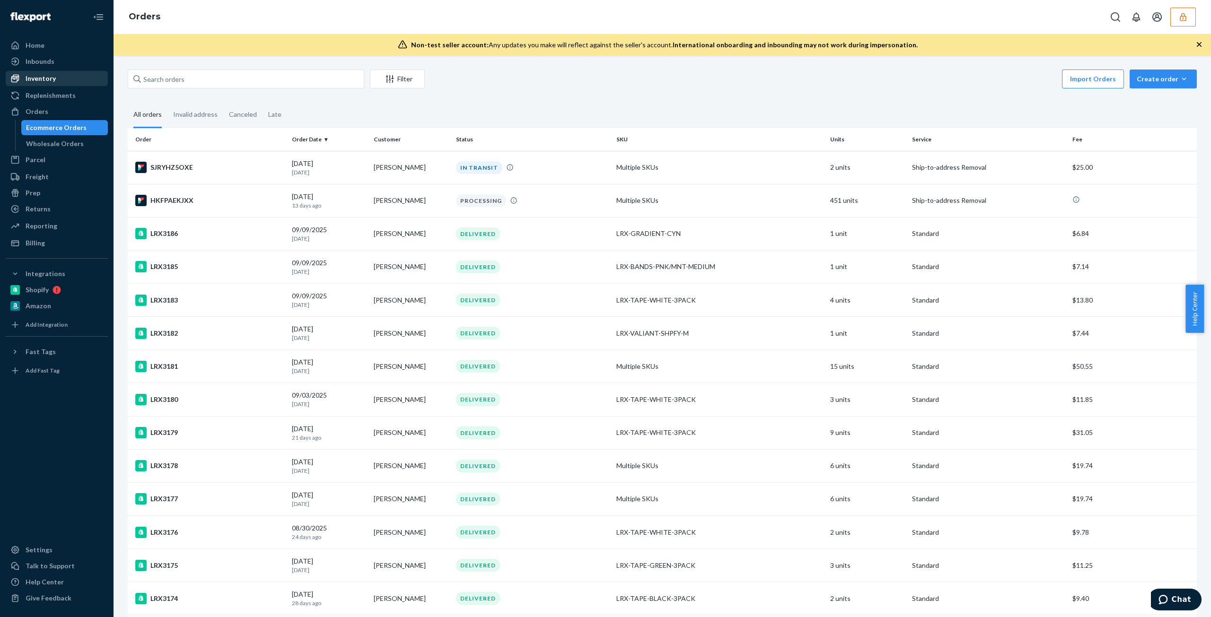
click at [43, 86] on link "Inventory" at bounding box center [57, 78] width 102 height 15
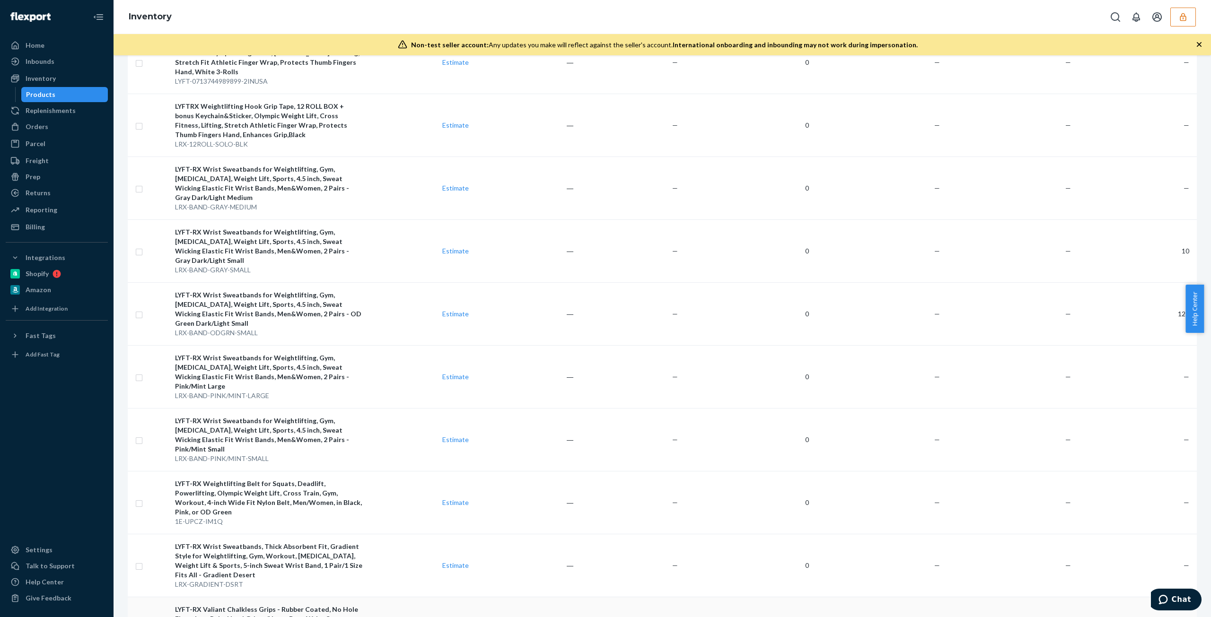
scroll to position [3640, 0]
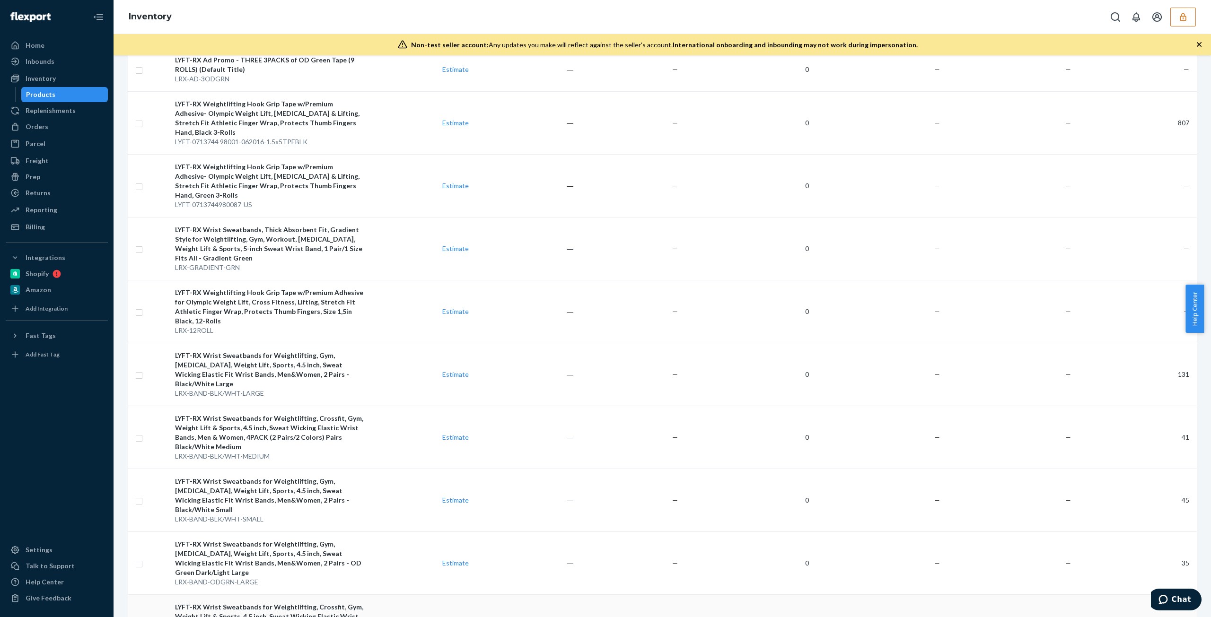
scroll to position [1036, 0]
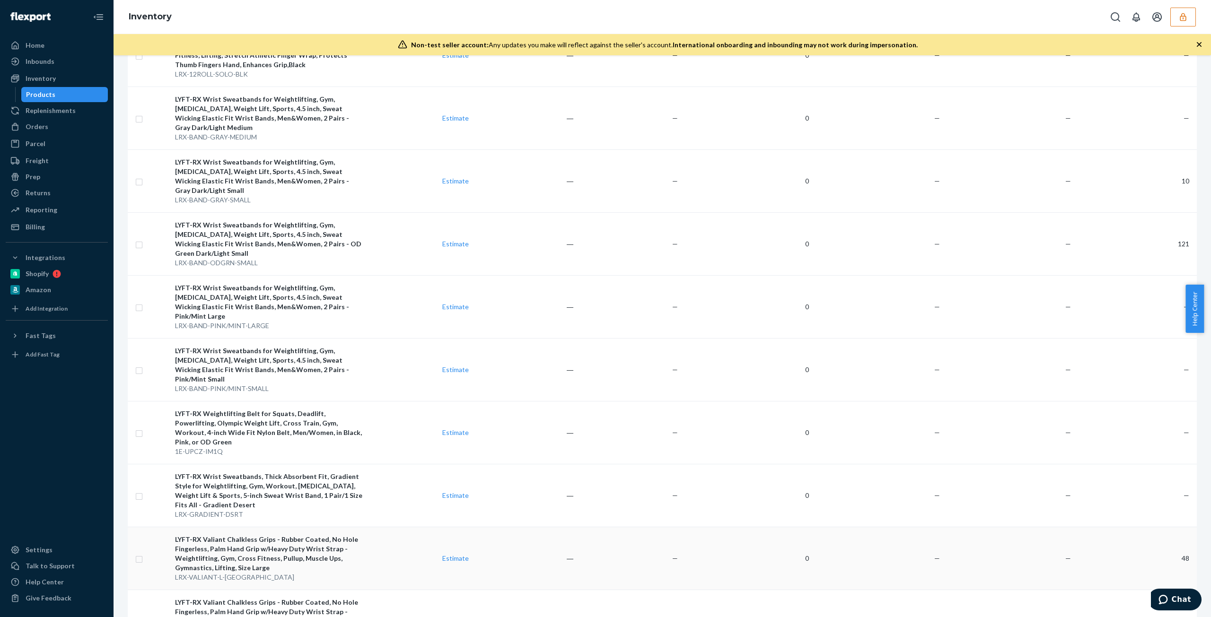
scroll to position [3640, 0]
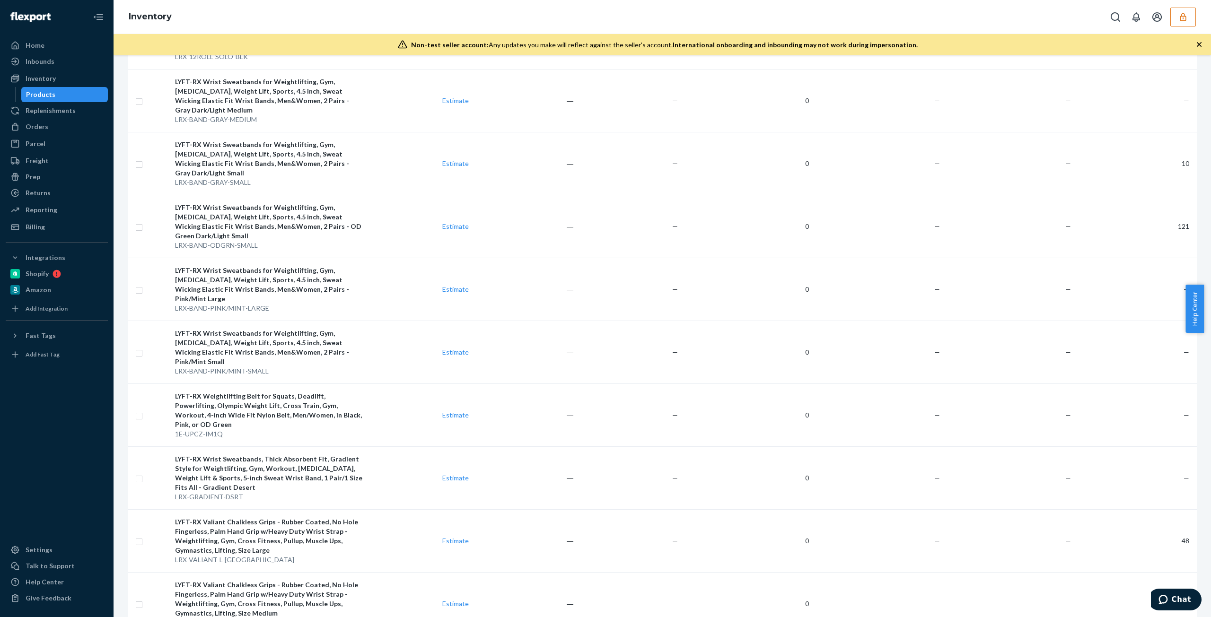
drag, startPoint x: 53, startPoint y: 132, endPoint x: 185, endPoint y: 179, distance: 140.1
click at [53, 132] on div "Orders" at bounding box center [57, 126] width 100 height 13
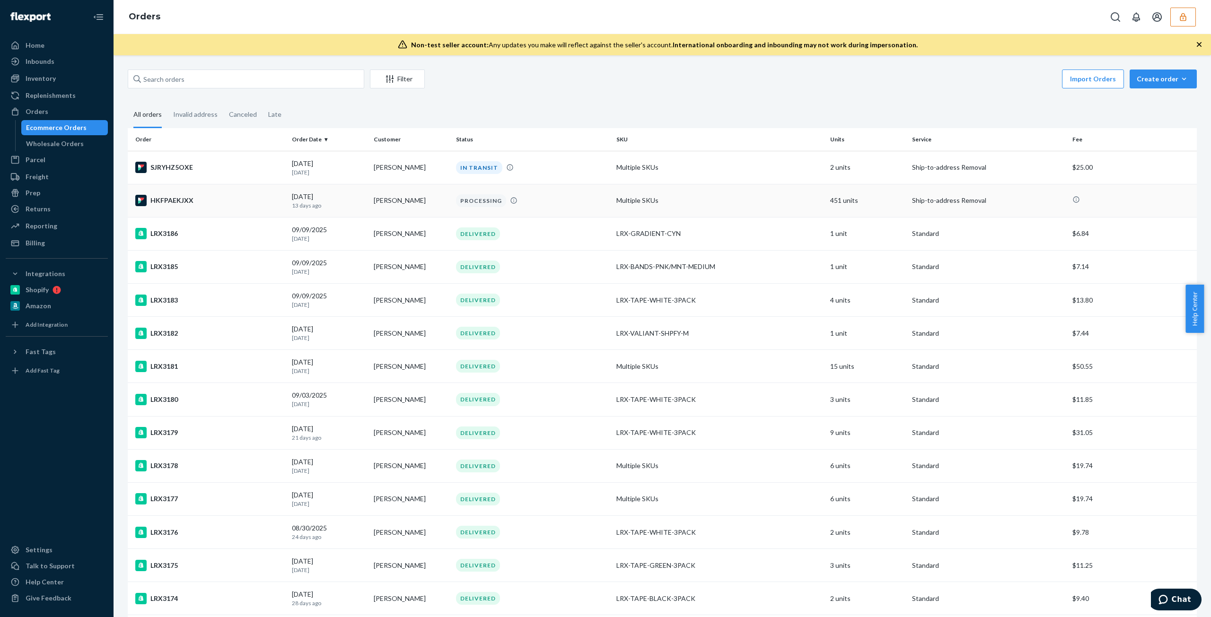
click at [802, 214] on td "Multiple SKUs" at bounding box center [720, 200] width 214 height 33
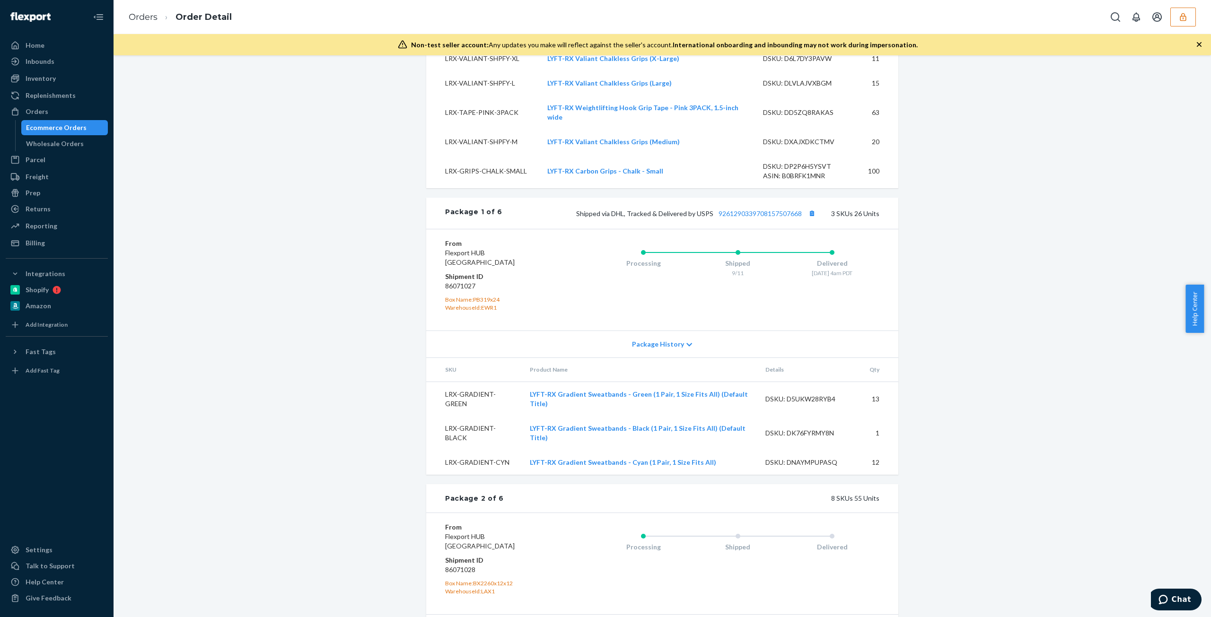
scroll to position [1100, 0]
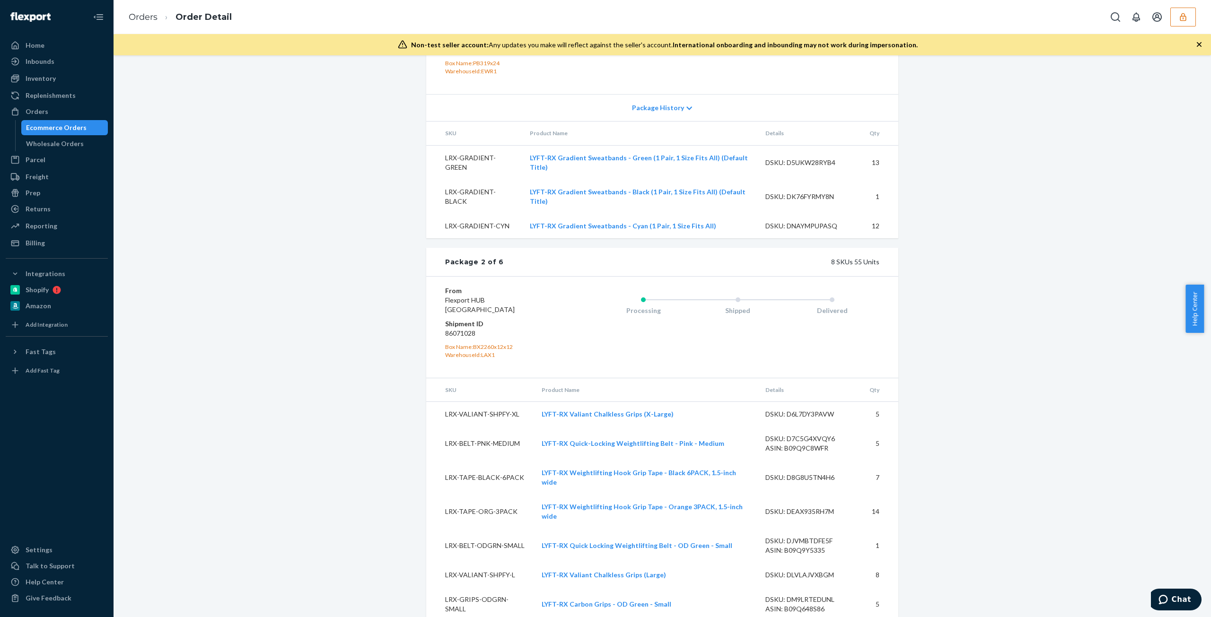
click at [678, 331] on div "Processing Shipped Delivered" at bounding box center [718, 327] width 321 height 82
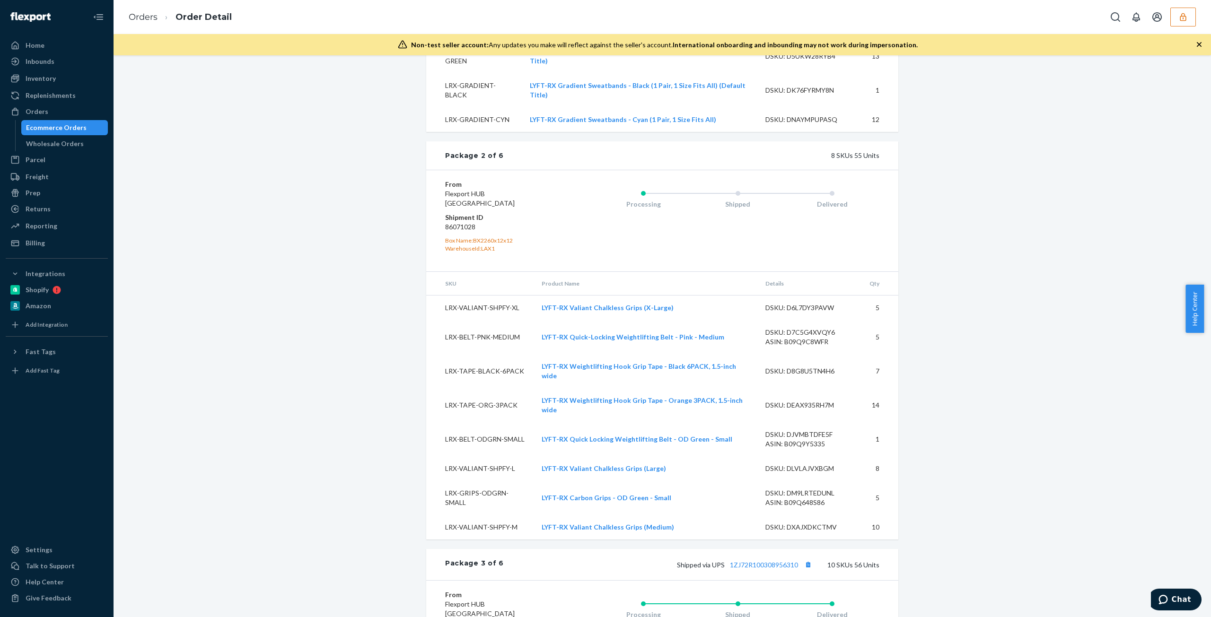
scroll to position [1242, 0]
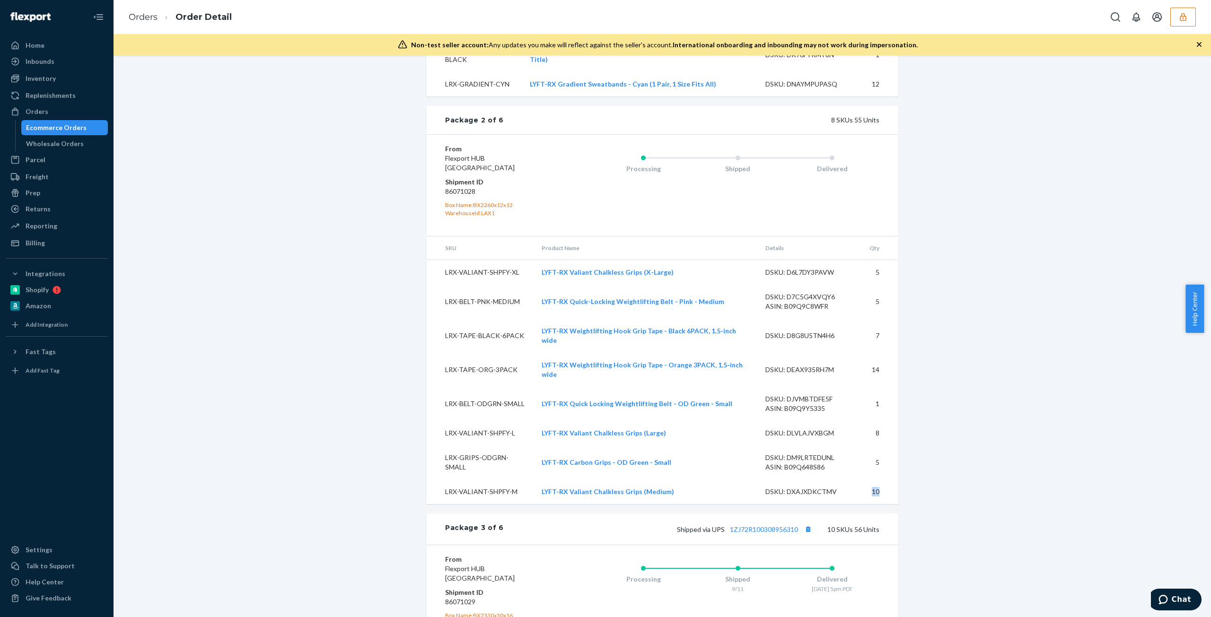
drag, startPoint x: 854, startPoint y: 453, endPoint x: 881, endPoint y: 451, distance: 26.6
click at [881, 480] on tr "LRX-VALIANT-SHPFY-M LYFT-RX Valiant Chalkless Grips (Medium) DSKU: DXAJXDKCTMV …" at bounding box center [662, 492] width 472 height 25
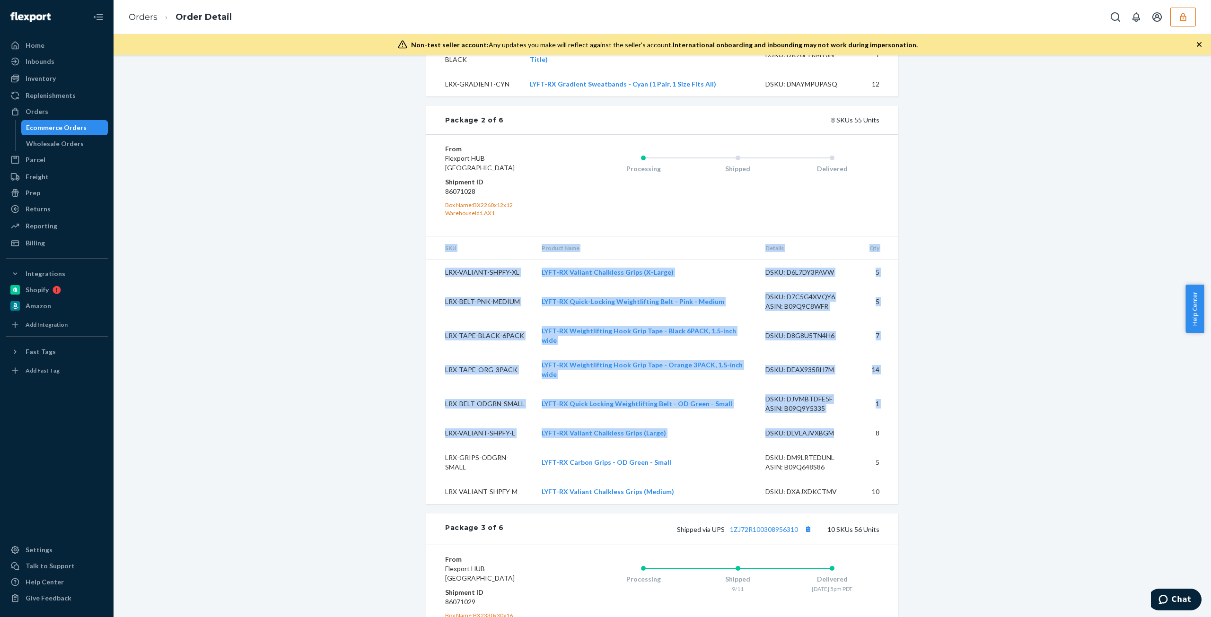
drag, startPoint x: 852, startPoint y: 397, endPoint x: 904, endPoint y: 395, distance: 52.1
click at [904, 395] on div "Removal Order # HKFPAEKJXX • Ship-to-address Removal Cancel Order Partially Ful…" at bounding box center [662, 615] width 1083 height 3574
click at [862, 446] on td "5" at bounding box center [880, 463] width 36 height 34
click at [835, 446] on td "DSKU: DM9LRTEDUNL ASIN: B09Q648S86" at bounding box center [810, 463] width 104 height 34
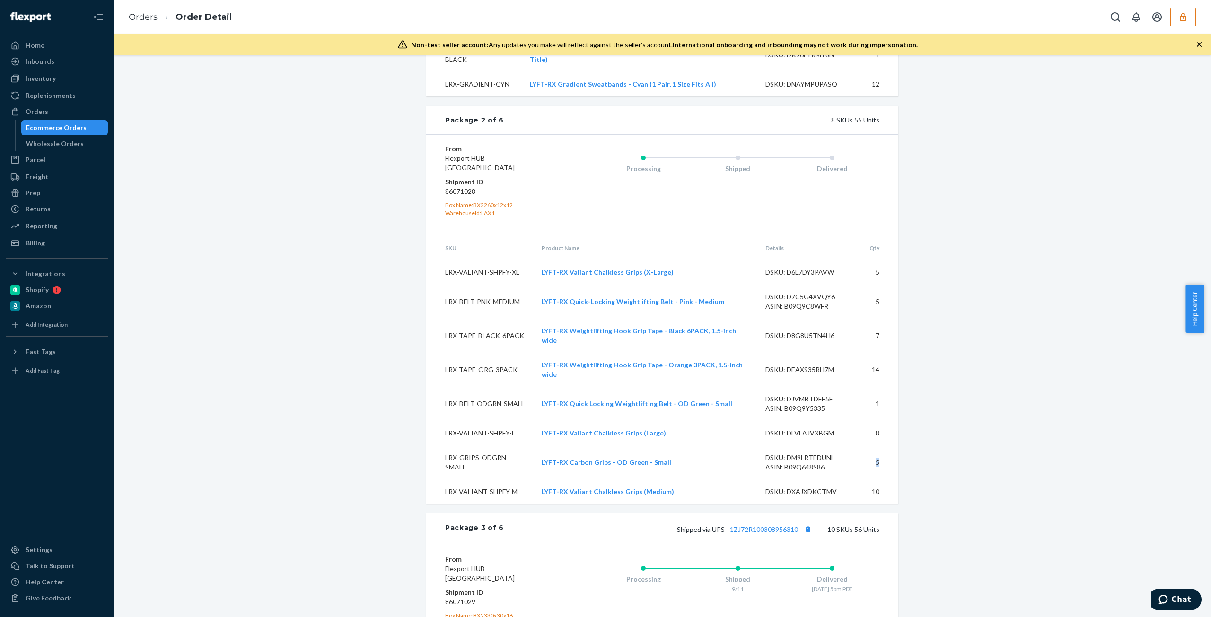
drag, startPoint x: 853, startPoint y: 427, endPoint x: 881, endPoint y: 424, distance: 28.1
click at [881, 446] on tr "LRX-GRIPS-ODGRN-SMALL LYFT-RX Carbon Grips - OD Green - Small DSKU: DM9LRTEDUNL…" at bounding box center [662, 463] width 472 height 34
click at [891, 285] on tr "LRX-BELT-PNK-MEDIUM LYFT-RX Quick-Locking Weightlifting Belt - Pink - Medium DS…" at bounding box center [662, 302] width 472 height 34
click at [863, 285] on td "5" at bounding box center [880, 302] width 36 height 34
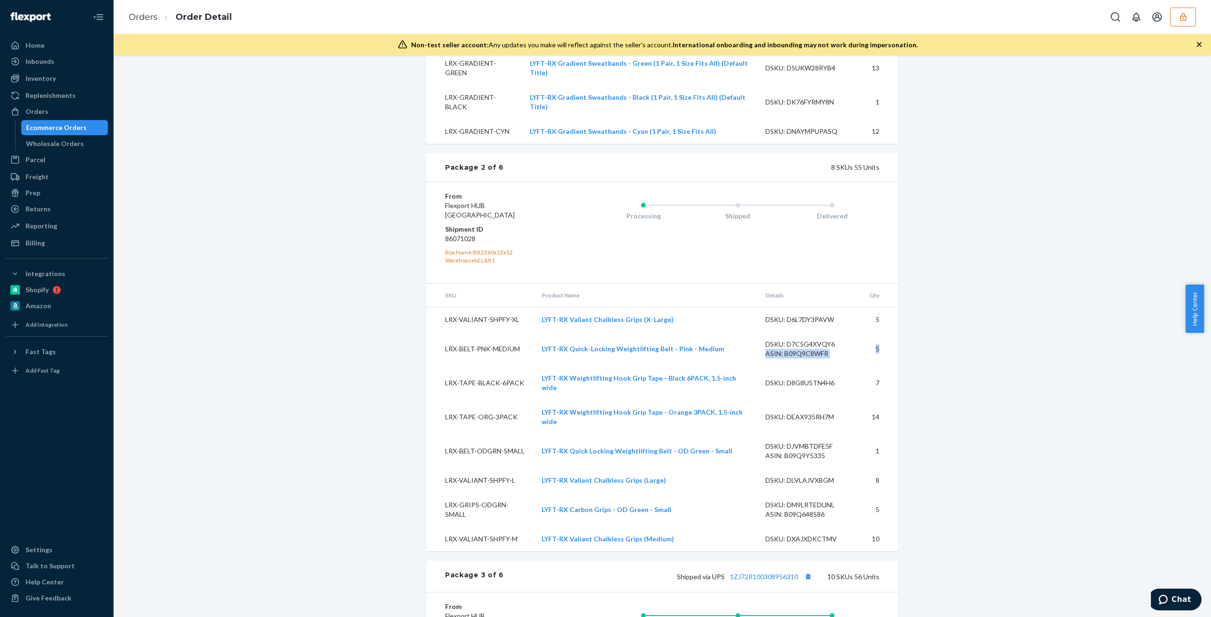
scroll to position [1100, 0]
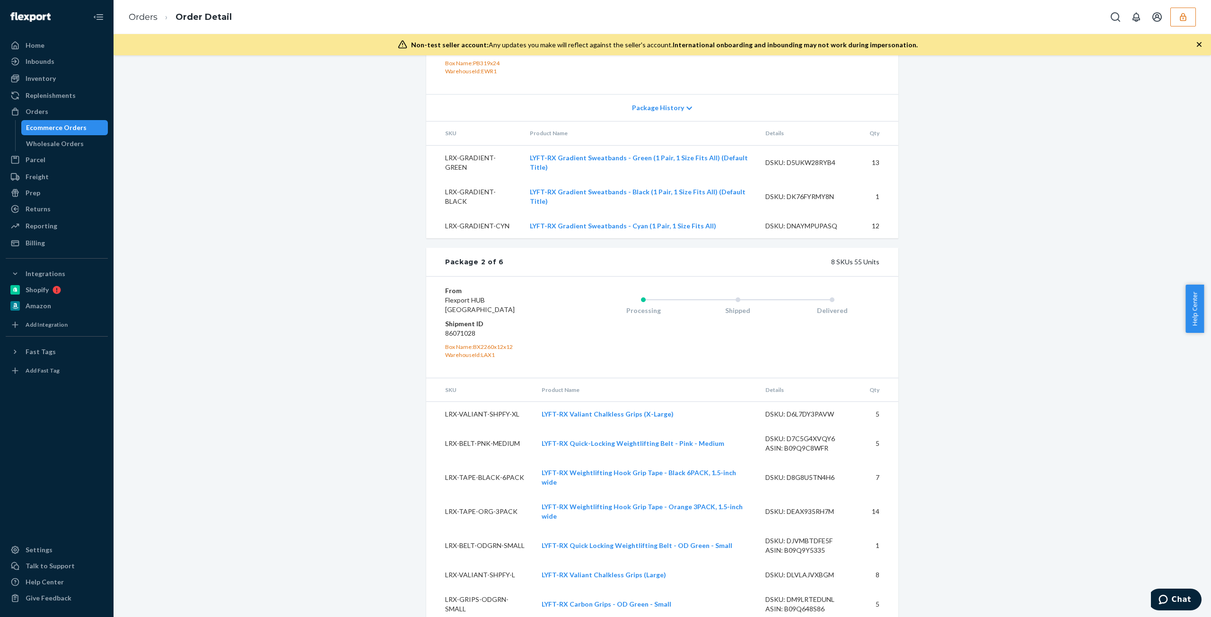
drag, startPoint x: 648, startPoint y: 332, endPoint x: 653, endPoint y: 330, distance: 5.5
click at [649, 331] on div "Processing Shipped Delivered" at bounding box center [718, 327] width 321 height 82
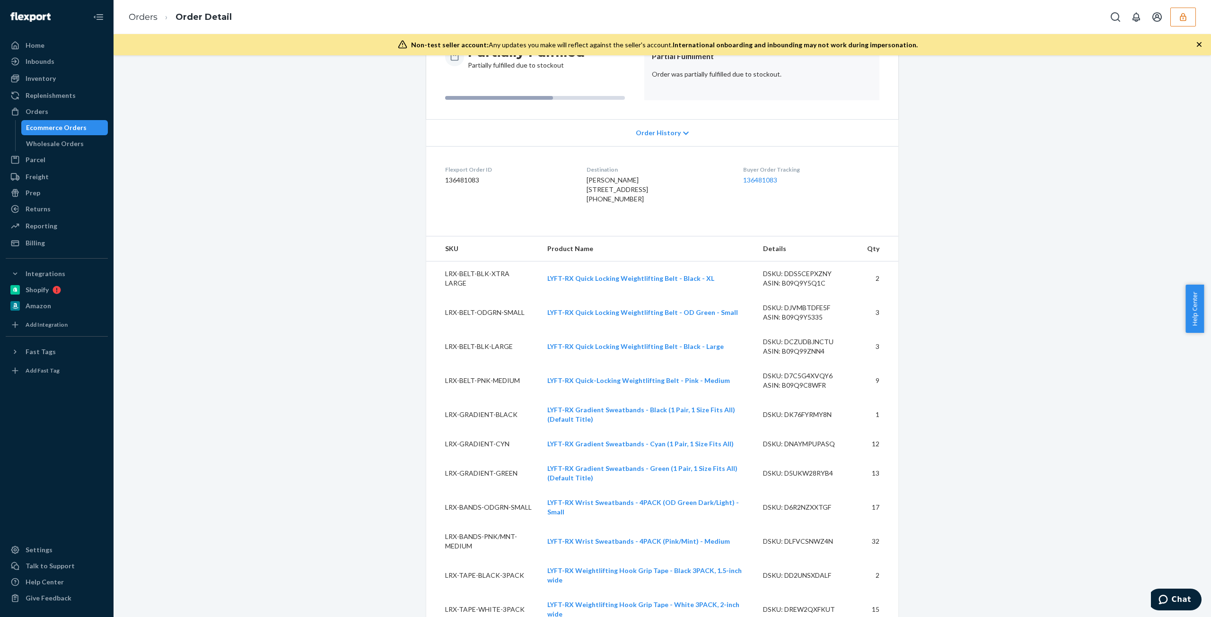
scroll to position [0, 0]
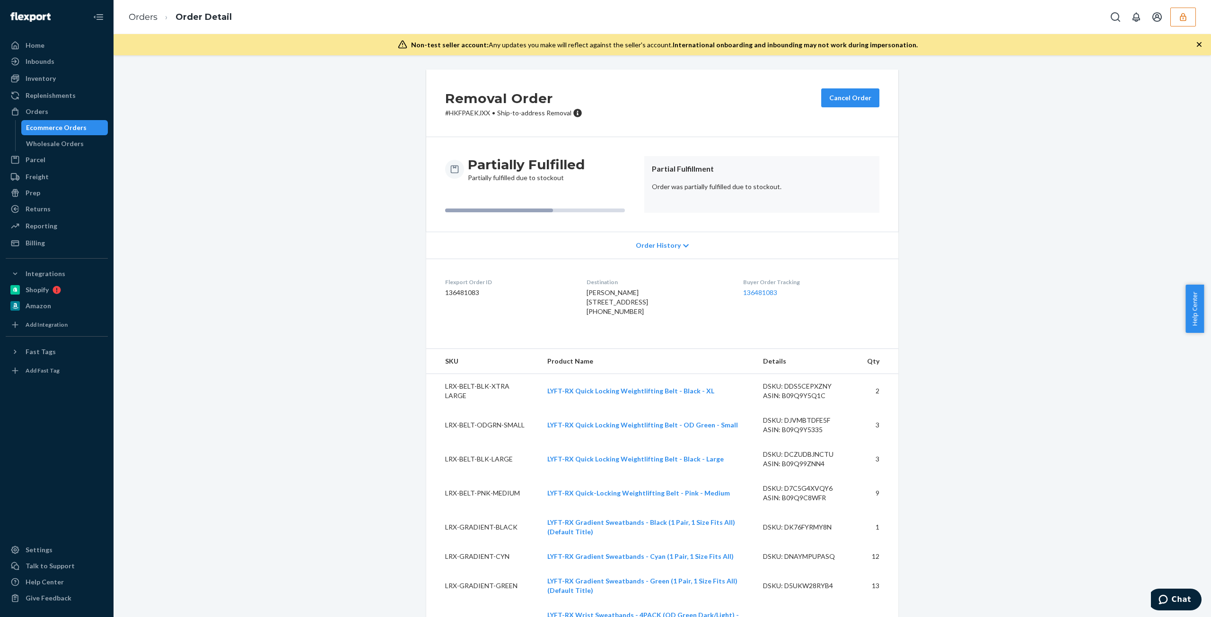
click at [49, 125] on div "Ecommerce Orders" at bounding box center [56, 127] width 61 height 9
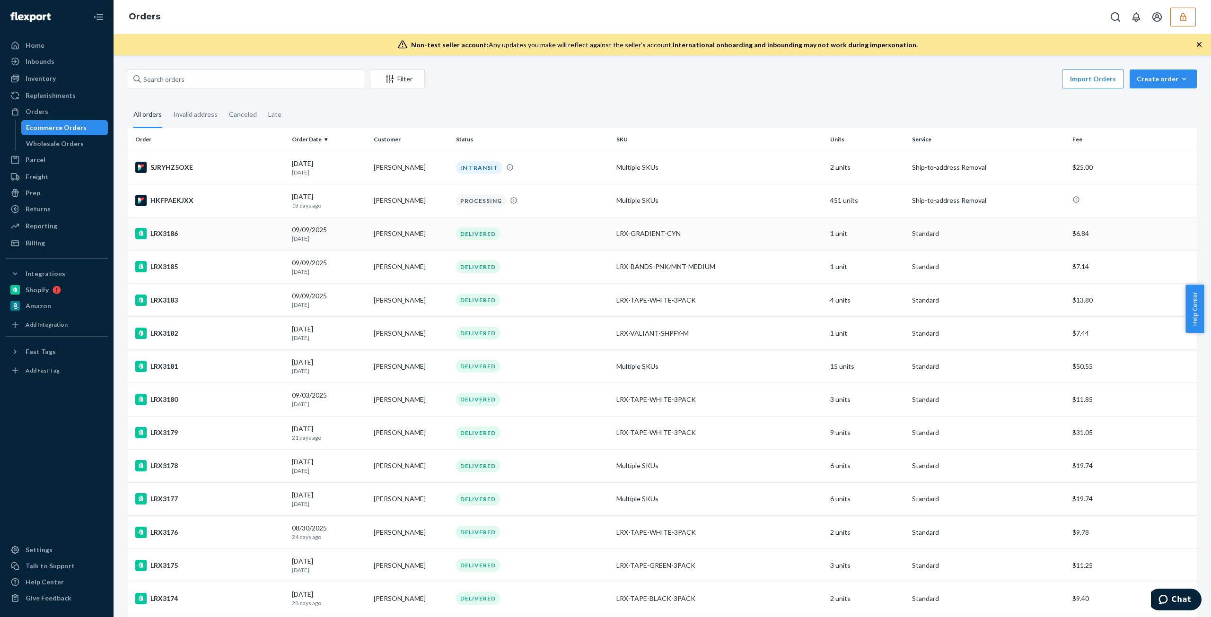
click at [644, 245] on td "LRX-GRADIENT-CYN" at bounding box center [720, 233] width 214 height 33
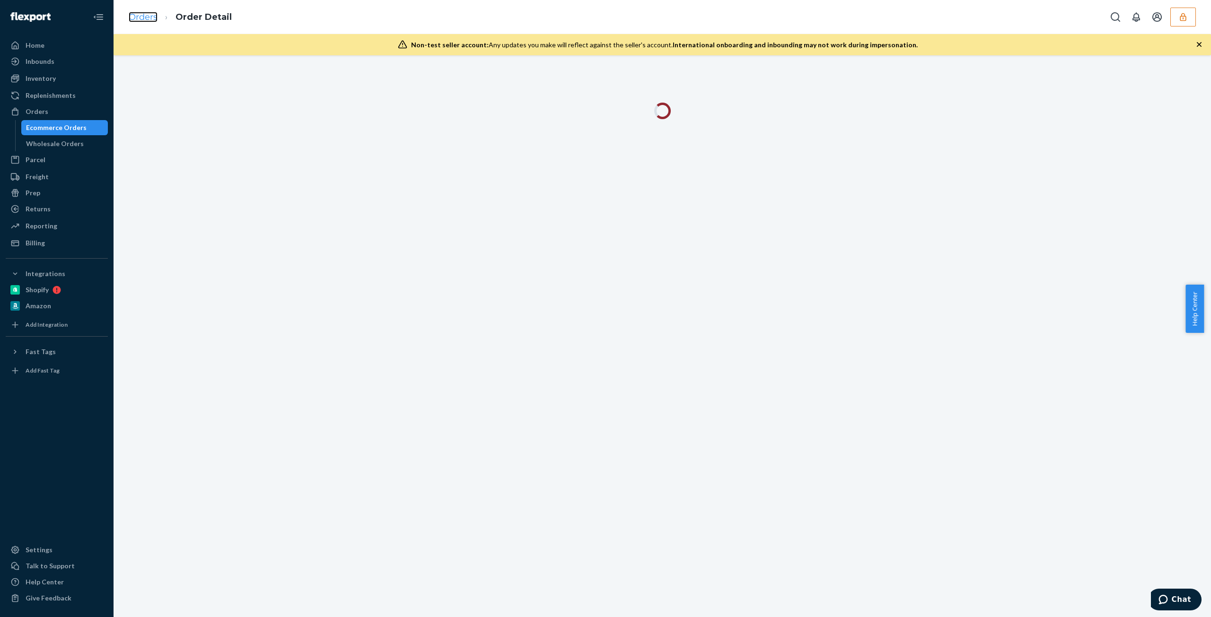
click at [145, 15] on link "Orders" at bounding box center [143, 17] width 29 height 10
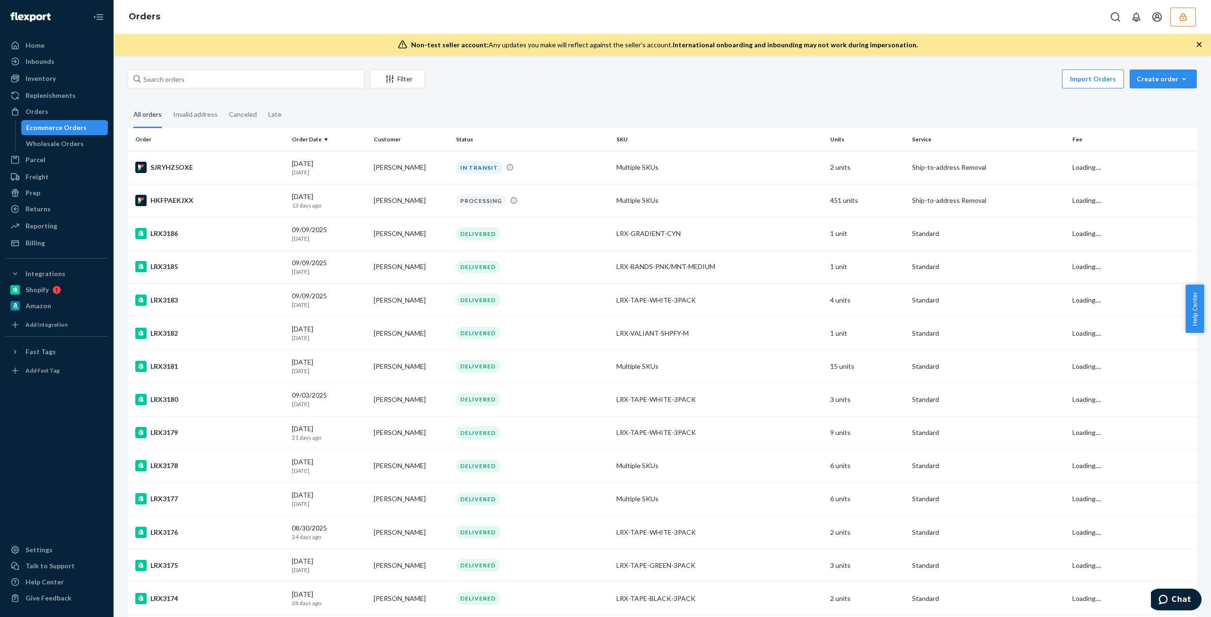
click at [613, 208] on td "Multiple SKUs" at bounding box center [720, 200] width 214 height 33
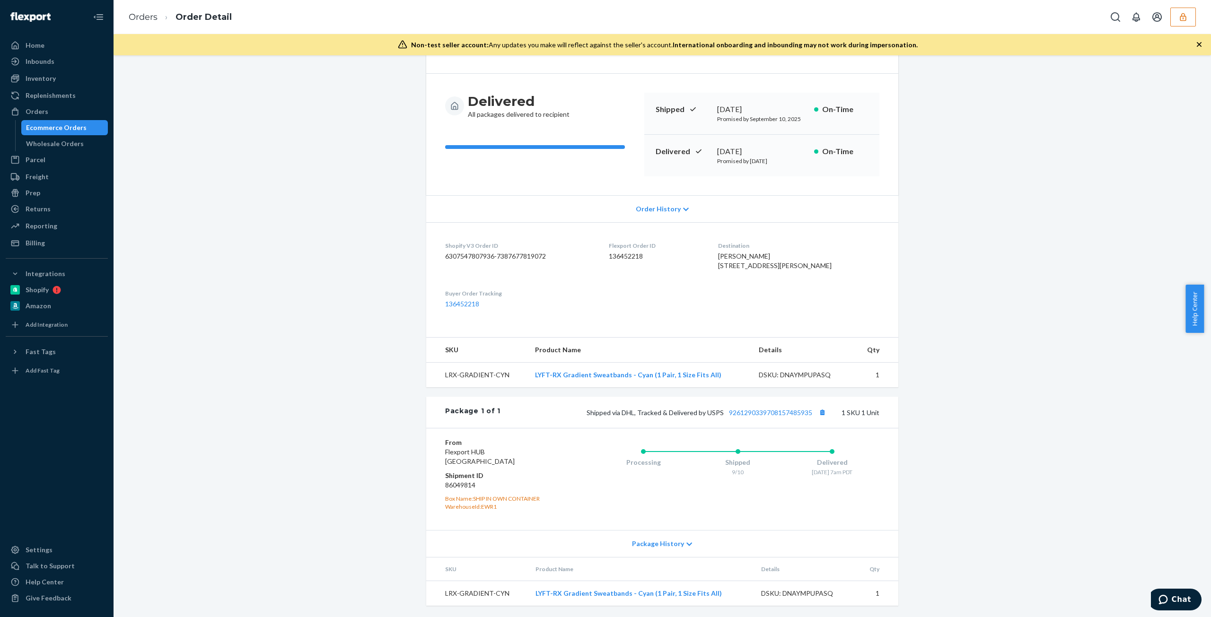
scroll to position [80, 0]
click at [581, 474] on div "Processing Shipped 9/10 Delivered [DATE] 7am PDT" at bounding box center [718, 479] width 321 height 82
click at [75, 132] on div "Ecommerce Orders" at bounding box center [56, 127] width 61 height 9
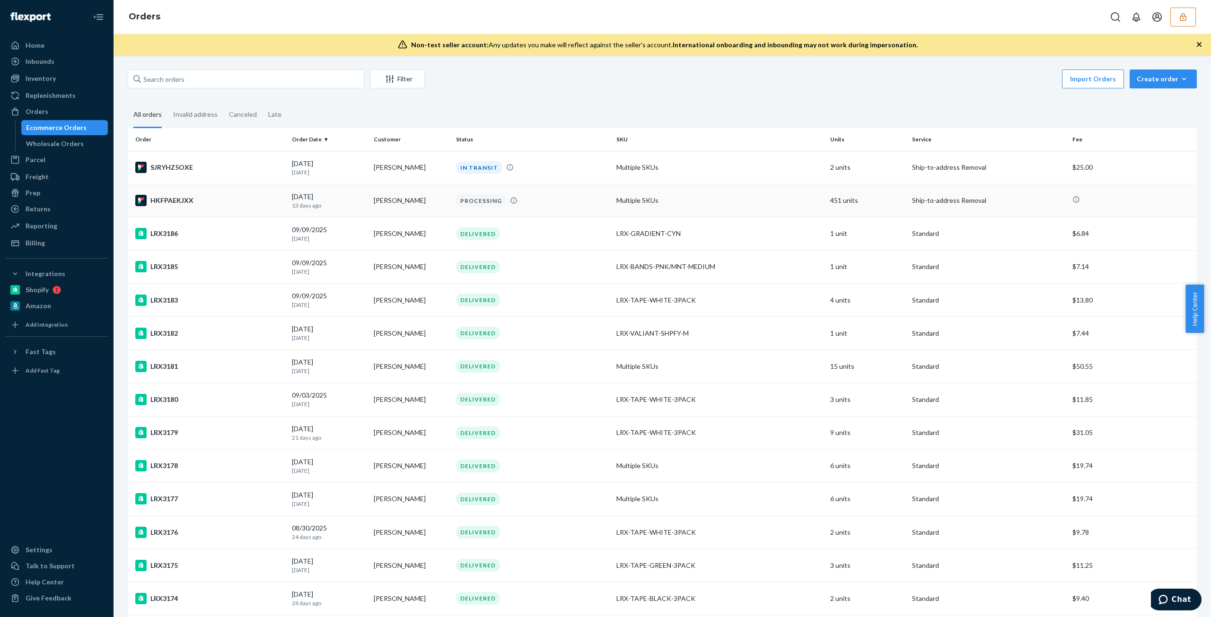
click at [553, 199] on div "PROCESSING" at bounding box center [532, 200] width 157 height 13
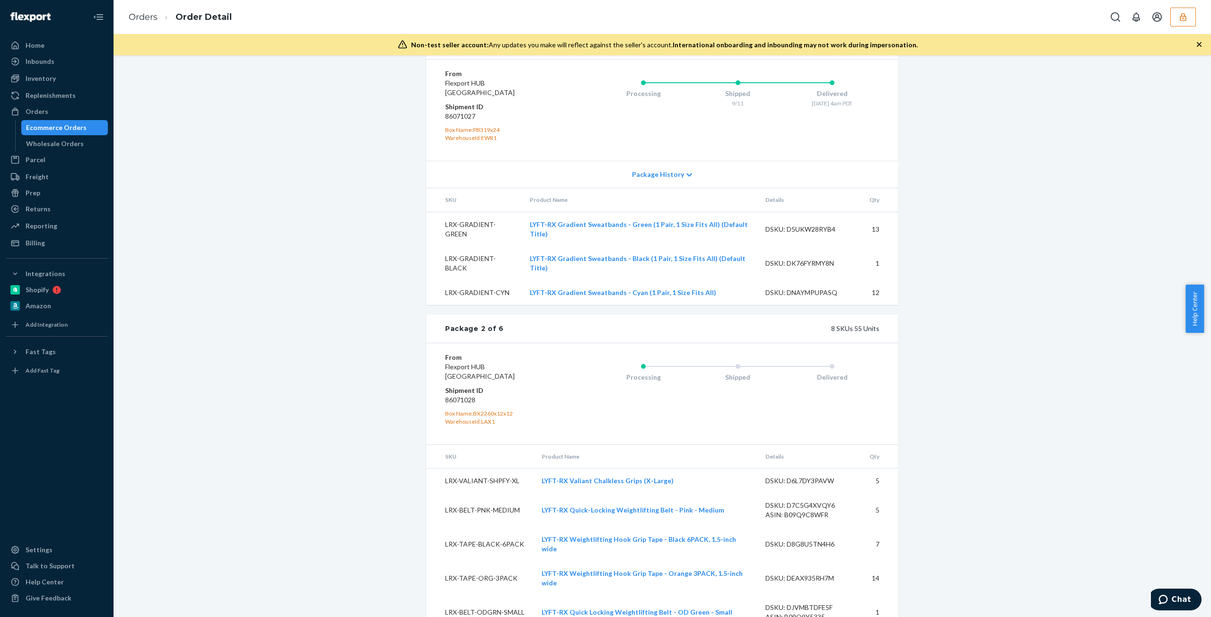
scroll to position [1053, 0]
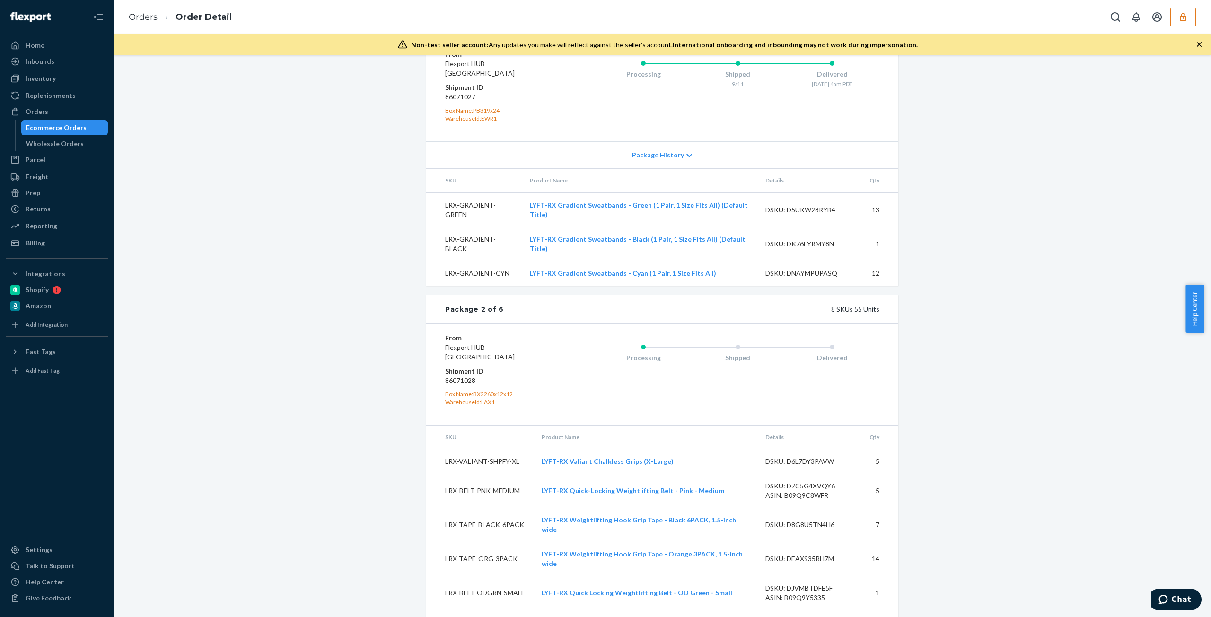
click at [462, 376] on dd "86071028" at bounding box center [501, 380] width 113 height 9
copy dd "86071028"
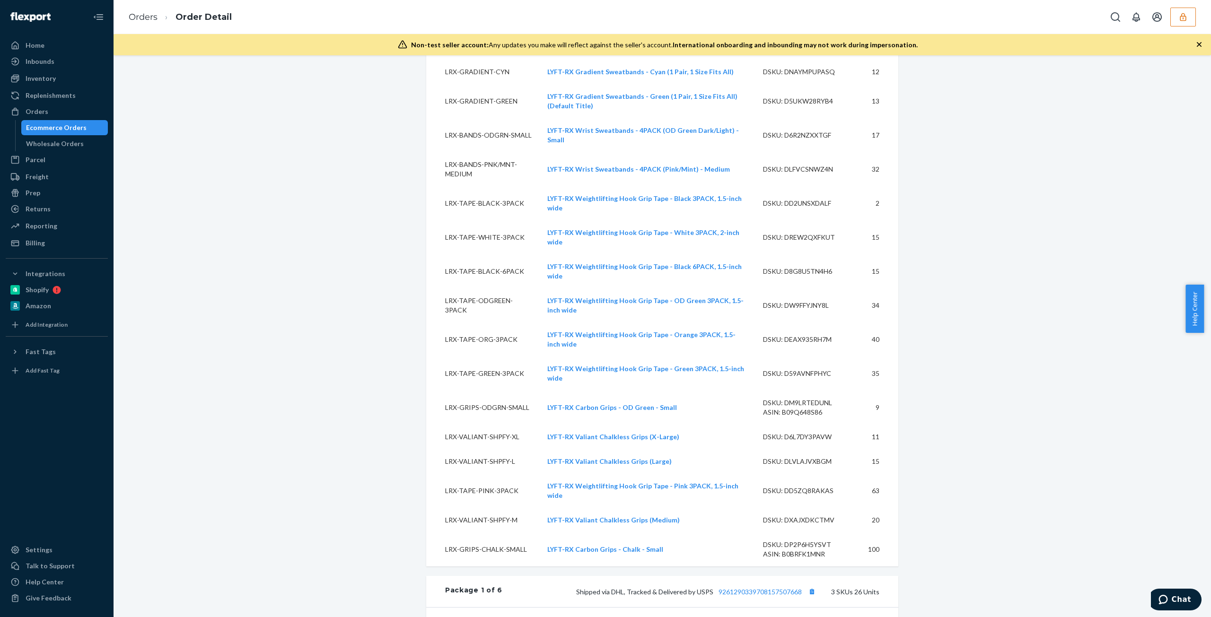
scroll to position [911, 0]
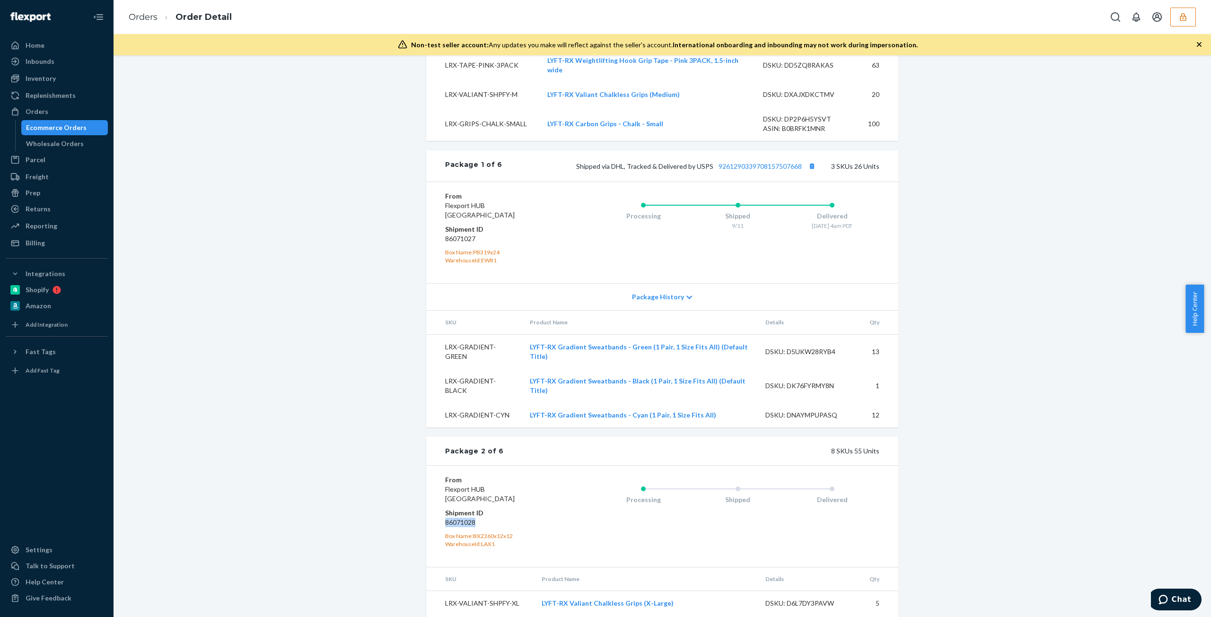
click at [471, 518] on dd "86071028" at bounding box center [501, 522] width 113 height 9
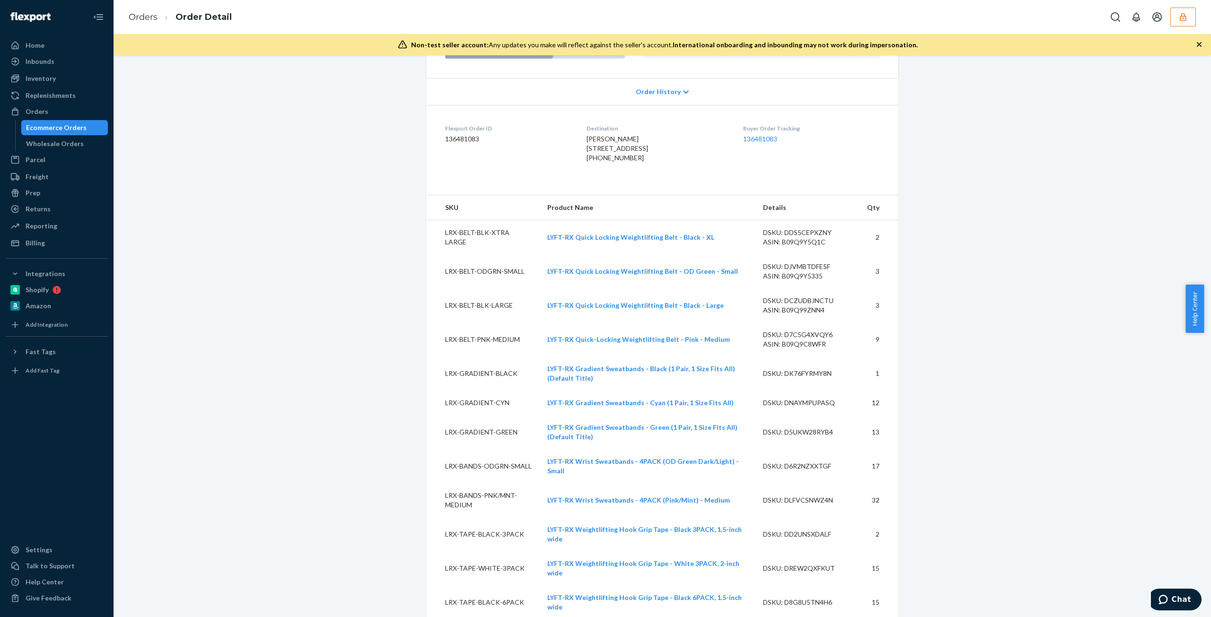
scroll to position [0, 0]
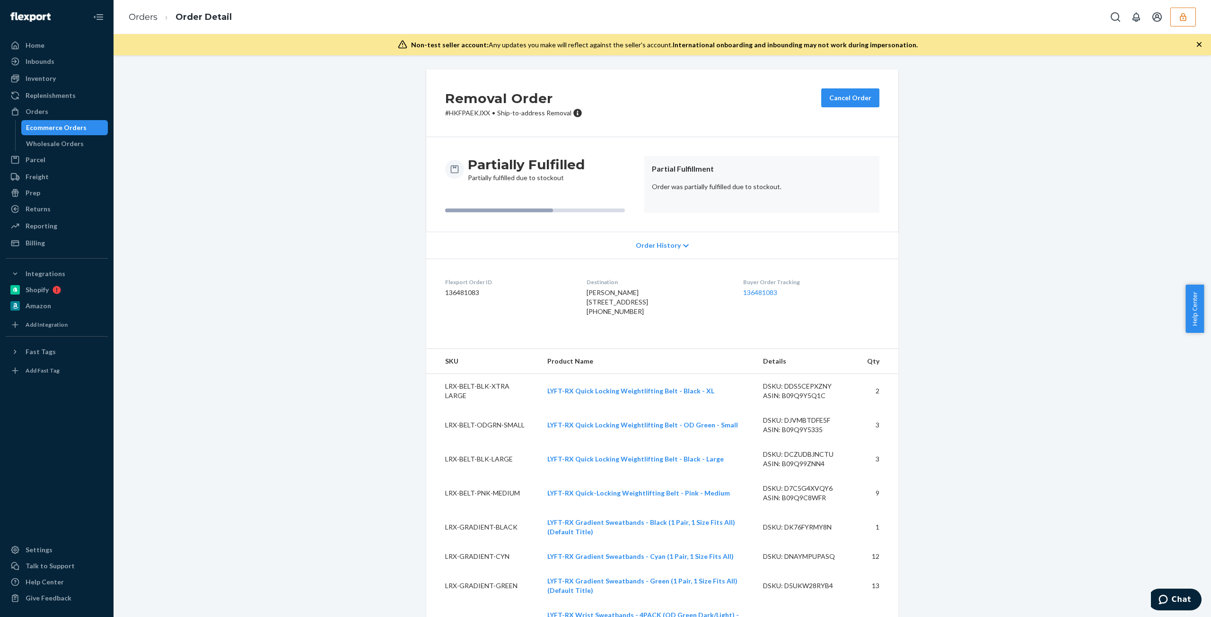
click at [461, 292] on dd "136481083" at bounding box center [508, 292] width 126 height 9
copy dd "136481083"
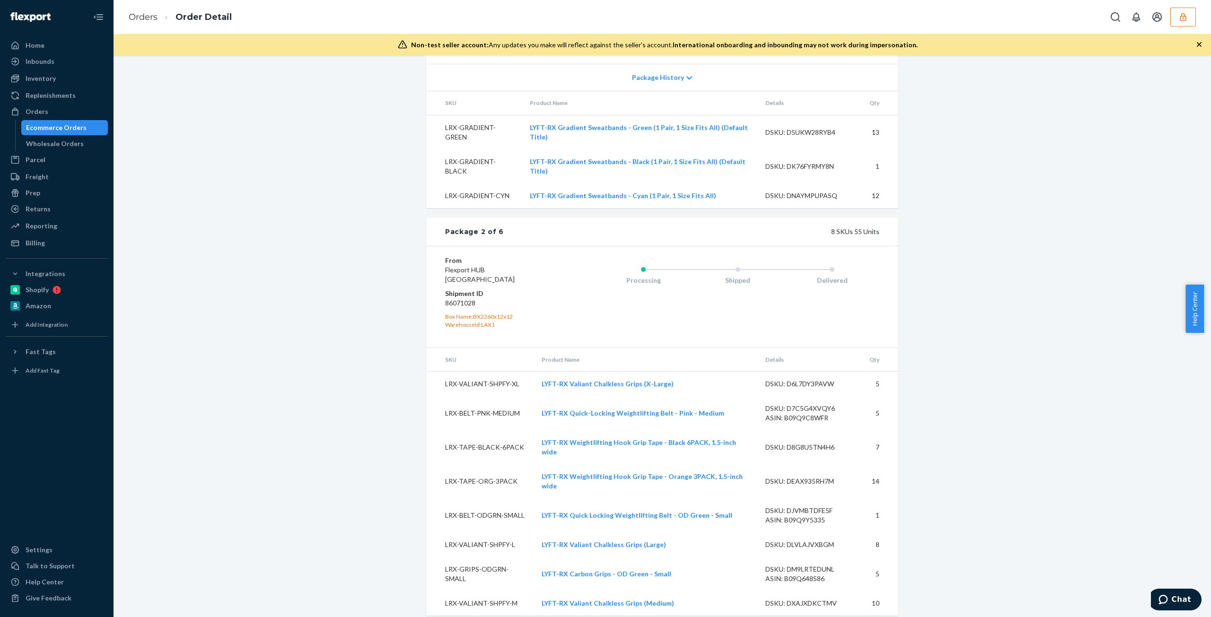
scroll to position [1183, 0]
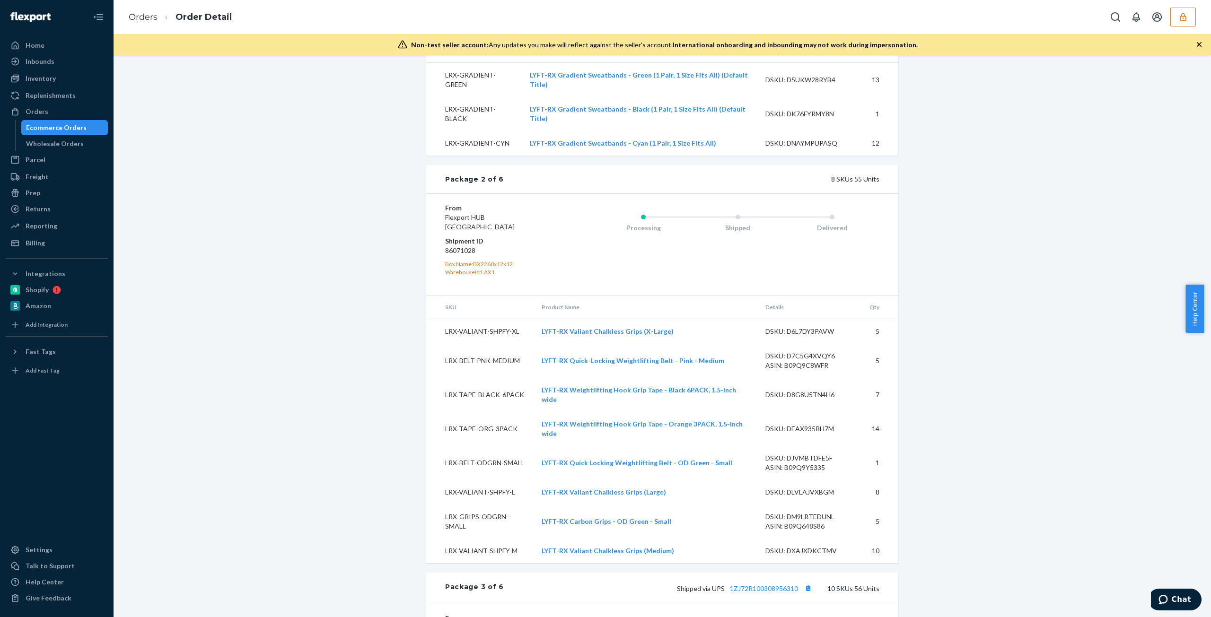
click at [29, 123] on div "Ecommerce Orders" at bounding box center [56, 127] width 61 height 9
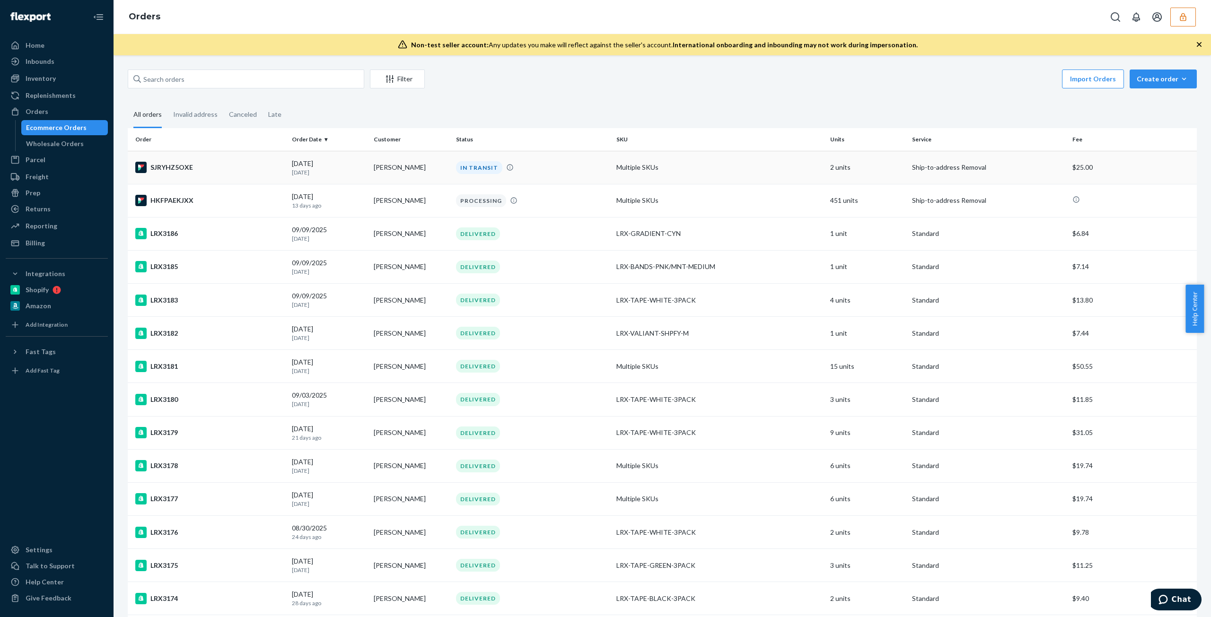
click at [580, 181] on td "IN TRANSIT" at bounding box center [532, 167] width 160 height 33
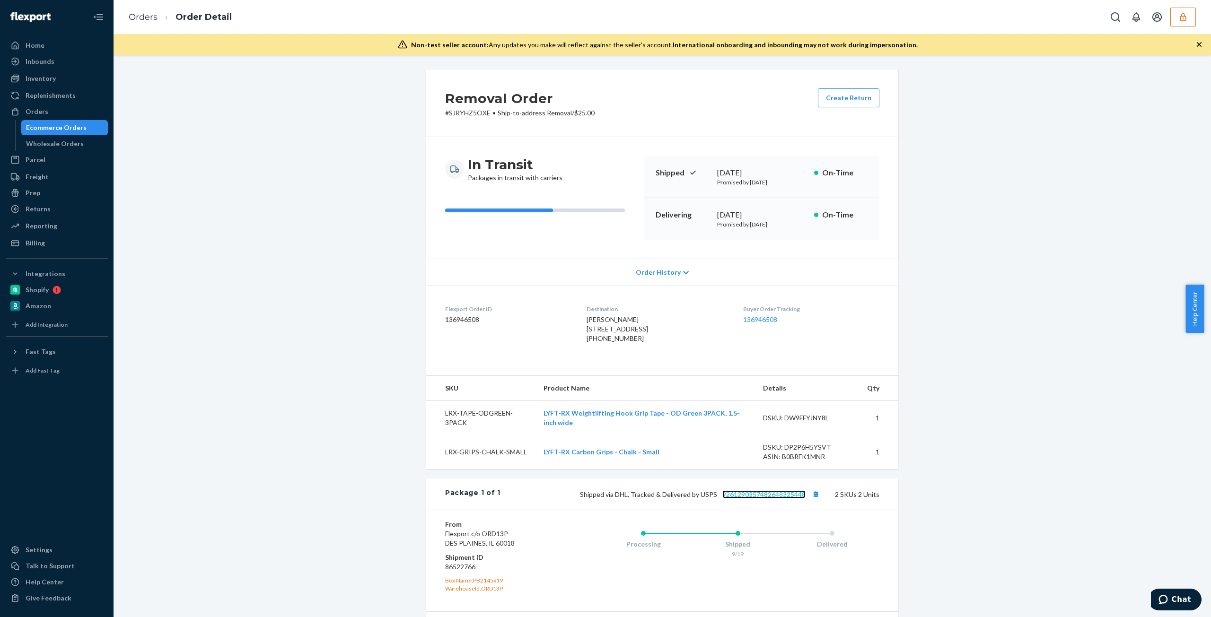
click at [783, 499] on link "9261290357482648325448" at bounding box center [763, 495] width 83 height 8
click at [1193, 18] on button "button" at bounding box center [1183, 17] width 26 height 19
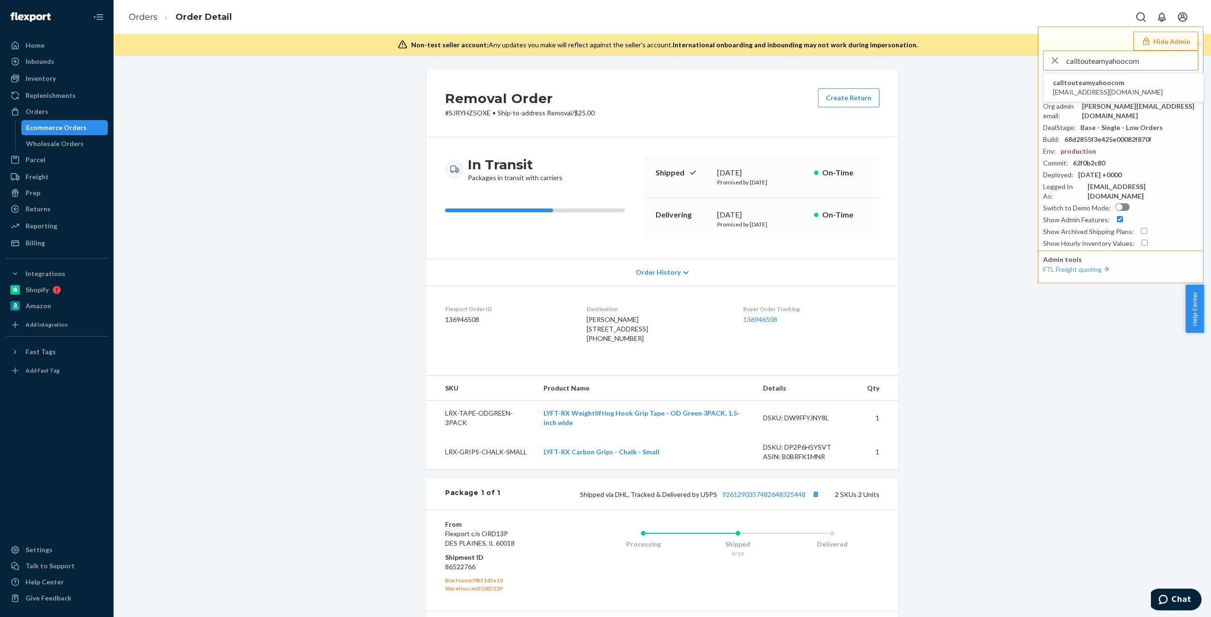
type input "calltouteamyahoocom"
click at [1135, 89] on li "calltouteamyahoocom calltouteam@yahoo.com" at bounding box center [1124, 87] width 160 height 29
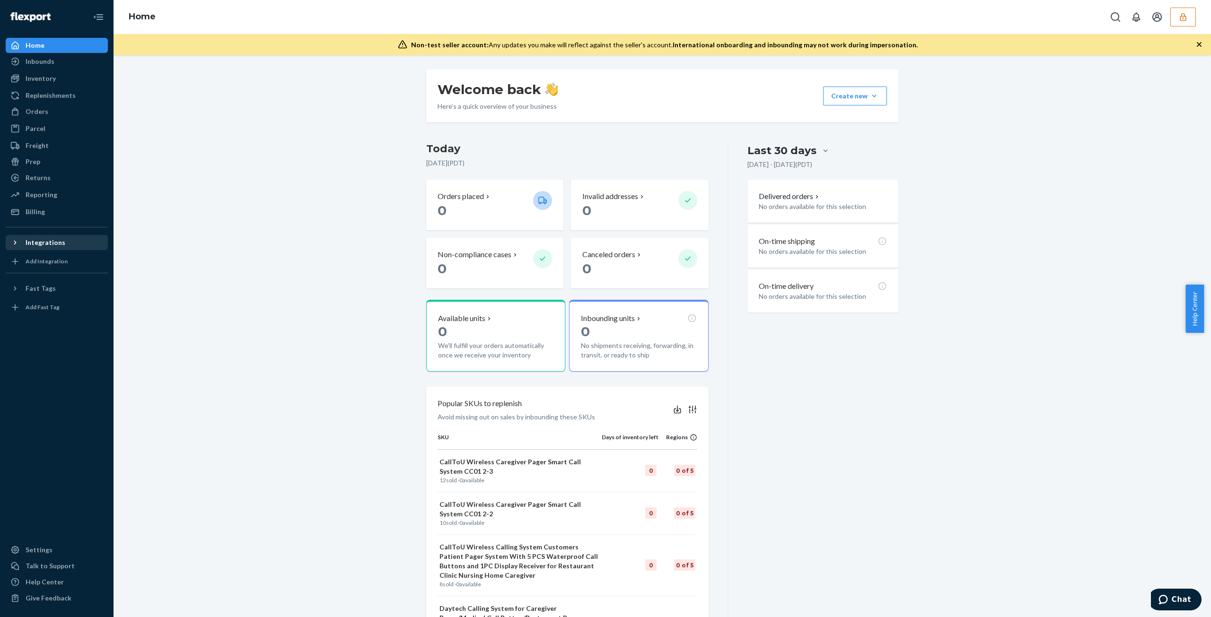
drag, startPoint x: 60, startPoint y: 235, endPoint x: 58, endPoint y: 243, distance: 7.8
click at [60, 235] on button "Integrations" at bounding box center [57, 242] width 102 height 15
click at [62, 307] on div "Fast Tags" at bounding box center [57, 304] width 100 height 13
click at [1187, 15] on icon "button" at bounding box center [1183, 16] width 9 height 9
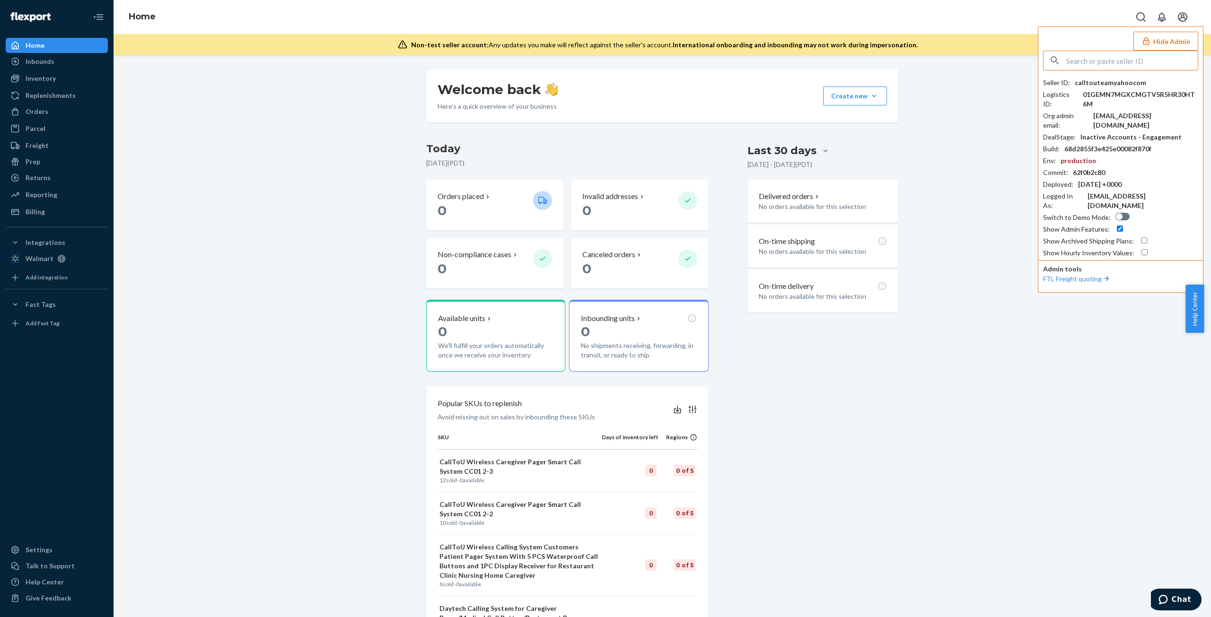
click at [970, 162] on div "Welcome back Here’s a quick overview of your business Create new Create new inb…" at bounding box center [662, 410] width 1083 height 681
click at [52, 214] on div "Billing" at bounding box center [57, 211] width 100 height 13
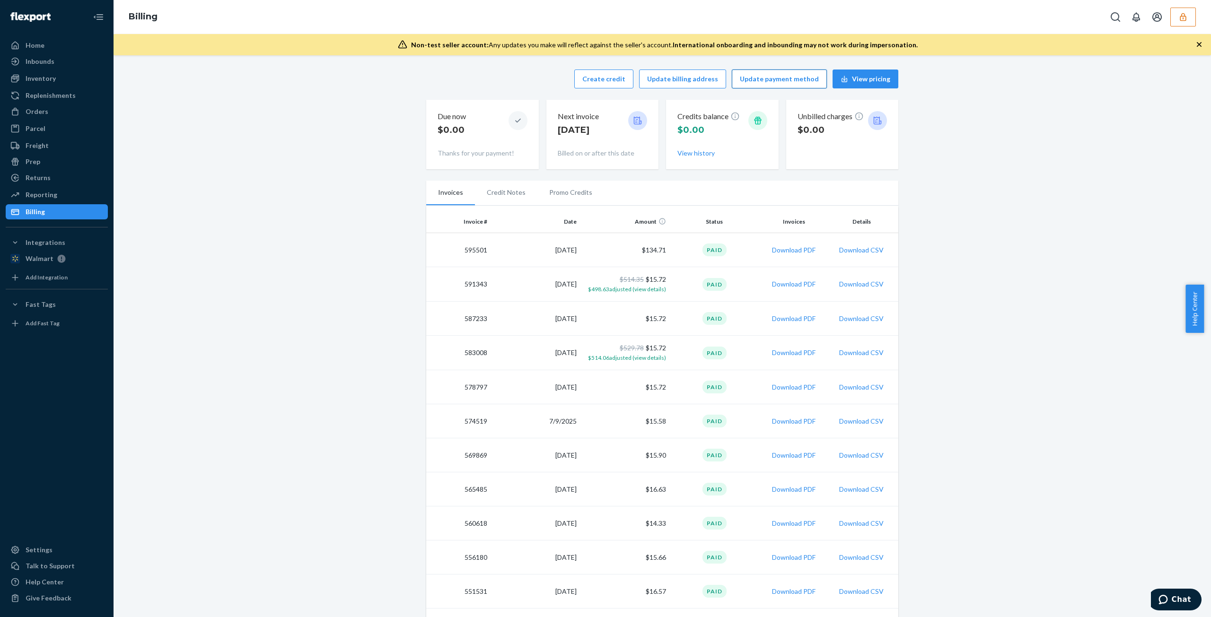
click at [772, 79] on button "Update payment method" at bounding box center [779, 79] width 95 height 19
click at [792, 80] on button "Update payment method" at bounding box center [779, 79] width 95 height 19
